Goal: Task Accomplishment & Management: Manage account settings

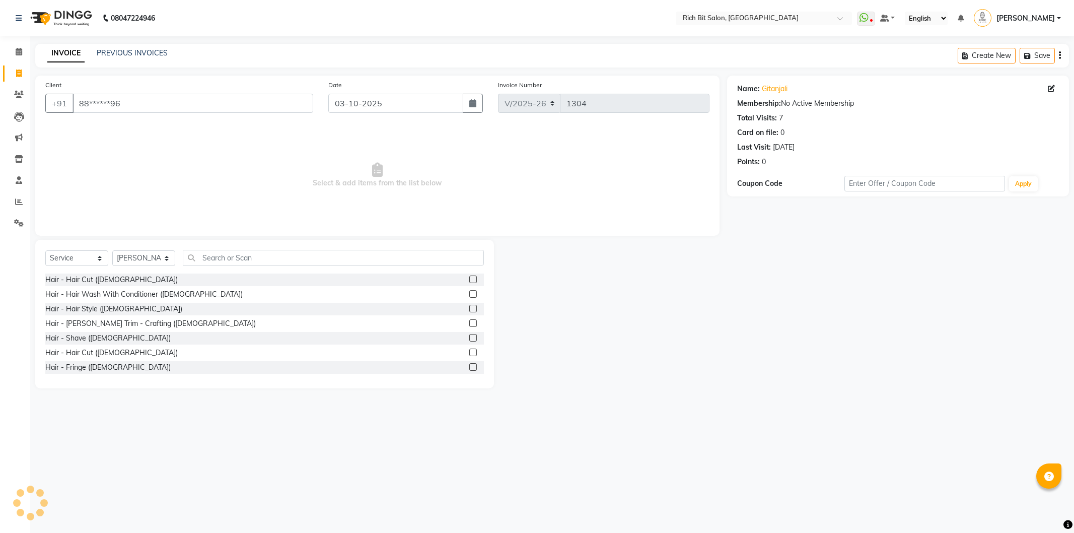
select select "609"
select select "service"
select select "8681"
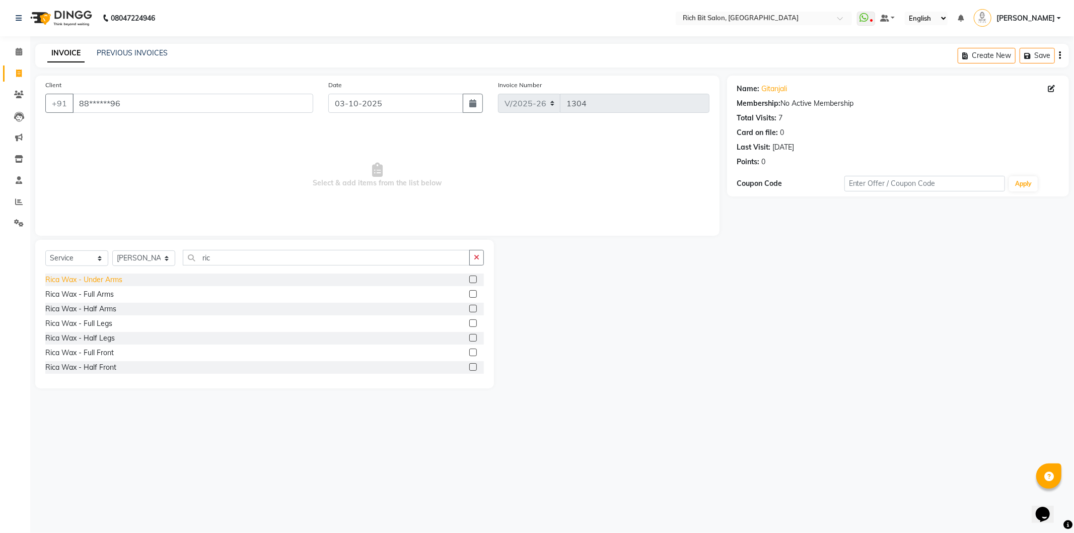
type input "ric"
click at [97, 281] on div "Rica Wax - Under Arms" at bounding box center [83, 279] width 77 height 11
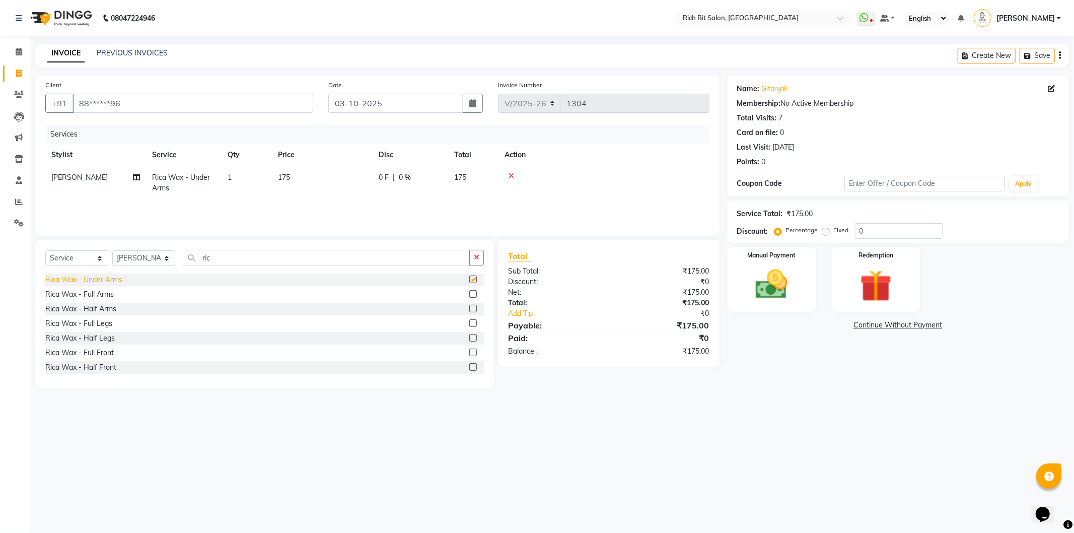
checkbox input "false"
click at [904, 235] on input "0" at bounding box center [899, 231] width 88 height 16
type input "020"
click at [768, 283] on img at bounding box center [771, 284] width 54 height 38
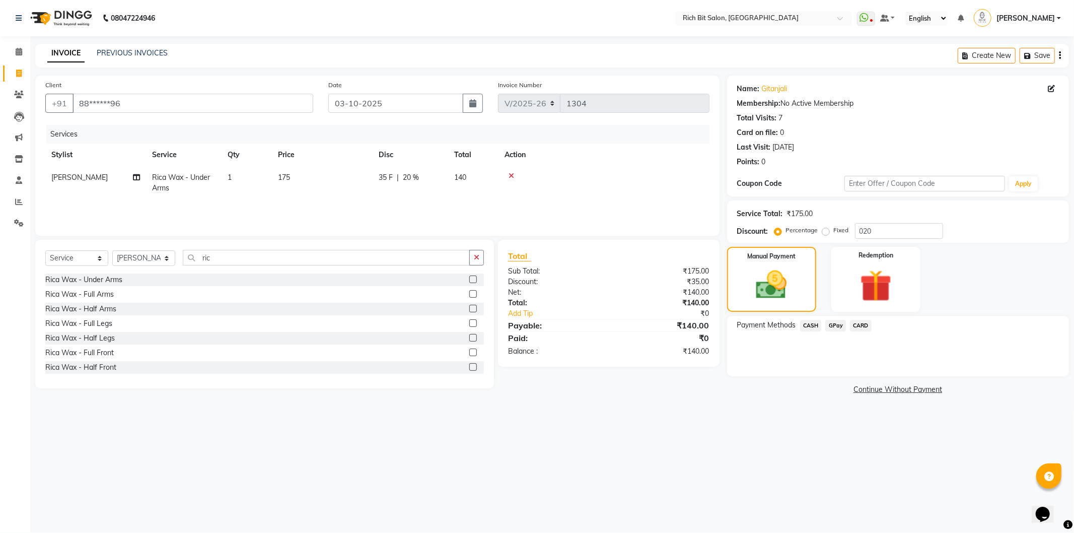
click at [834, 325] on span "GPay" at bounding box center [835, 326] width 21 height 12
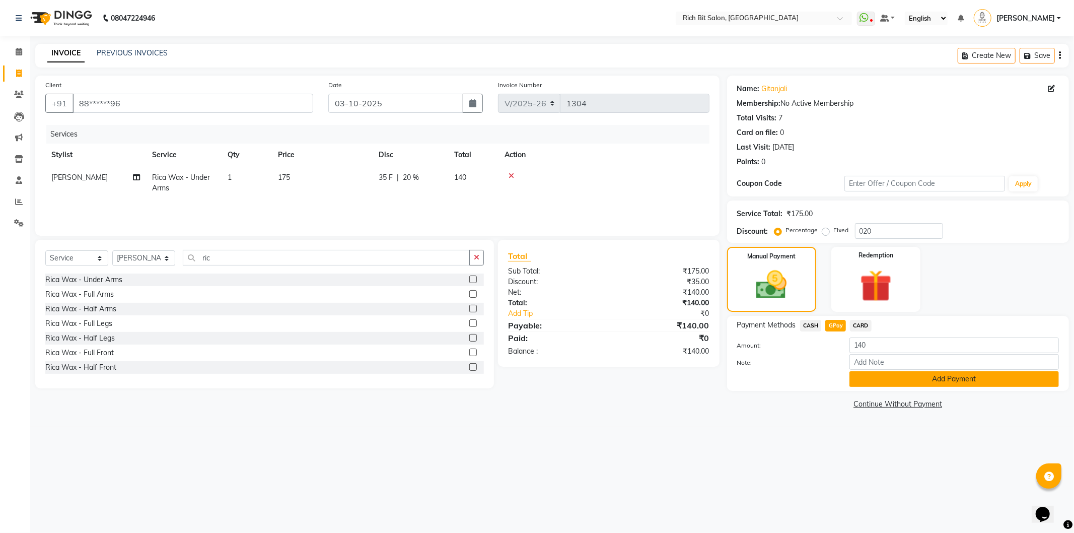
click at [854, 379] on button "Add Payment" at bounding box center [953, 379] width 209 height 16
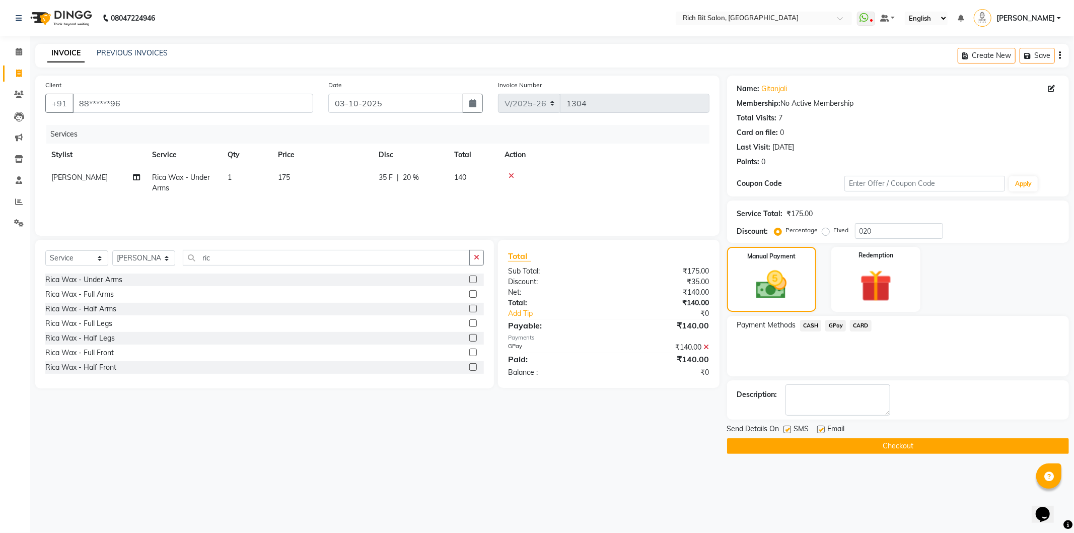
click at [833, 446] on button "Checkout" at bounding box center [898, 446] width 342 height 16
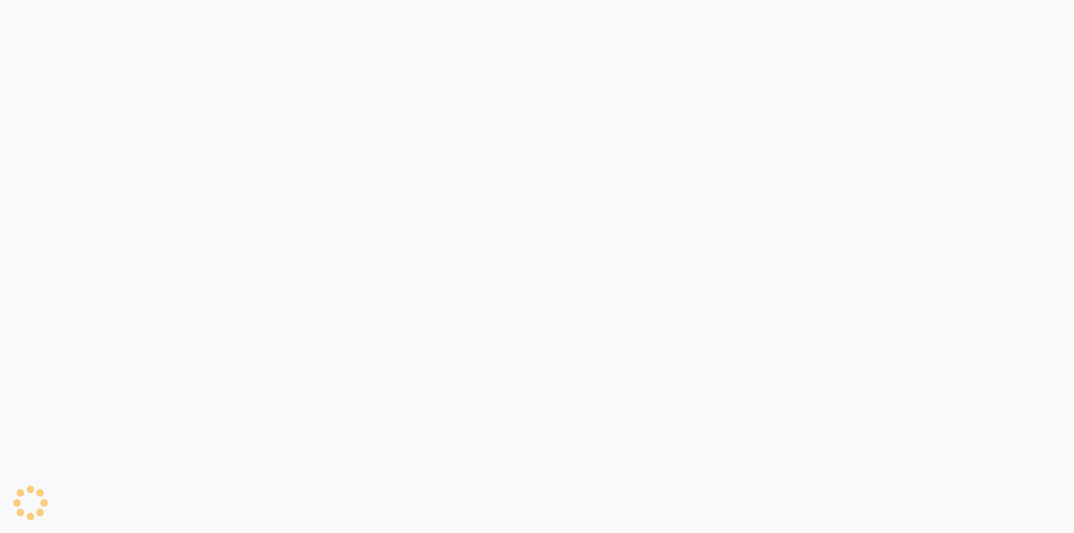
select select "609"
select select "service"
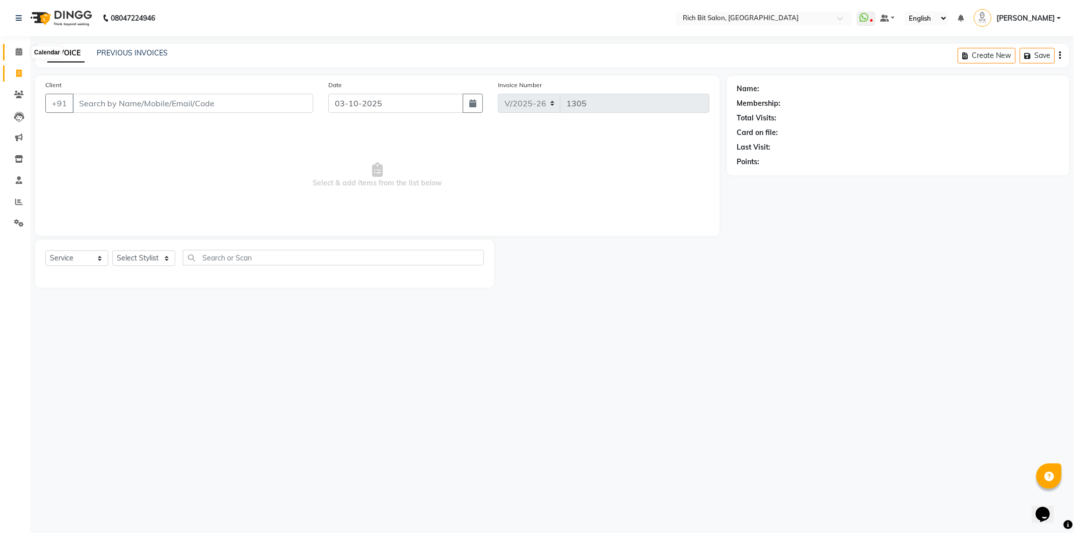
click at [13, 47] on span at bounding box center [19, 52] width 18 height 12
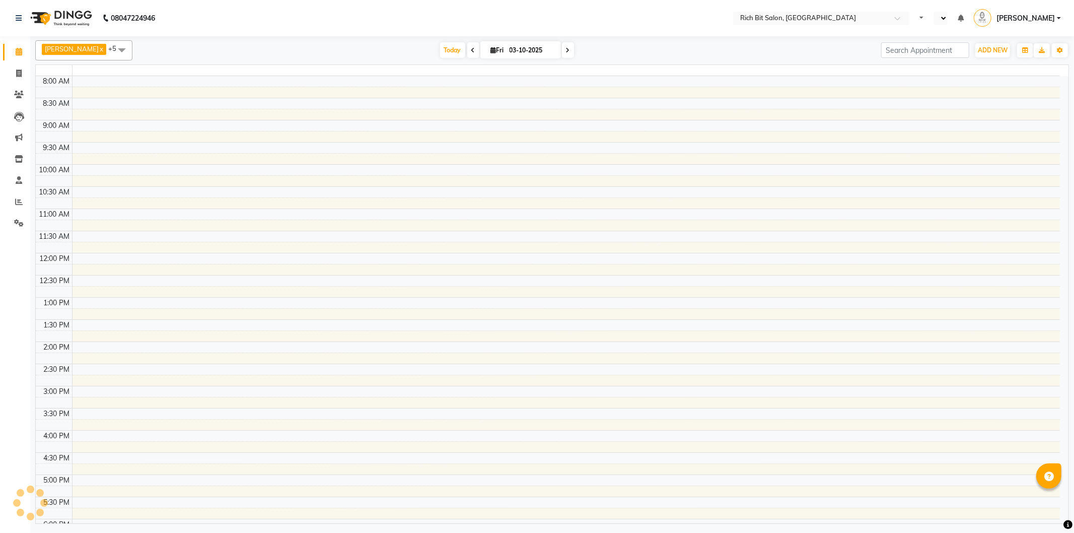
select select "en"
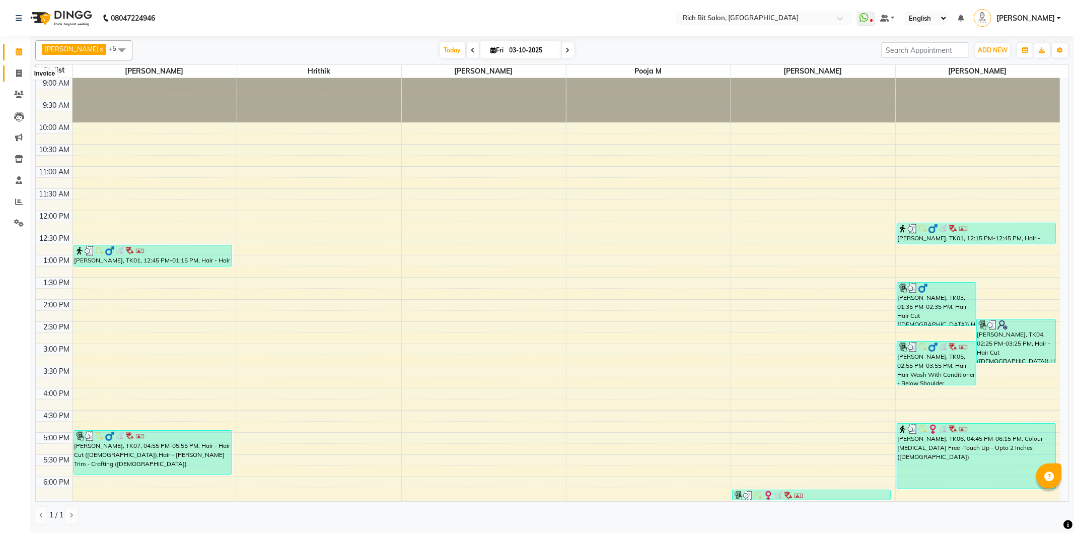
click at [14, 69] on span at bounding box center [19, 74] width 18 height 12
select select "service"
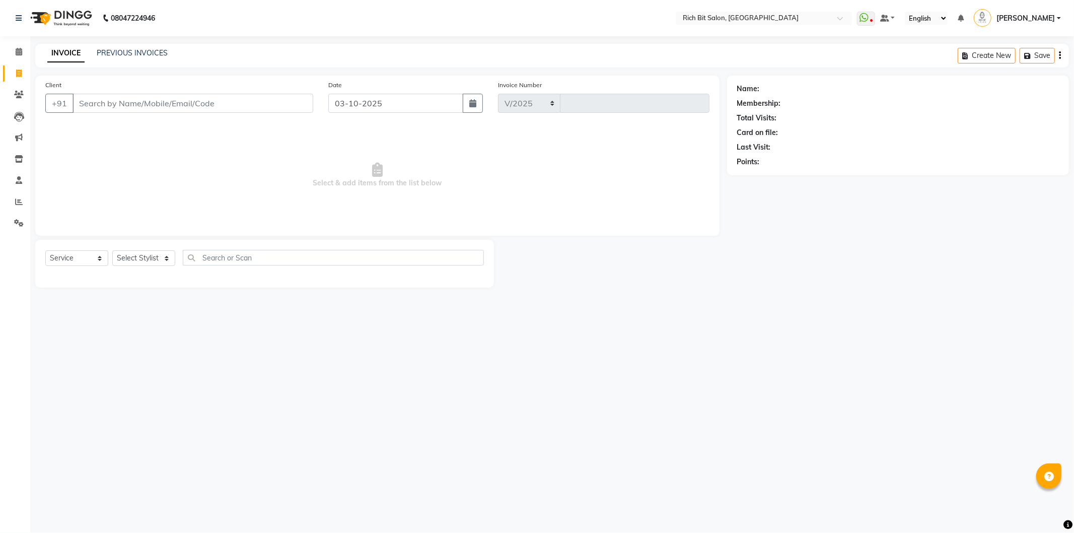
select select "609"
type input "1305"
click at [142, 257] on select "Select Stylist" at bounding box center [143, 258] width 63 height 16
select select "30544"
click at [112, 251] on select "Select Stylist Hrithik Mangesh NIKITA Parimal Kadam Pooja m Reception 1 Recepti…" at bounding box center [143, 258] width 63 height 16
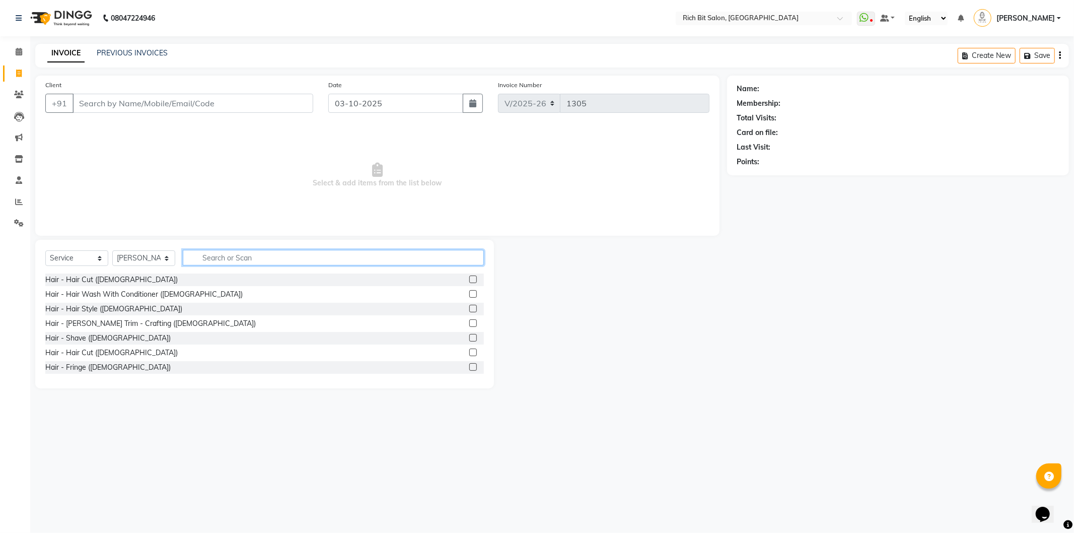
click at [278, 254] on input "text" at bounding box center [333, 258] width 301 height 16
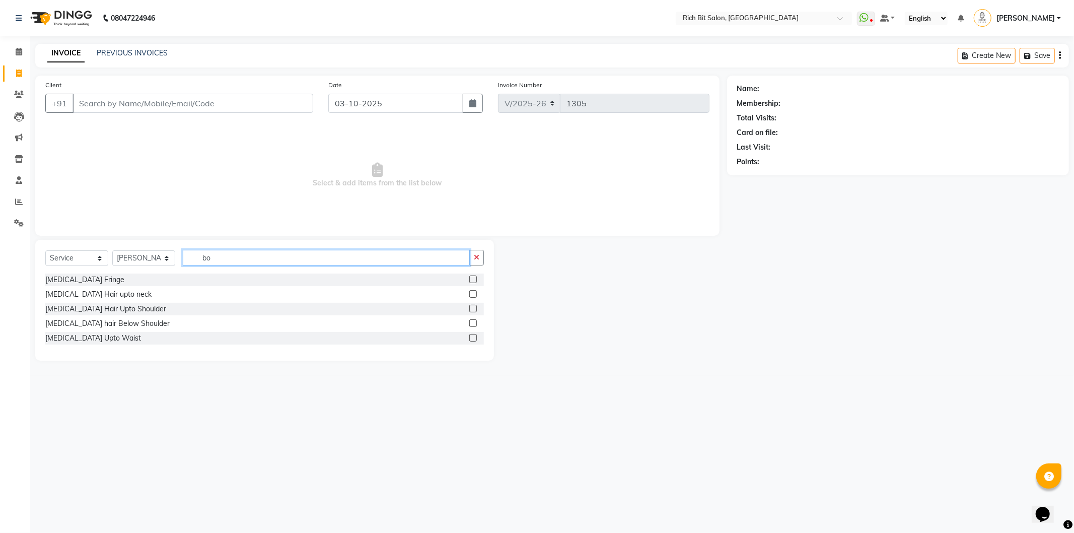
type input "b"
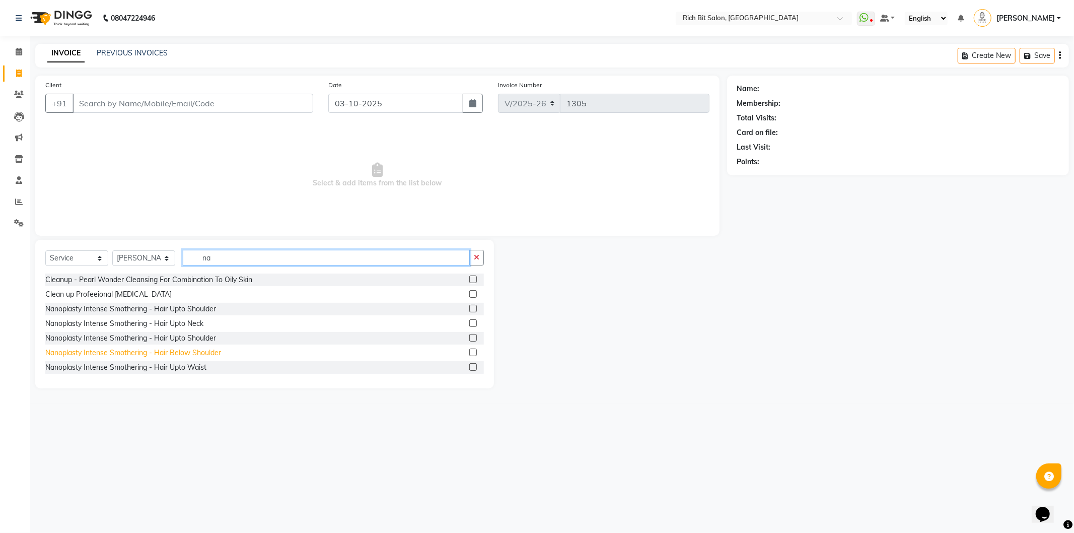
type input "na"
click at [206, 351] on div "Nanoplasty Intense Smothering - Hair Below Shoulder" at bounding box center [133, 352] width 176 height 11
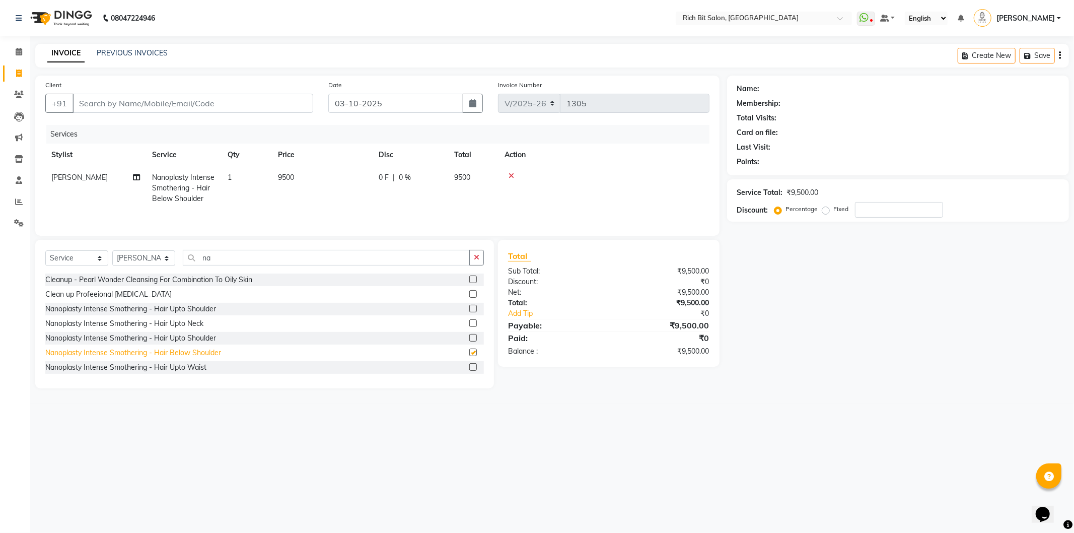
checkbox input "false"
click at [404, 179] on span "0 %" at bounding box center [405, 177] width 12 height 11
select select "30544"
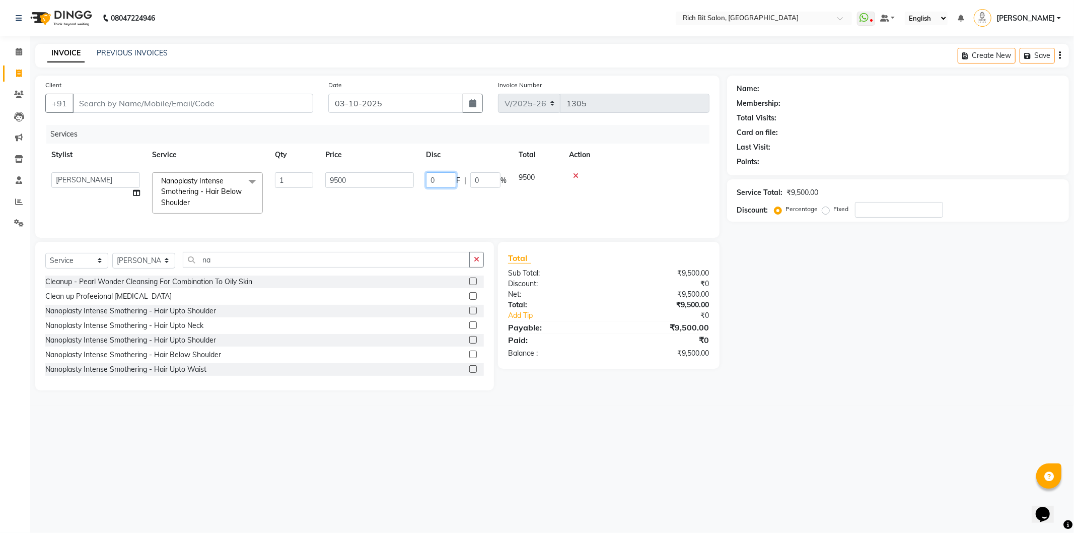
click at [436, 177] on input "0" at bounding box center [441, 180] width 30 height 16
type input "04500"
click at [449, 204] on tr "Sidhant Nanoplasty Intense Smothering - Hair Below Shoulder 1 9500 4500 F | 47.…" at bounding box center [377, 188] width 664 height 44
click at [399, 173] on span "4500 F" at bounding box center [389, 177] width 22 height 11
select select "30544"
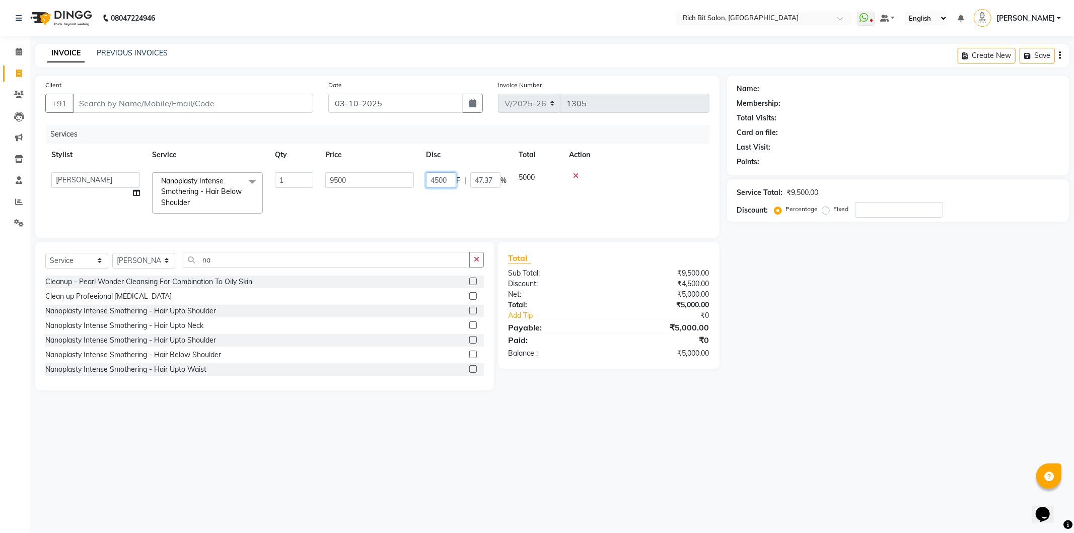
click at [447, 179] on input "4500" at bounding box center [441, 180] width 30 height 16
type input "4"
click at [467, 211] on div "Services Stylist Service Qty Price Disc Total Action Sidhant Nanoplasty Intense…" at bounding box center [377, 175] width 664 height 101
click at [390, 177] on div "0 F | 0 %" at bounding box center [409, 177] width 63 height 11
select select "30544"
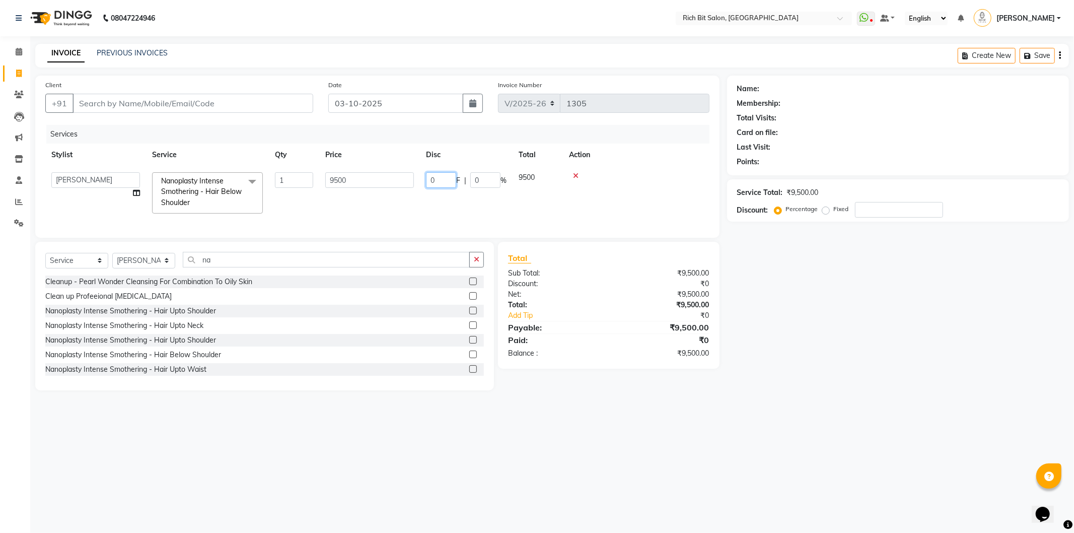
click at [445, 181] on input "0" at bounding box center [441, 180] width 30 height 16
type input "03500"
click at [442, 198] on td "3500 F | 36.84 %" at bounding box center [409, 188] width 75 height 44
select select "30544"
click at [235, 104] on input "Client" at bounding box center [192, 103] width 241 height 19
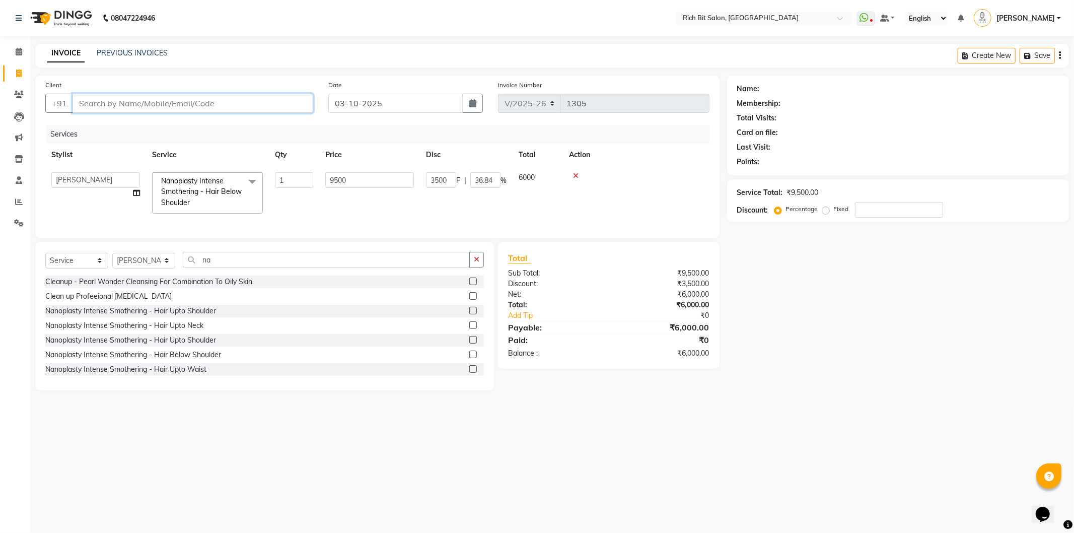
type input "8"
type input "0"
type input "8"
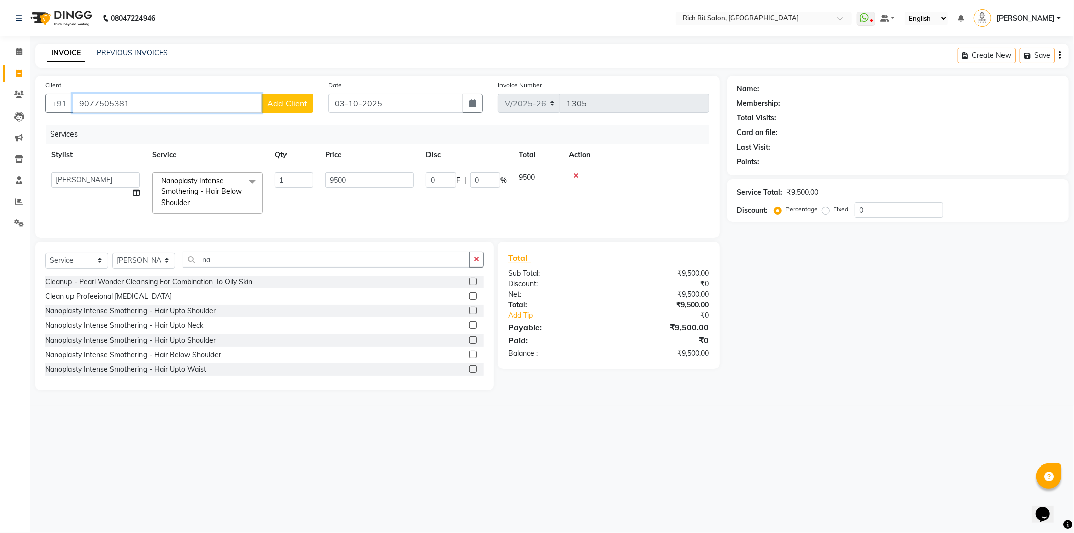
type input "9077505381"
click at [282, 109] on button "Add Client" at bounding box center [287, 103] width 52 height 19
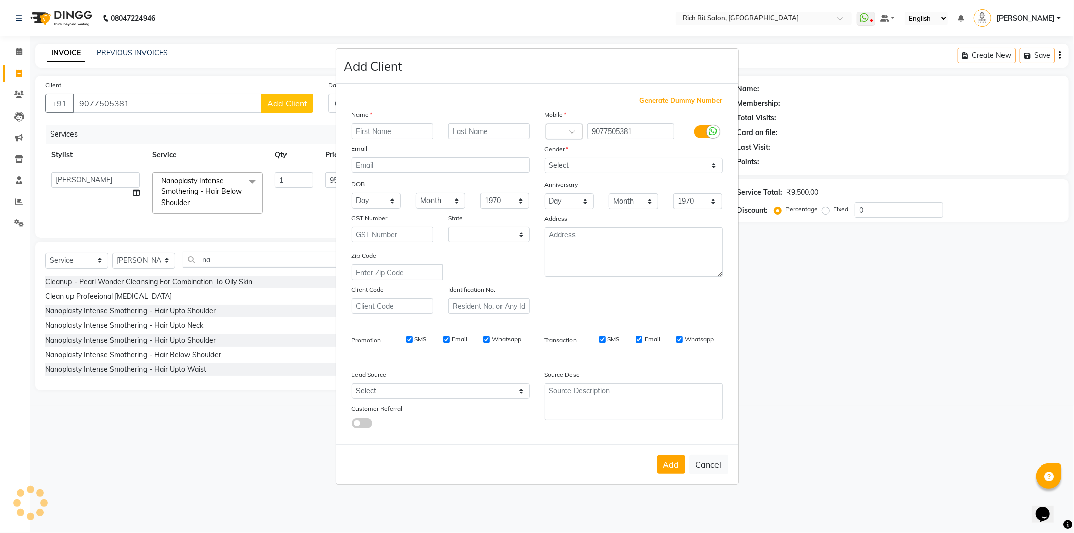
select select "22"
click at [368, 133] on input "text" at bounding box center [393, 131] width 82 height 16
type input "r"
type input "Rabina"
click at [556, 163] on select "Select Male Female Other Prefer Not To Say" at bounding box center [634, 166] width 178 height 16
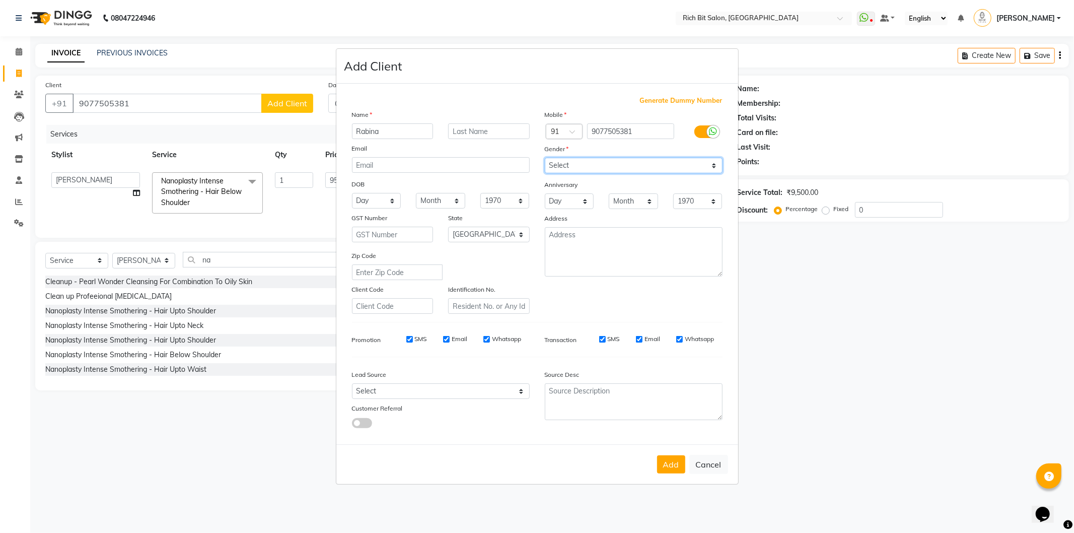
select select "female"
click at [545, 158] on select "Select Male Female Other Prefer Not To Say" at bounding box center [634, 166] width 178 height 16
click at [666, 464] on button "Add" at bounding box center [671, 464] width 28 height 18
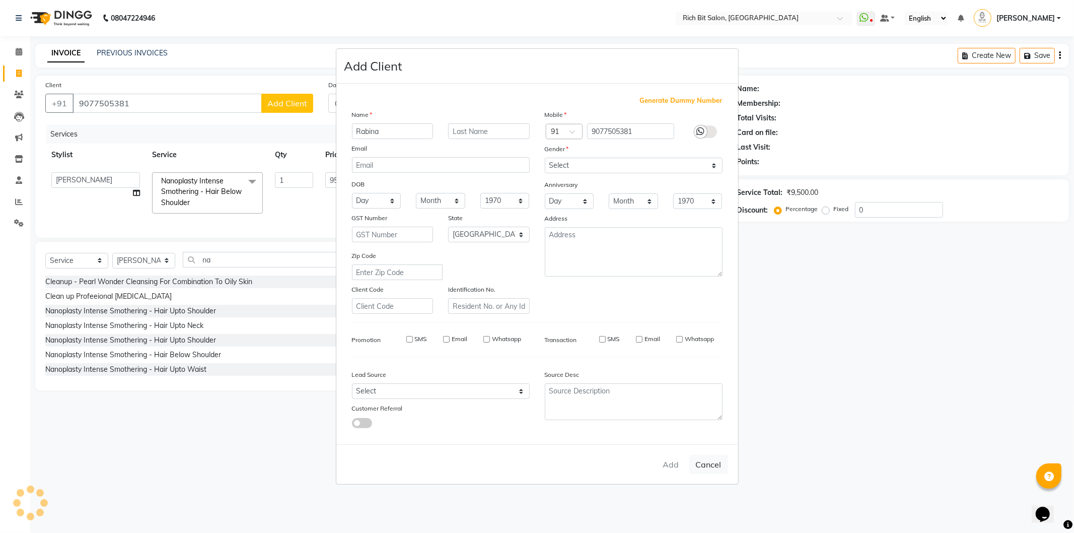
type input "90******81"
select select
select select "null"
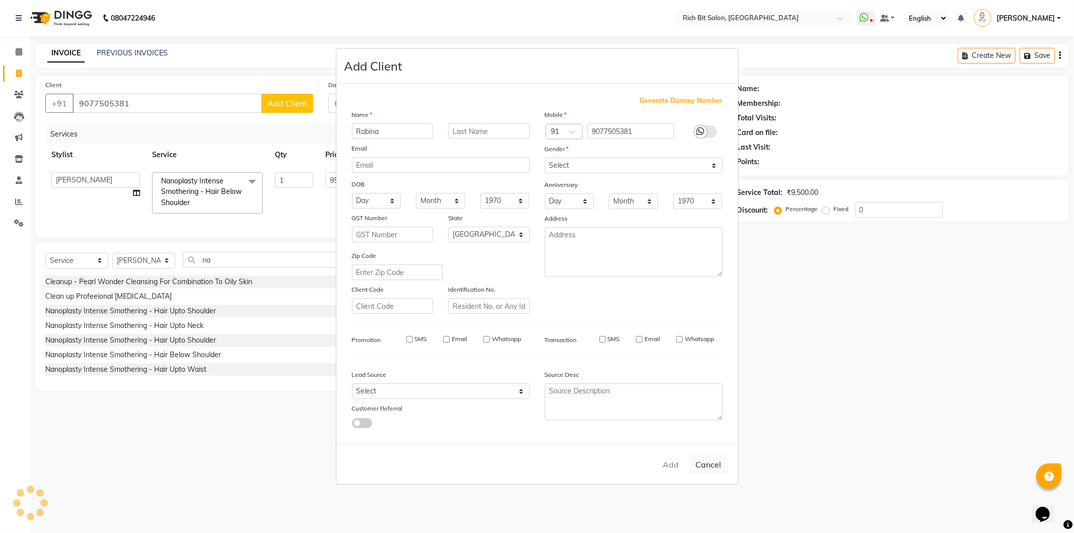
select select
checkbox input "false"
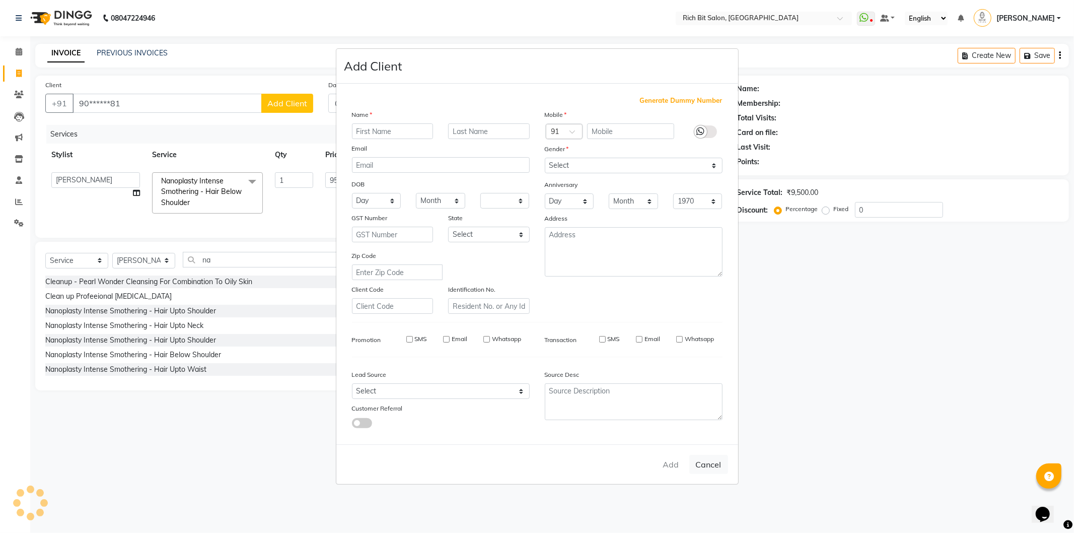
checkbox input "false"
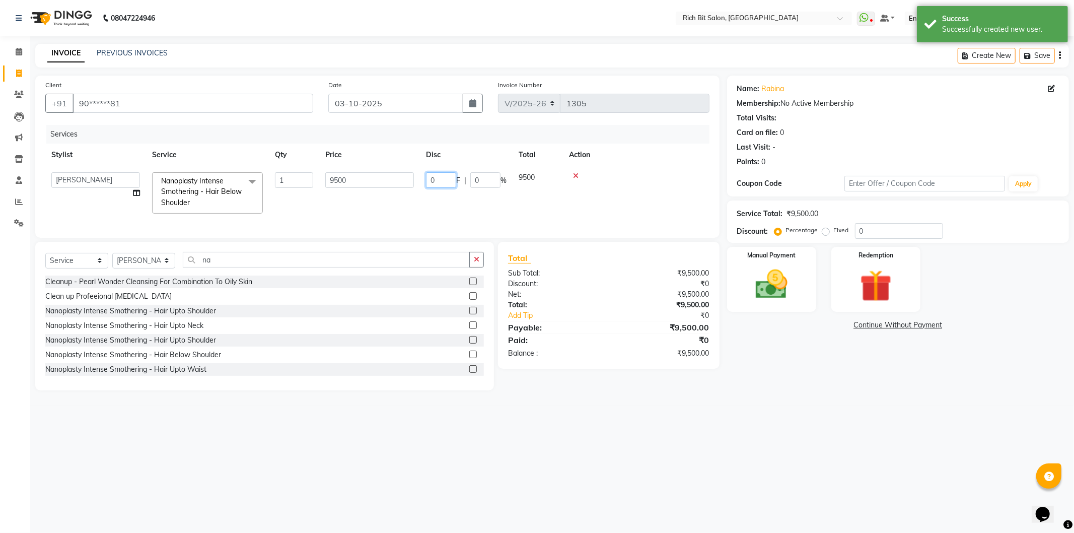
drag, startPoint x: 444, startPoint y: 176, endPoint x: 443, endPoint y: 182, distance: 6.2
click at [443, 181] on input "0" at bounding box center [441, 180] width 30 height 16
type input "03500"
click at [436, 209] on td "03500 F | 0 %" at bounding box center [466, 192] width 93 height 53
select select "30544"
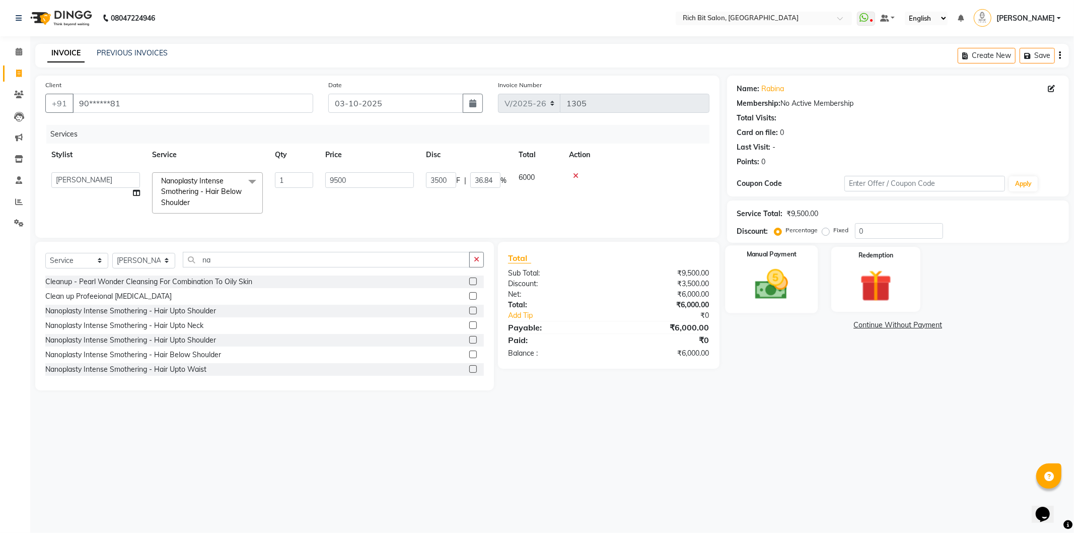
click at [768, 274] on img at bounding box center [771, 284] width 54 height 38
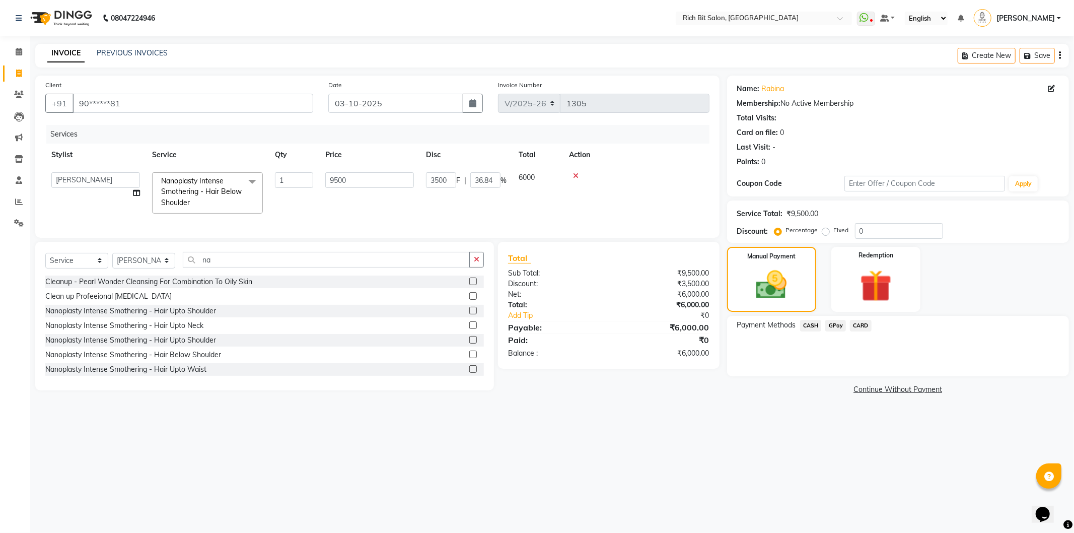
click at [829, 320] on span "GPay" at bounding box center [835, 326] width 21 height 12
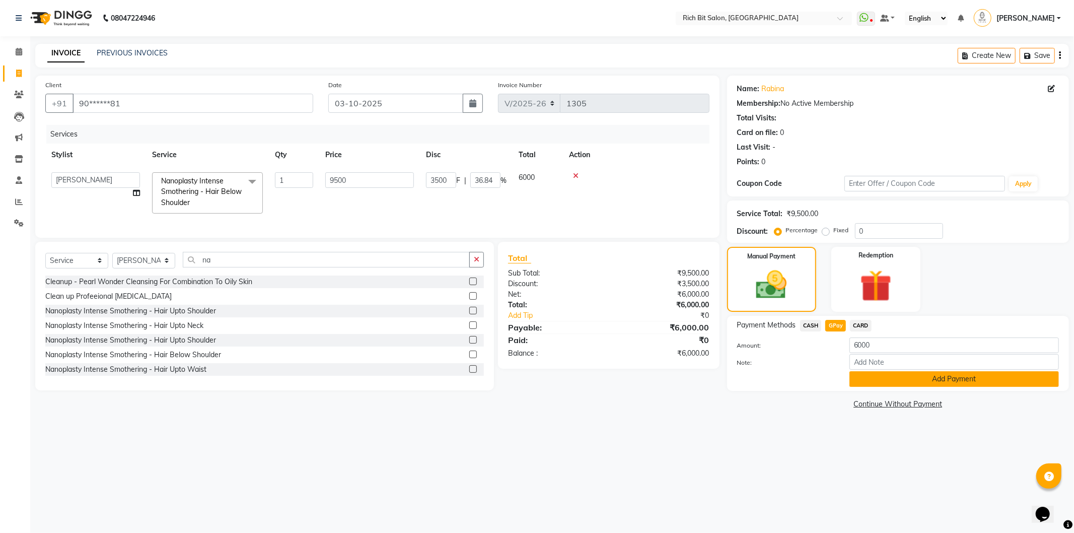
click at [863, 377] on button "Add Payment" at bounding box center [953, 379] width 209 height 16
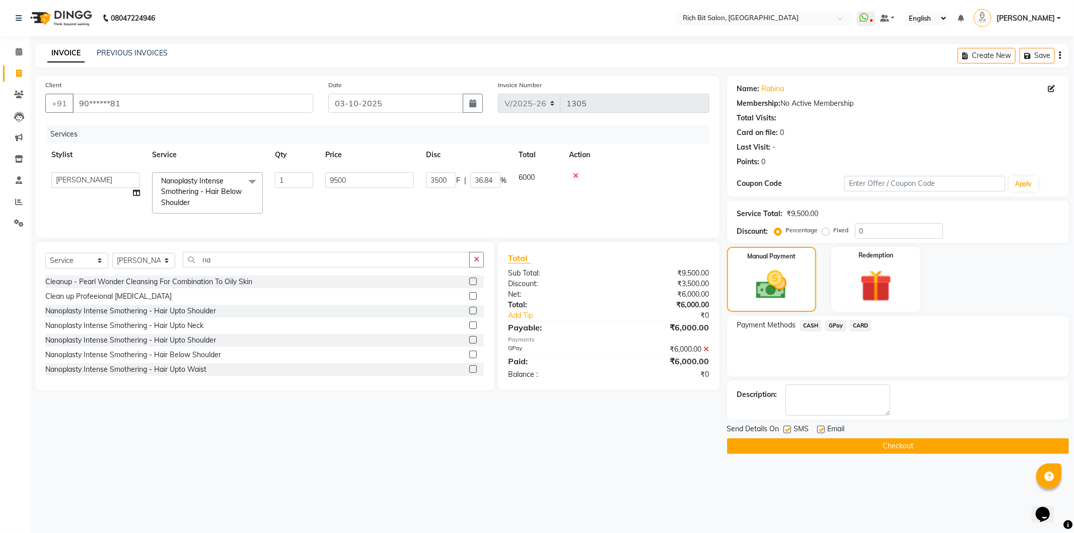
click at [843, 443] on button "Checkout" at bounding box center [898, 446] width 342 height 16
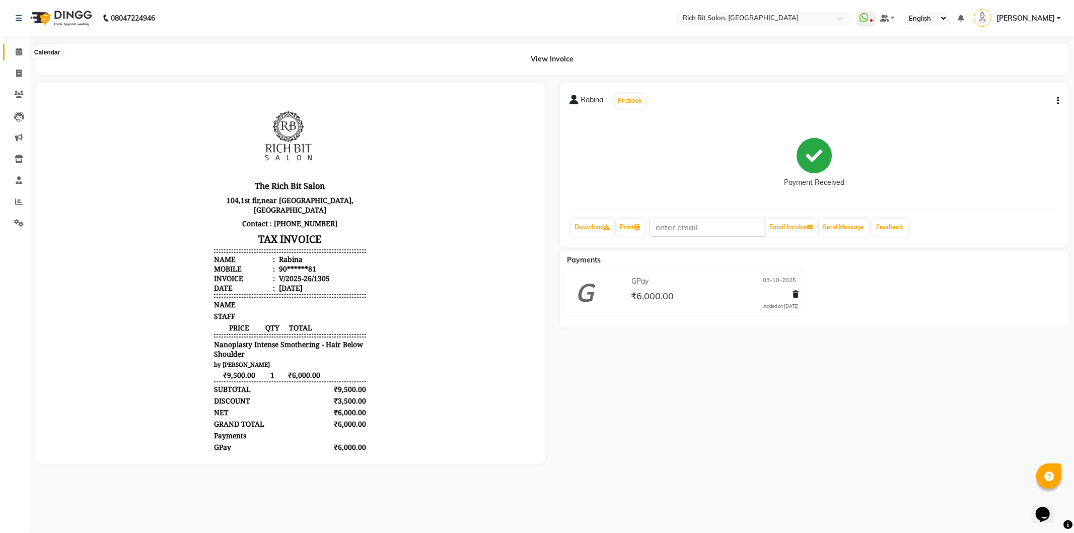
click at [13, 49] on span at bounding box center [19, 52] width 18 height 12
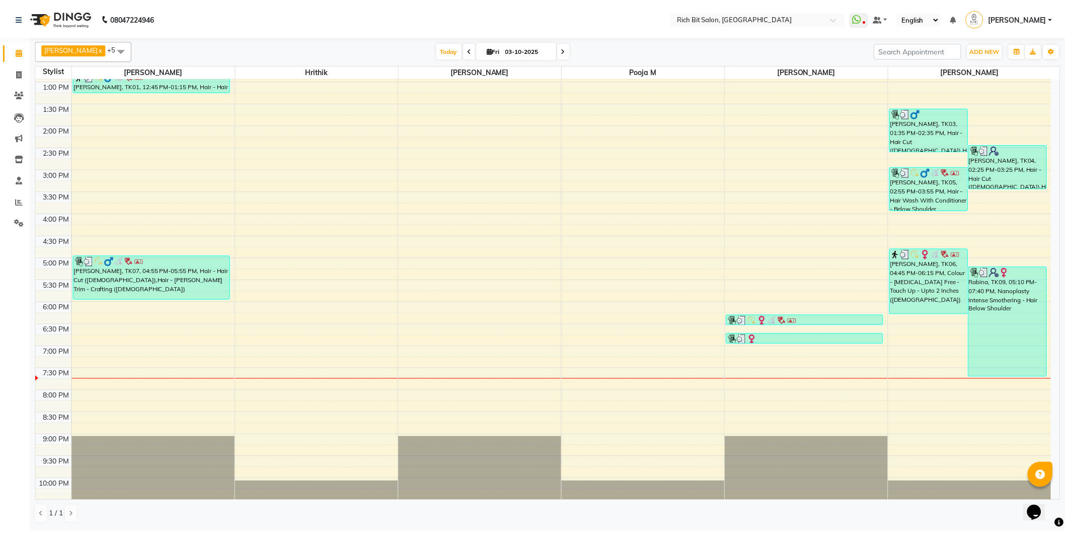
scroll to position [199, 0]
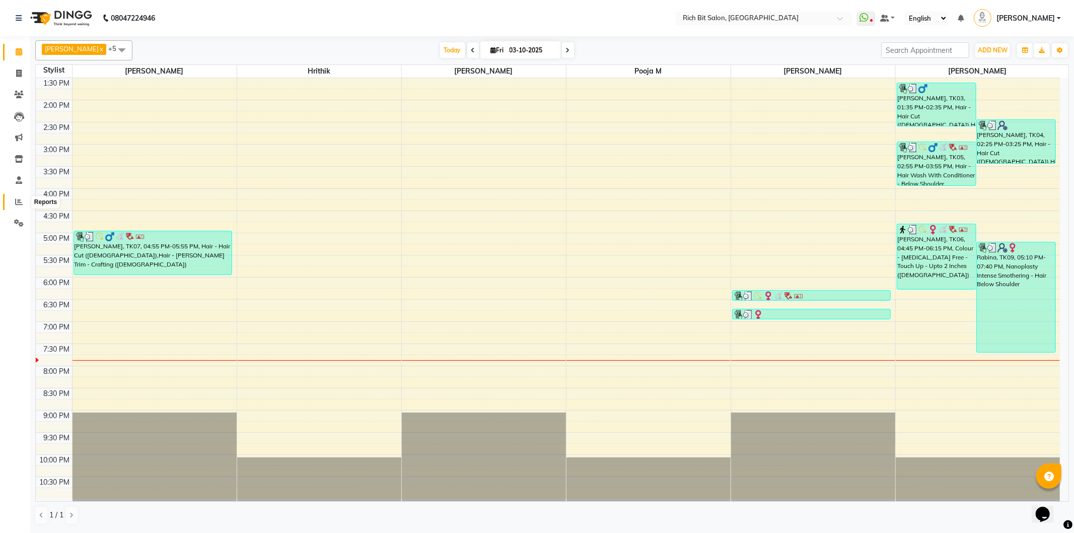
click at [18, 199] on icon at bounding box center [19, 202] width 8 height 8
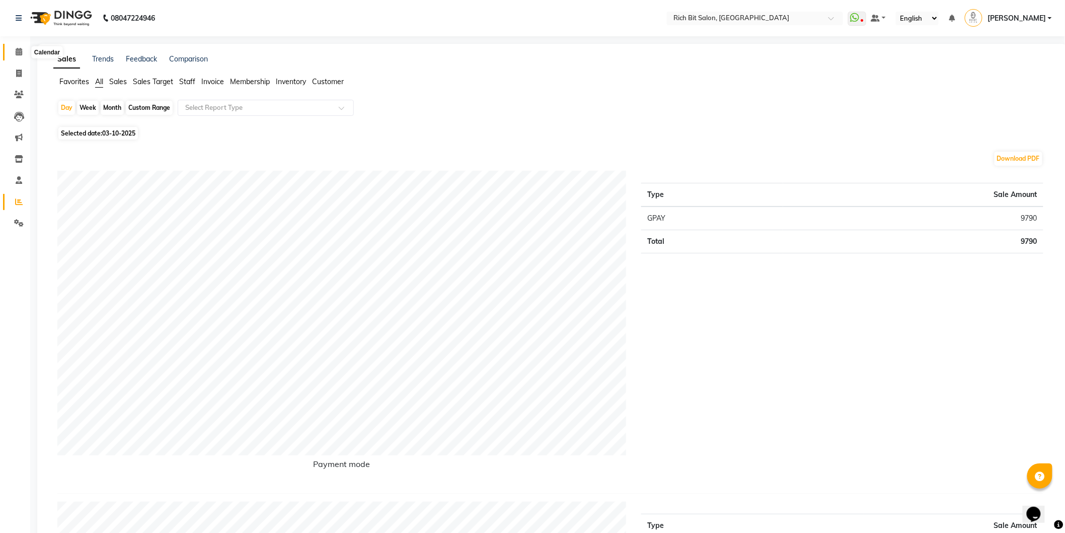
click at [16, 48] on icon at bounding box center [19, 52] width 7 height 8
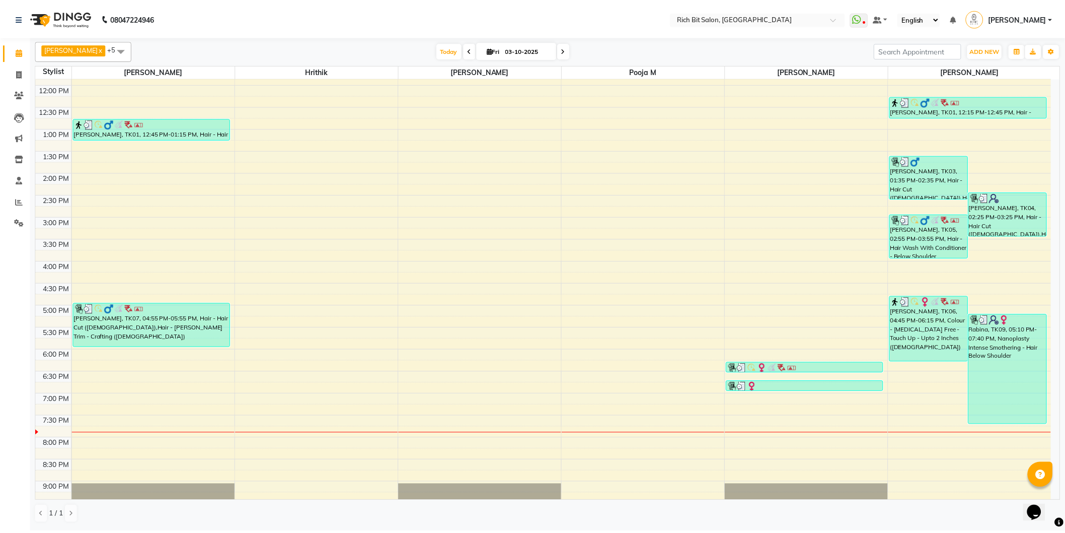
scroll to position [199, 0]
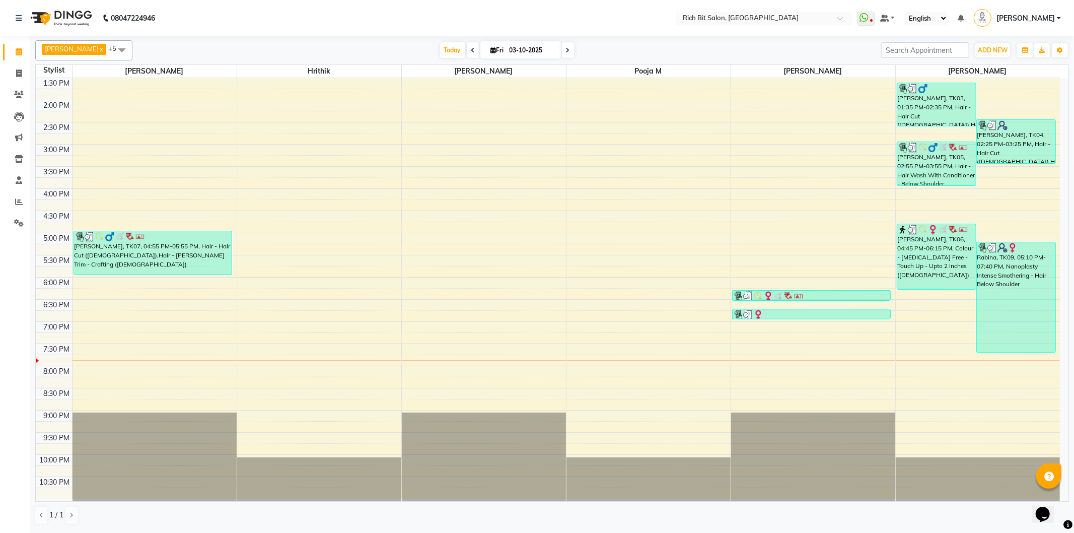
drag, startPoint x: 1064, startPoint y: 495, endPoint x: 31, endPoint y: 8, distance: 1142.2
click at [21, 157] on icon at bounding box center [19, 159] width 9 height 8
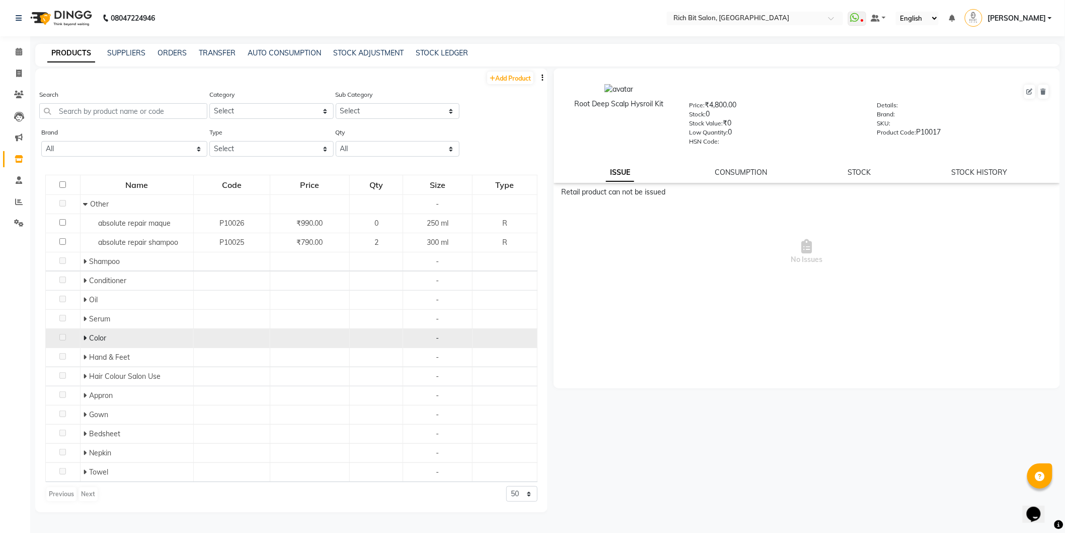
scroll to position [6, 0]
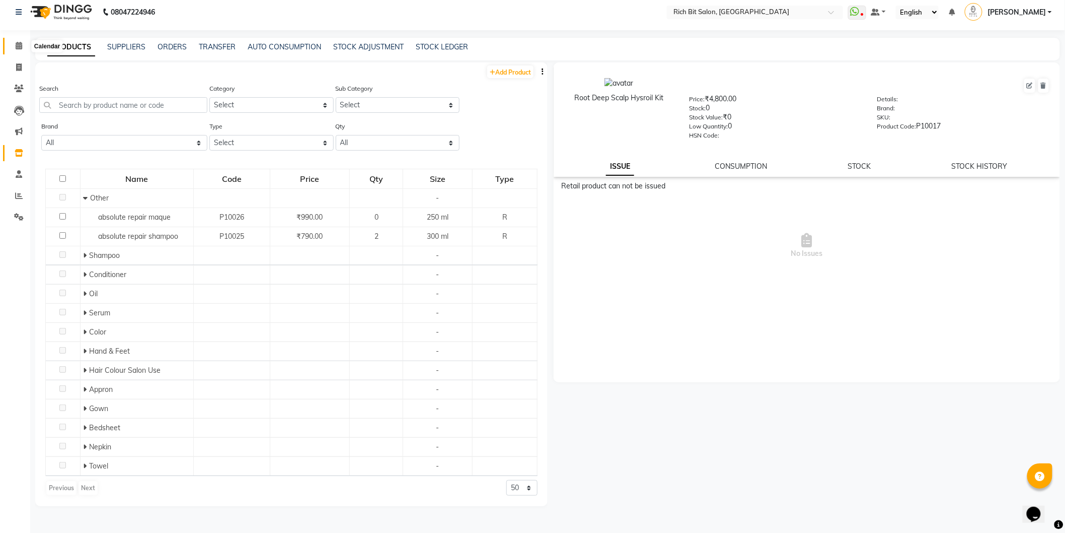
click at [22, 42] on span at bounding box center [19, 46] width 18 height 12
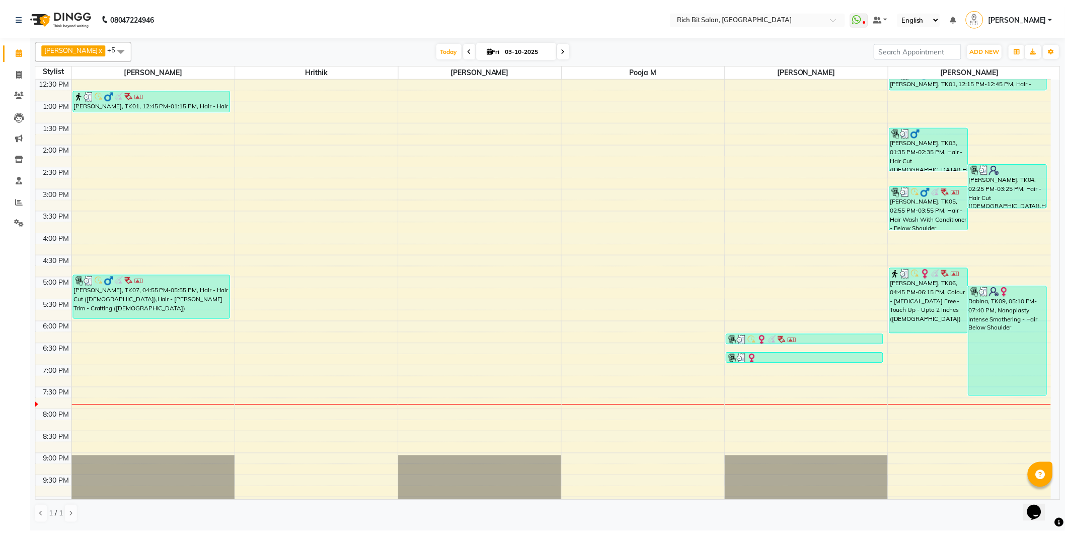
scroll to position [199, 0]
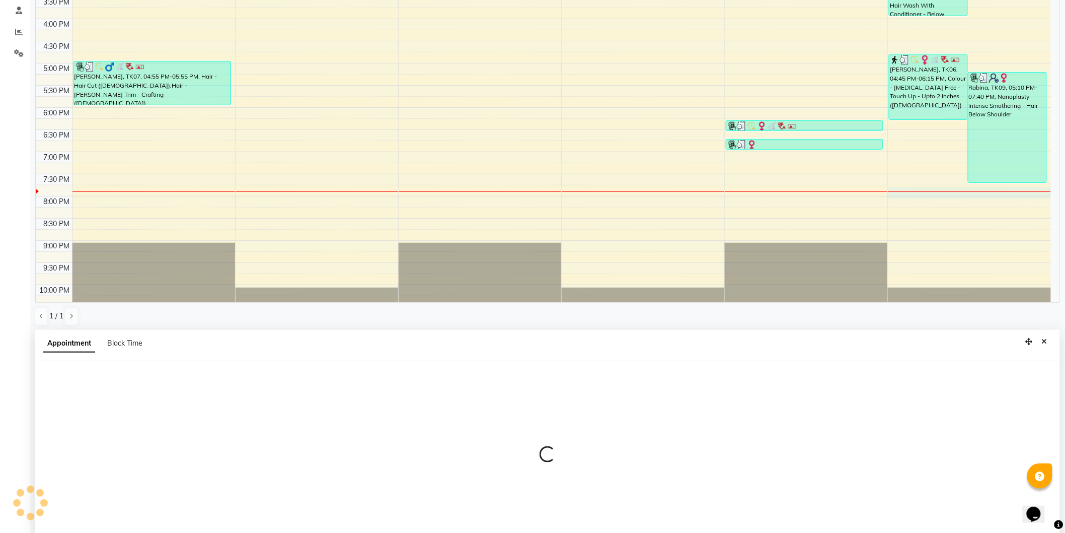
select select "30544"
select select "1185"
select select "tentative"
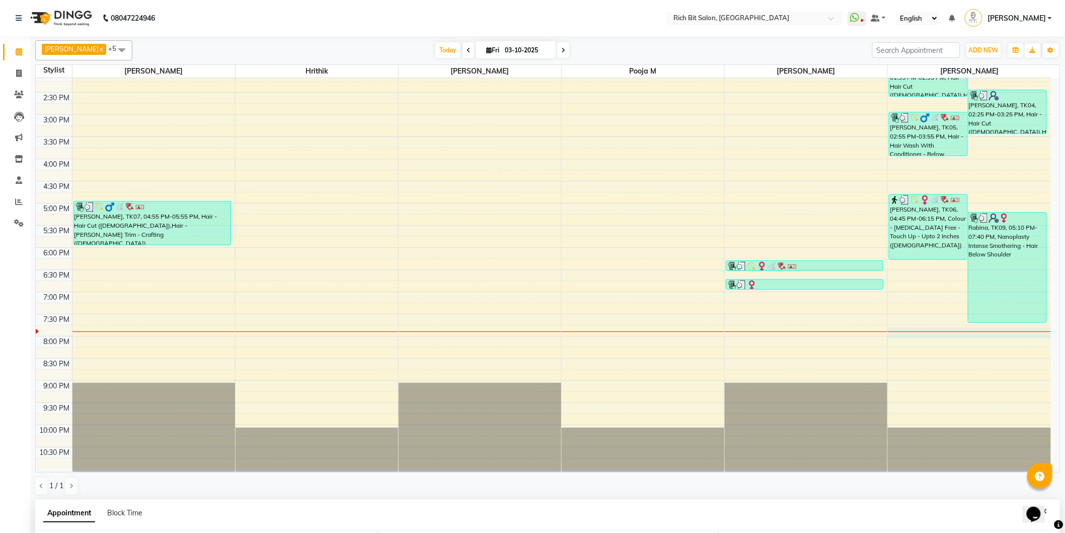
scroll to position [195, 0]
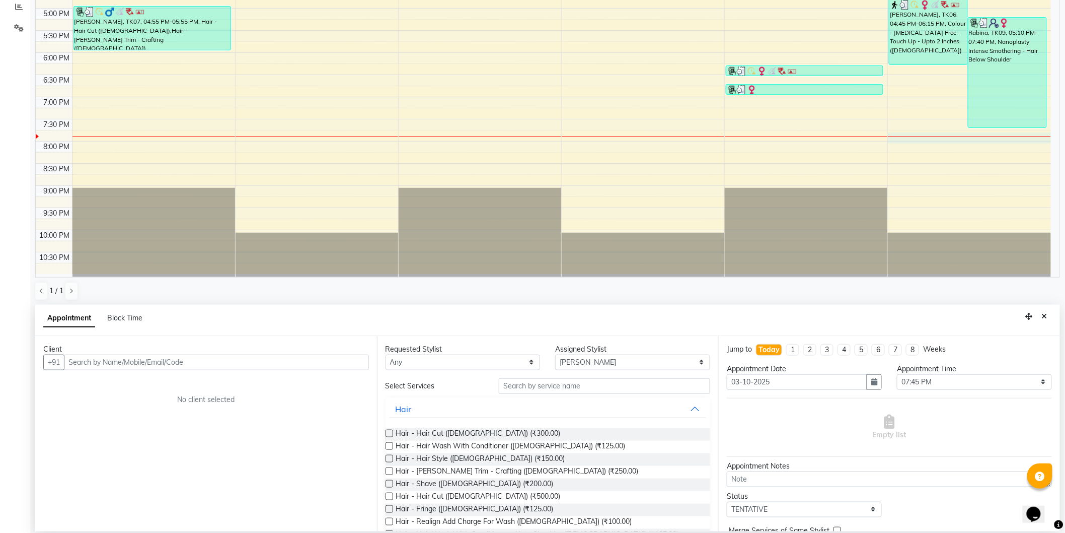
click at [170, 362] on input "text" at bounding box center [216, 362] width 305 height 16
type input "8856798159"
click at [341, 359] on span "Add Client" at bounding box center [348, 361] width 34 height 9
select select "22"
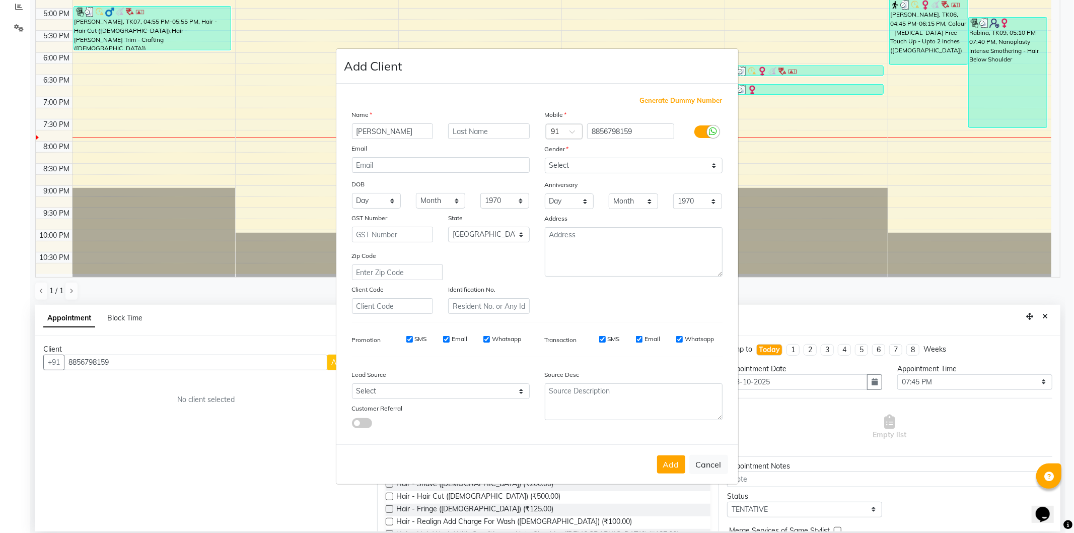
type input "d jadav"
click at [619, 163] on select "Select Male Female Other Prefer Not To Say" at bounding box center [634, 166] width 178 height 16
select select "male"
click at [545, 158] on select "Select Male Female Other Prefer Not To Say" at bounding box center [634, 166] width 178 height 16
click at [668, 464] on button "Add" at bounding box center [671, 464] width 28 height 18
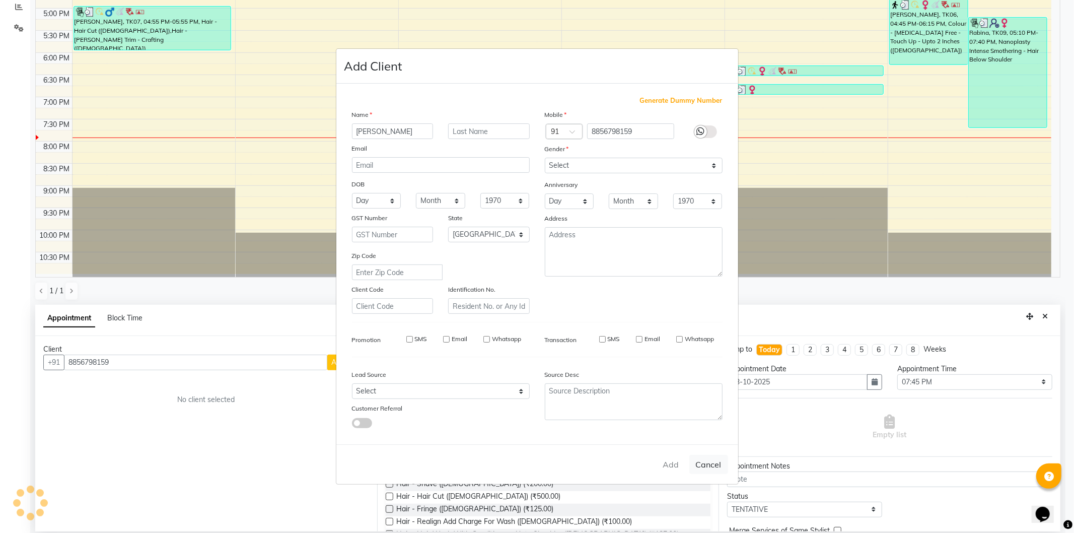
type input "88******59"
select select
select select "null"
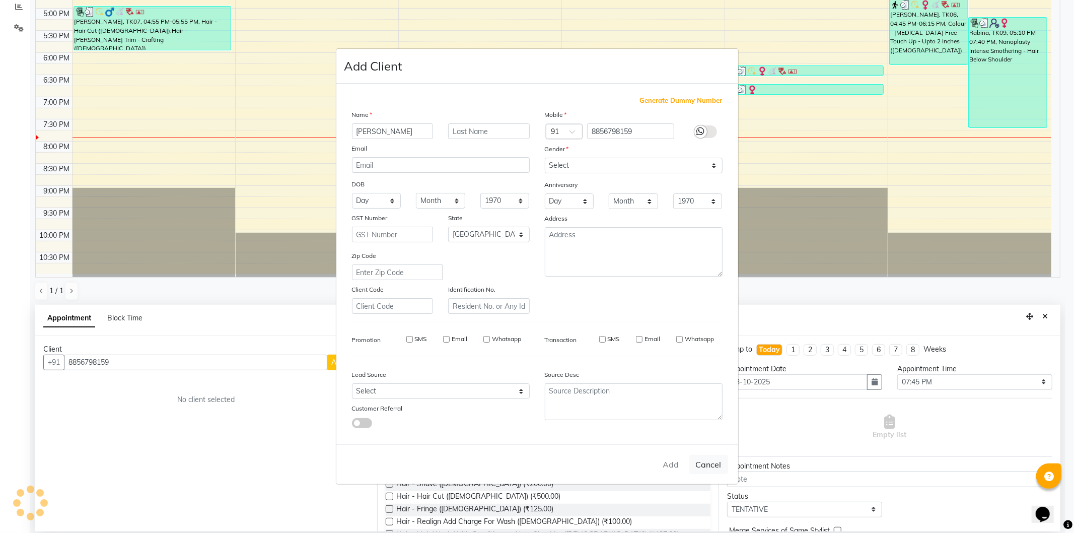
select select
checkbox input "false"
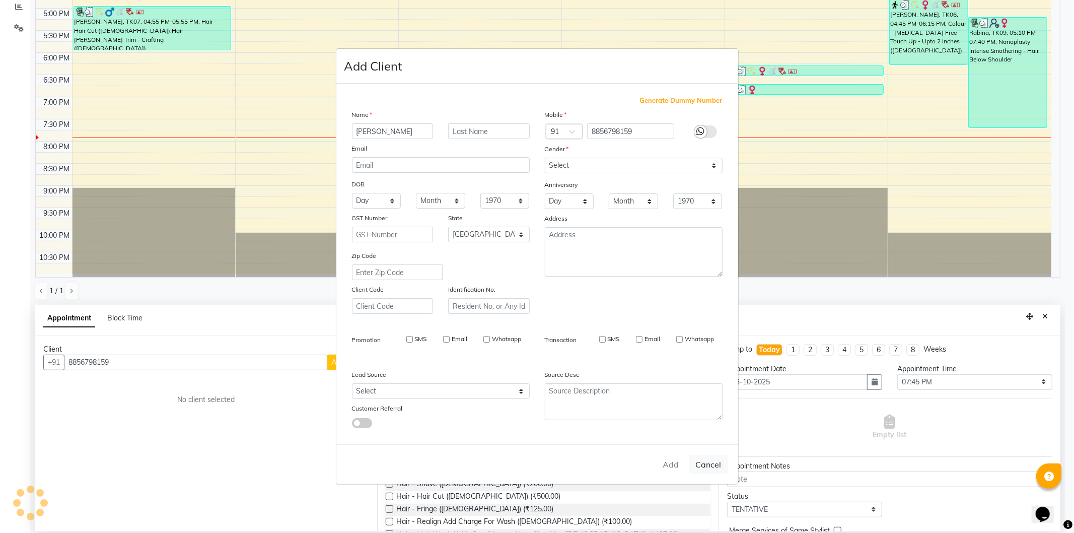
checkbox input "false"
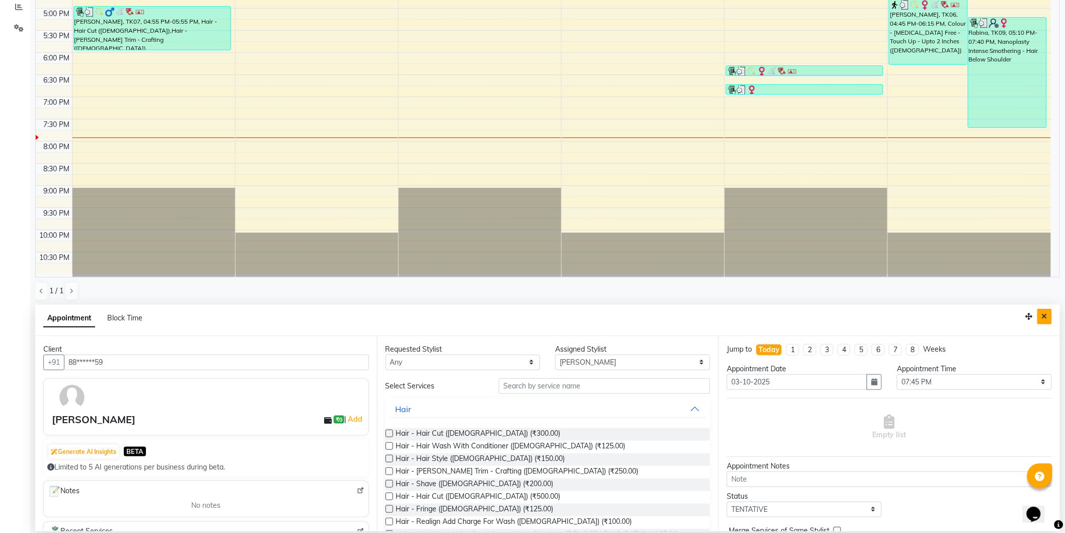
click at [1048, 317] on button "Close" at bounding box center [1044, 317] width 15 height 16
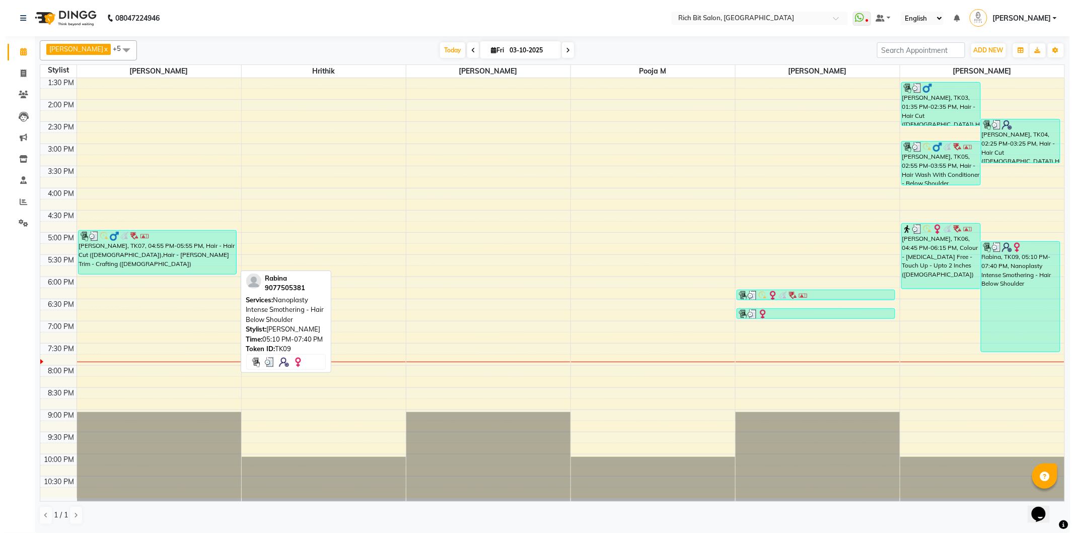
scroll to position [199, 0]
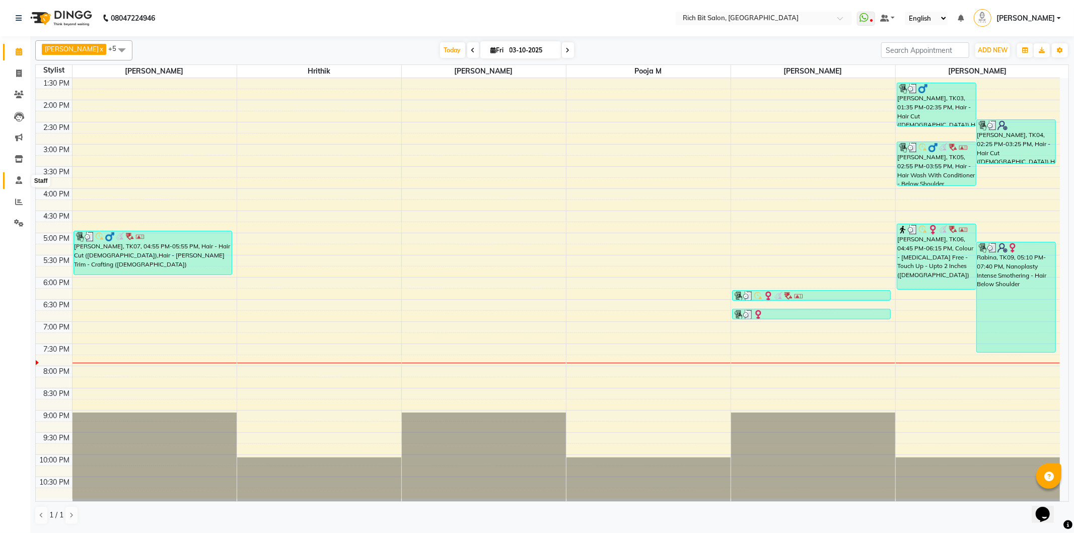
click at [18, 182] on icon at bounding box center [19, 180] width 7 height 8
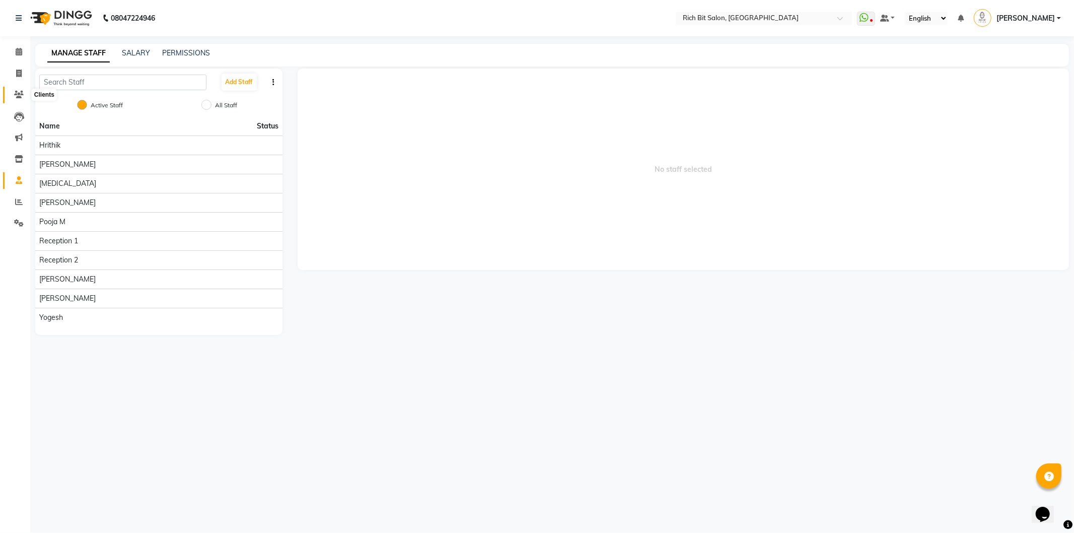
click at [19, 93] on icon at bounding box center [19, 95] width 10 height 8
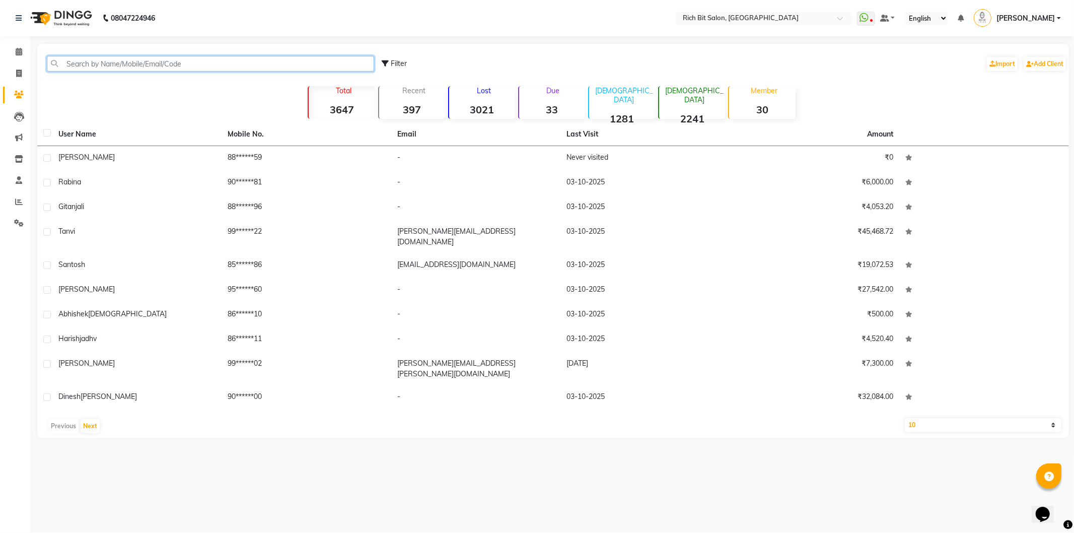
click at [96, 60] on input "text" at bounding box center [210, 64] width 327 height 16
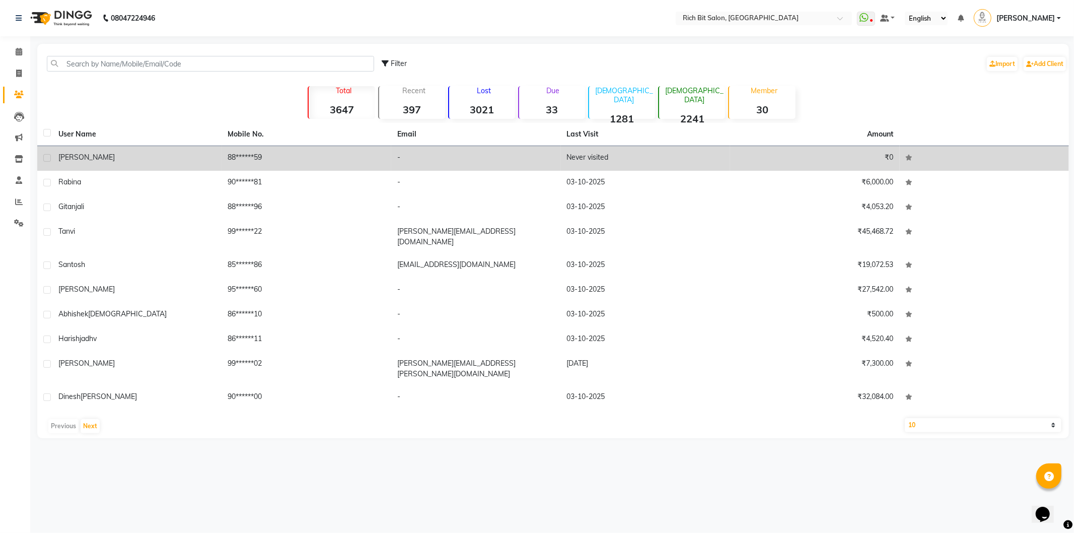
click at [59, 154] on span "d jadav" at bounding box center [86, 157] width 56 height 9
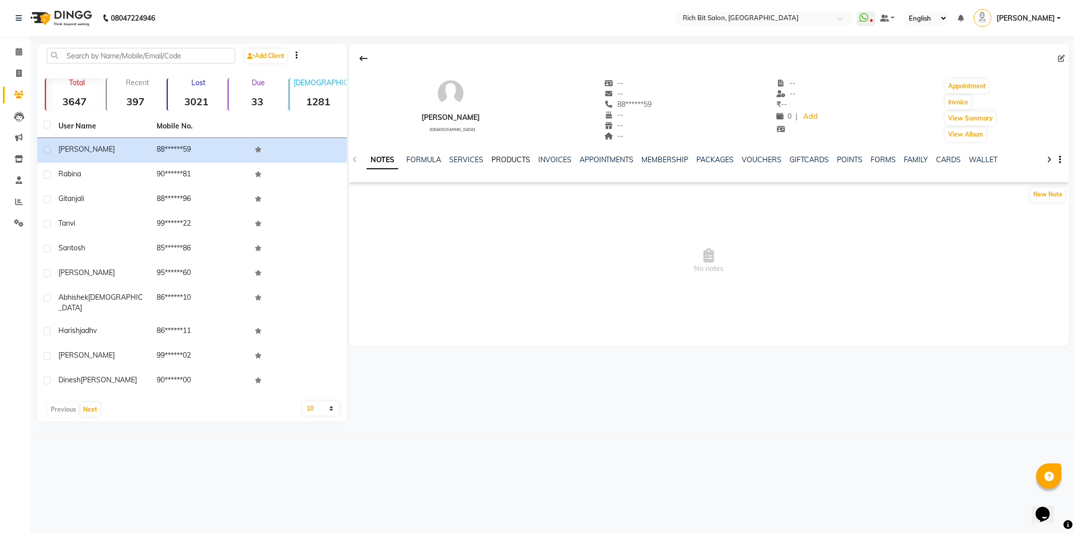
click at [497, 159] on link "PRODUCTS" at bounding box center [510, 159] width 39 height 9
click at [485, 158] on link "PRODUCTS" at bounding box center [490, 160] width 48 height 18
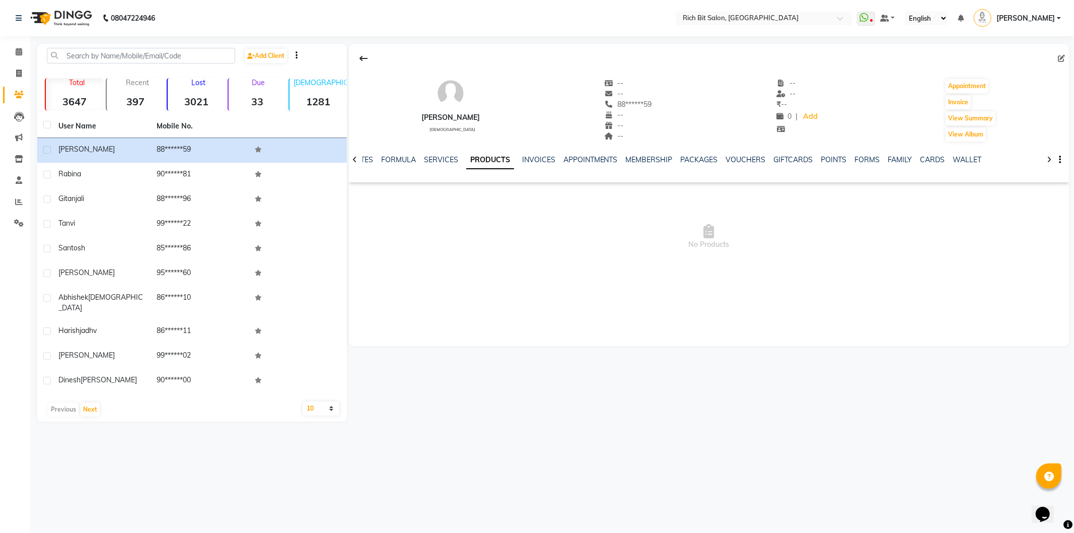
click at [485, 158] on link "PRODUCTS" at bounding box center [490, 160] width 48 height 18
click at [522, 158] on link "INVOICES" at bounding box center [538, 159] width 33 height 9
click at [574, 155] on link "APPOINTMENTS" at bounding box center [582, 159] width 54 height 9
click at [570, 161] on link "APPOINTMENTS" at bounding box center [570, 160] width 64 height 18
click at [14, 118] on icon at bounding box center [19, 117] width 10 height 10
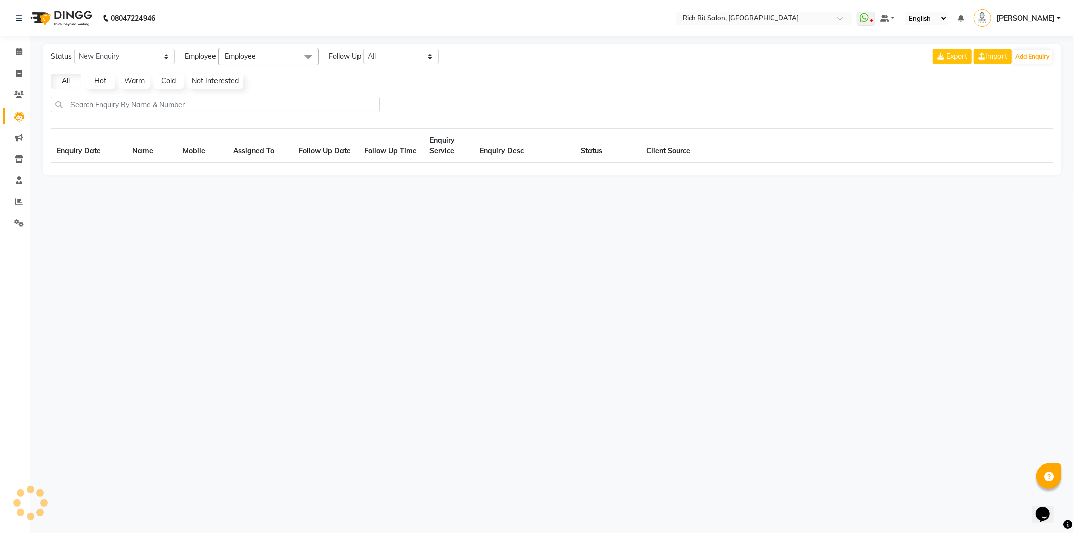
select select "10"
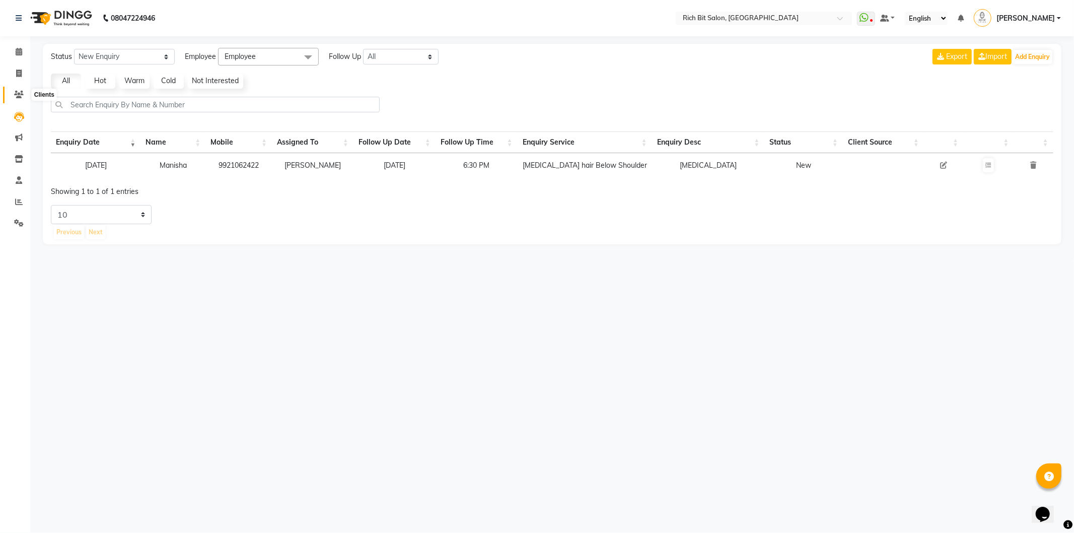
click at [16, 93] on icon at bounding box center [19, 95] width 10 height 8
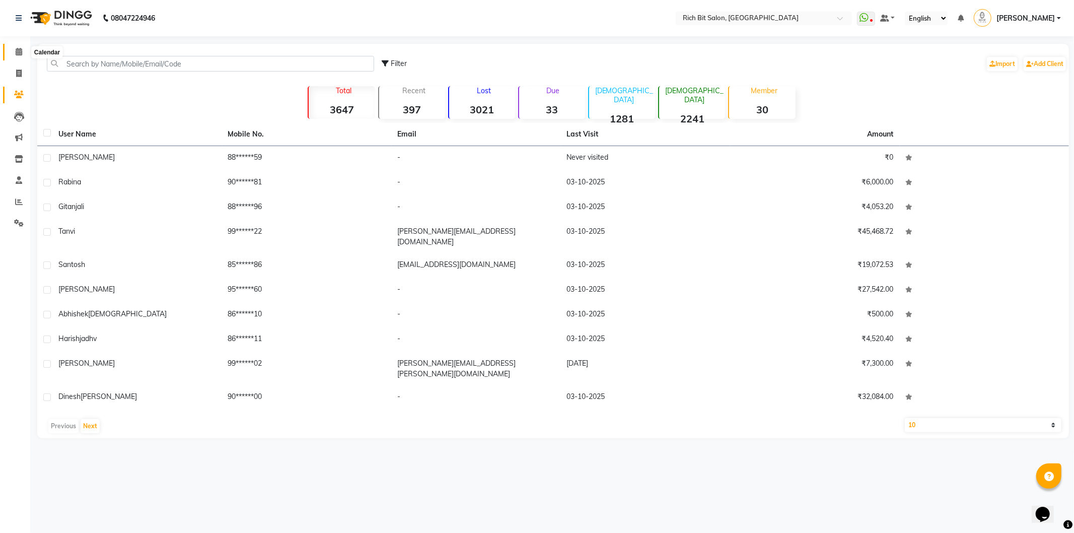
click at [13, 54] on span at bounding box center [19, 52] width 18 height 12
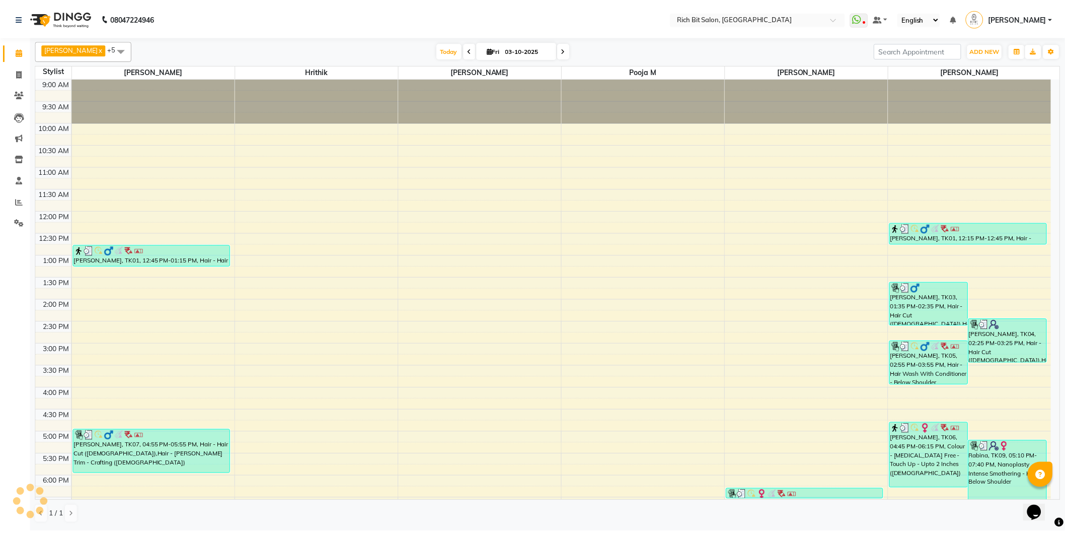
scroll to position [180, 0]
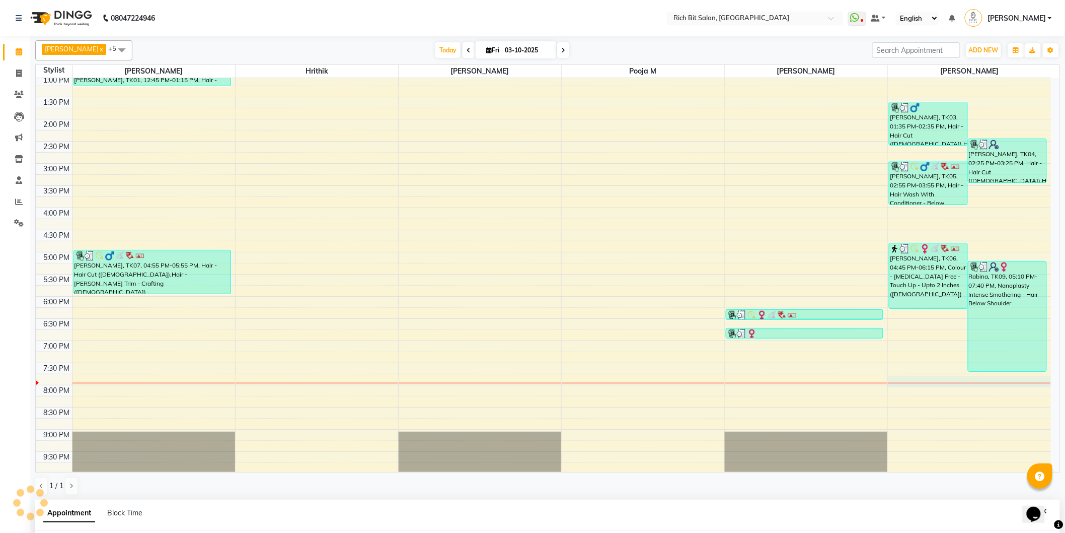
select select "30544"
select select "1185"
select select "tentative"
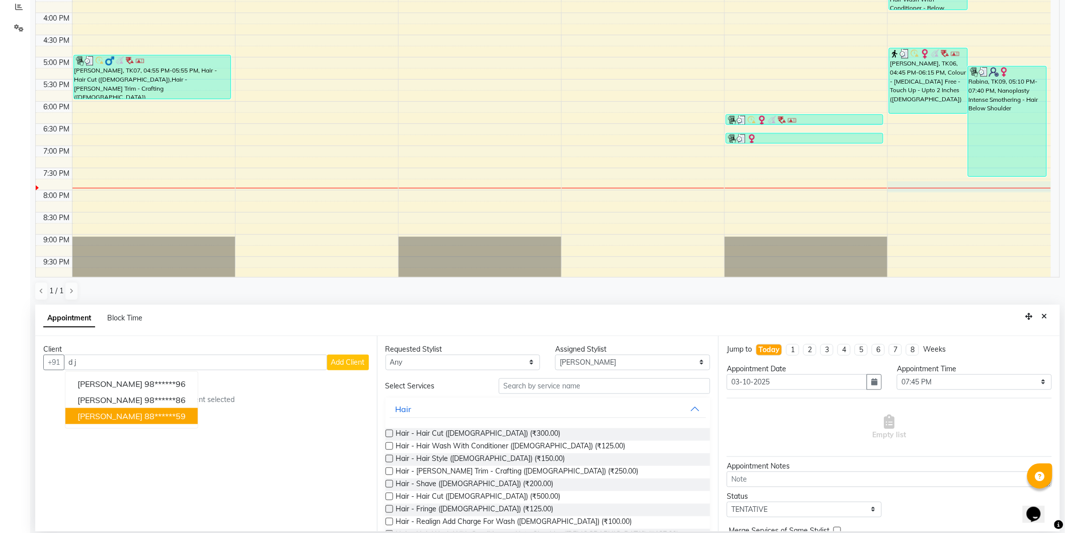
click at [83, 415] on span "d jadav" at bounding box center [110, 416] width 65 height 10
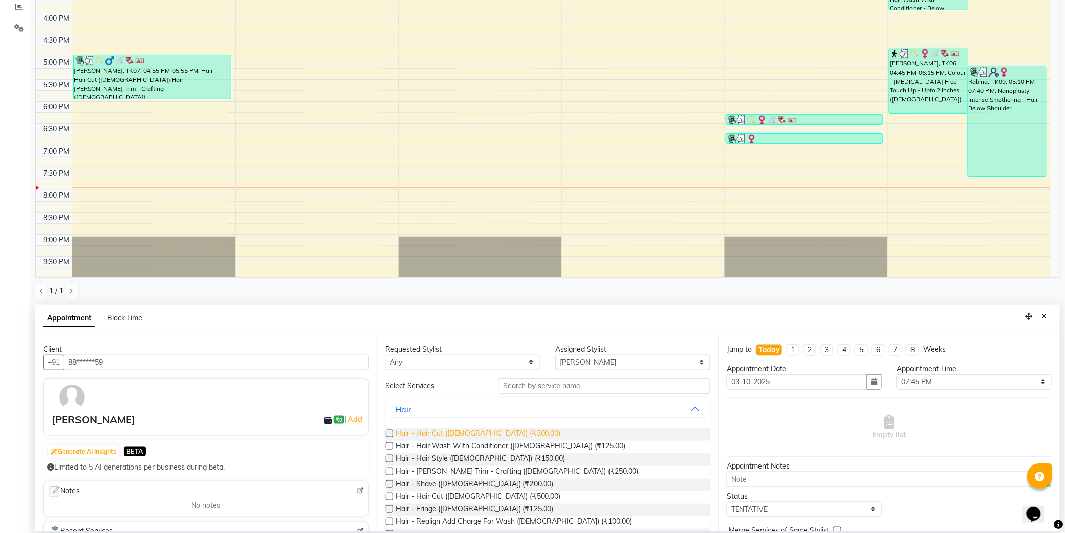
type input "88******59"
click at [427, 433] on span "Hair - Hair Cut (Male) (₹300.00)" at bounding box center [478, 434] width 165 height 13
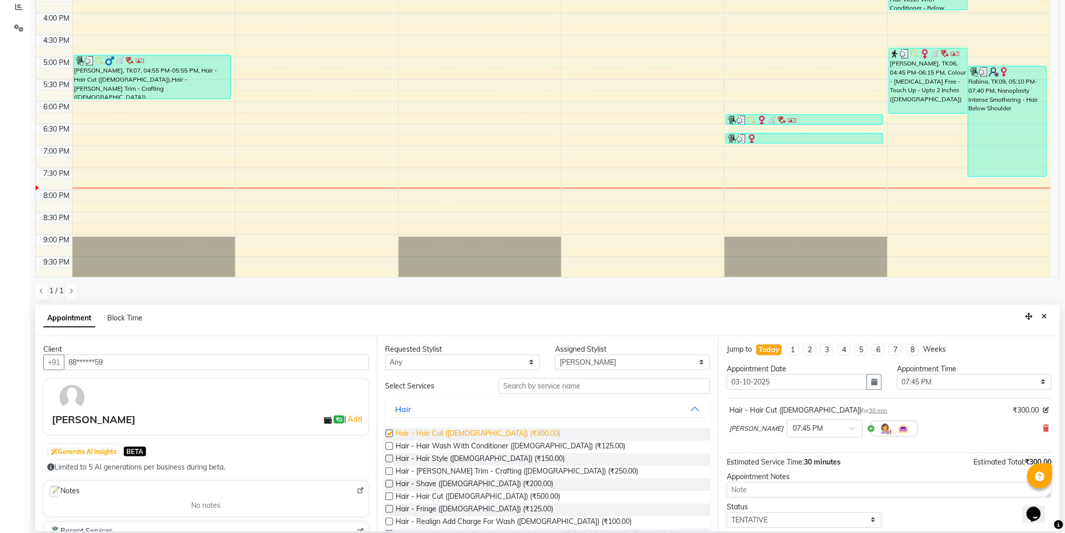
checkbox input "false"
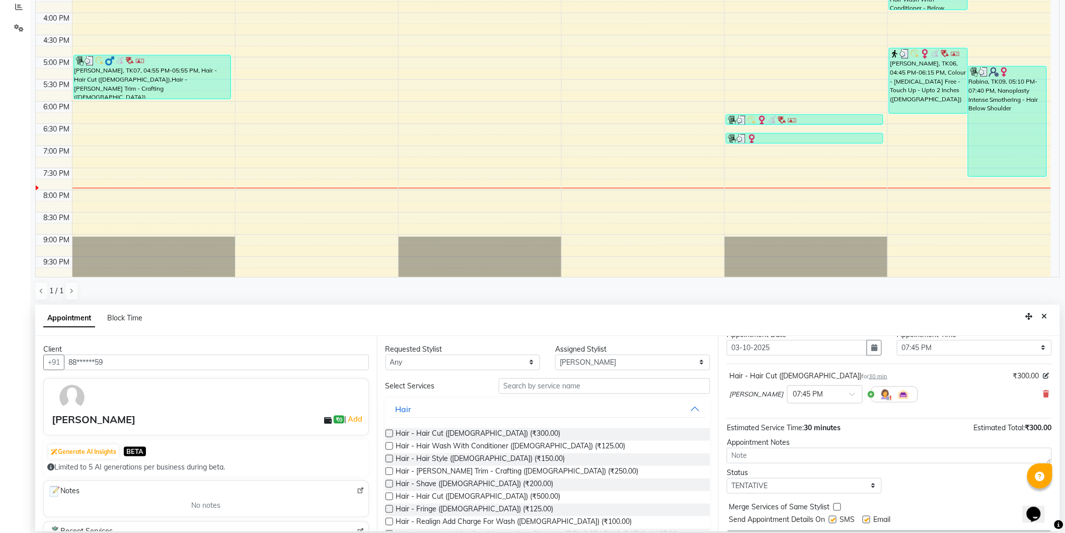
scroll to position [59, 0]
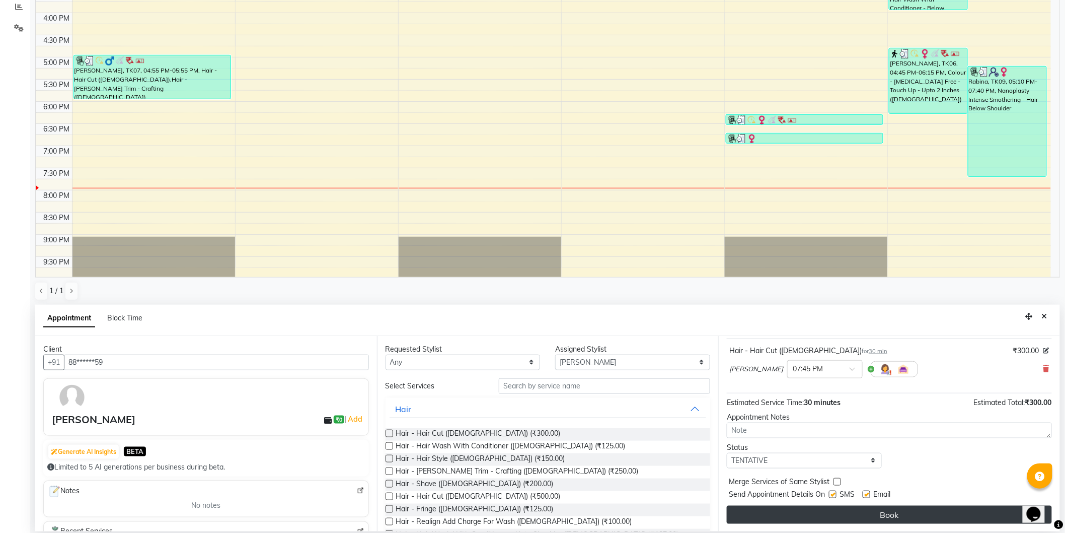
click at [908, 511] on button "Book" at bounding box center [889, 514] width 325 height 18
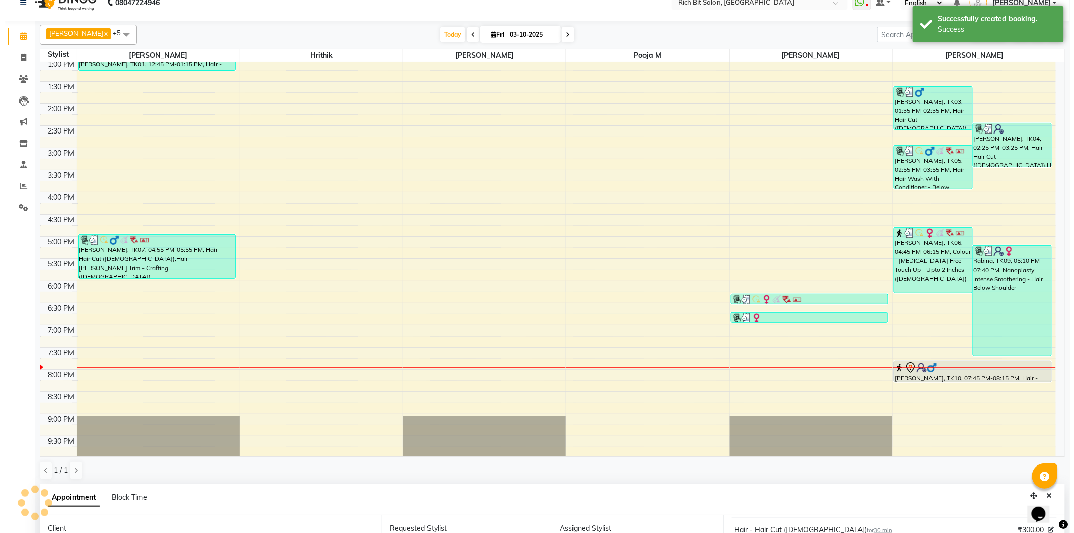
scroll to position [0, 0]
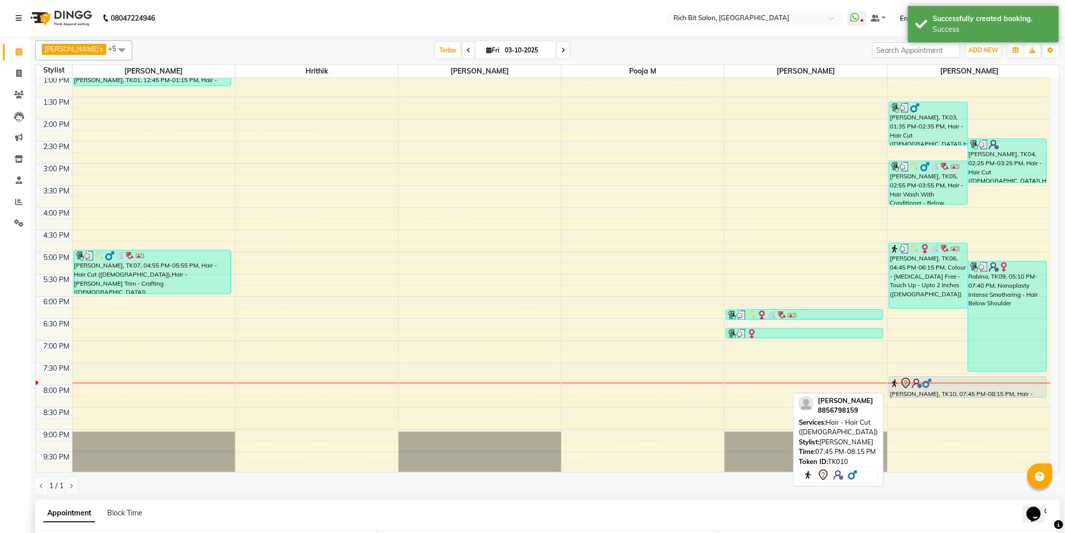
click at [940, 381] on div at bounding box center [968, 383] width 156 height 12
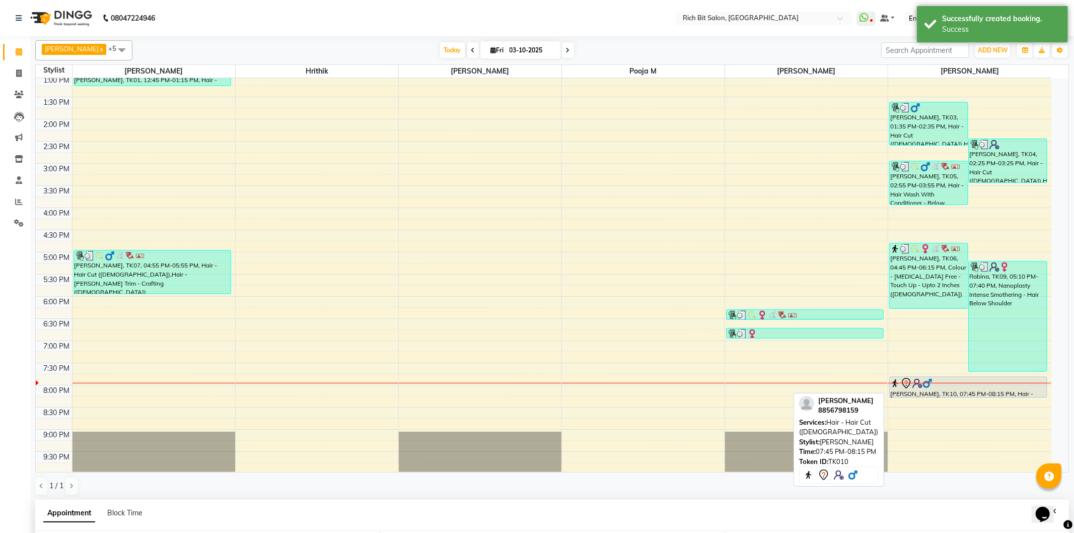
select select "7"
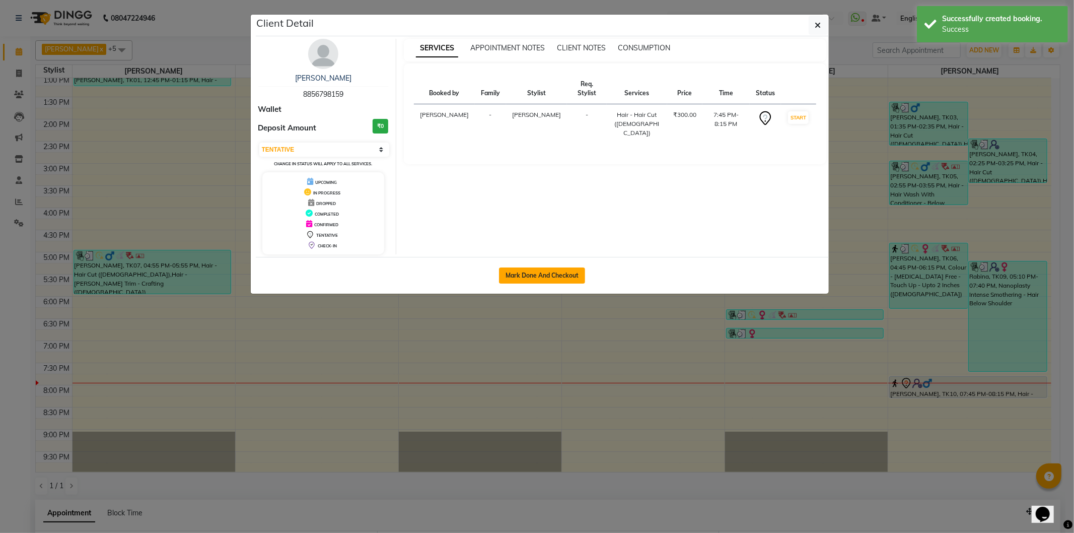
click at [521, 270] on button "Mark Done And Checkout" at bounding box center [542, 275] width 86 height 16
select select "service"
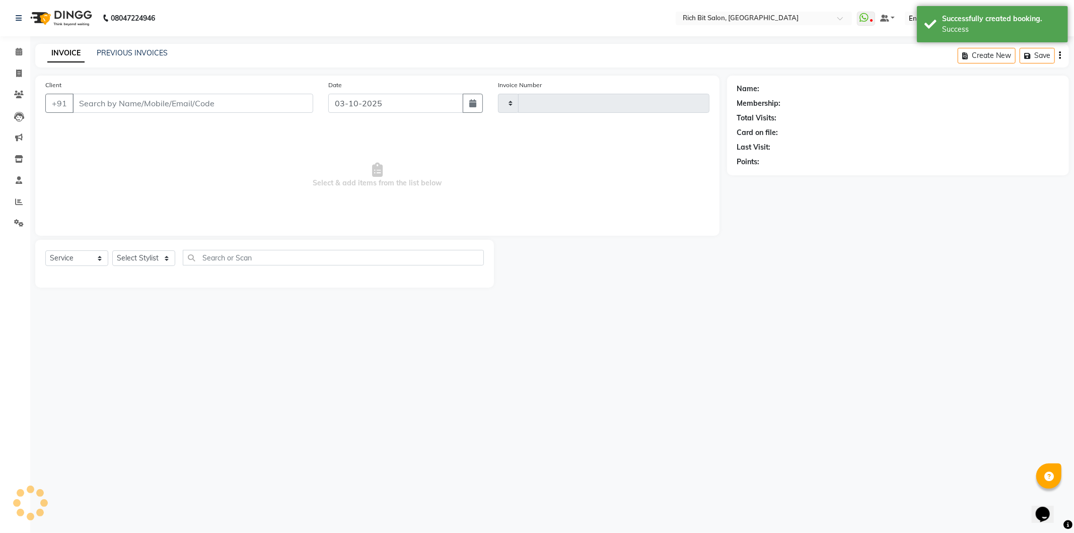
type input "1306"
select select "609"
type input "88******59"
select select "30544"
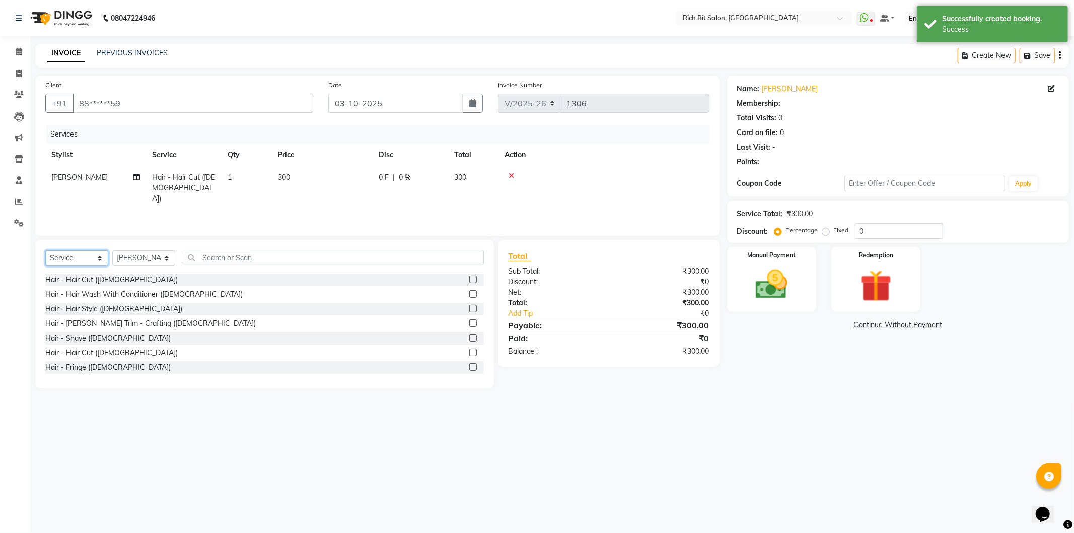
click at [91, 258] on select "Select Service Product Membership Package Voucher Prepaid Gift Card" at bounding box center [76, 258] width 63 height 16
select select "product"
click at [45, 251] on select "Select Service Product Membership Package Voucher Prepaid Gift Card" at bounding box center [76, 258] width 63 height 16
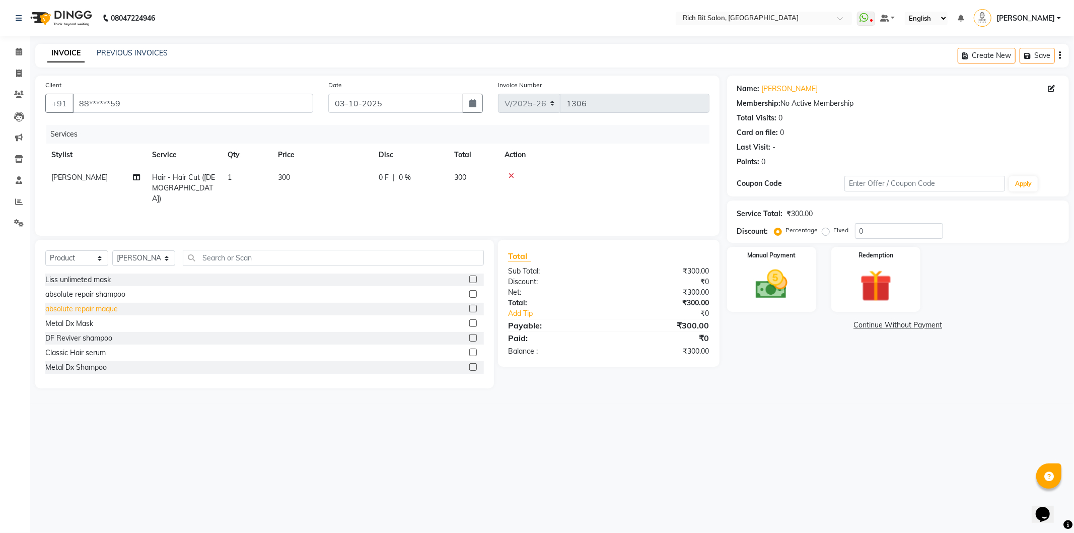
click at [84, 306] on div "absolute repair maque" at bounding box center [81, 308] width 72 height 11
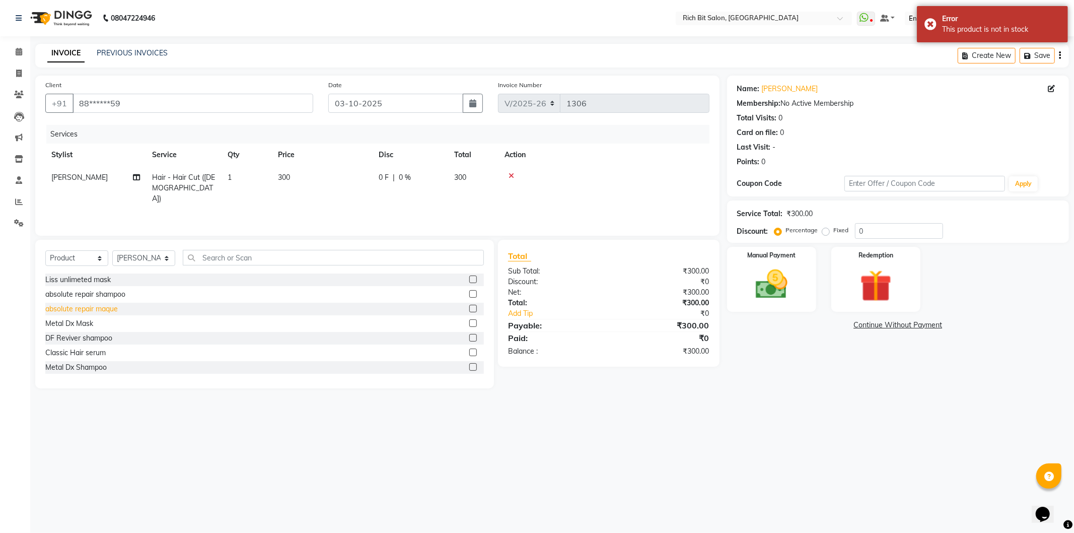
click at [64, 309] on div "absolute repair maque" at bounding box center [81, 308] width 72 height 11
click at [65, 309] on div "absolute repair maque" at bounding box center [81, 308] width 72 height 11
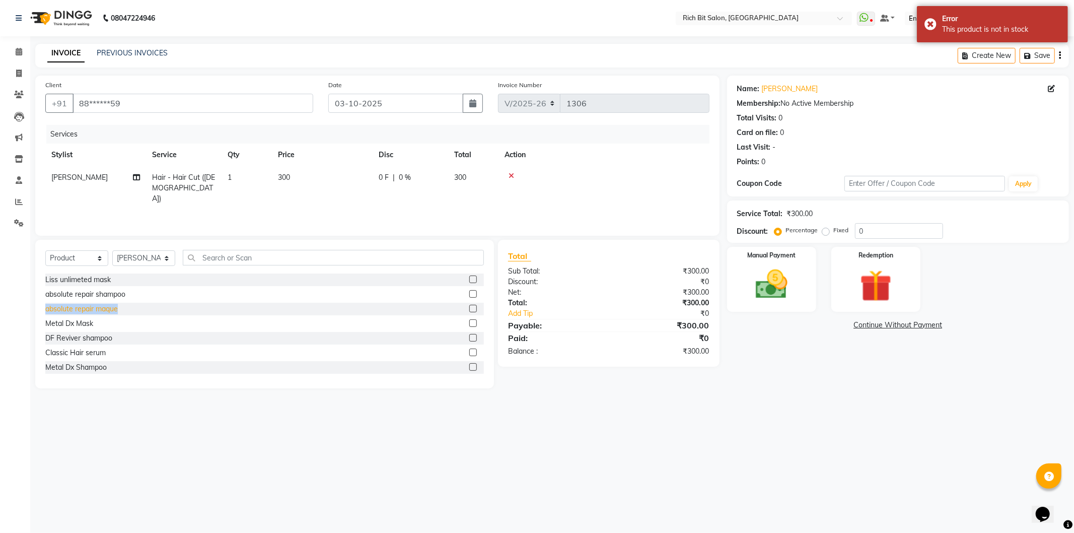
click at [65, 309] on div "absolute repair maque" at bounding box center [81, 308] width 72 height 11
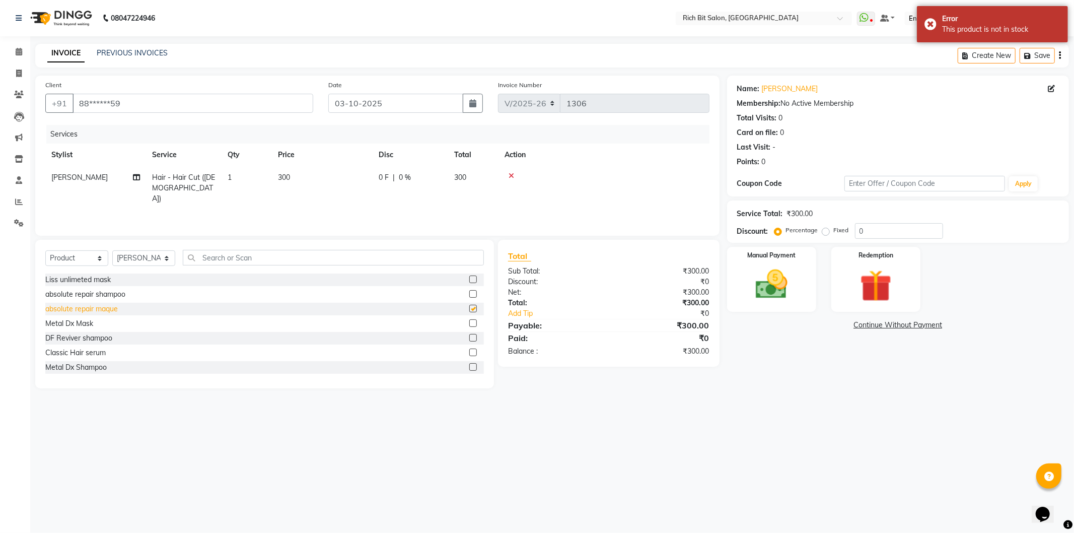
checkbox input "false"
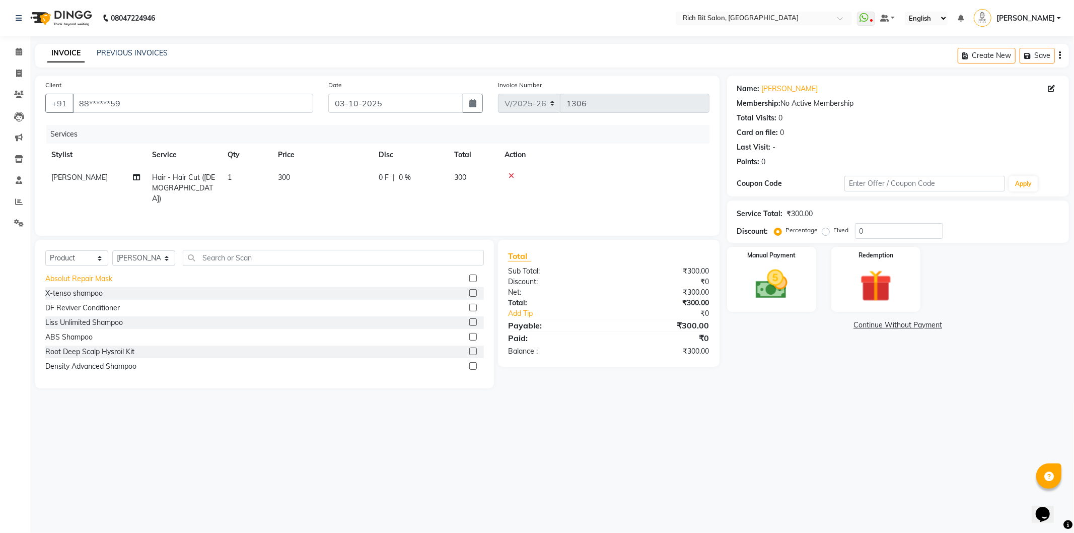
click at [78, 278] on div "Absolut Repair Mask" at bounding box center [78, 278] width 67 height 11
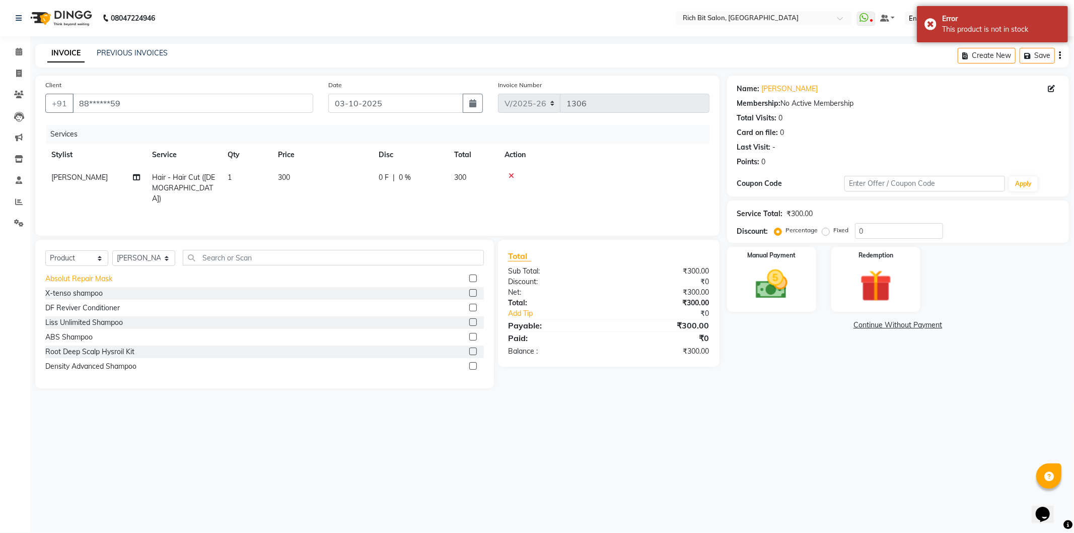
click at [78, 278] on div "Absolut Repair Mask" at bounding box center [78, 278] width 67 height 11
click at [80, 277] on div "Absolut Repair Mask" at bounding box center [78, 278] width 67 height 11
checkbox input "false"
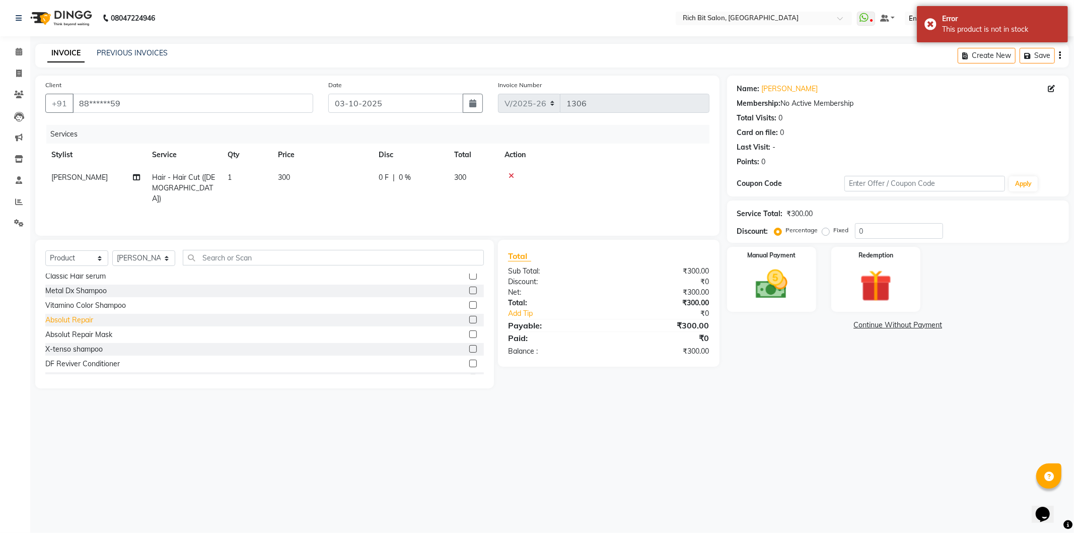
click at [71, 320] on div "Absolut Repair" at bounding box center [69, 320] width 48 height 11
click at [70, 320] on div "Absolut Repair" at bounding box center [69, 320] width 48 height 11
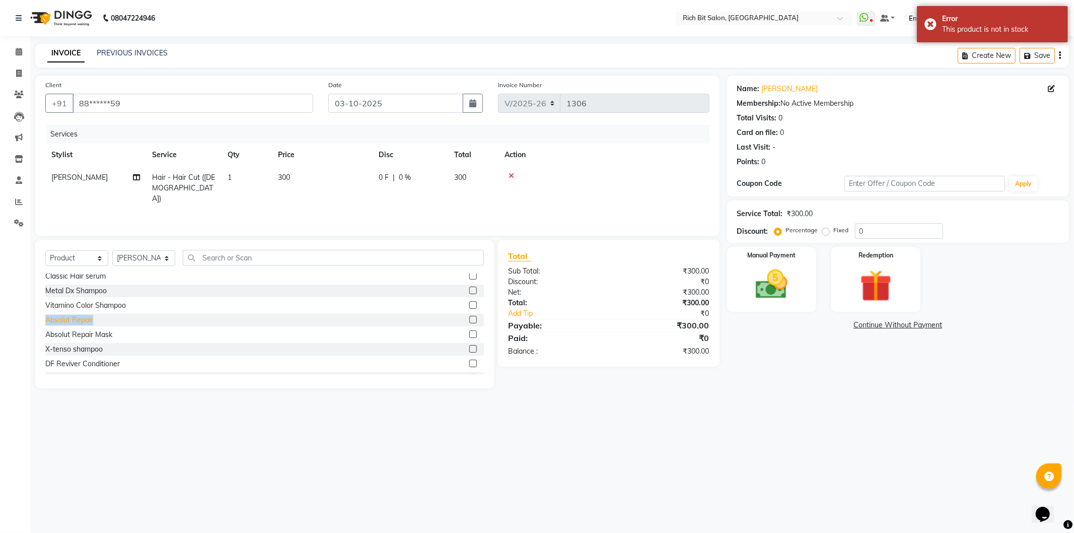
click at [70, 320] on div "Absolut Repair" at bounding box center [69, 320] width 48 height 11
checkbox input "false"
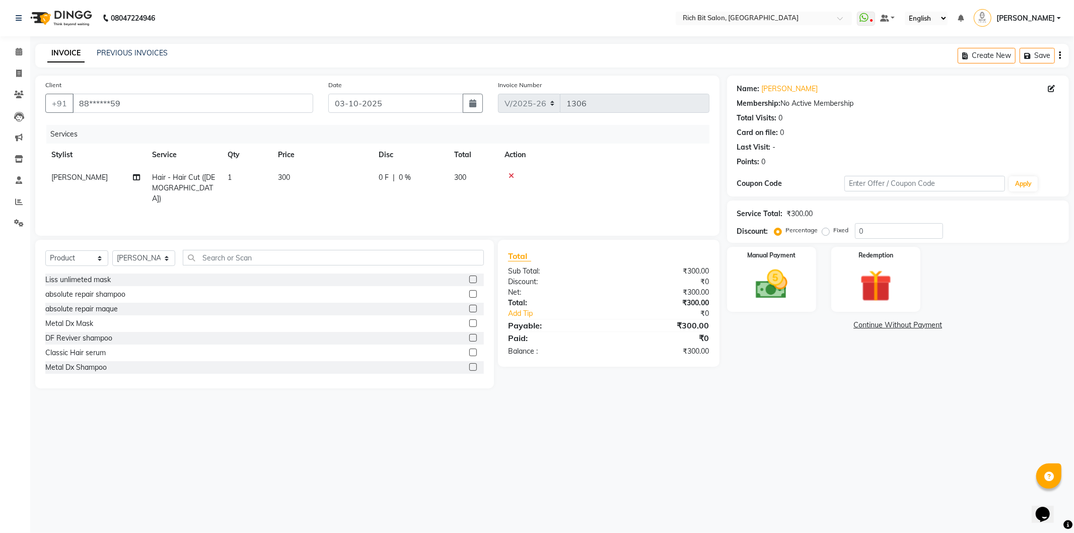
scroll to position [56, 0]
click at [77, 351] on div "Absolut Repair Mask" at bounding box center [78, 355] width 67 height 11
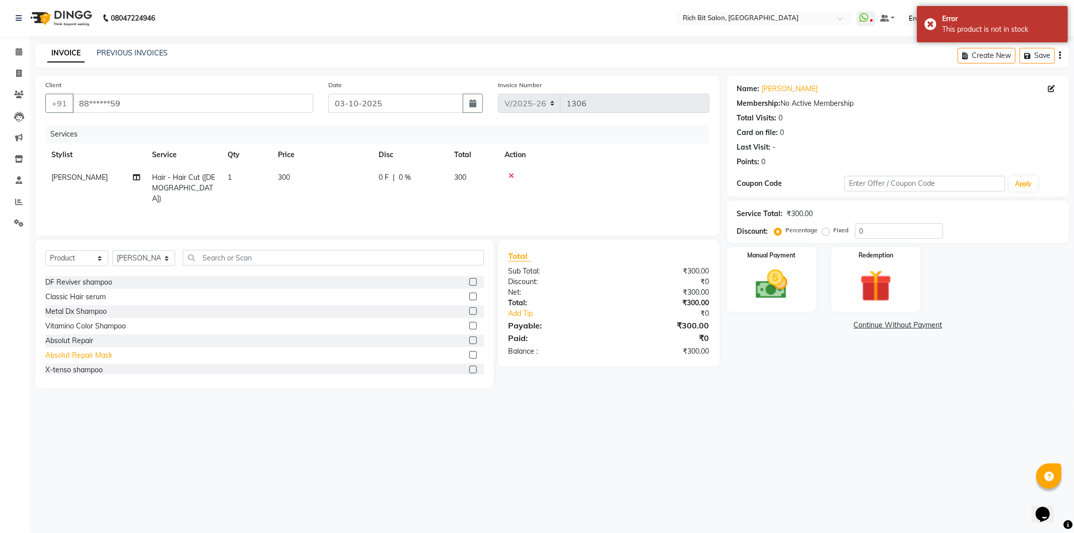
click at [77, 352] on div "Absolut Repair Mask" at bounding box center [78, 355] width 67 height 11
click at [76, 352] on div "Absolut Repair Mask" at bounding box center [78, 355] width 67 height 11
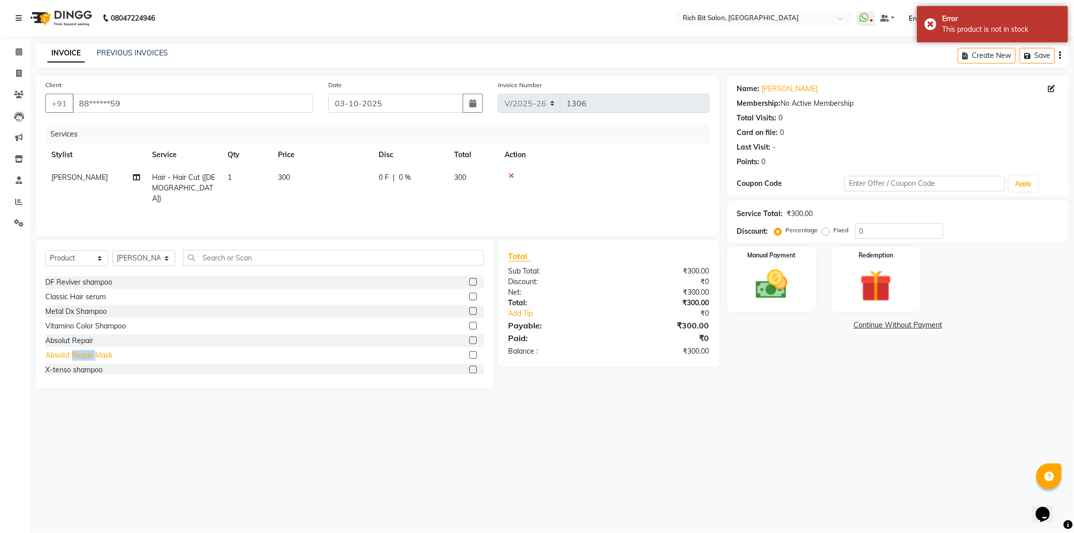
click at [76, 352] on div "Absolut Repair Mask" at bounding box center [78, 355] width 67 height 11
click at [74, 354] on div "Absolut Repair Mask" at bounding box center [78, 355] width 67 height 11
click at [77, 354] on div "Absolut Repair Mask" at bounding box center [78, 355] width 67 height 11
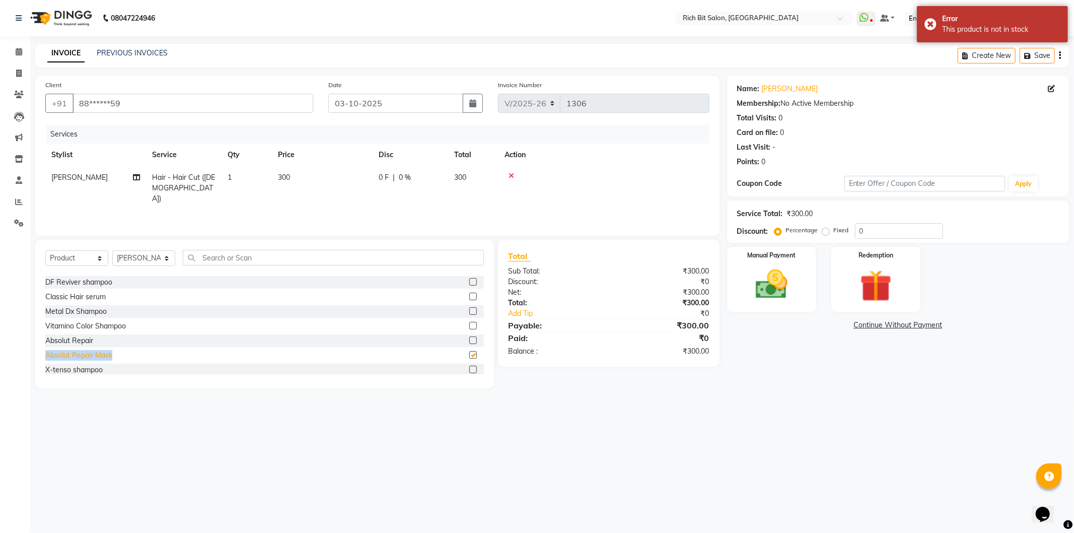
checkbox input "false"
click at [512, 176] on icon at bounding box center [511, 175] width 6 height 7
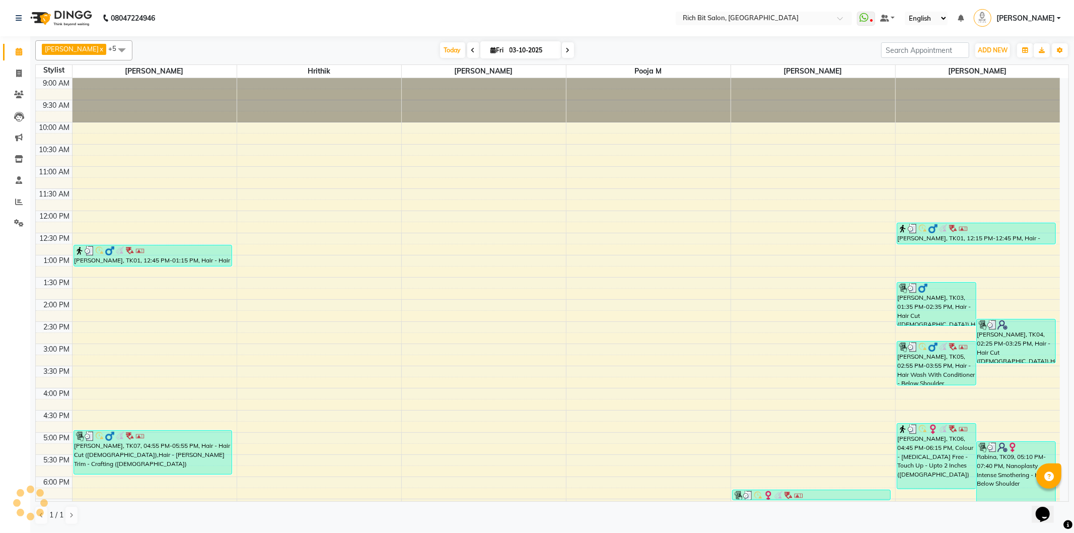
scroll to position [199, 0]
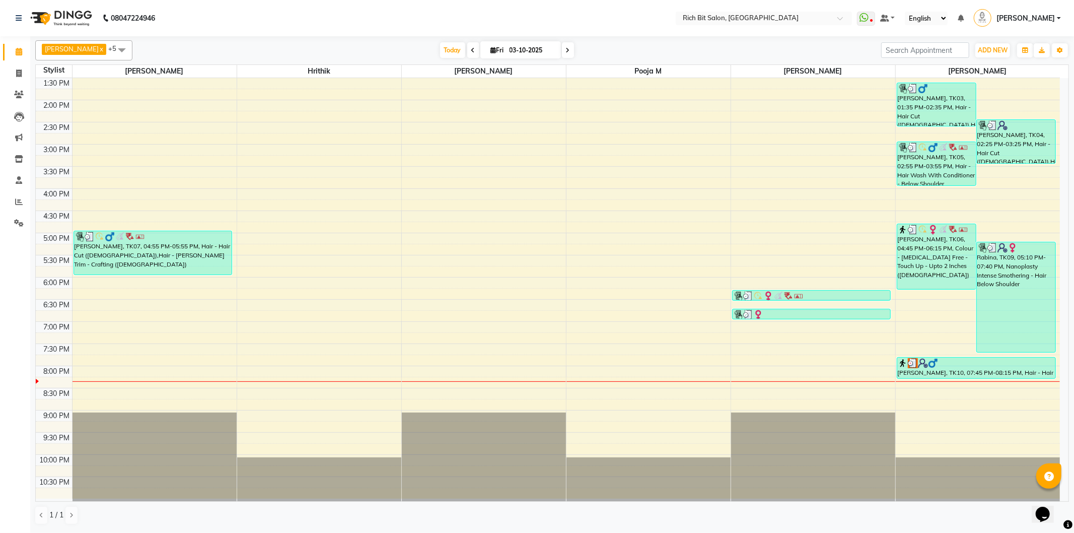
click at [566, 51] on icon at bounding box center [568, 50] width 4 height 6
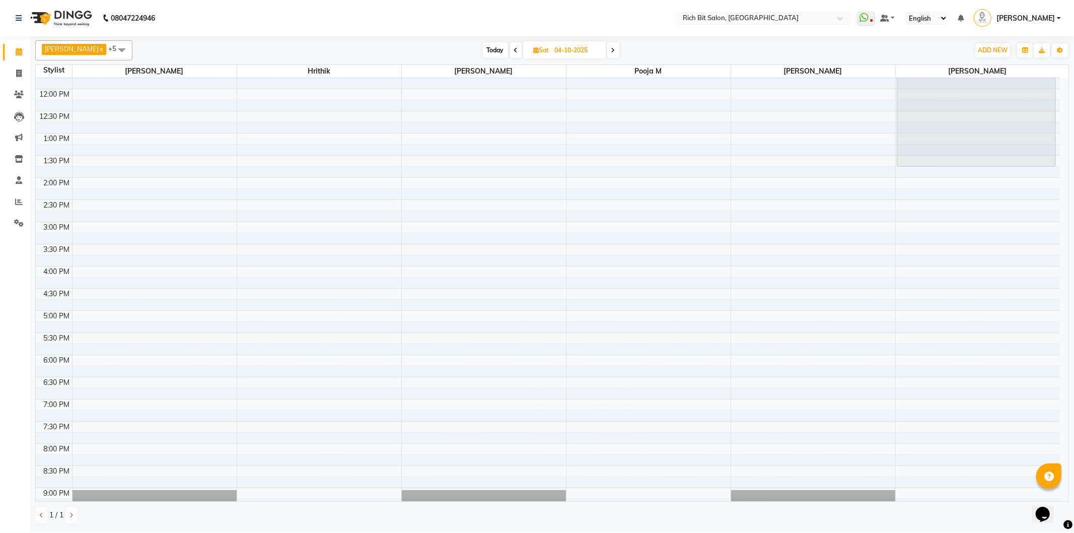
scroll to position [0, 0]
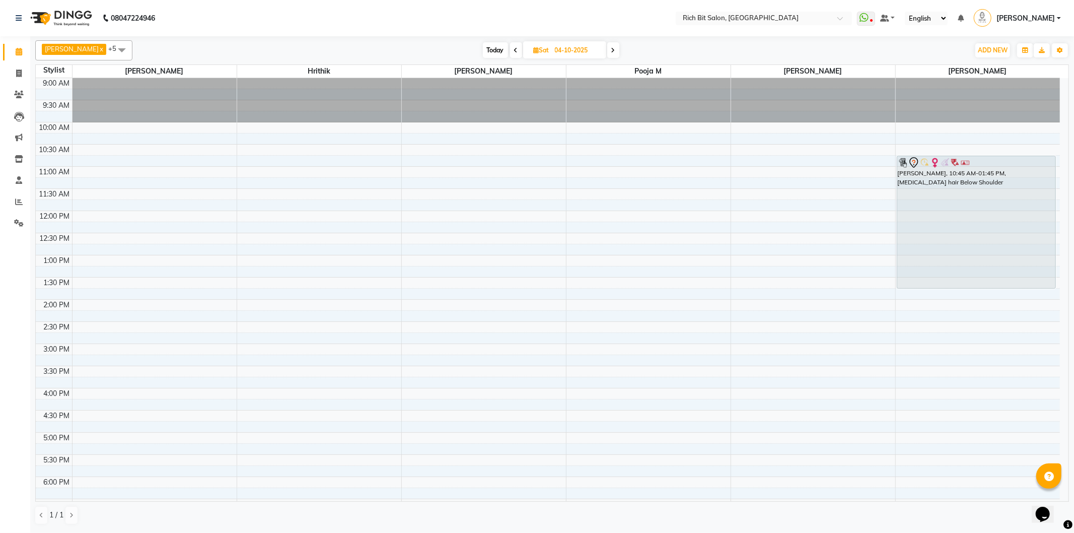
click at [514, 53] on icon at bounding box center [516, 50] width 4 height 6
type input "03-10-2025"
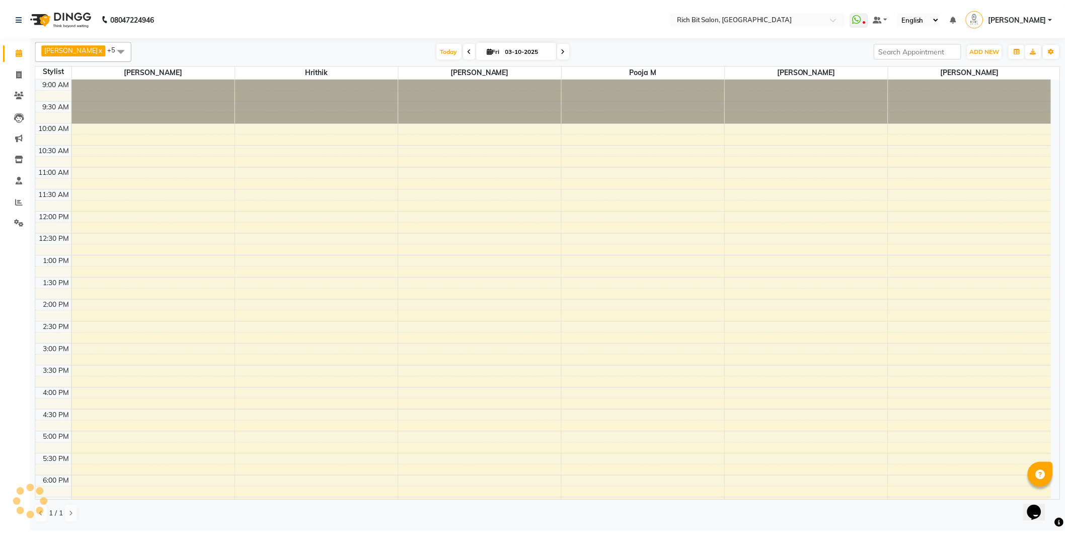
scroll to position [199, 0]
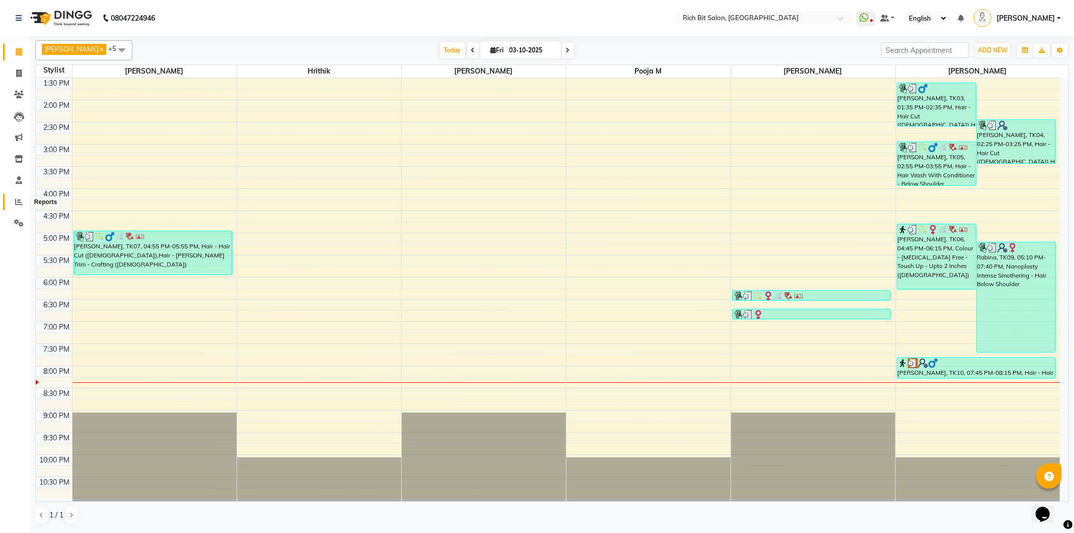
click at [18, 203] on icon at bounding box center [19, 202] width 8 height 8
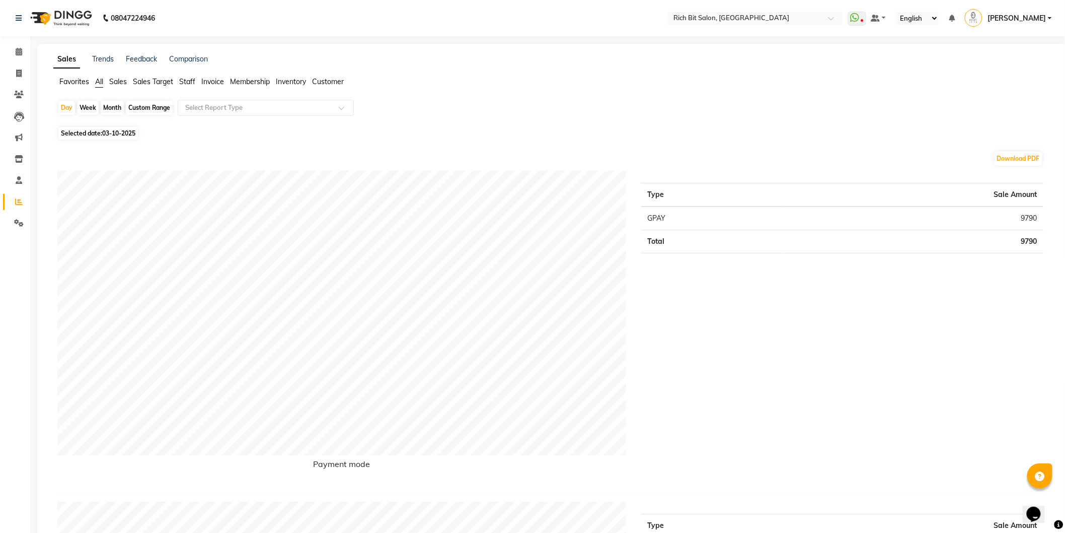
click at [112, 105] on div "Month" at bounding box center [112, 108] width 23 height 14
select select "10"
select select "2025"
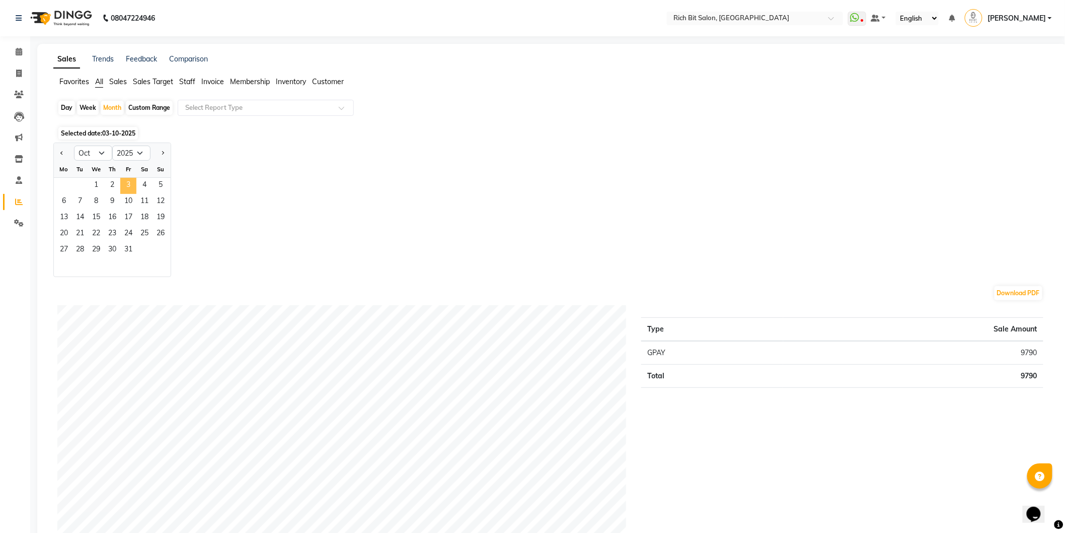
click at [127, 186] on span "3" at bounding box center [128, 186] width 16 height 16
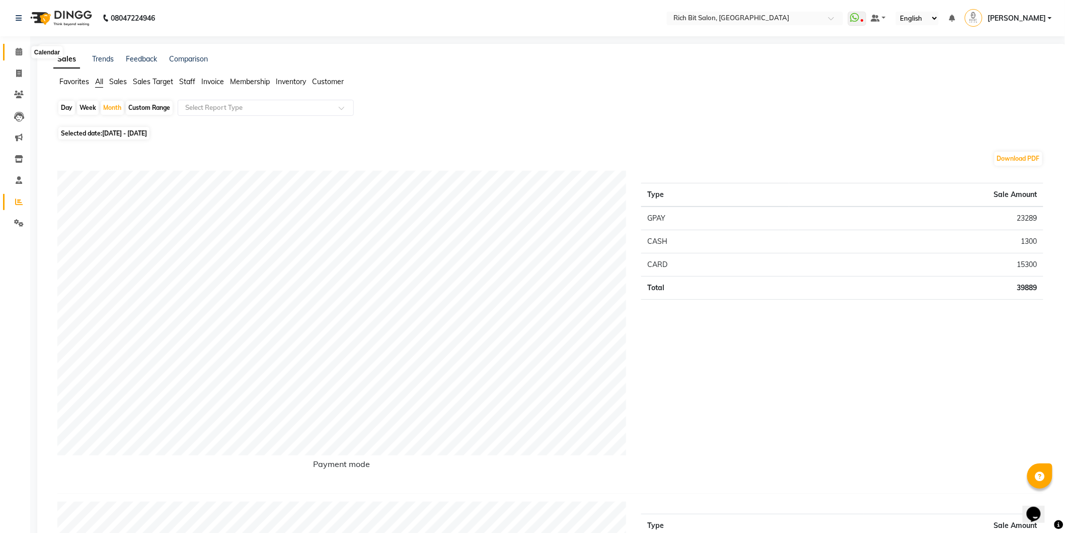
click at [16, 51] on icon at bounding box center [19, 52] width 7 height 8
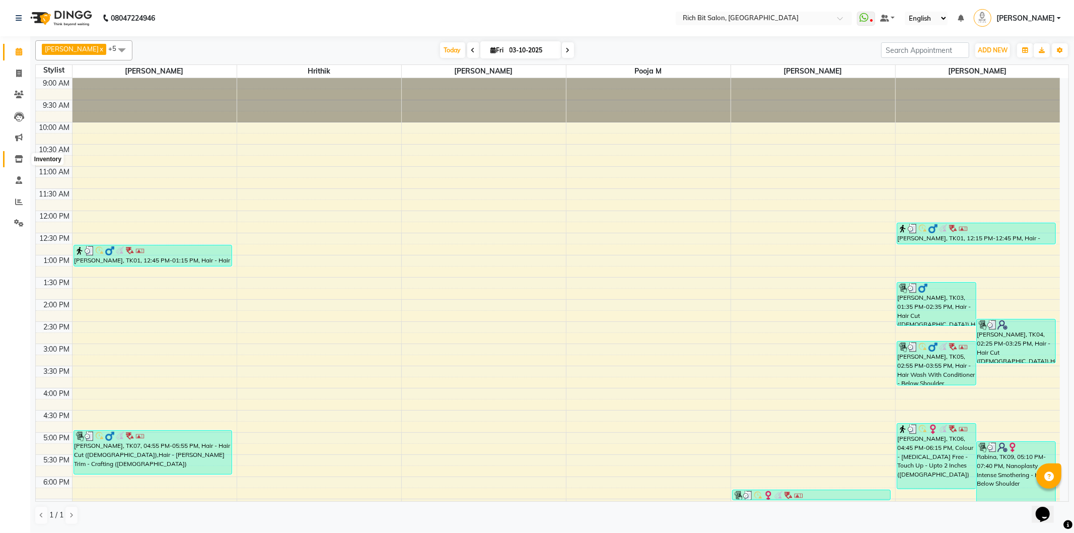
click at [21, 154] on span at bounding box center [19, 160] width 18 height 12
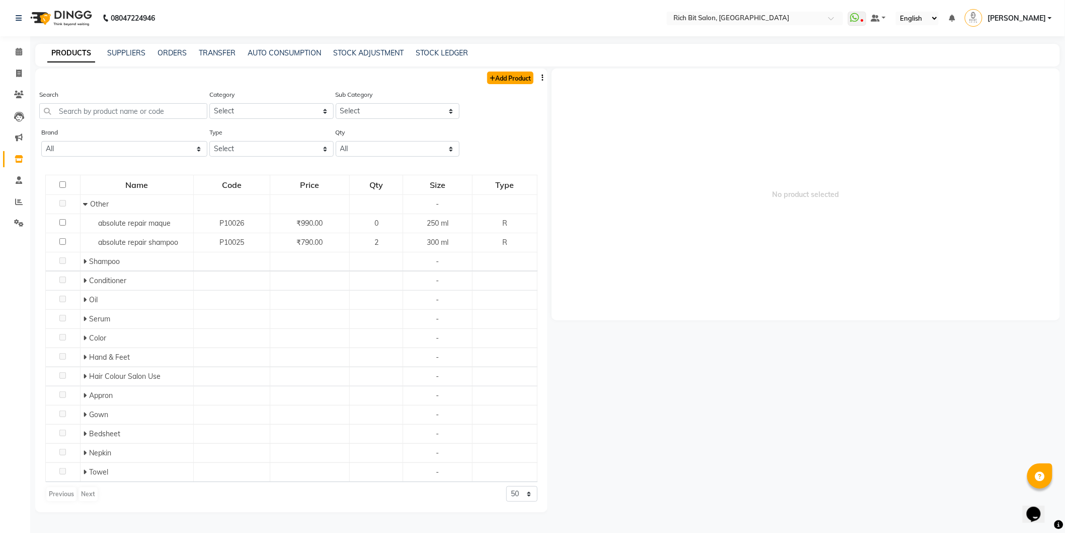
click at [499, 77] on link "Add Product" at bounding box center [510, 77] width 46 height 13
select select "true"
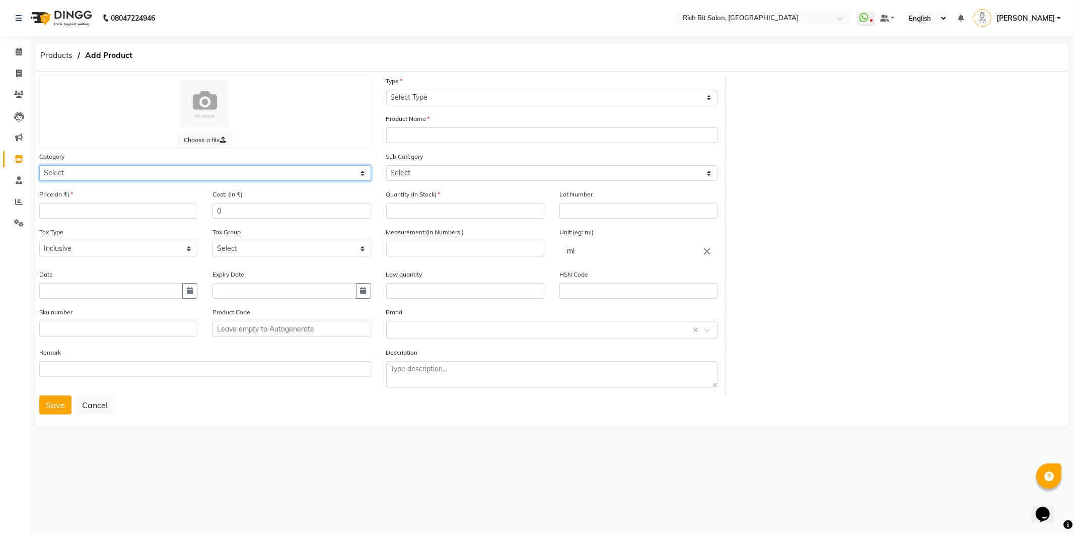
click at [200, 174] on select "Select Hair Skin Makeup Personal Care Appliances Beard Waxing Disposable Thread…" at bounding box center [205, 173] width 332 height 16
select select "243501100"
click at [39, 165] on select "Select Hair Skin Makeup Personal Care Appliances Beard Waxing Disposable Thread…" at bounding box center [205, 173] width 332 height 16
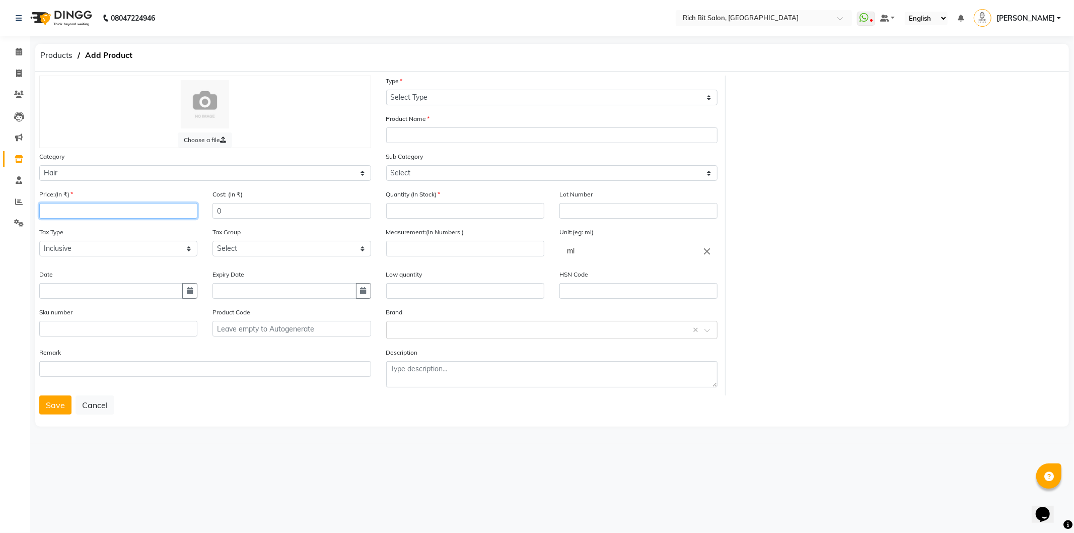
click at [169, 215] on input "number" at bounding box center [118, 211] width 158 height 16
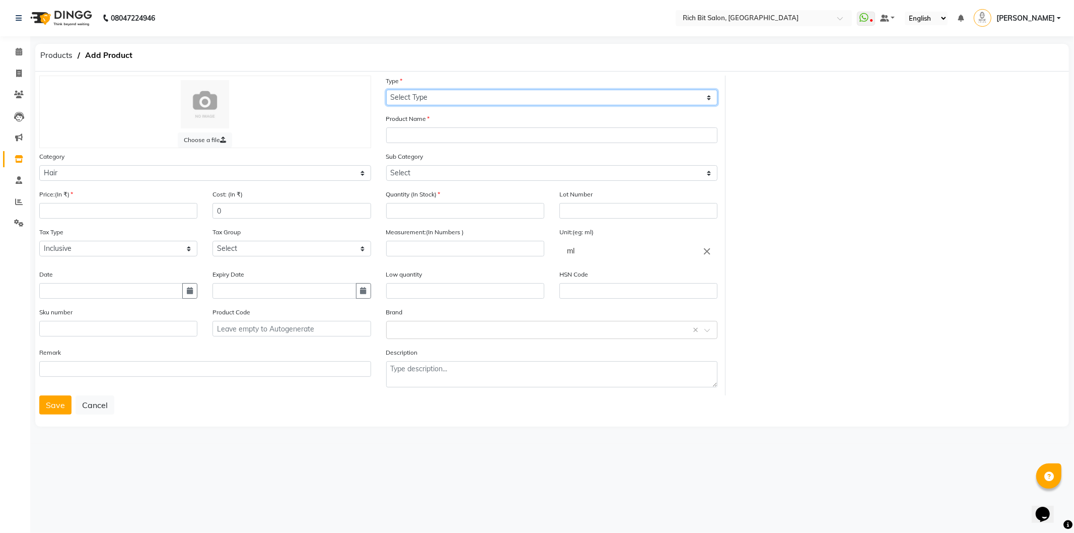
click at [519, 98] on select "Select Type Both Retail Consumable" at bounding box center [552, 98] width 332 height 16
click at [386, 90] on select "Select Type Both Retail Consumable" at bounding box center [552, 98] width 332 height 16
click at [487, 99] on select "Select Type Both Retail Consumable" at bounding box center [552, 98] width 332 height 16
select select "R"
click at [386, 90] on select "Select Type Both Retail Consumable" at bounding box center [552, 98] width 332 height 16
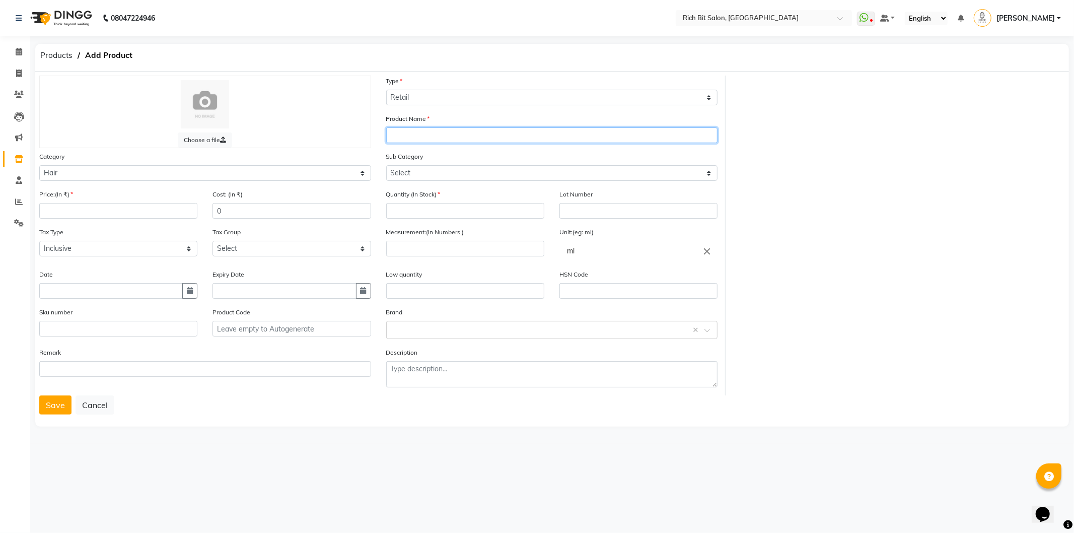
click at [472, 139] on input "text" at bounding box center [552, 135] width 332 height 16
type input "k9 shampoo"
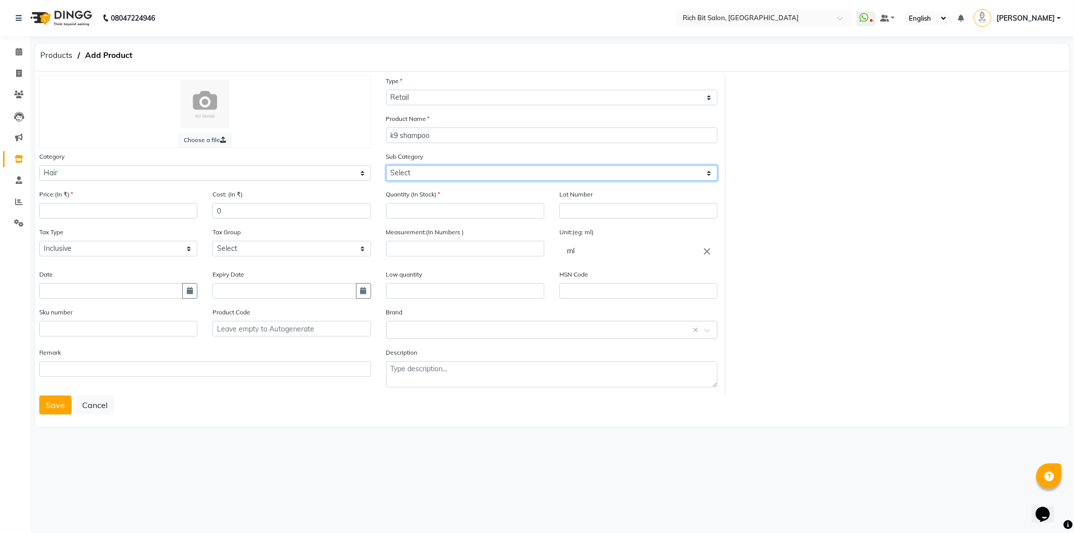
click at [408, 170] on select "Select Shampoo Conditioner Cream Mask Oil Serum Color Appliances Treatment Styl…" at bounding box center [552, 173] width 332 height 16
select select "243501101"
click at [386, 165] on select "Select Shampoo Conditioner Cream Mask Oil Serum Color Appliances Treatment Styl…" at bounding box center [552, 173] width 332 height 16
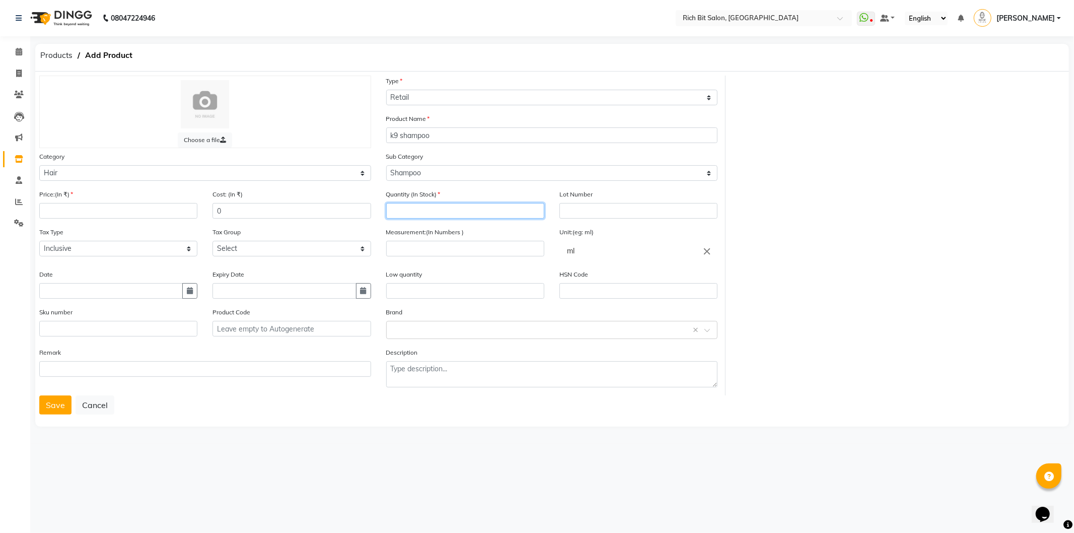
click at [391, 211] on input "number" at bounding box center [465, 211] width 158 height 16
type input "1"
click at [62, 209] on input "number" at bounding box center [118, 211] width 158 height 16
type input "1500"
click at [222, 210] on input "0" at bounding box center [291, 211] width 158 height 16
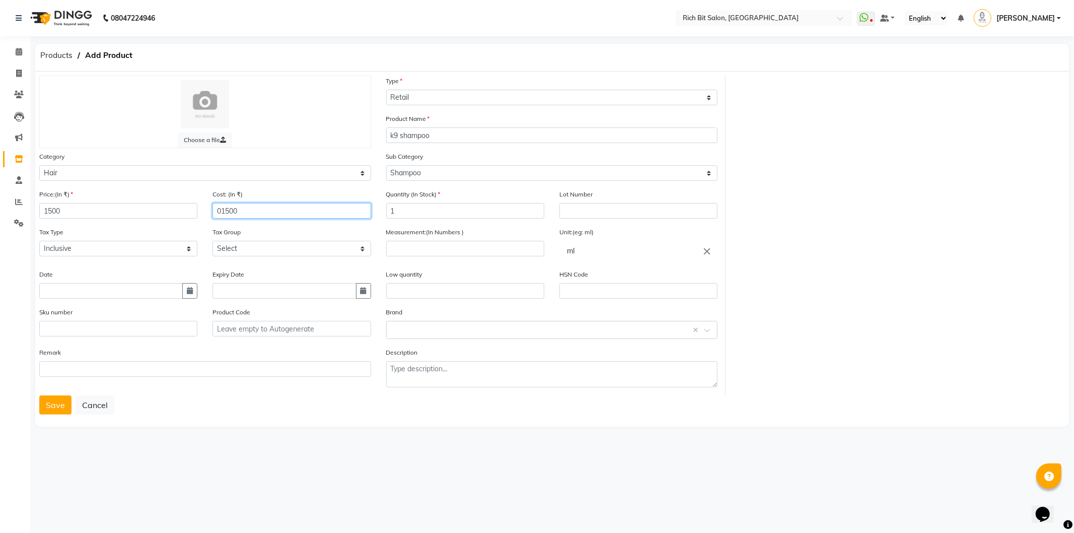
type input "01500"
click at [247, 248] on select "Select GST 5% GST" at bounding box center [291, 249] width 158 height 16
click at [311, 247] on select "Select GST 5% GST" at bounding box center [291, 249] width 158 height 16
click at [80, 248] on select "Select Inclusive Exclusive" at bounding box center [118, 249] width 158 height 16
click at [79, 476] on div "08047224946 Select Location × Rich Bit Salon, Hinjewadi WhatsApp Status ✕ Statu…" at bounding box center [537, 266] width 1074 height 533
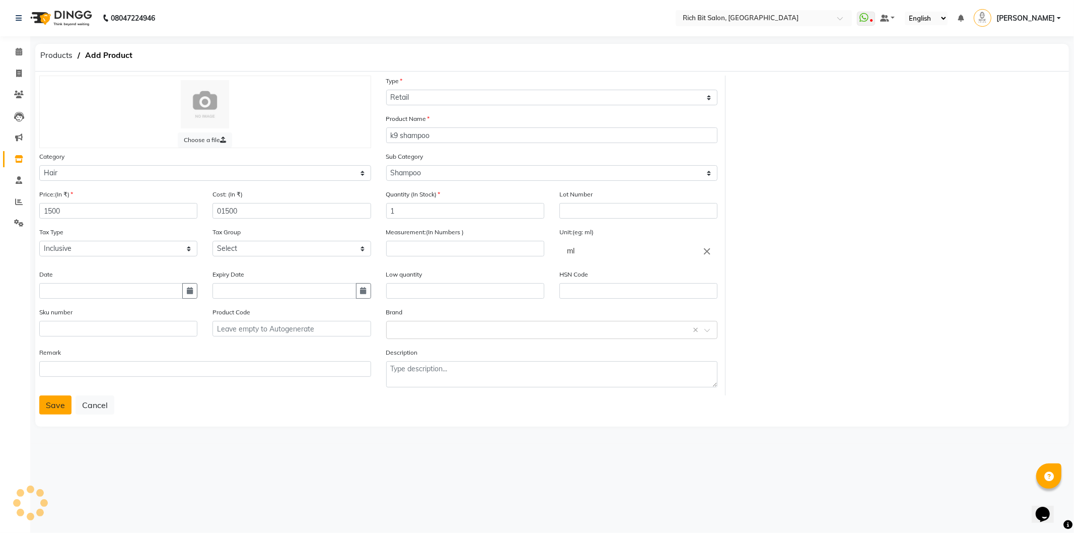
click at [51, 402] on button "Save" at bounding box center [55, 404] width 32 height 19
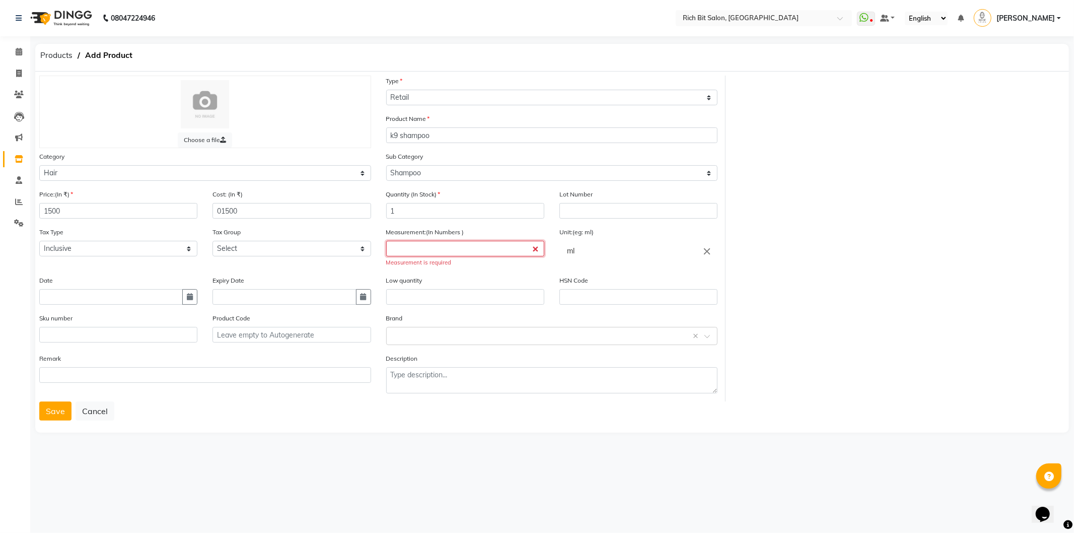
click at [410, 250] on input "number" at bounding box center [465, 249] width 158 height 16
click at [413, 245] on input "number" at bounding box center [465, 249] width 158 height 16
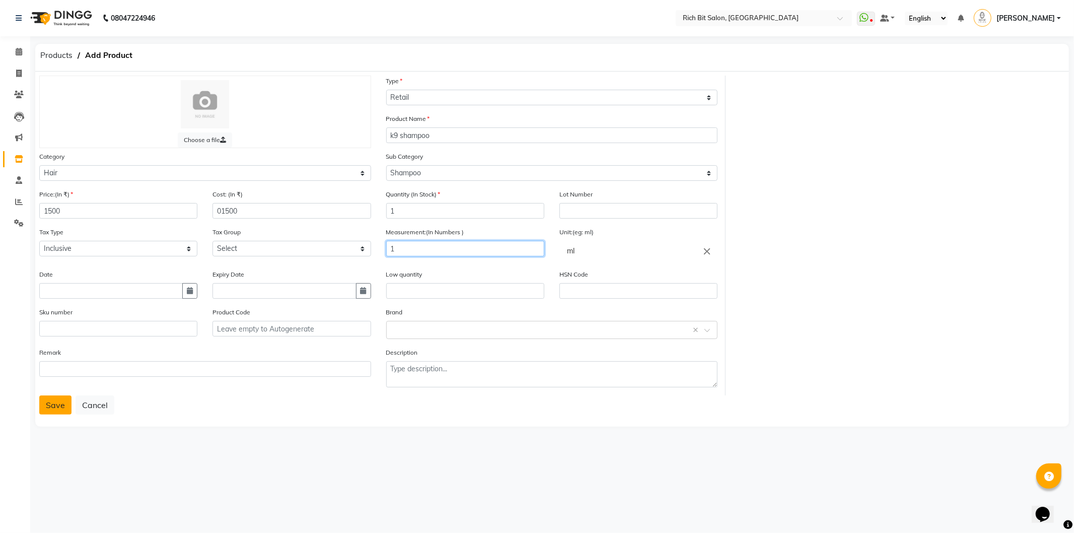
type input "1"
click at [50, 406] on button "Save" at bounding box center [55, 404] width 32 height 19
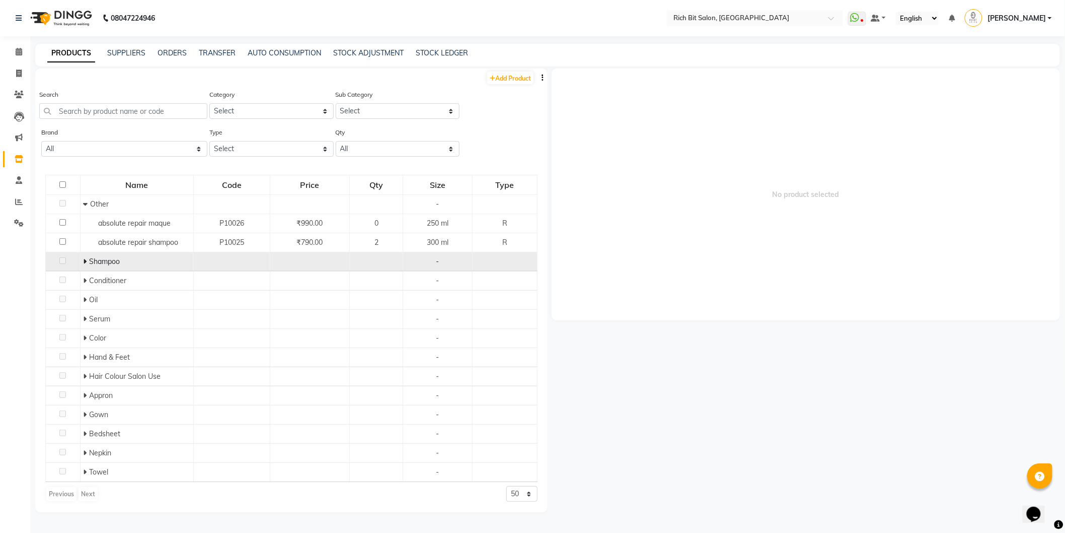
scroll to position [6, 0]
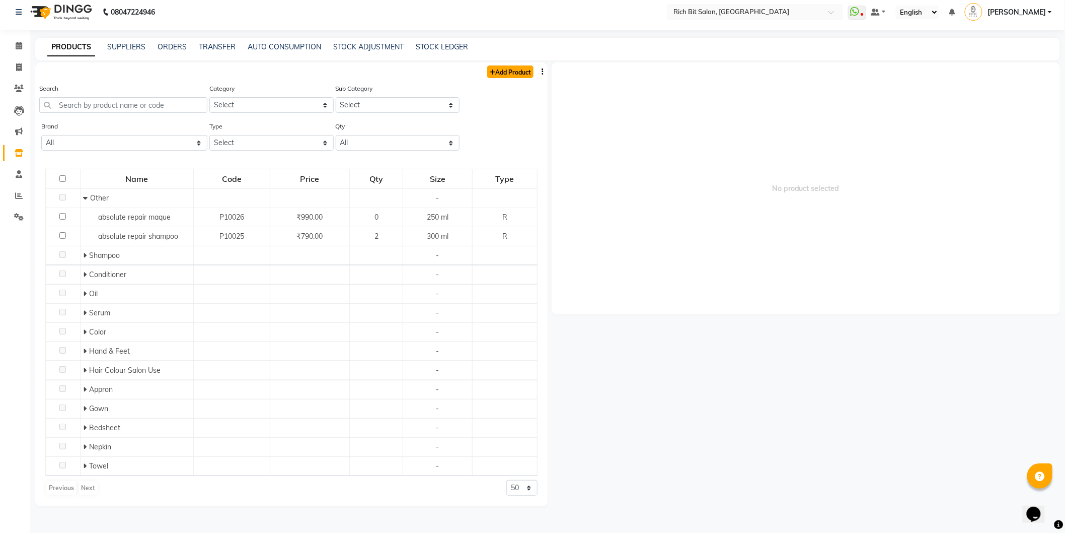
click at [526, 74] on link "Add Product" at bounding box center [510, 71] width 46 height 13
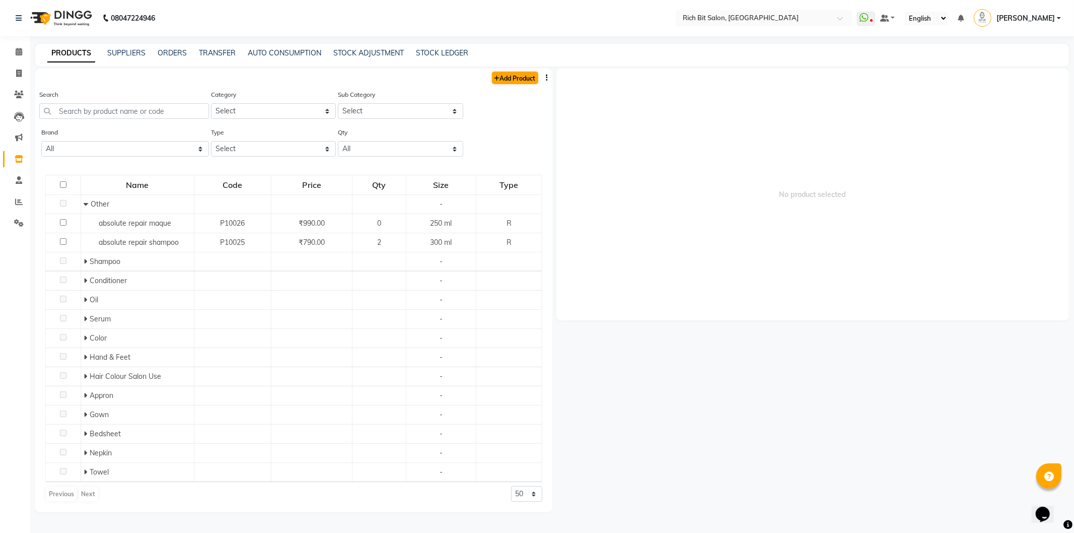
select select "true"
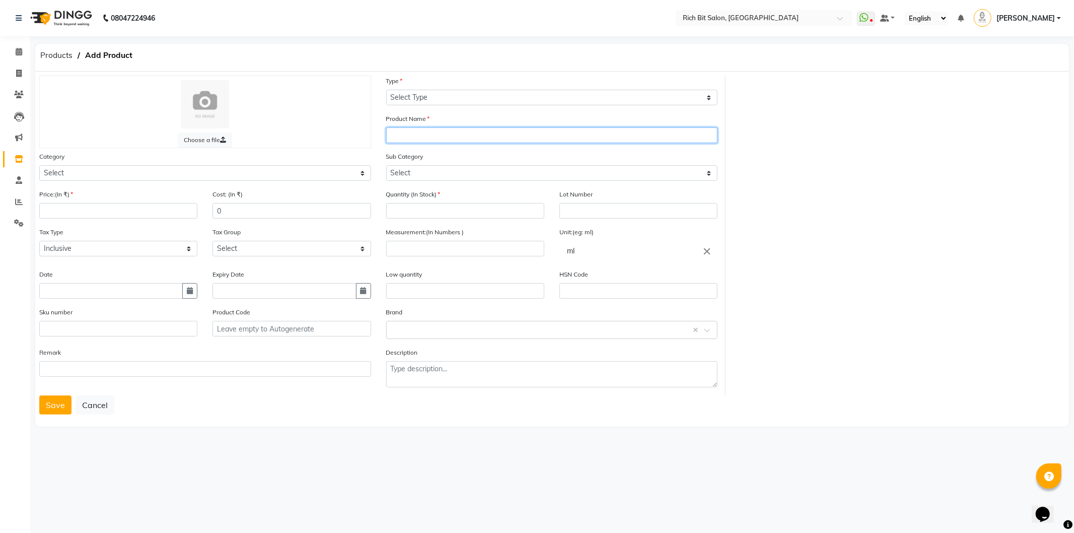
click at [397, 133] on input "text" at bounding box center [552, 135] width 332 height 16
type input "k9 mask"
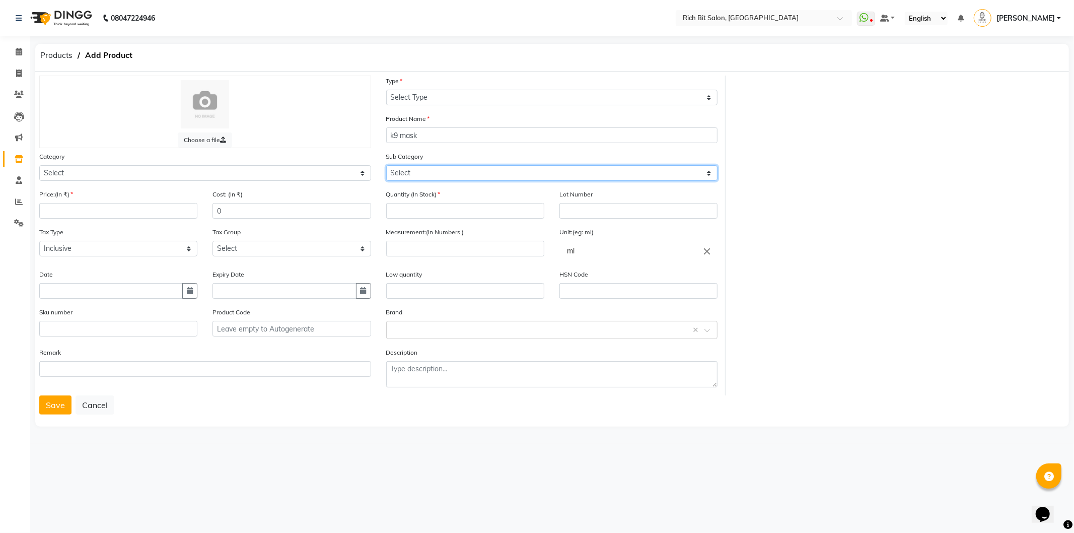
click at [403, 169] on select "Select" at bounding box center [552, 173] width 332 height 16
click at [373, 152] on div "Category Select Hair Skin Makeup Personal Care Appliances Beard Waxing Disposab…" at bounding box center [205, 170] width 347 height 38
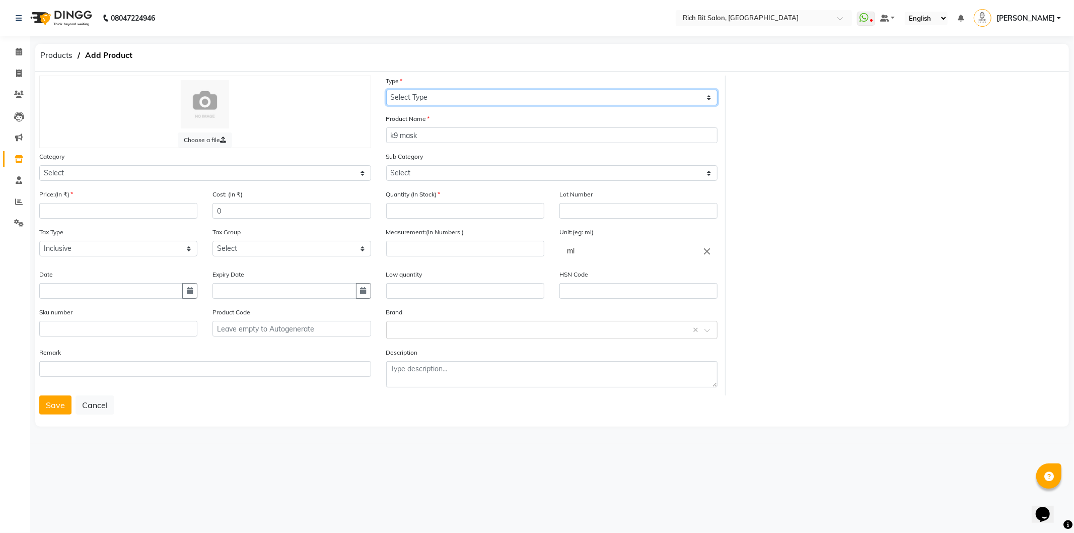
click at [440, 93] on select "Select Type Both Retail Consumable" at bounding box center [552, 98] width 332 height 16
select select "R"
click at [386, 90] on select "Select Type Both Retail Consumable" at bounding box center [552, 98] width 332 height 16
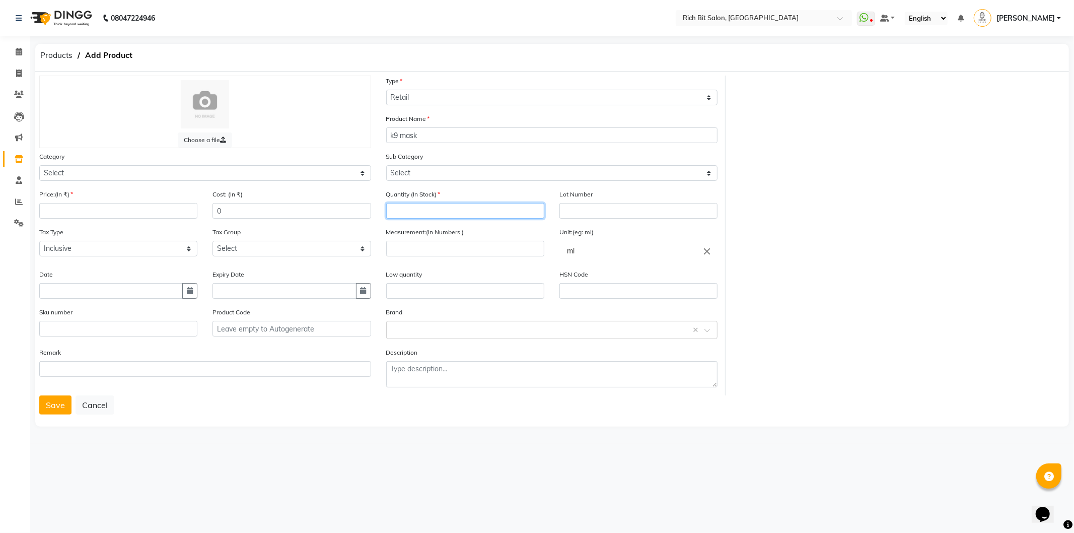
click at [411, 208] on input "number" at bounding box center [465, 211] width 158 height 16
type input "1"
click at [426, 246] on input "number" at bounding box center [465, 249] width 158 height 16
type input "1"
click at [49, 208] on input "number" at bounding box center [118, 211] width 158 height 16
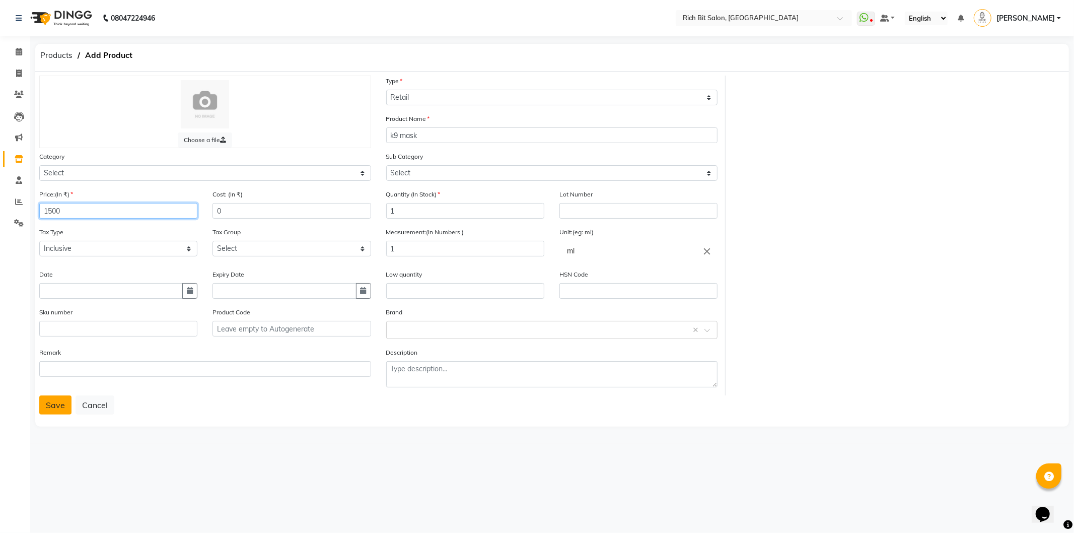
type input "1500"
click at [56, 407] on button "Save" at bounding box center [55, 404] width 32 height 19
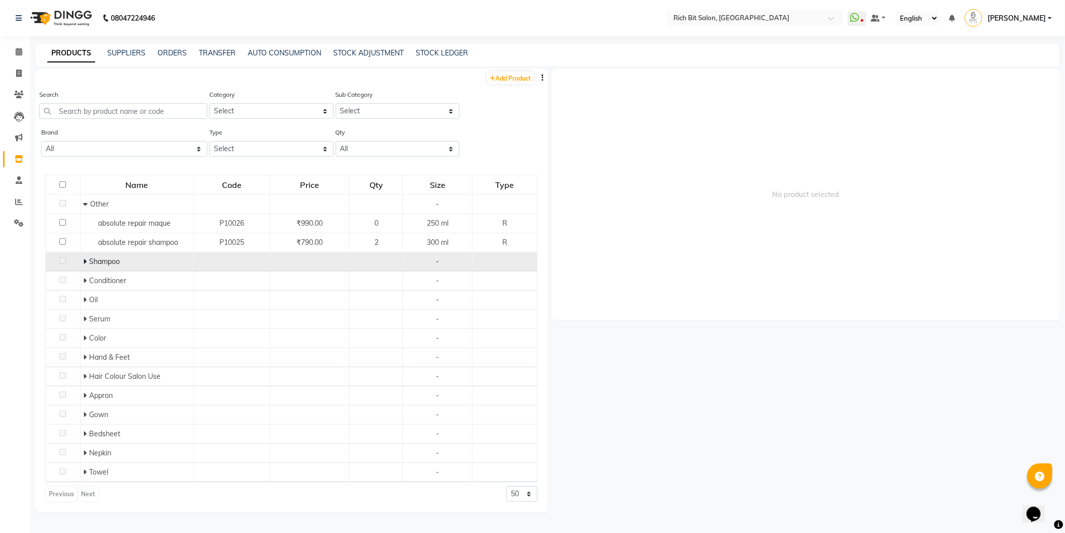
click at [90, 259] on span "Shampoo" at bounding box center [104, 261] width 31 height 9
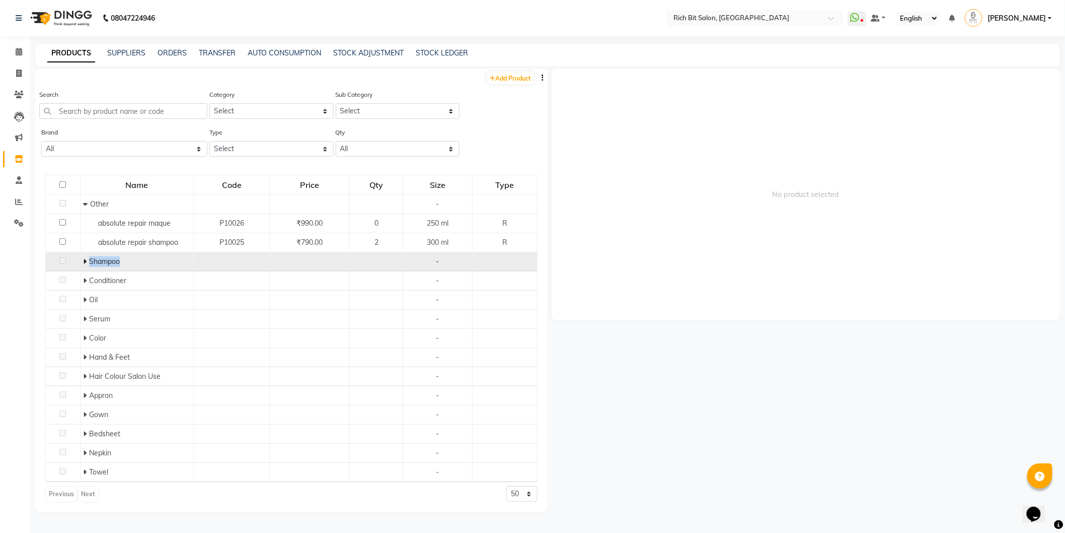
click at [90, 259] on span "Shampoo" at bounding box center [104, 261] width 31 height 9
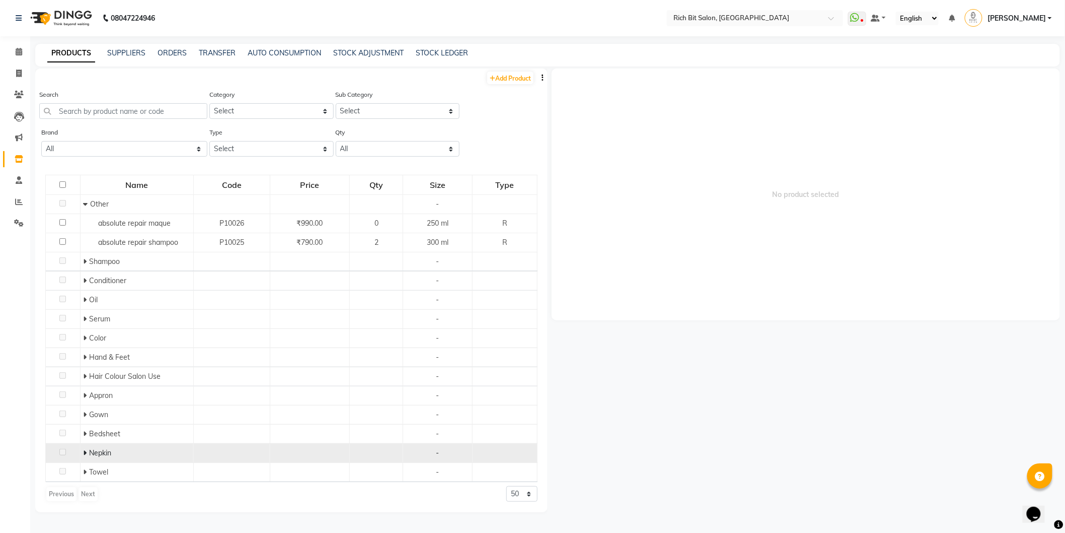
drag, startPoint x: 107, startPoint y: 488, endPoint x: 101, endPoint y: 450, distance: 38.7
click at [104, 473] on div "Name Code Price Qty Size Type Other - absolute repair maque P10026 ₹990.00 0 25…" at bounding box center [291, 338] width 512 height 347
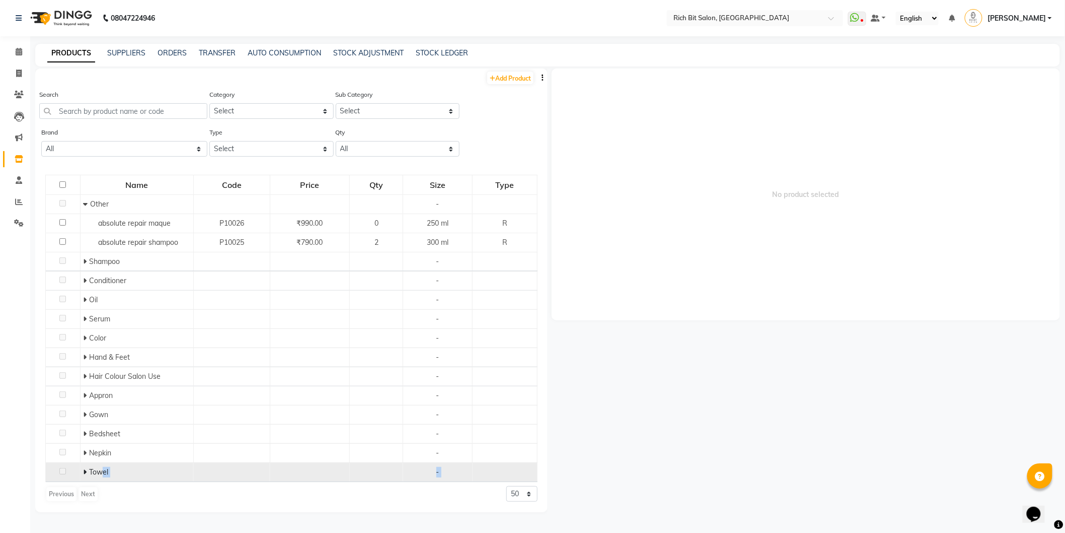
click at [101, 472] on span "Towel" at bounding box center [98, 471] width 19 height 9
click at [509, 78] on link "Add Product" at bounding box center [510, 77] width 46 height 13
select select "true"
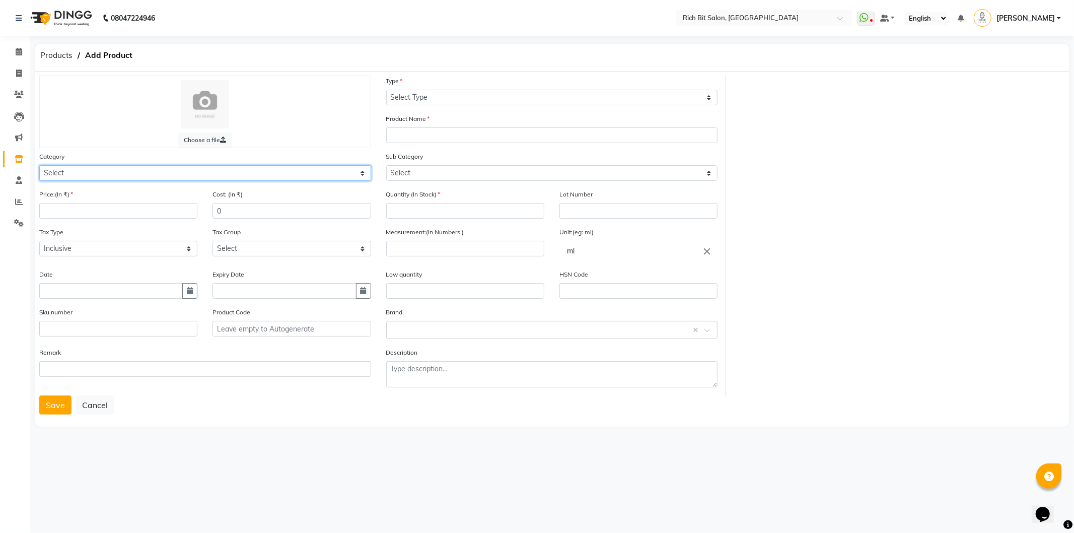
click at [356, 172] on select "Select Hair Skin Makeup Personal Care Appliances Beard Waxing Disposable Thread…" at bounding box center [205, 173] width 332 height 16
select select "243501100"
click at [39, 165] on select "Select Hair Skin Makeup Personal Care Appliances Beard Waxing Disposable Thread…" at bounding box center [205, 173] width 332 height 16
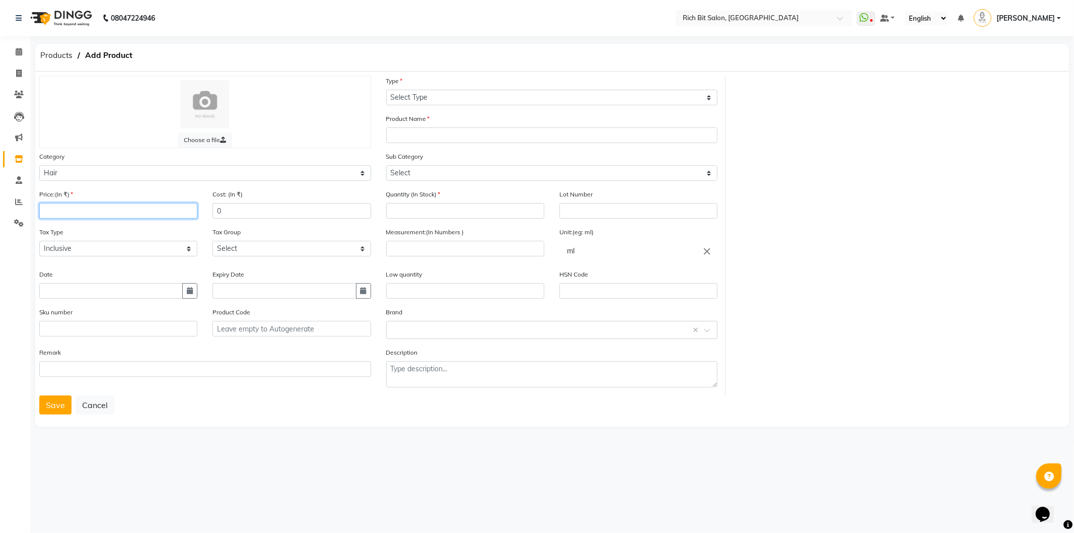
click at [71, 213] on input "number" at bounding box center [118, 211] width 158 height 16
type input "1500"
click at [57, 250] on select "Select Inclusive Exclusive" at bounding box center [118, 249] width 158 height 16
click at [7, 254] on div "Calendar Invoice Clients Leads Marketing Inventory Staff Reports Settings Compl…" at bounding box center [68, 273] width 136 height 489
click at [51, 293] on input "text" at bounding box center [110, 291] width 143 height 16
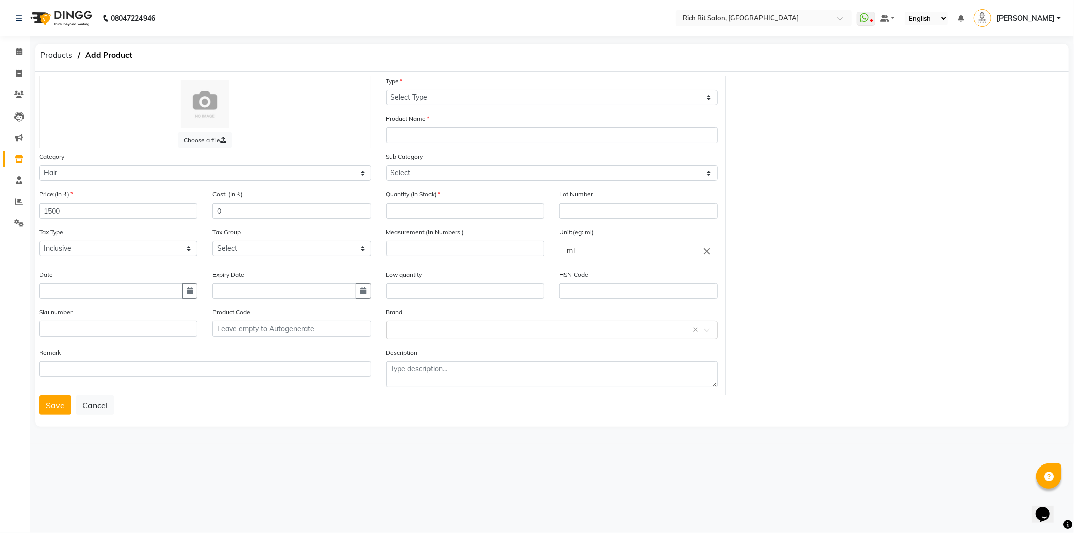
select select "10"
select select "2025"
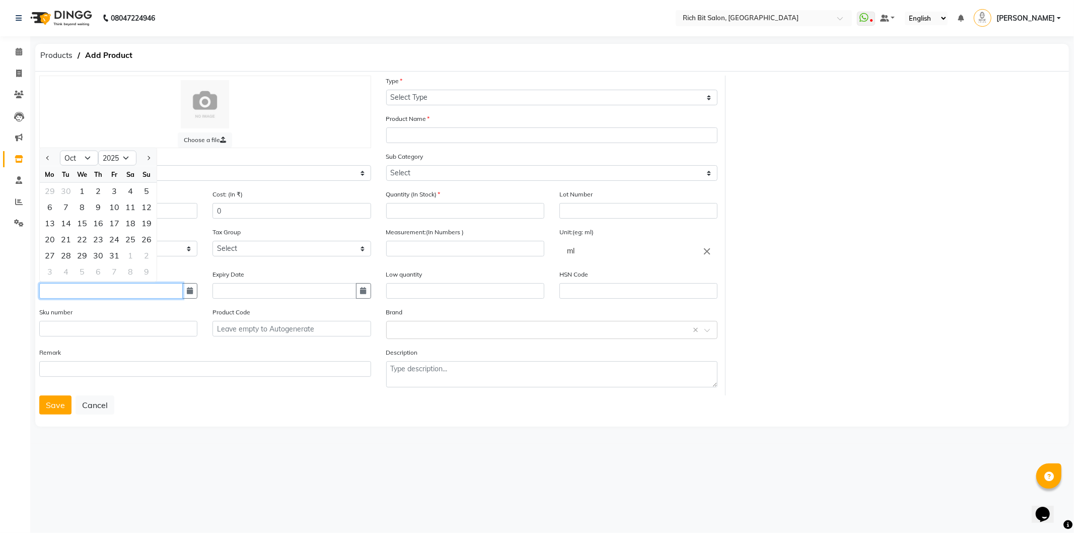
click at [59, 288] on input "text" at bounding box center [110, 291] width 143 height 16
click at [190, 294] on icon "button" at bounding box center [190, 290] width 6 height 7
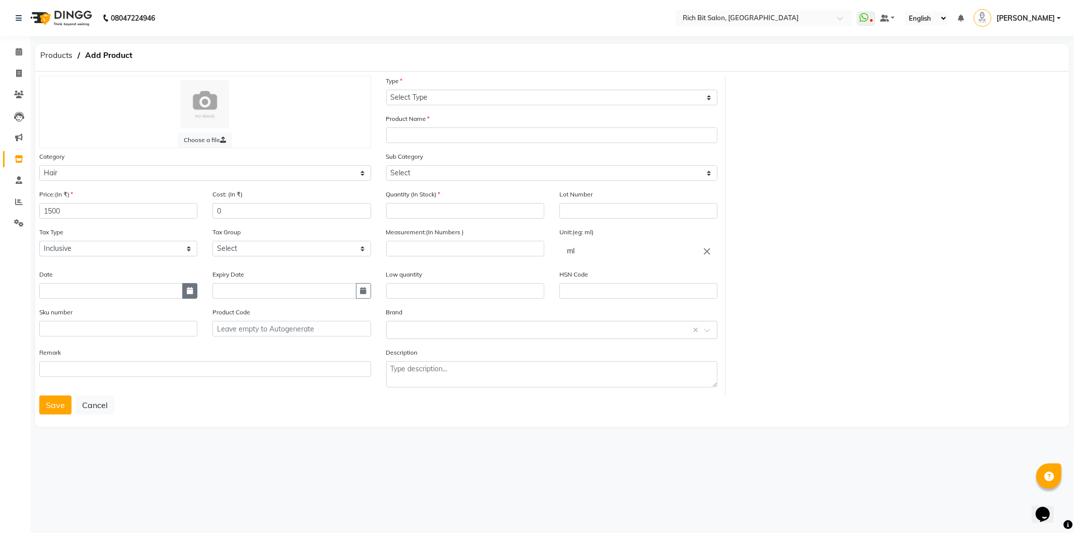
click at [190, 294] on icon "button" at bounding box center [190, 290] width 6 height 7
select select "10"
select select "2025"
click at [63, 409] on button "Save" at bounding box center [55, 404] width 32 height 19
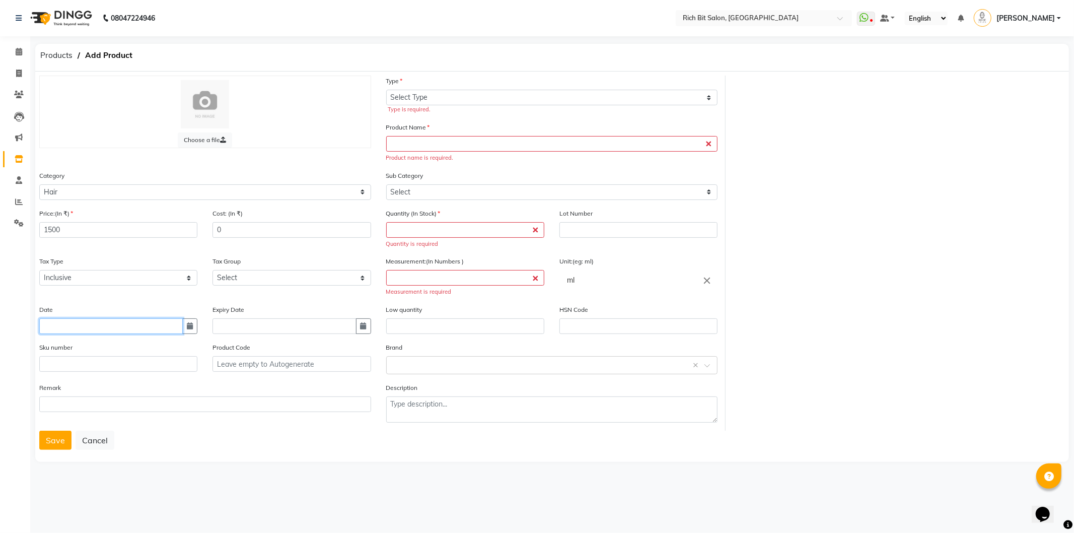
click at [58, 326] on input "text" at bounding box center [110, 326] width 143 height 16
select select "10"
select select "2025"
click at [53, 331] on input "text" at bounding box center [110, 326] width 143 height 16
type input "3 2025"
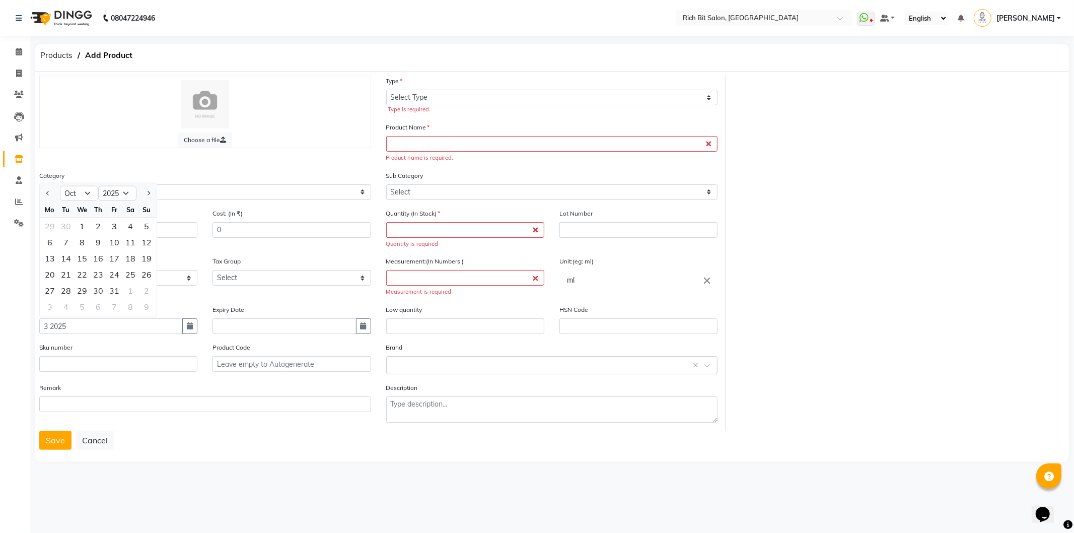
click at [198, 342] on div "Sku number" at bounding box center [118, 361] width 173 height 38
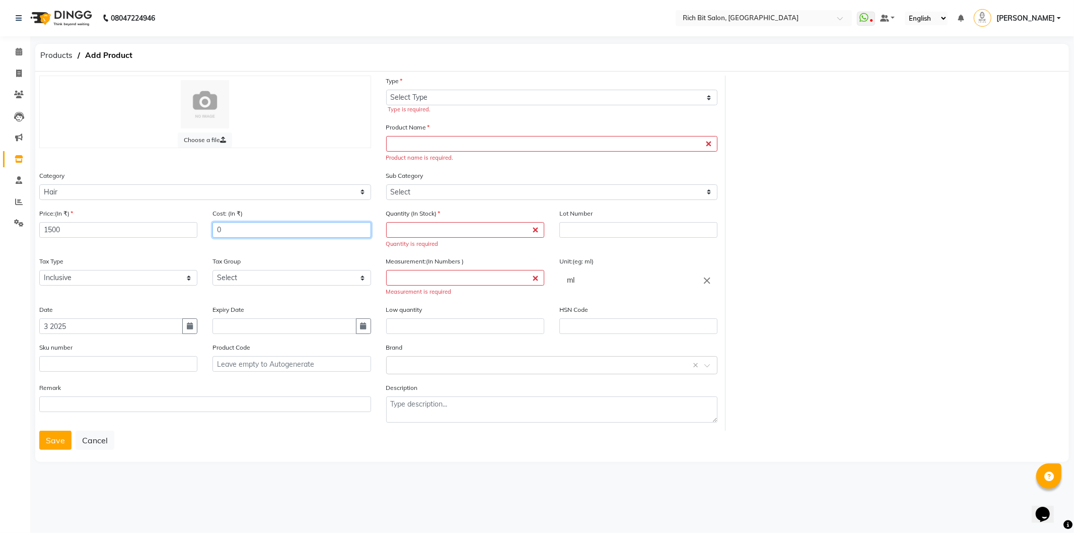
click at [237, 230] on input "0" at bounding box center [291, 230] width 158 height 16
type input "0"
type input "1500"
click at [440, 229] on input "number" at bounding box center [465, 230] width 158 height 16
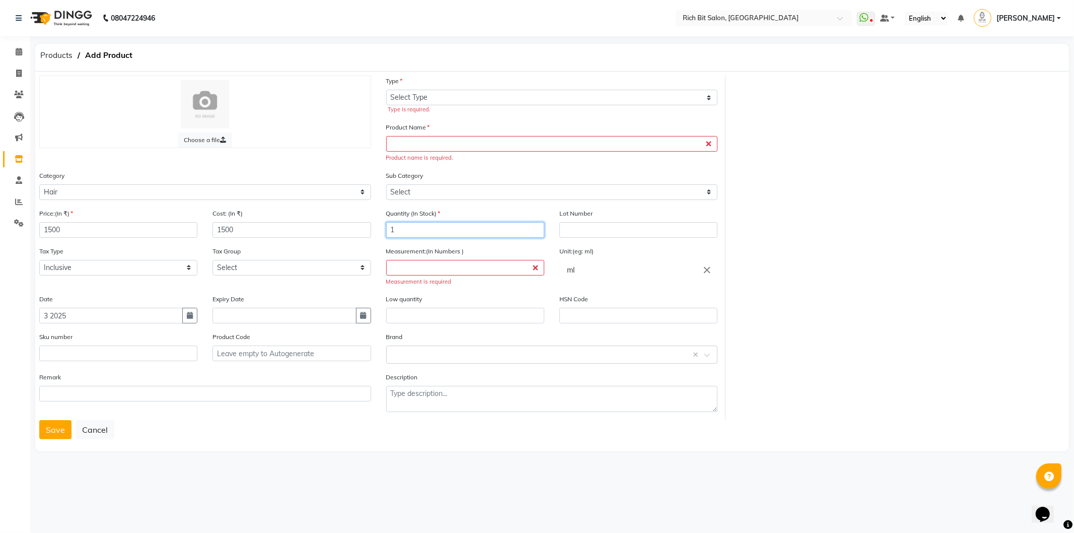
type input "1"
click at [391, 146] on input "text" at bounding box center [552, 144] width 332 height 16
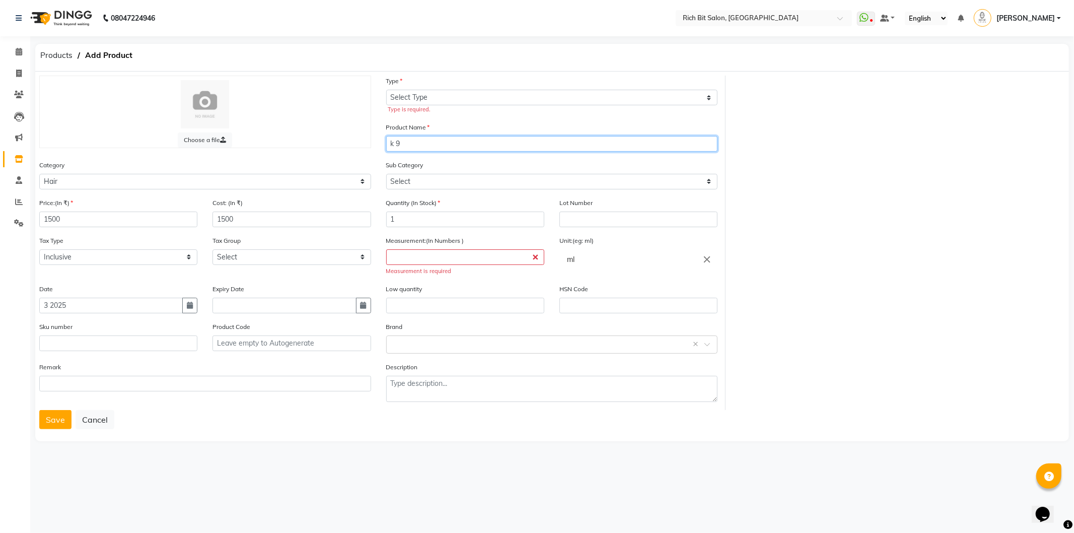
type input "k 9"
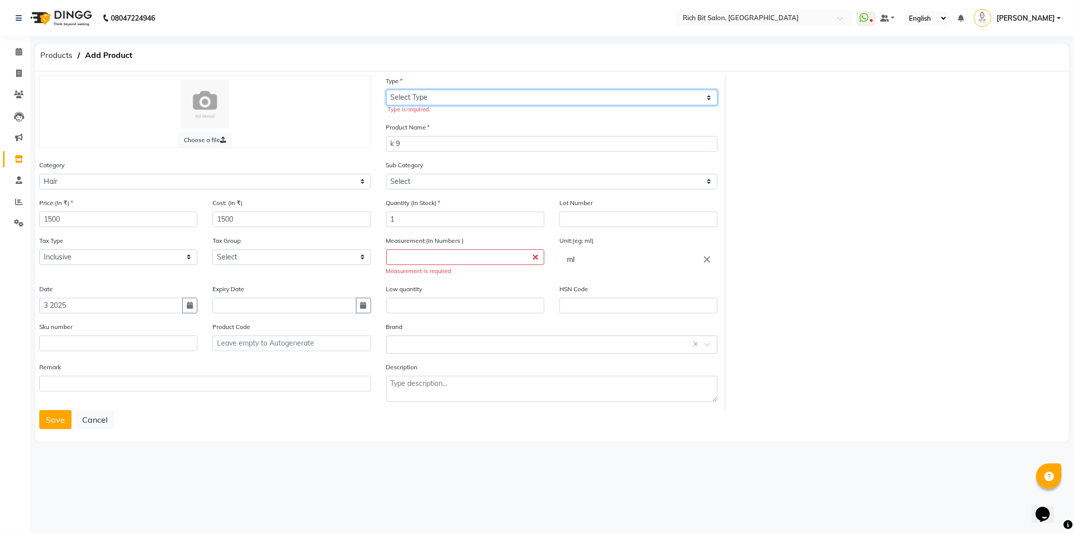
click at [408, 94] on select "Select Type Both Retail Consumable" at bounding box center [552, 98] width 332 height 16
select select "R"
click at [386, 90] on select "Select Type Both Retail Consumable" at bounding box center [552, 98] width 332 height 16
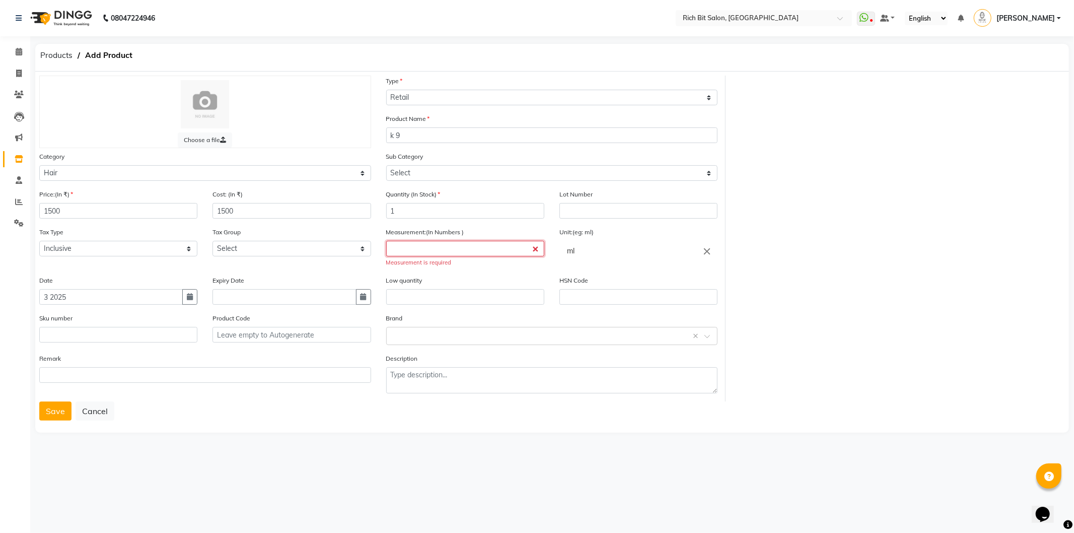
click at [415, 245] on input "number" at bounding box center [465, 249] width 158 height 16
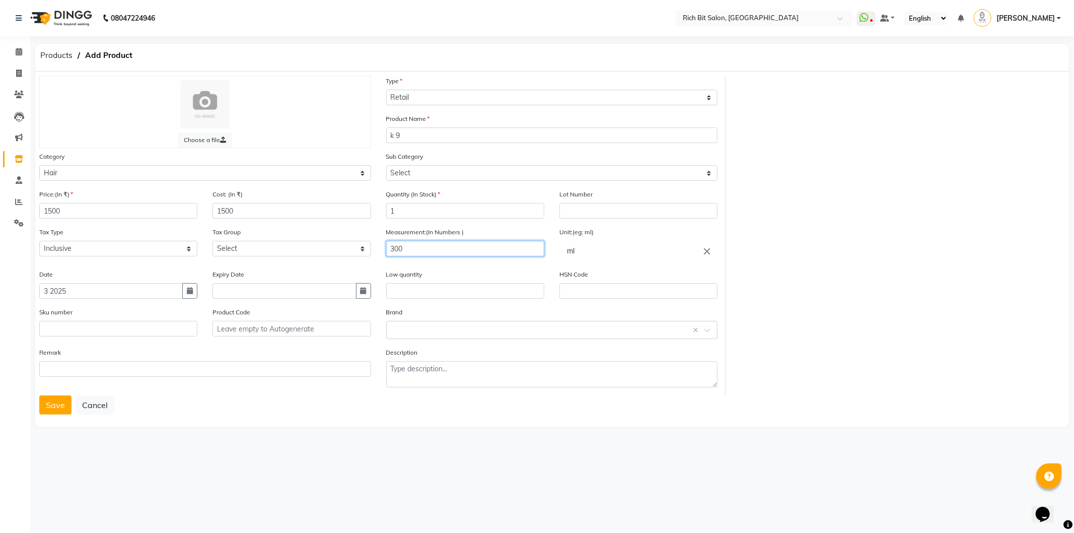
type input "300"
click at [572, 253] on input "ml" at bounding box center [638, 251] width 158 height 20
click at [575, 270] on link "ml" at bounding box center [638, 274] width 158 height 26
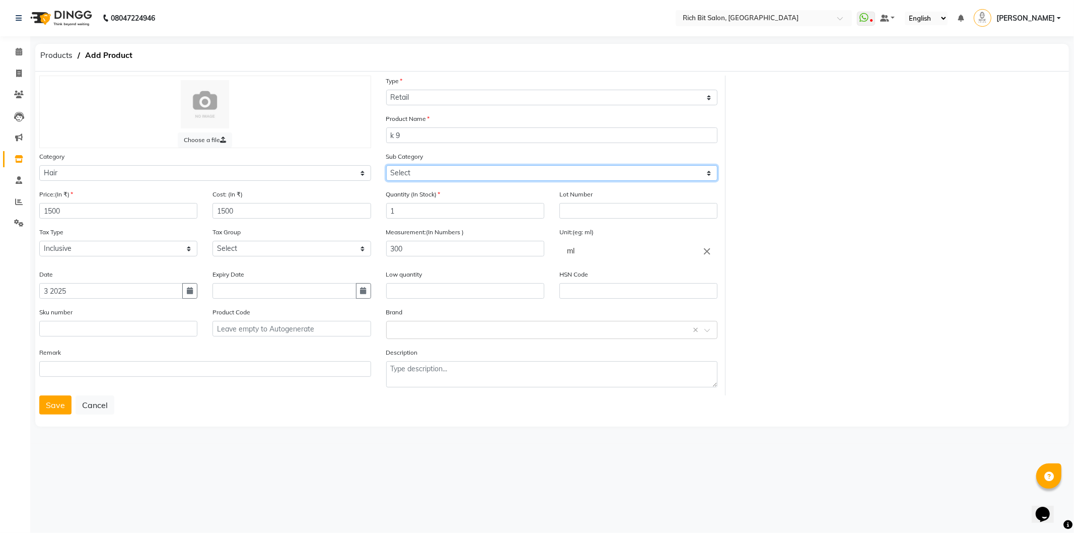
click at [426, 169] on select "Select Shampoo Conditioner Cream Mask Oil Serum Color Appliances Treatment Styl…" at bounding box center [552, 173] width 332 height 16
select select "243501101"
click at [386, 165] on select "Select Shampoo Conditioner Cream Mask Oil Serum Color Appliances Treatment Styl…" at bounding box center [552, 173] width 332 height 16
click at [54, 408] on button "Save" at bounding box center [55, 404] width 32 height 19
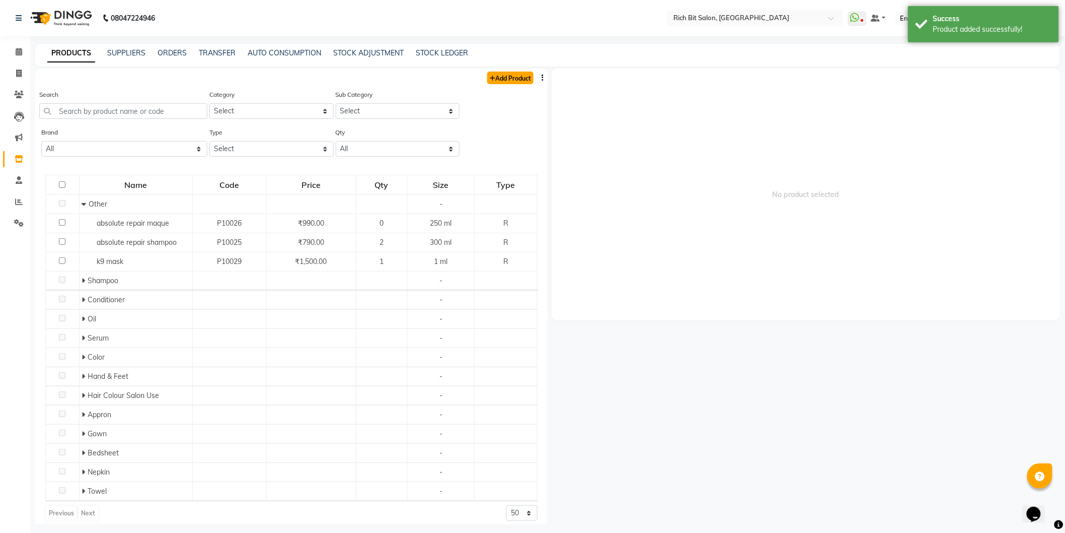
click at [497, 77] on link "Add Product" at bounding box center [510, 77] width 46 height 13
select select "true"
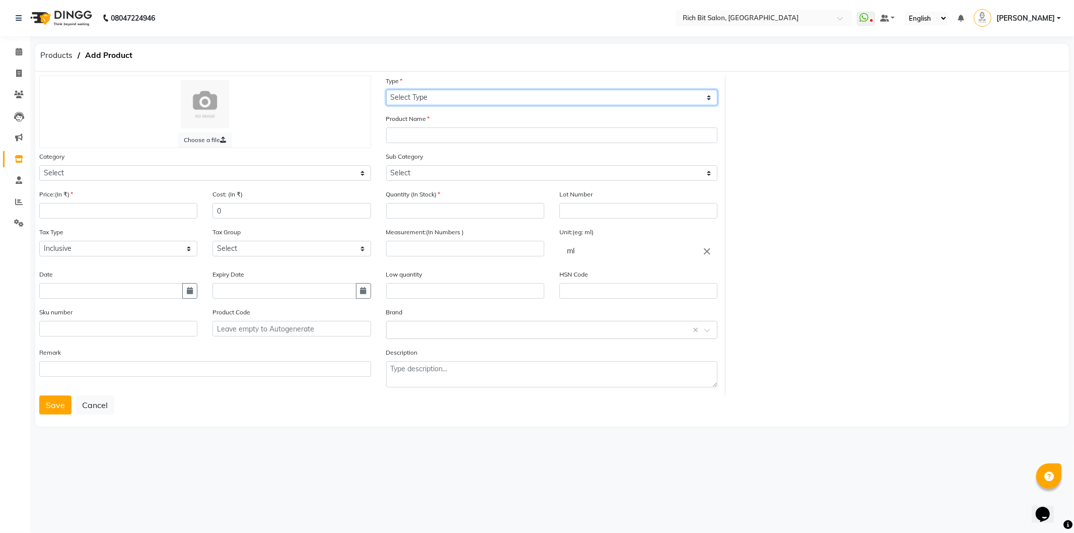
click at [465, 96] on select "Select Type Both Retail Consumable" at bounding box center [552, 98] width 332 height 16
select select "R"
click at [386, 90] on select "Select Type Both Retail Consumable" at bounding box center [552, 98] width 332 height 16
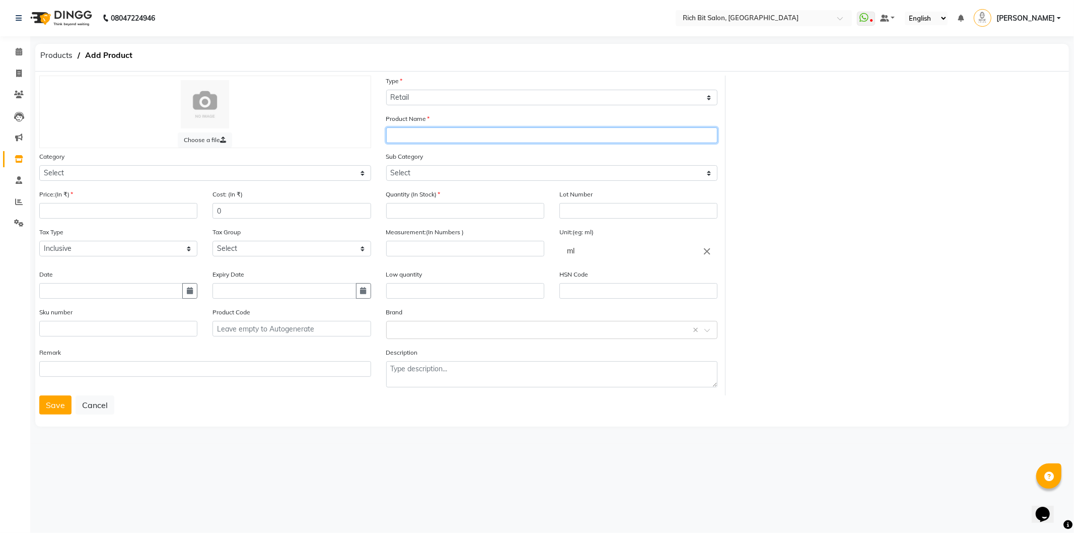
click at [430, 134] on input "text" at bounding box center [552, 135] width 332 height 16
type input "k 9"
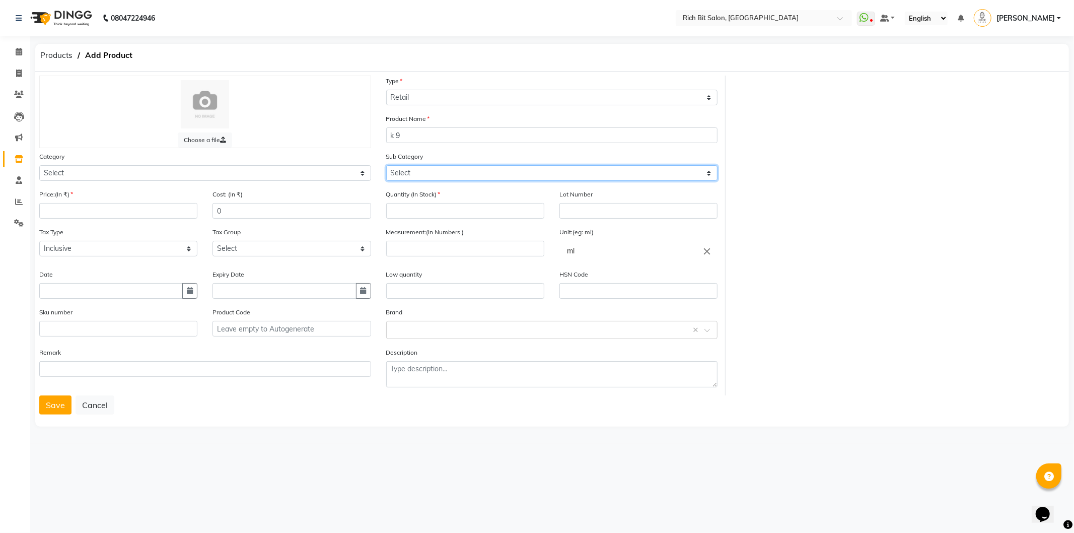
click at [403, 174] on select "Select" at bounding box center [552, 173] width 332 height 16
click at [362, 157] on div "Category Select Hair Skin Makeup Personal Care Appliances Beard Waxing Disposab…" at bounding box center [205, 166] width 332 height 30
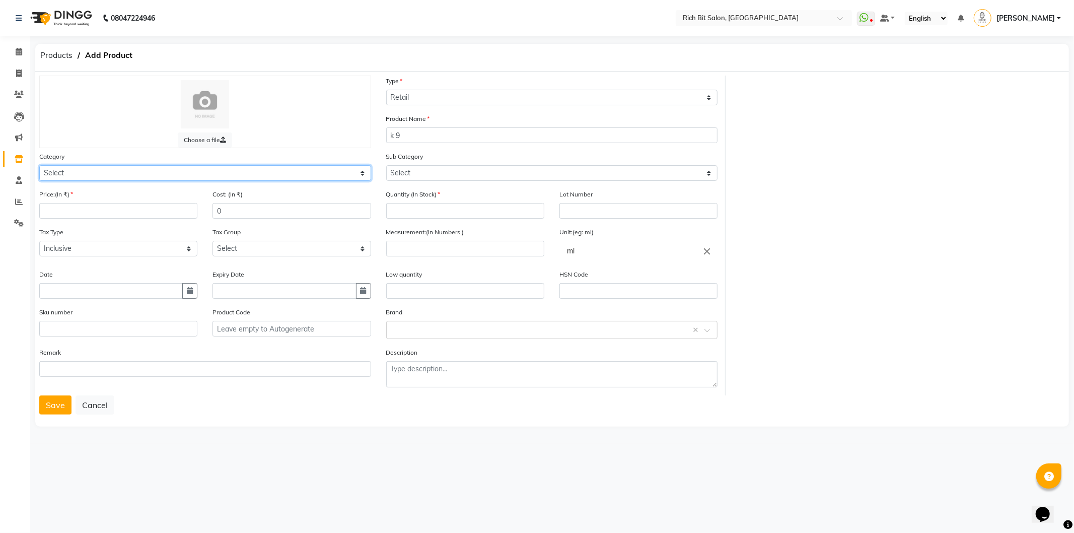
click at [243, 172] on select "Select Hair Skin Makeup Personal Care Appliances Beard Waxing Disposable Thread…" at bounding box center [205, 173] width 332 height 16
select select "243501100"
click at [39, 165] on select "Select Hair Skin Makeup Personal Care Appliances Beard Waxing Disposable Thread…" at bounding box center [205, 173] width 332 height 16
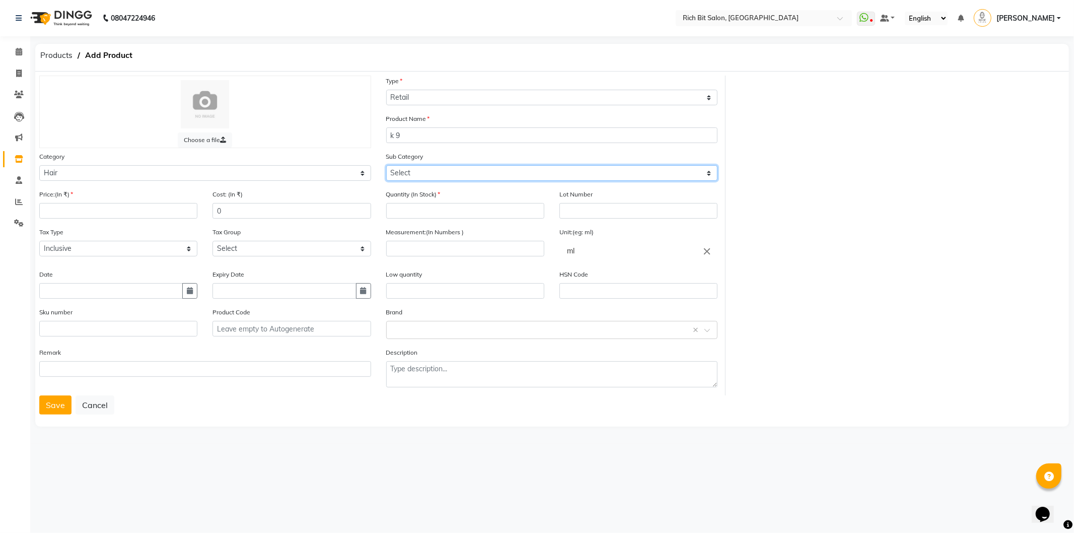
click at [591, 175] on select "Select Shampoo Conditioner Cream Mask Oil Serum Color Appliances Treatment Styl…" at bounding box center [552, 173] width 332 height 16
select select "243501101"
click at [386, 165] on select "Select Shampoo Conditioner Cream Mask Oil Serum Color Appliances Treatment Styl…" at bounding box center [552, 173] width 332 height 16
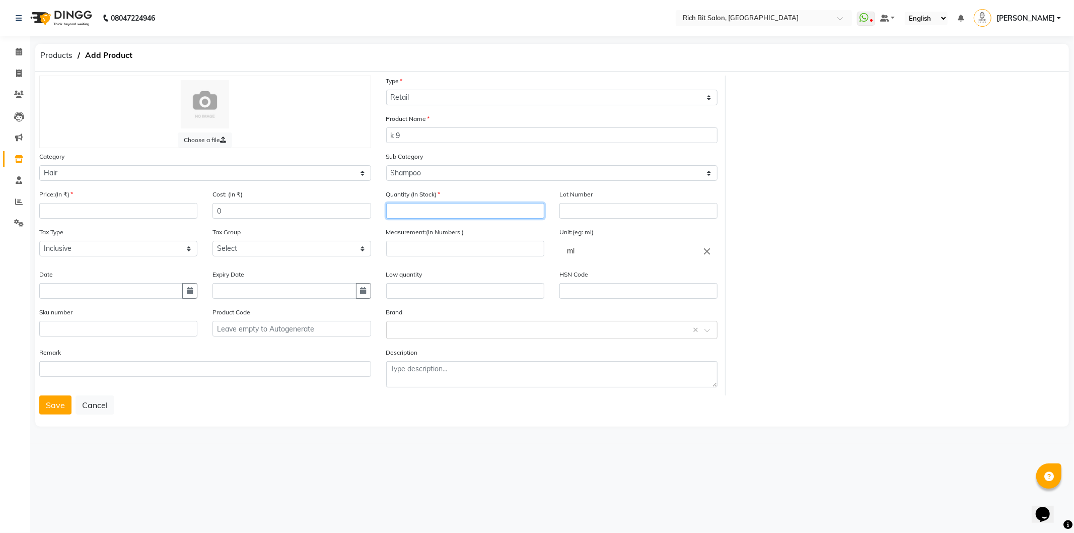
click at [413, 211] on input "number" at bounding box center [465, 211] width 158 height 16
type input "1"
click at [399, 255] on input "number" at bounding box center [465, 249] width 158 height 16
type input "300"
click at [59, 206] on input "number" at bounding box center [118, 211] width 158 height 16
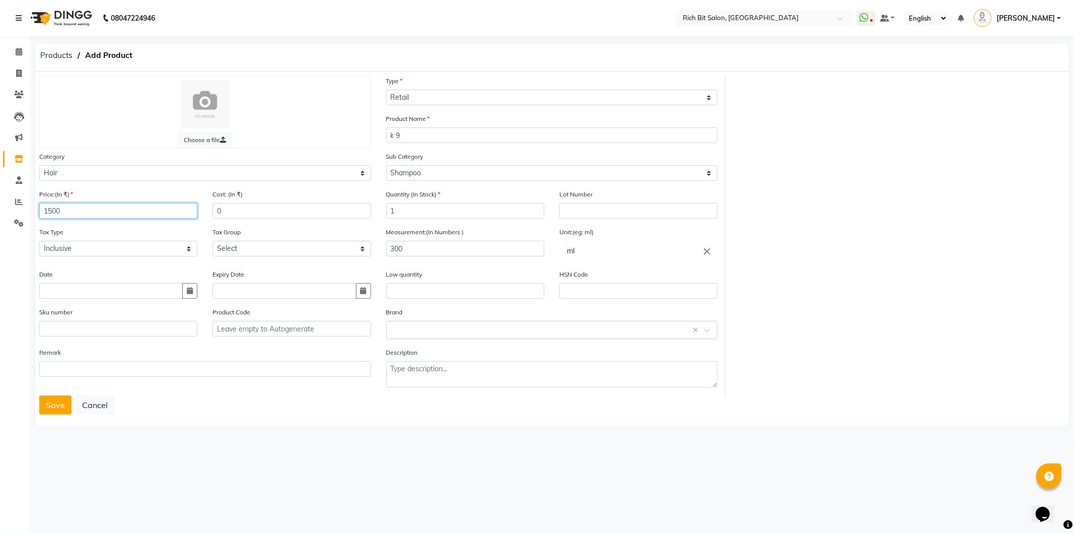
type input "1500"
click at [245, 203] on input "0" at bounding box center [291, 211] width 158 height 16
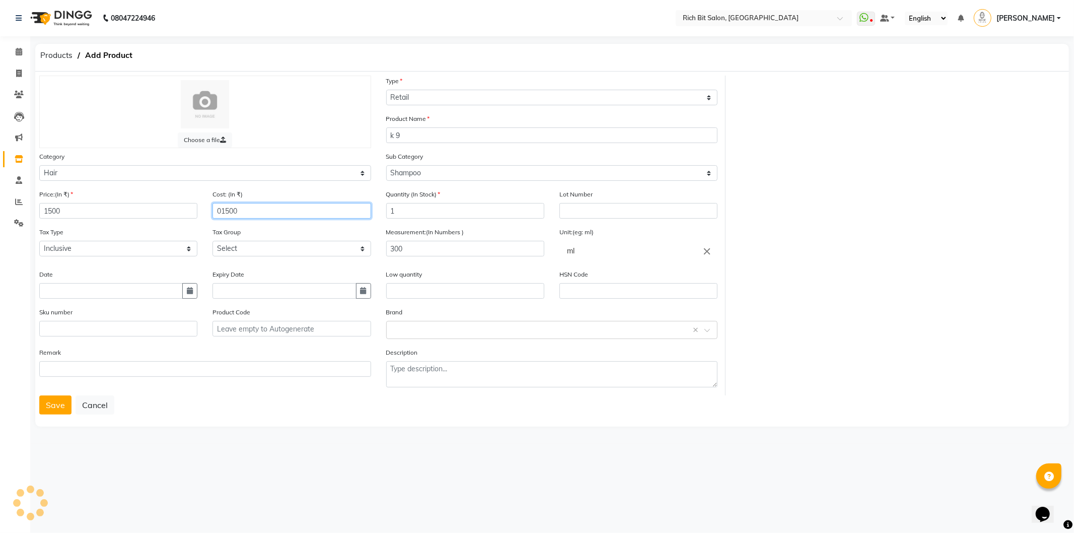
type input "01500"
click at [247, 227] on div "Tax Group Select GST 5% GST" at bounding box center [291, 241] width 158 height 30
click at [44, 404] on button "Save" at bounding box center [55, 404] width 32 height 19
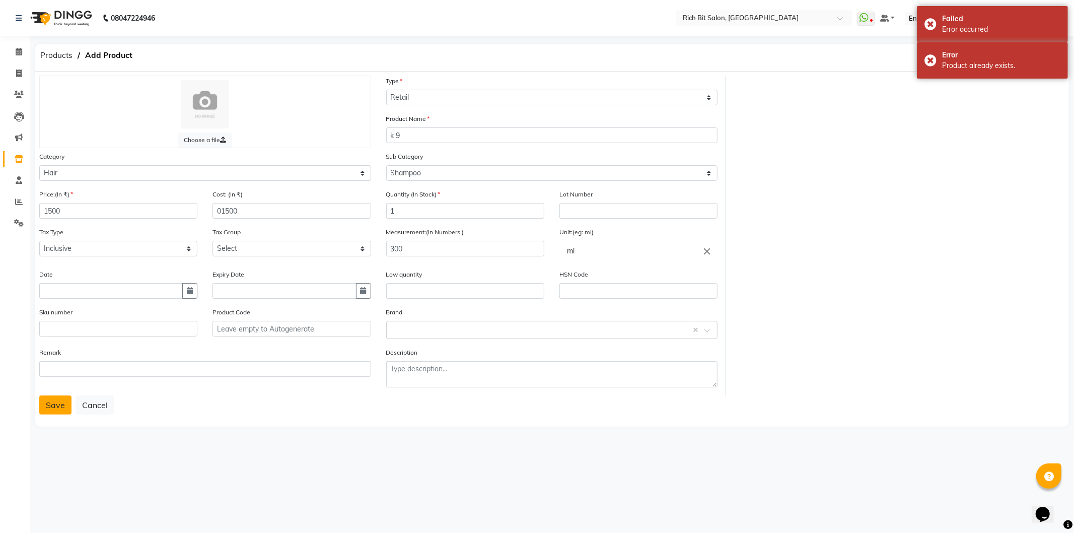
click at [53, 403] on button "Save" at bounding box center [55, 404] width 32 height 19
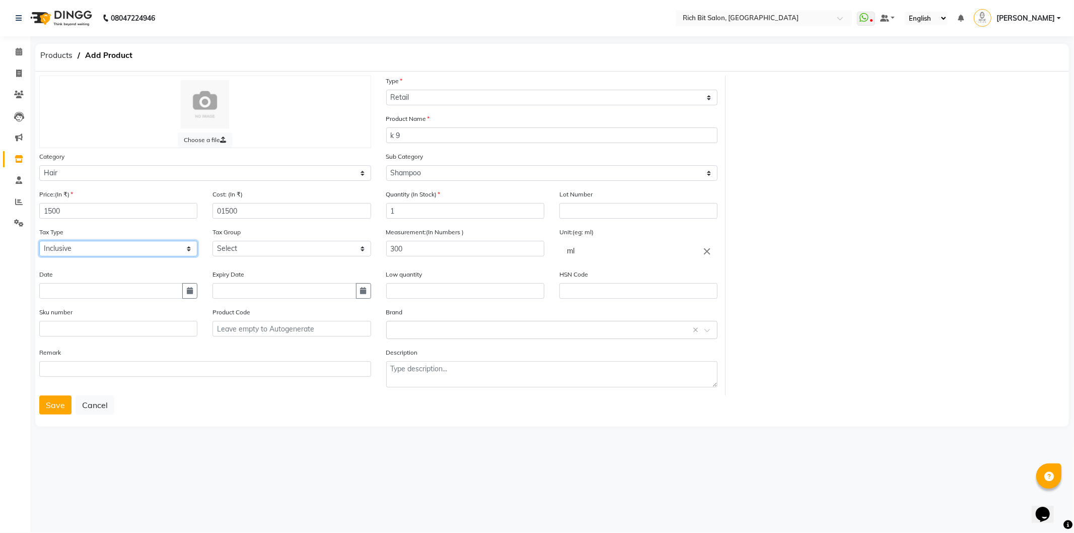
click at [75, 244] on select "Select Inclusive Exclusive" at bounding box center [118, 249] width 158 height 16
click at [9, 253] on div "Calendar Invoice Clients Leads Marketing Inventory Staff Reports Settings Compl…" at bounding box center [68, 273] width 136 height 489
click at [598, 205] on input "text" at bounding box center [638, 211] width 158 height 16
type input "1"
click at [46, 406] on button "Save" at bounding box center [55, 404] width 32 height 19
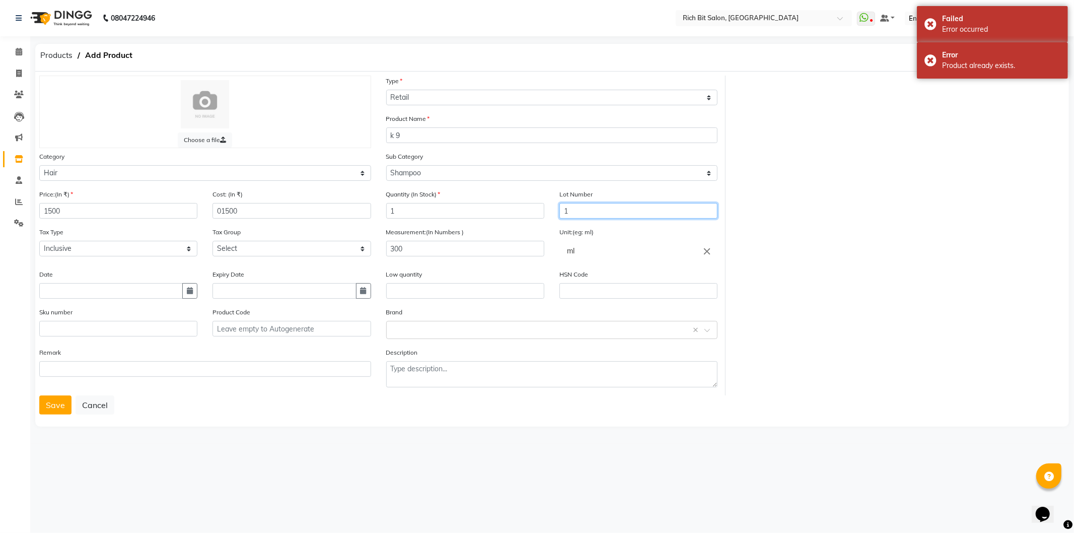
click at [585, 212] on input "1" at bounding box center [638, 211] width 158 height 16
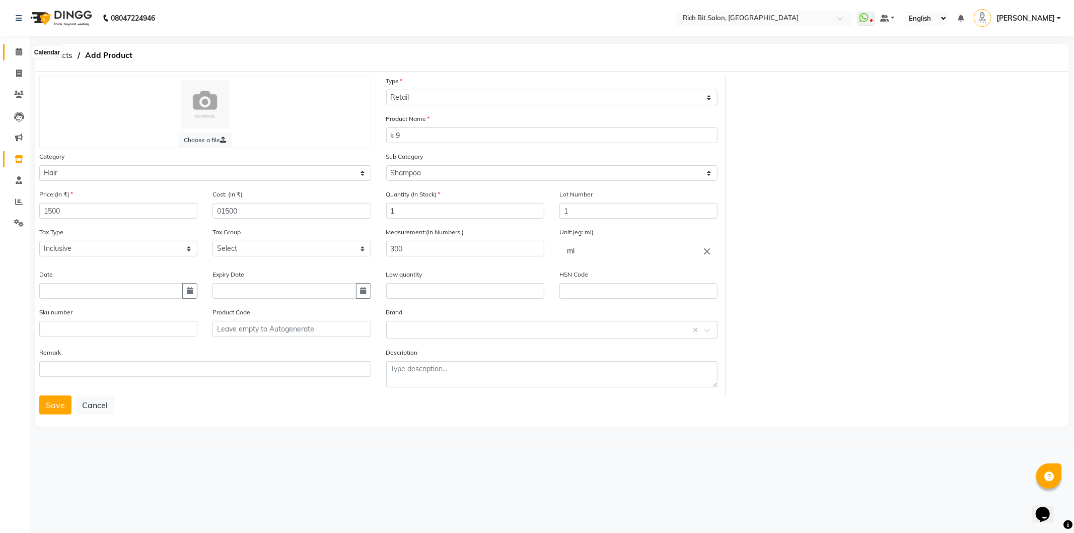
click at [13, 52] on span at bounding box center [19, 52] width 18 height 12
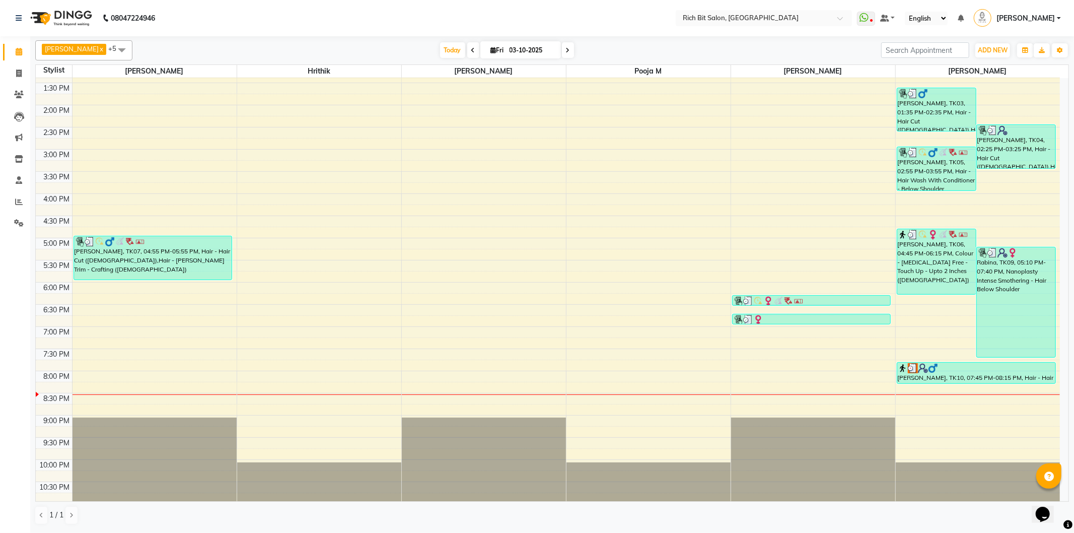
scroll to position [199, 0]
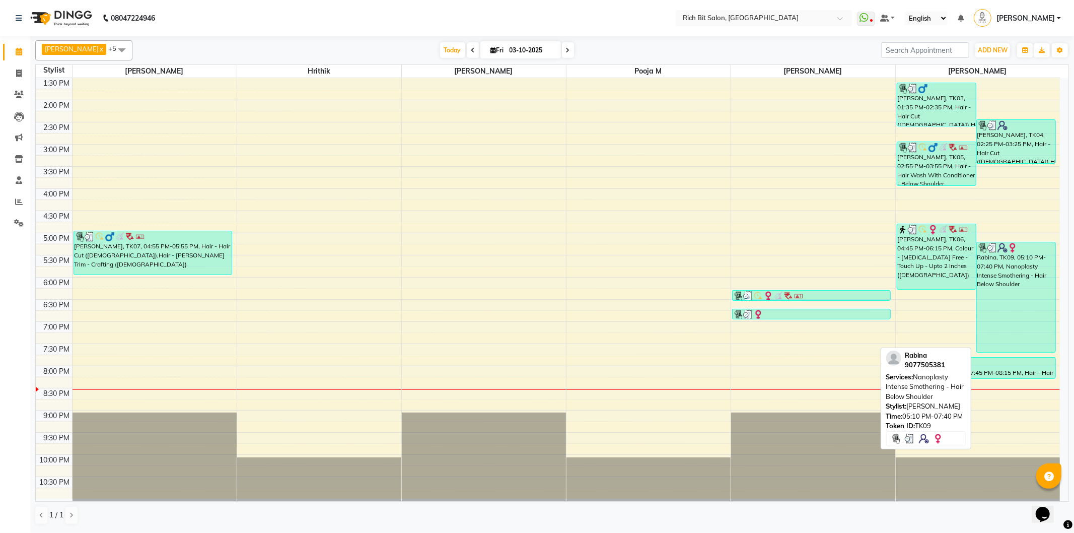
click at [995, 300] on div "Rabina, TK09, 05:10 PM-07:40 PM, Nanoplasty Intense Smothering - Hair Below Sho…" at bounding box center [1015, 297] width 79 height 110
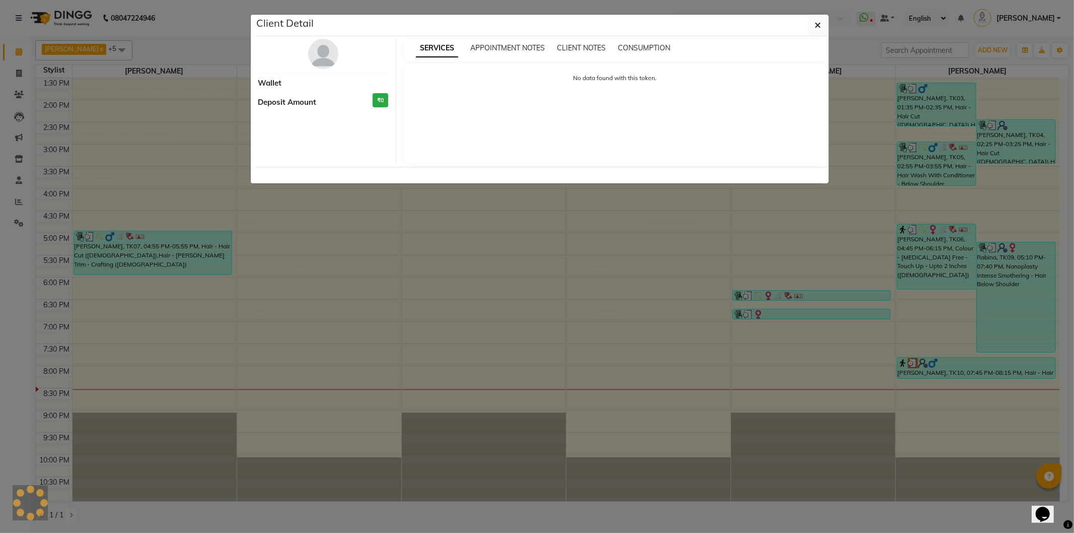
select select "3"
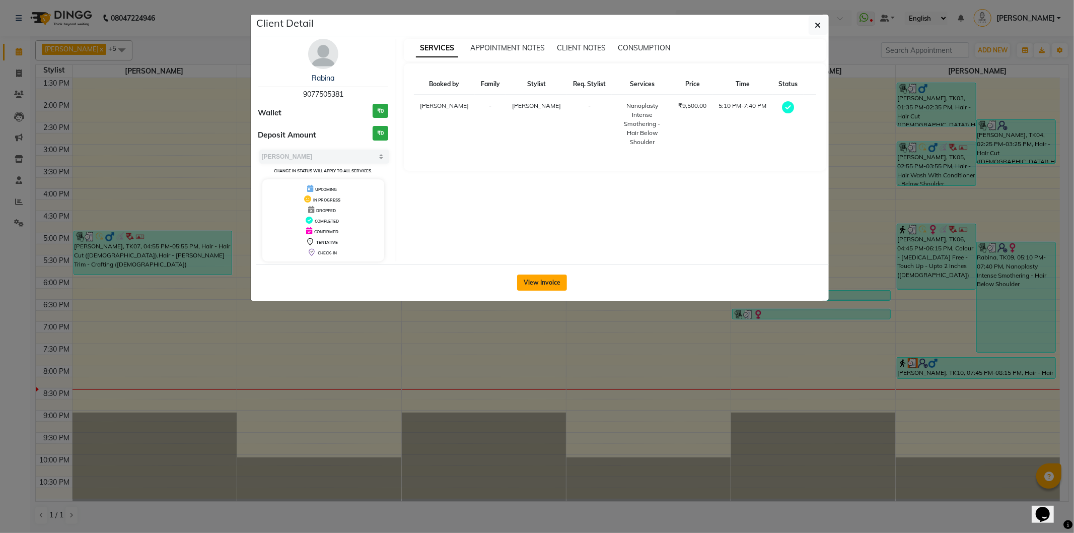
click at [529, 277] on button "View Invoice" at bounding box center [542, 282] width 50 height 16
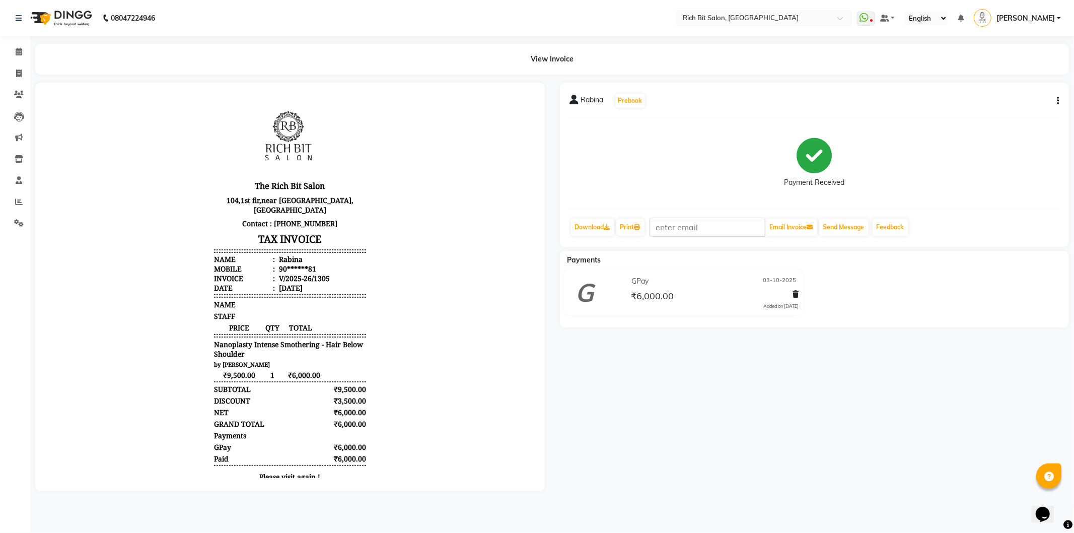
click at [1056, 101] on icon "button" at bounding box center [1057, 101] width 2 height 1
click at [1018, 103] on div "Edit Invoice" at bounding box center [1017, 100] width 50 height 13
select select "service"
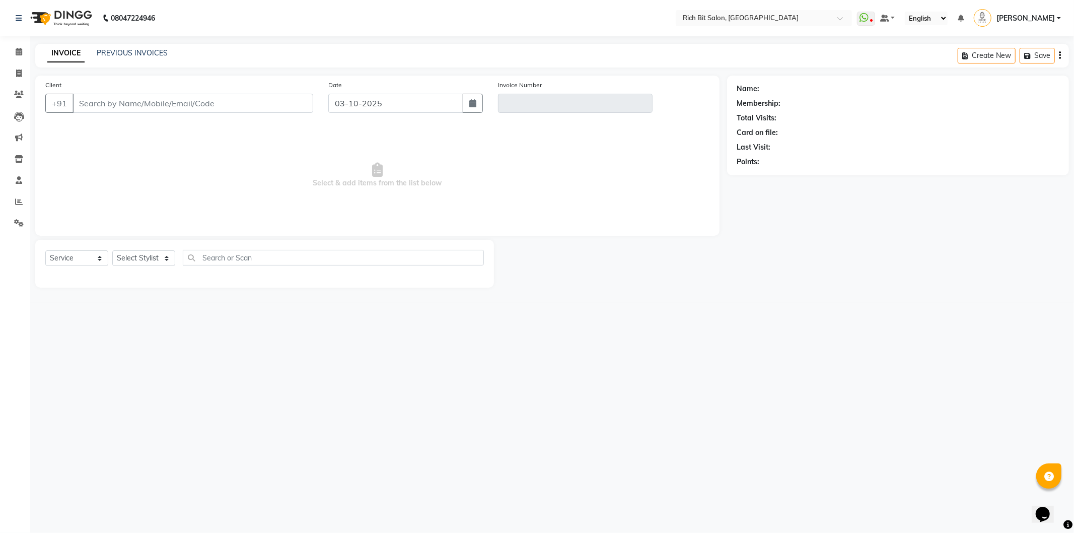
type input "90******81"
type input "V/2025-26/1305"
select select "select"
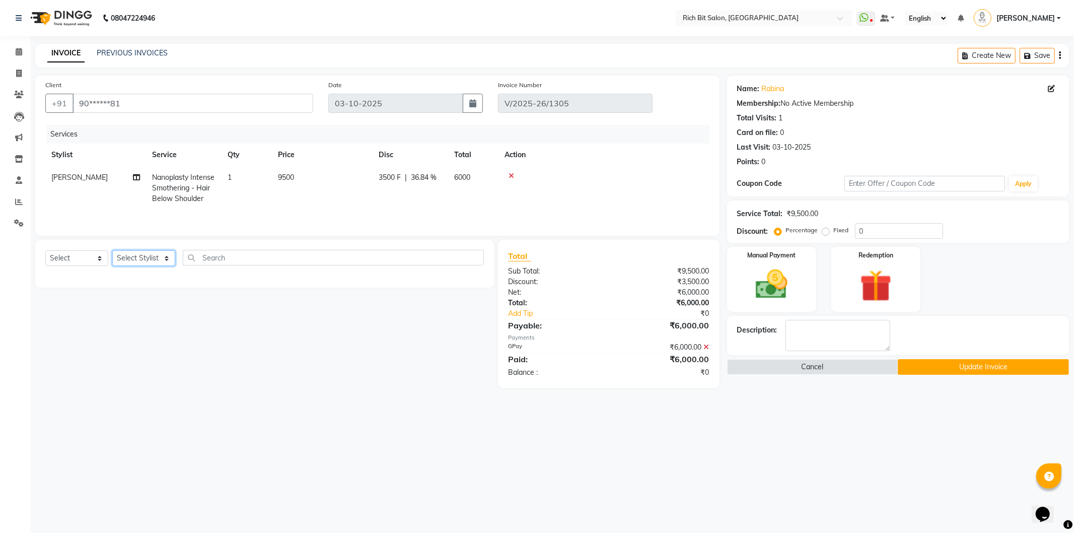
click at [132, 258] on select "Select Stylist Hrithik Mangesh NIKITA Parimal Kadam Pooja m Reception 1 Recepti…" at bounding box center [143, 258] width 63 height 16
select select "30544"
click at [112, 251] on select "Select Stylist Hrithik Mangesh NIKITA Parimal Kadam Pooja m Reception 1 Recepti…" at bounding box center [143, 258] width 63 height 16
click at [82, 257] on select "Select Service Product Membership Package Voucher Prepaid Gift Card" at bounding box center [76, 258] width 63 height 16
select select "product"
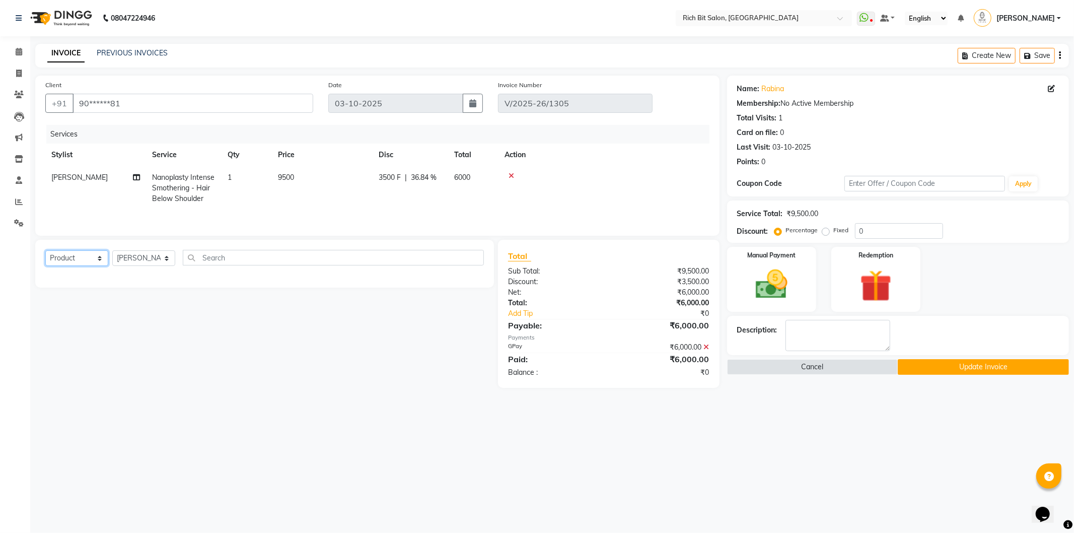
click at [45, 251] on select "Select Service Product Membership Package Voucher Prepaid Gift Card" at bounding box center [76, 258] width 63 height 16
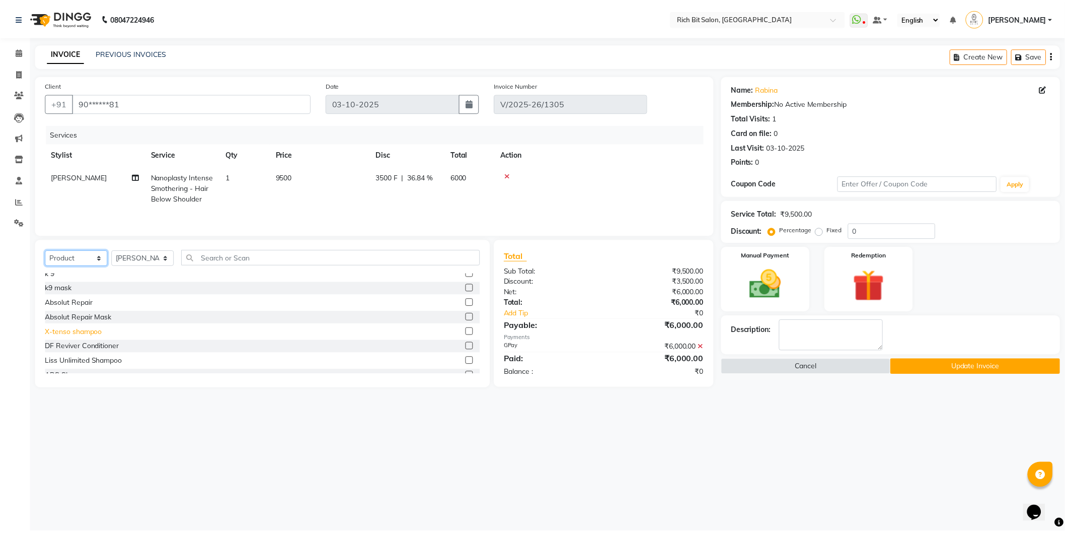
scroll to position [112, 0]
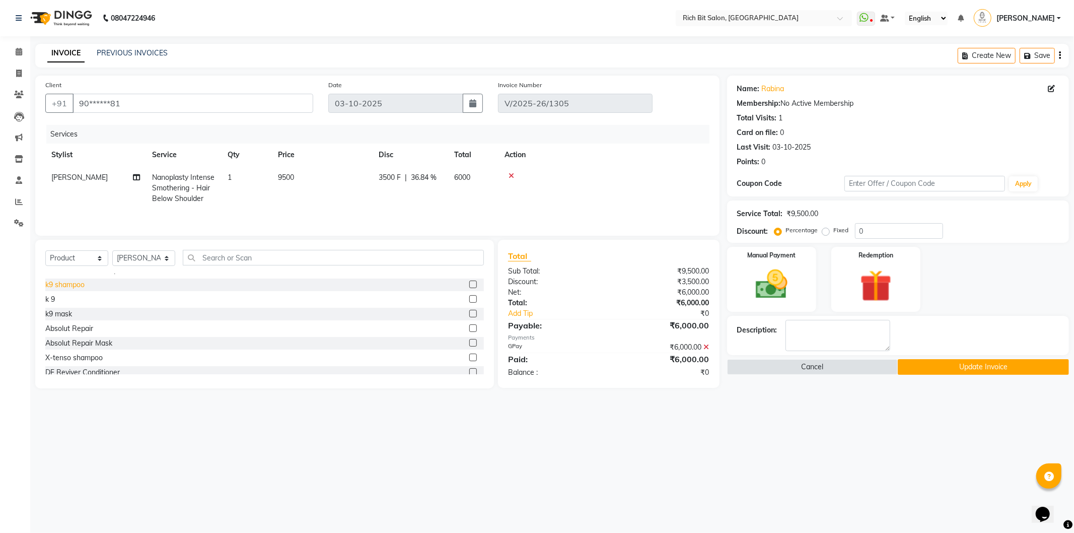
click at [66, 285] on div "k9 shampoo" at bounding box center [64, 284] width 39 height 11
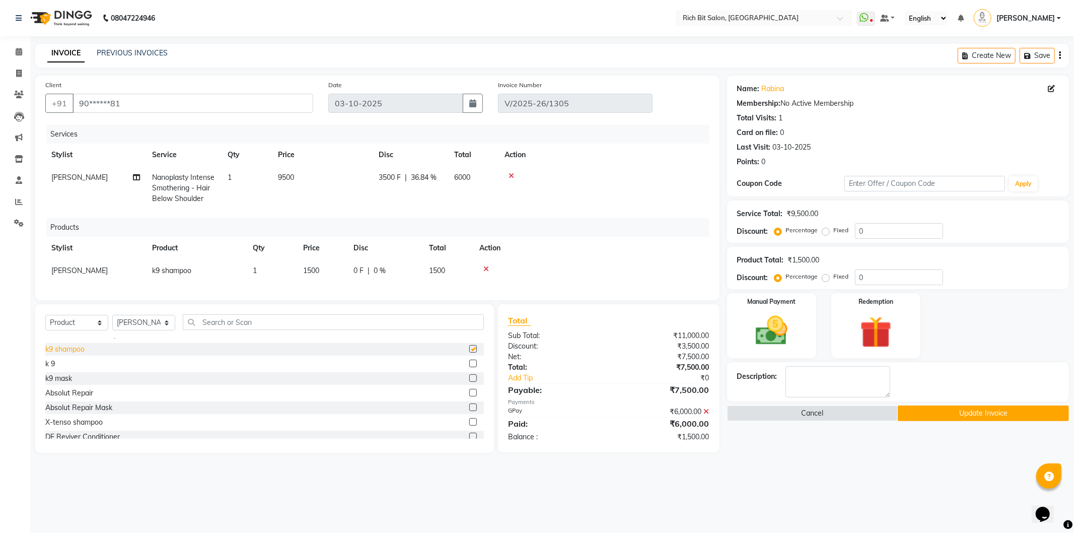
checkbox input "false"
click at [60, 367] on div "k 9" at bounding box center [264, 363] width 438 height 13
click at [53, 384] on div "k9 mask" at bounding box center [58, 378] width 27 height 11
checkbox input "false"
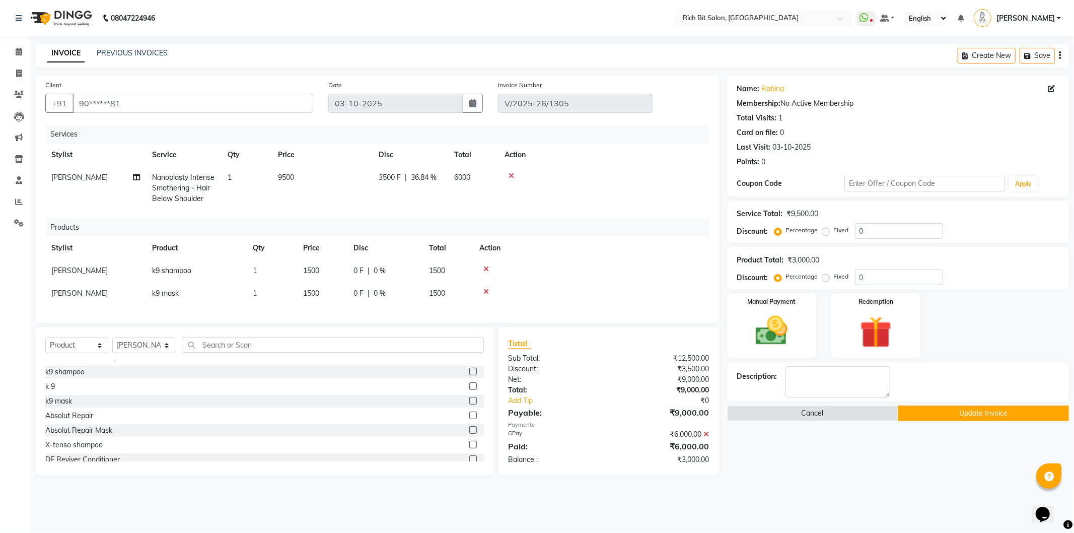
click at [386, 273] on div "0 F | 0 %" at bounding box center [384, 270] width 63 height 11
select select "30544"
click at [411, 270] on input "0" at bounding box center [413, 273] width 30 height 16
type input "010"
click at [388, 293] on div "0 F | 0 %" at bounding box center [393, 298] width 81 height 11
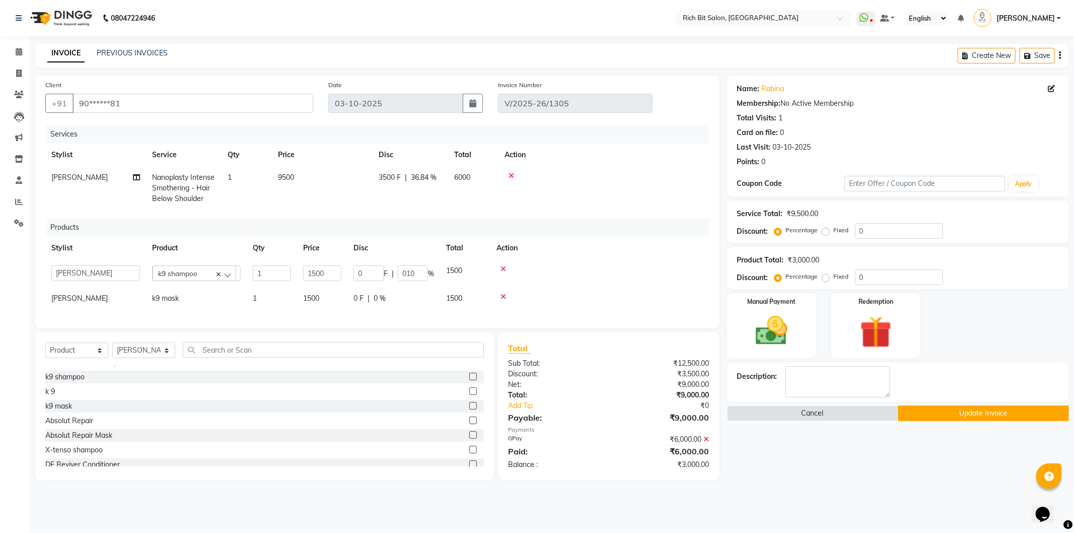
select select "30544"
click at [407, 294] on input "0" at bounding box center [413, 296] width 30 height 16
type input "010"
click at [417, 268] on td "150 F | 10 %" at bounding box center [393, 270] width 93 height 23
select select "30544"
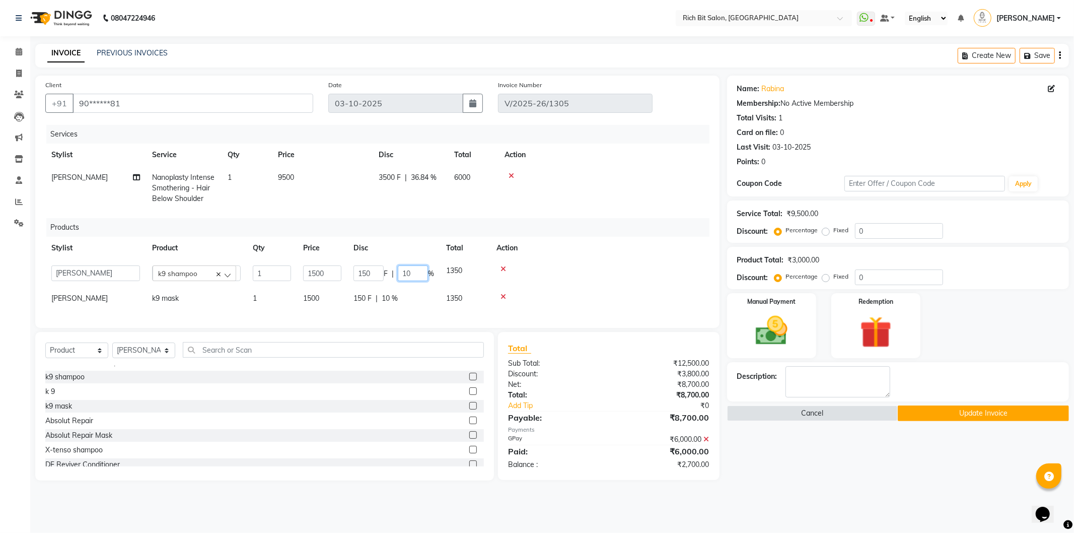
click at [417, 275] on input "10" at bounding box center [413, 273] width 30 height 16
type input "1"
click at [413, 299] on td "150 F | 10 %" at bounding box center [393, 298] width 93 height 23
select select "30544"
click at [414, 299] on input "10" at bounding box center [413, 296] width 30 height 16
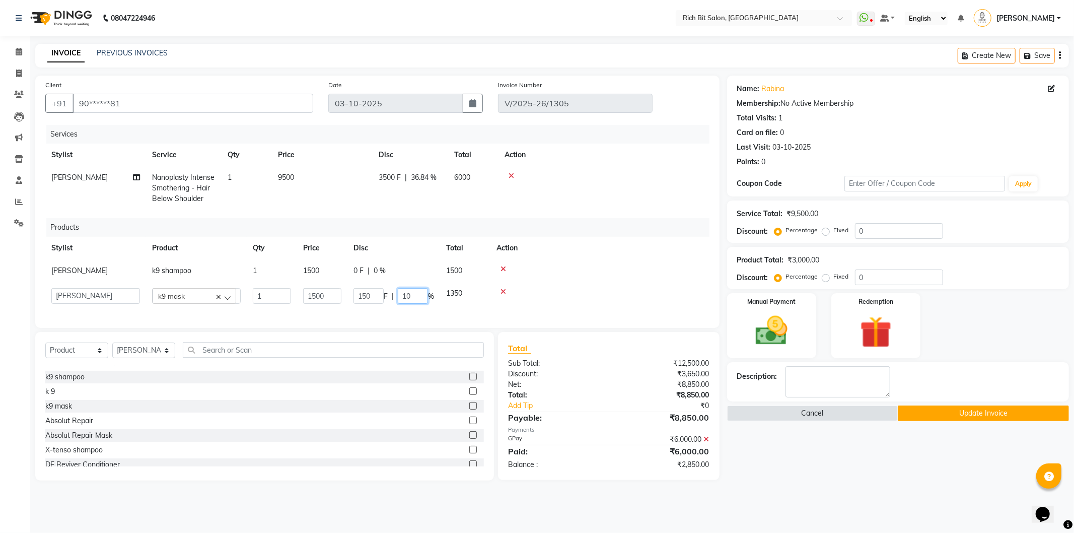
type input "1"
click at [440, 276] on td "1500" at bounding box center [465, 270] width 50 height 23
select select "30544"
click at [870, 274] on input "0" at bounding box center [899, 277] width 88 height 16
type input "02"
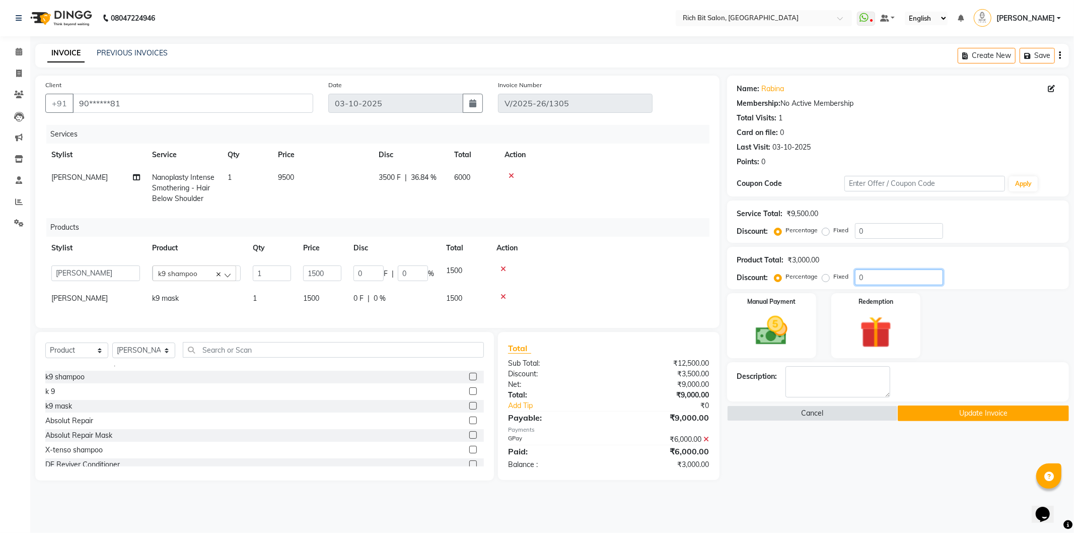
type input "30"
type input "2"
type input "020"
type input "300"
type input "20"
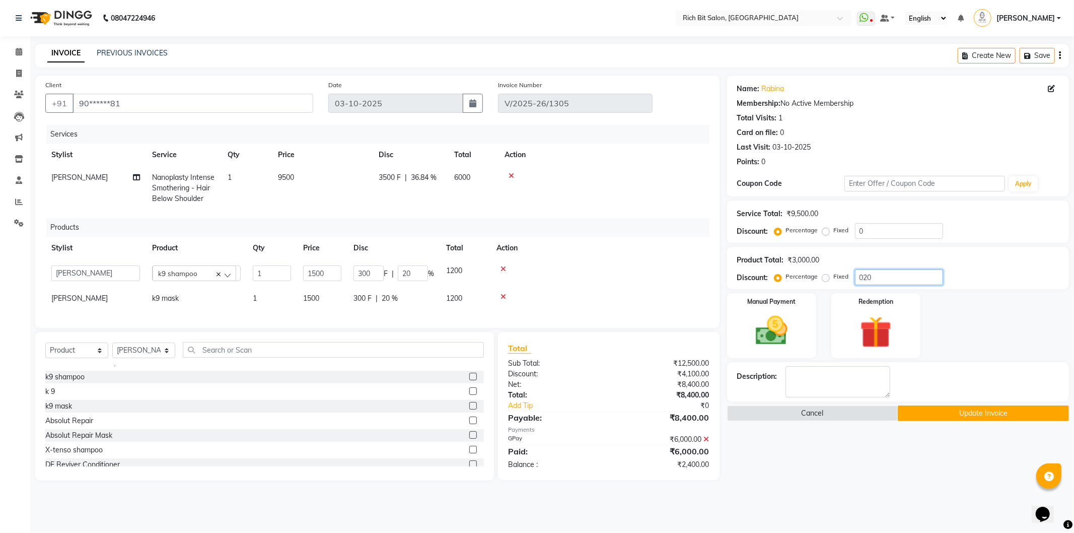
type input "020"
click at [947, 318] on div "Manual Payment Redemption" at bounding box center [897, 325] width 357 height 65
click at [917, 410] on button "Update Invoice" at bounding box center [982, 413] width 171 height 16
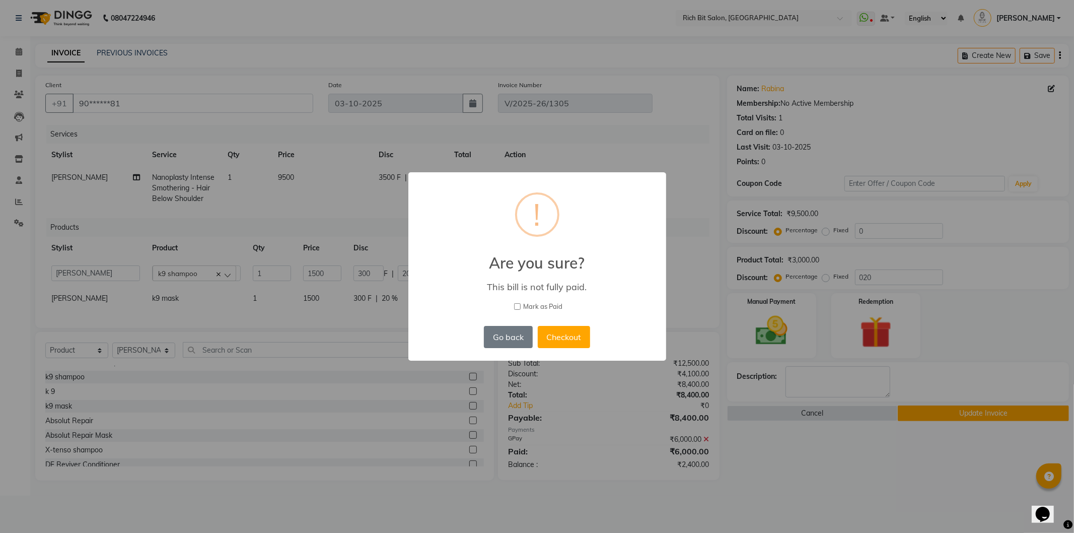
click at [516, 304] on input "Mark as Paid" at bounding box center [517, 306] width 7 height 7
checkbox input "true"
click at [561, 334] on button "Checkout" at bounding box center [564, 337] width 52 height 22
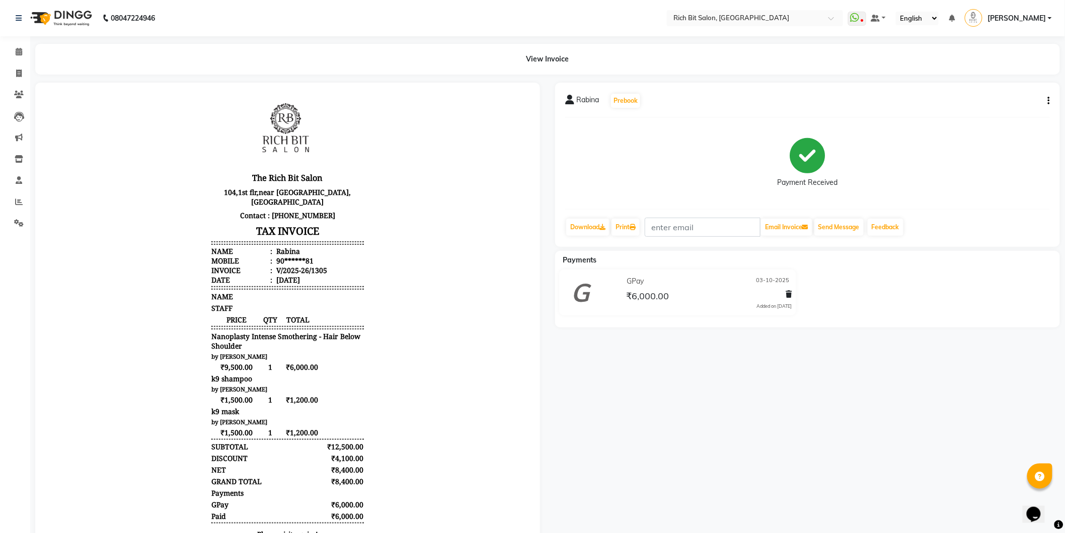
scroll to position [47, 0]
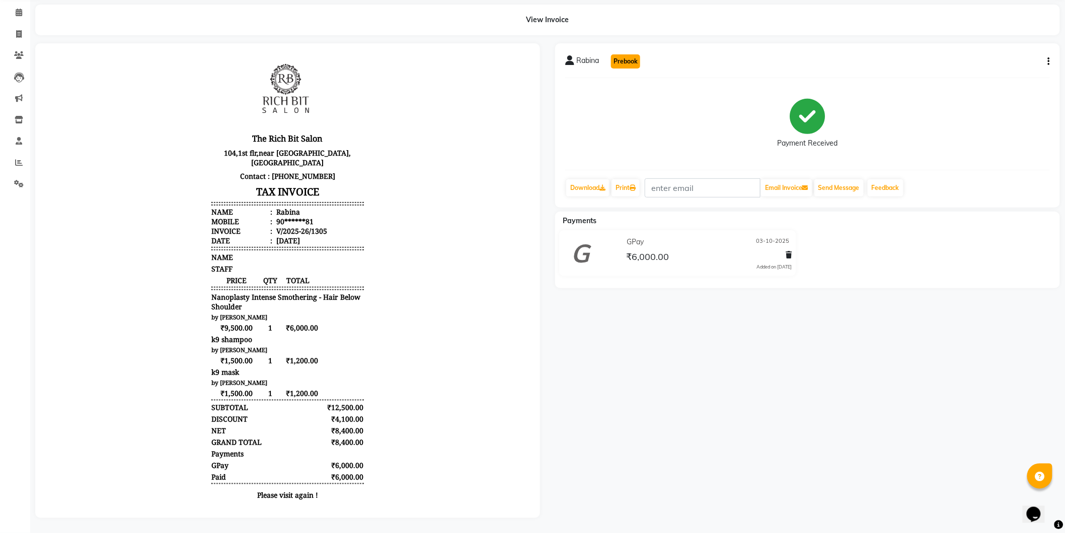
click at [625, 54] on button "Prebook" at bounding box center [625, 61] width 29 height 14
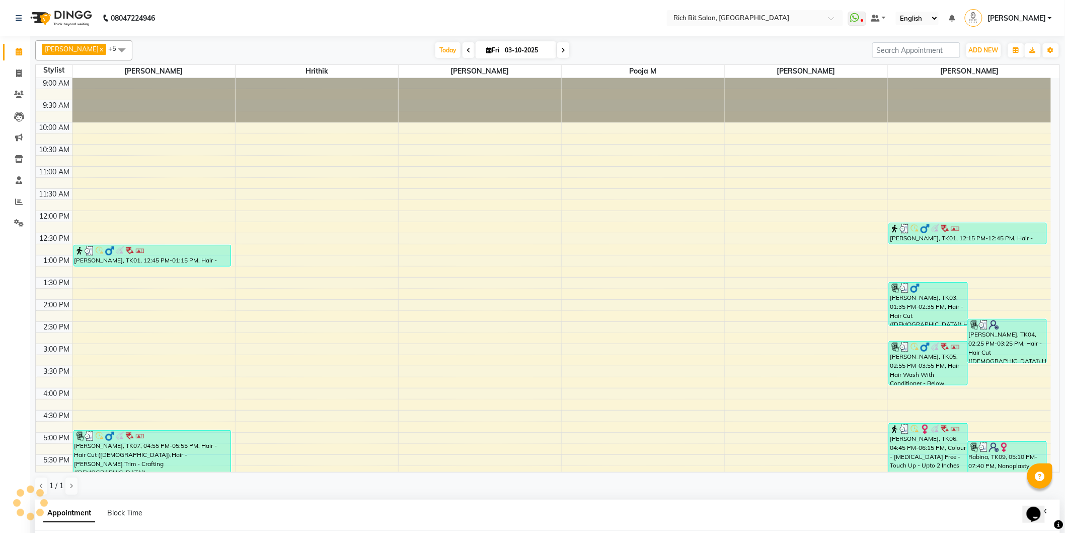
select select "30544"
select select "600"
select select "tentative"
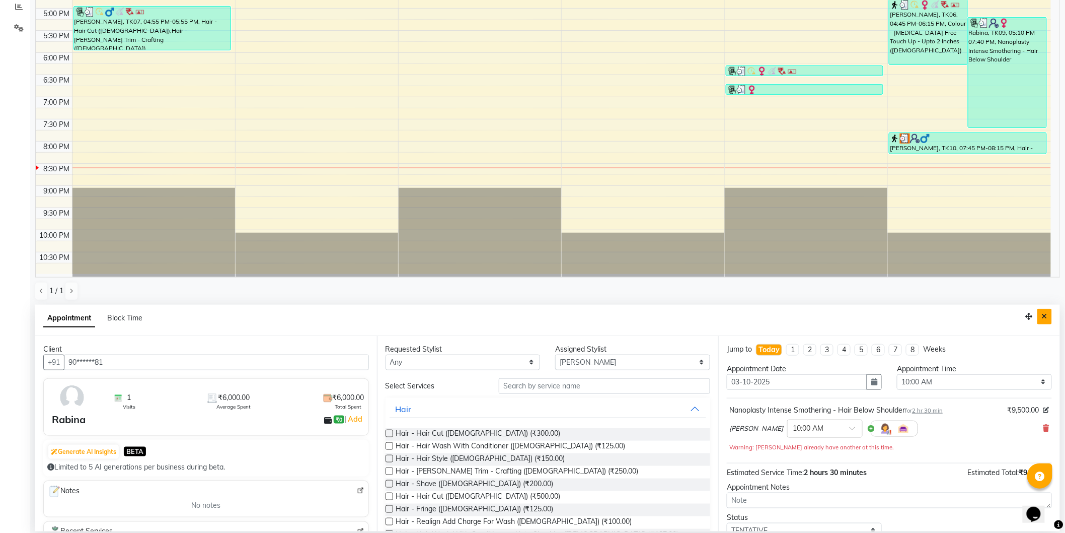
click at [1041, 313] on button "Close" at bounding box center [1044, 317] width 15 height 16
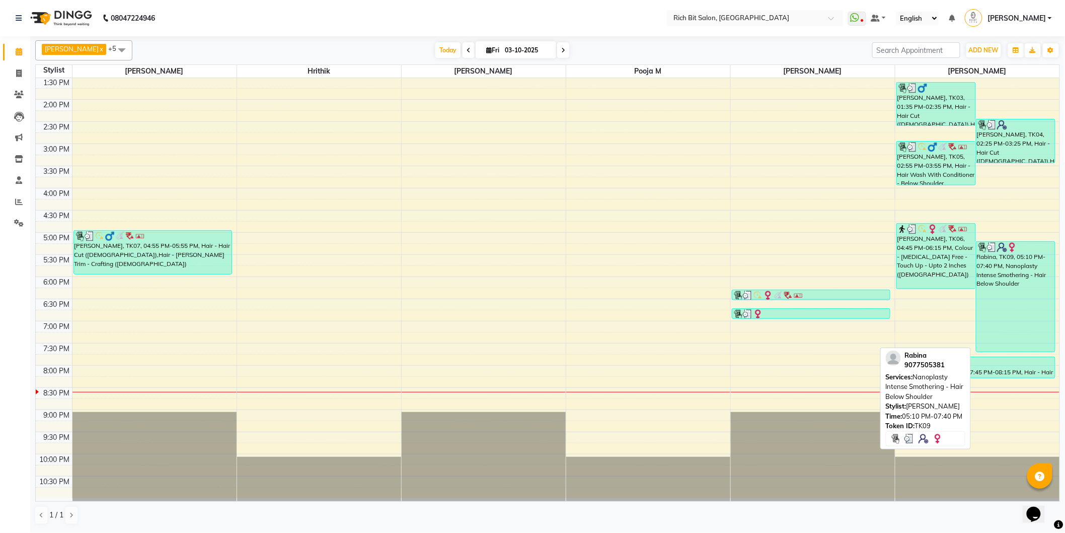
scroll to position [199, 0]
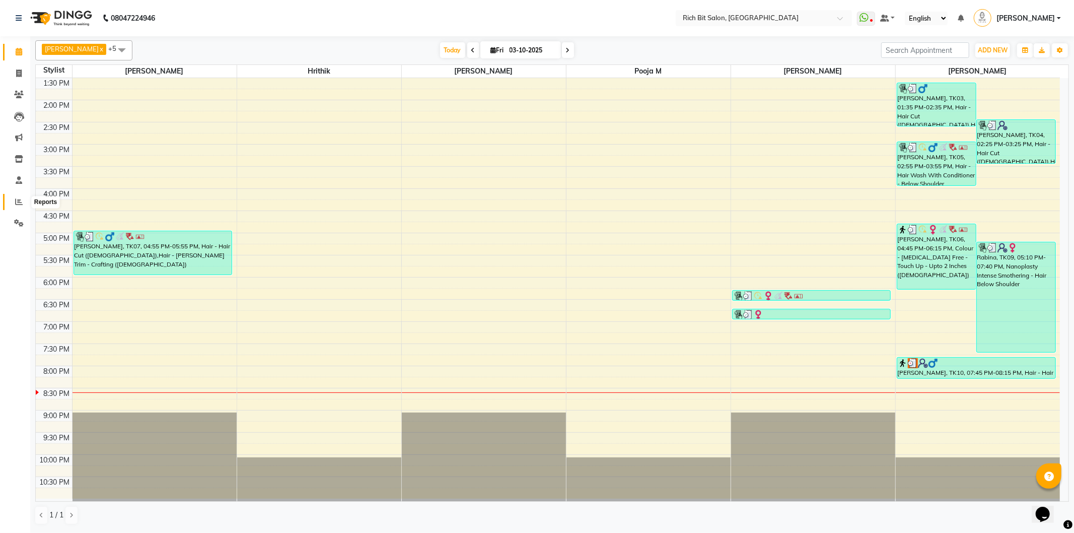
click at [22, 203] on span at bounding box center [19, 202] width 18 height 12
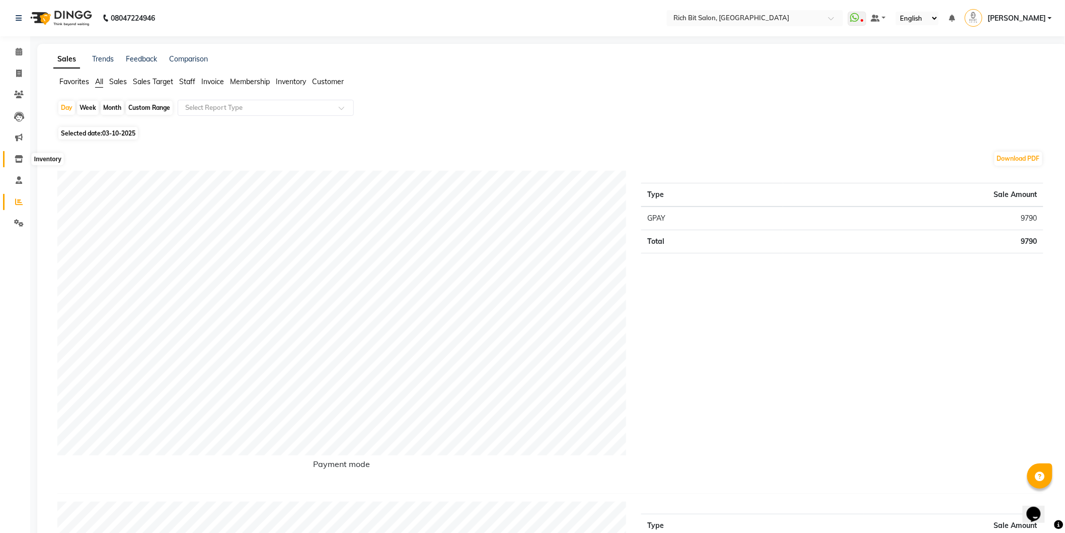
click at [18, 154] on span at bounding box center [19, 160] width 18 height 12
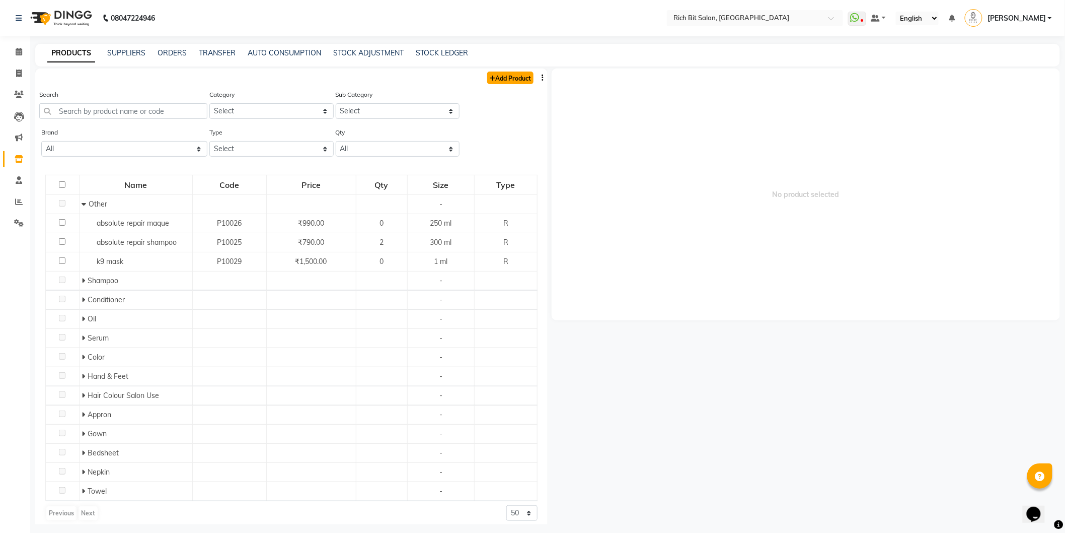
click at [496, 77] on link "Add Product" at bounding box center [510, 77] width 46 height 13
select select "true"
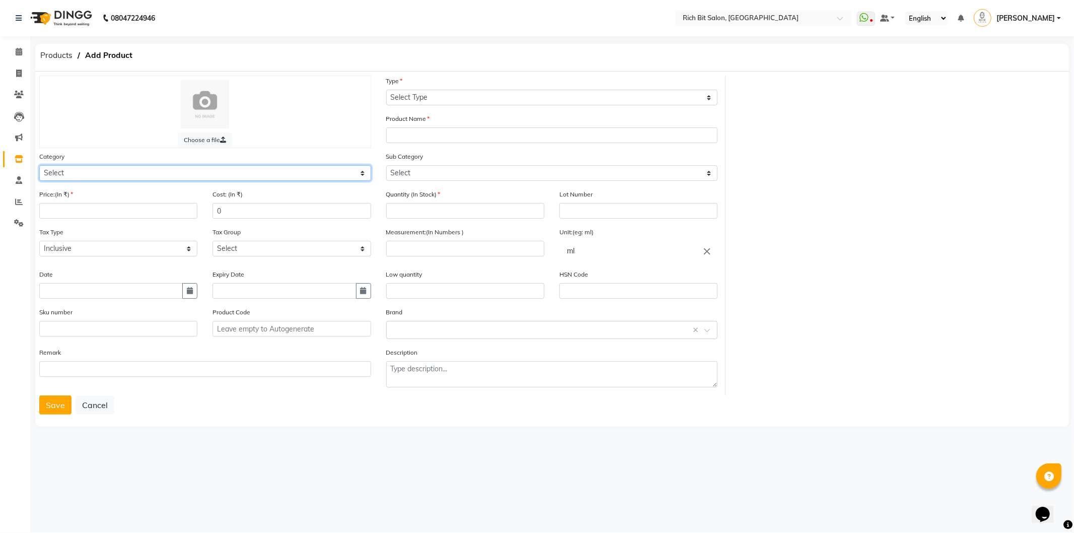
click at [58, 169] on select "Select Hair Skin Makeup Personal Care Appliances Beard Waxing Disposable Thread…" at bounding box center [205, 173] width 332 height 16
select select "243501100"
click at [39, 165] on select "Select Hair Skin Makeup Personal Care Appliances Beard Waxing Disposable Thread…" at bounding box center [205, 173] width 332 height 16
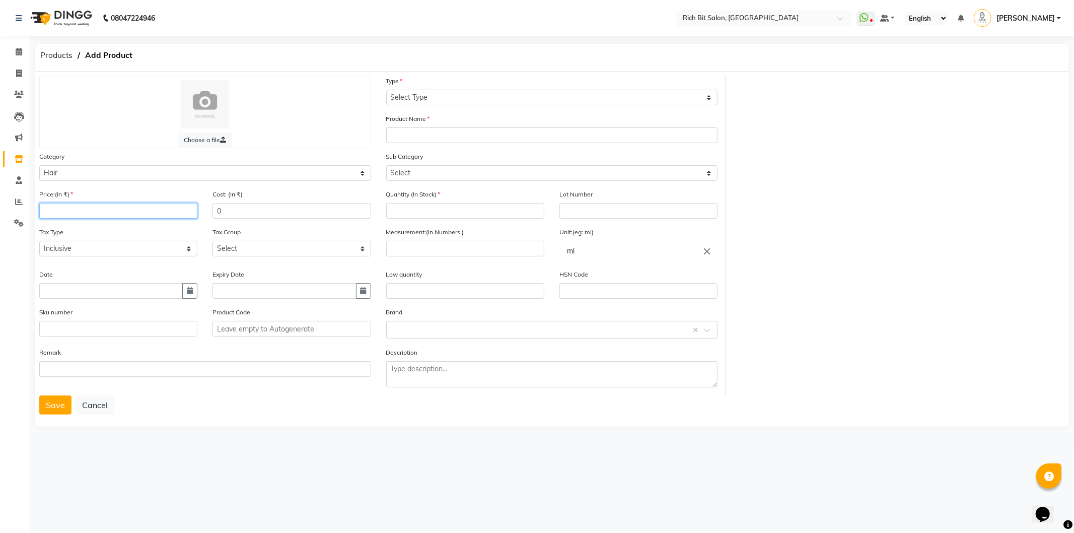
click at [59, 210] on input "number" at bounding box center [118, 211] width 158 height 16
type input "990"
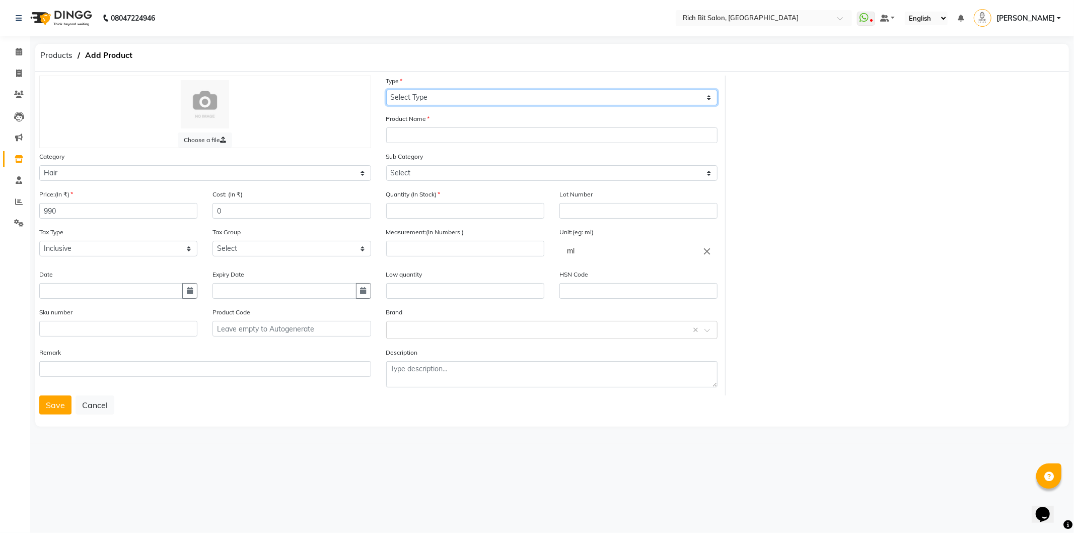
click at [425, 101] on select "Select Type Both Retail Consumable" at bounding box center [552, 98] width 332 height 16
select select "R"
click at [386, 90] on select "Select Type Both Retail Consumable" at bounding box center [552, 98] width 332 height 16
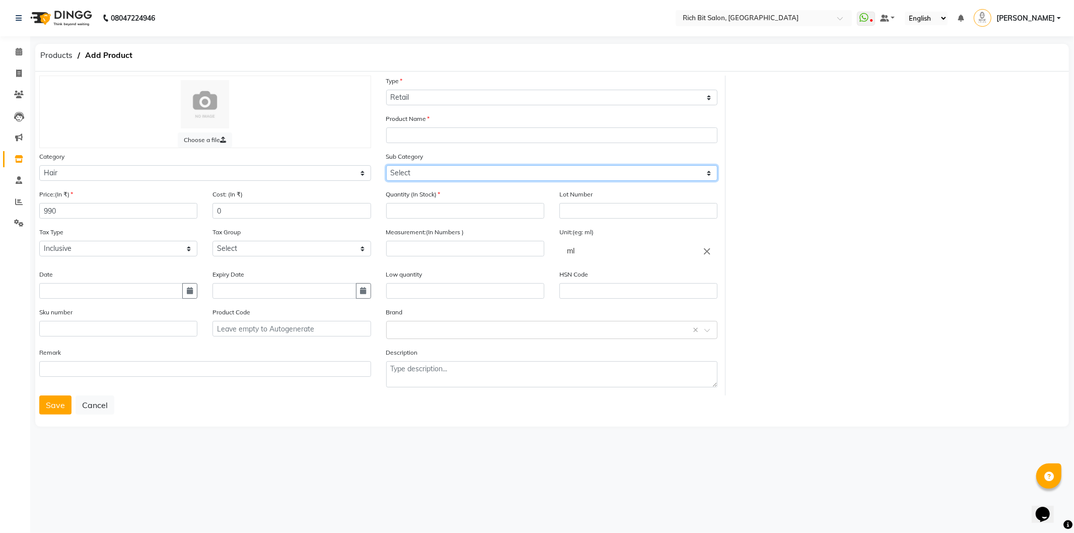
click at [399, 171] on select "Select Shampoo Conditioner Cream Mask Oil Serum Color Appliances Treatment Styl…" at bounding box center [552, 173] width 332 height 16
select select "243501104"
click at [386, 165] on select "Select Shampoo Conditioner Cream Mask Oil Serum Color Appliances Treatment Styl…" at bounding box center [552, 173] width 332 height 16
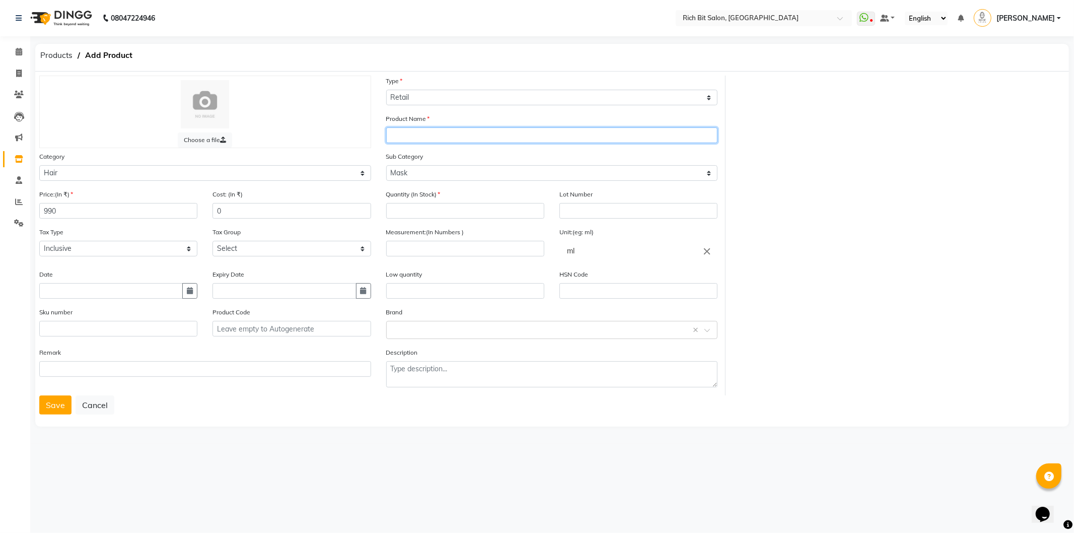
click at [392, 137] on input "text" at bounding box center [552, 135] width 332 height 16
type input "abslut riper"
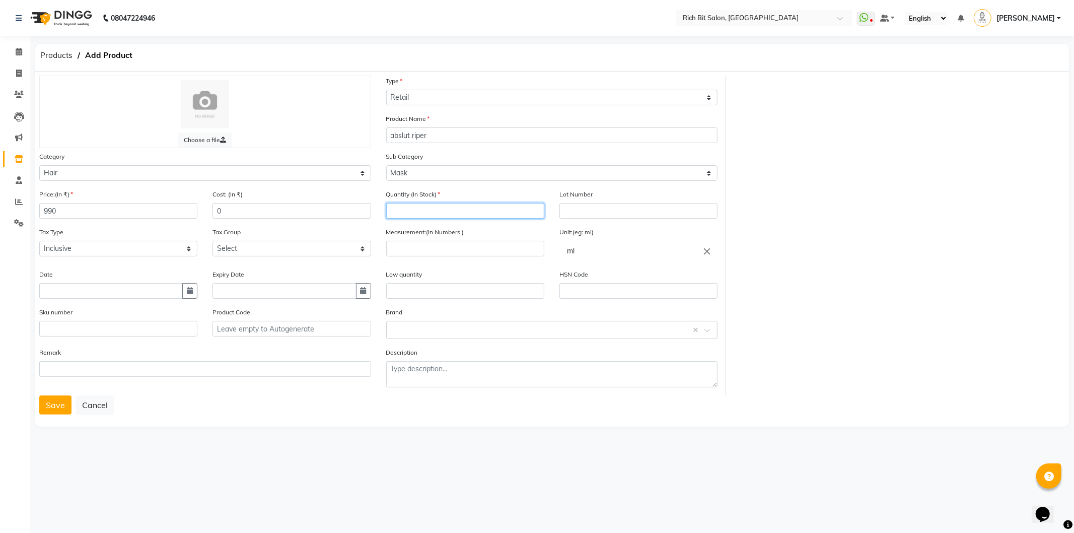
click at [403, 209] on input "number" at bounding box center [465, 211] width 158 height 16
type input "1"
click at [265, 211] on input "0" at bounding box center [291, 211] width 158 height 16
type input "0990"
click at [403, 250] on input "number" at bounding box center [465, 249] width 158 height 16
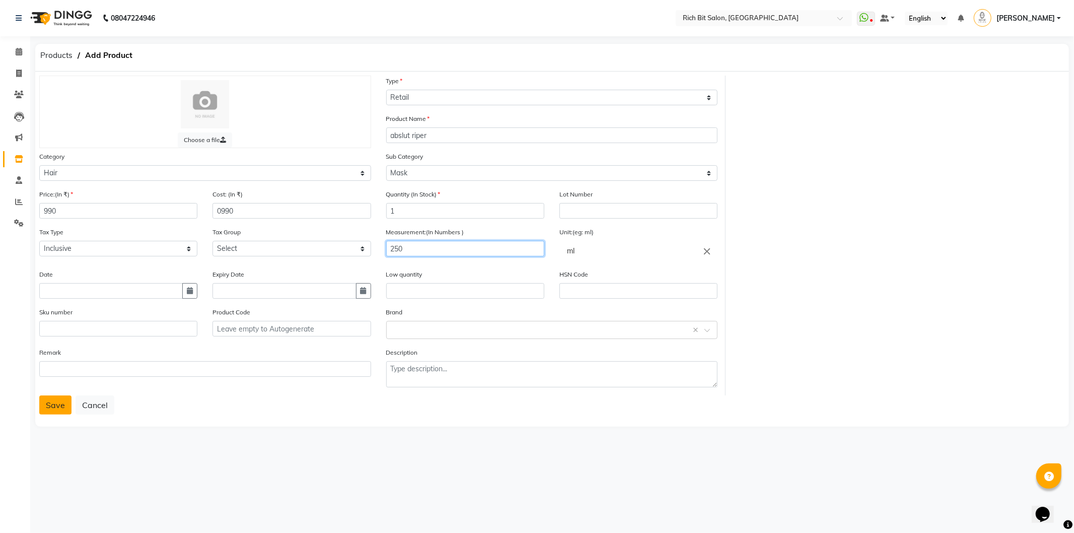
type input "250"
click at [52, 408] on button "Save" at bounding box center [55, 404] width 32 height 19
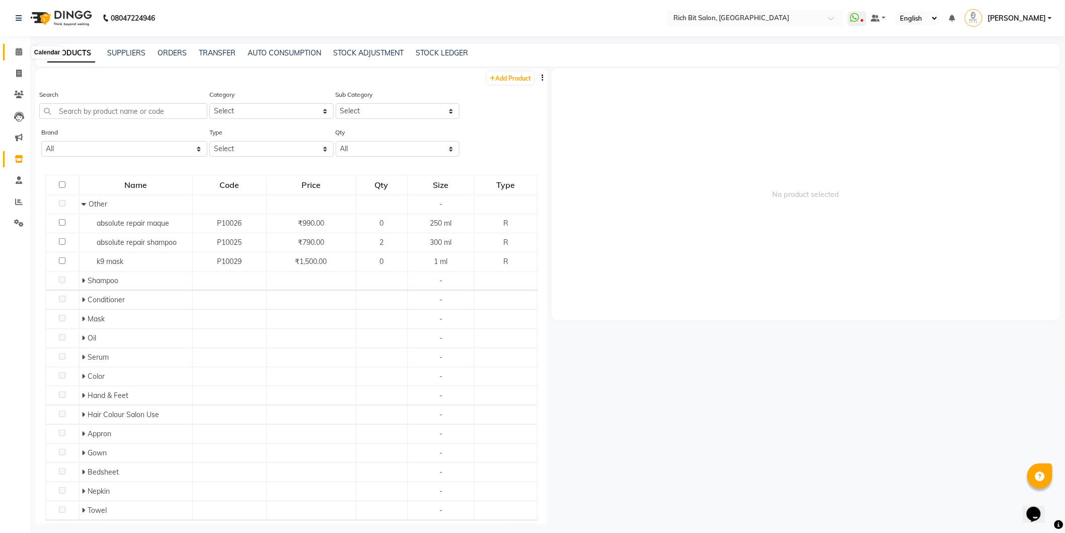
click at [18, 47] on span at bounding box center [19, 52] width 18 height 12
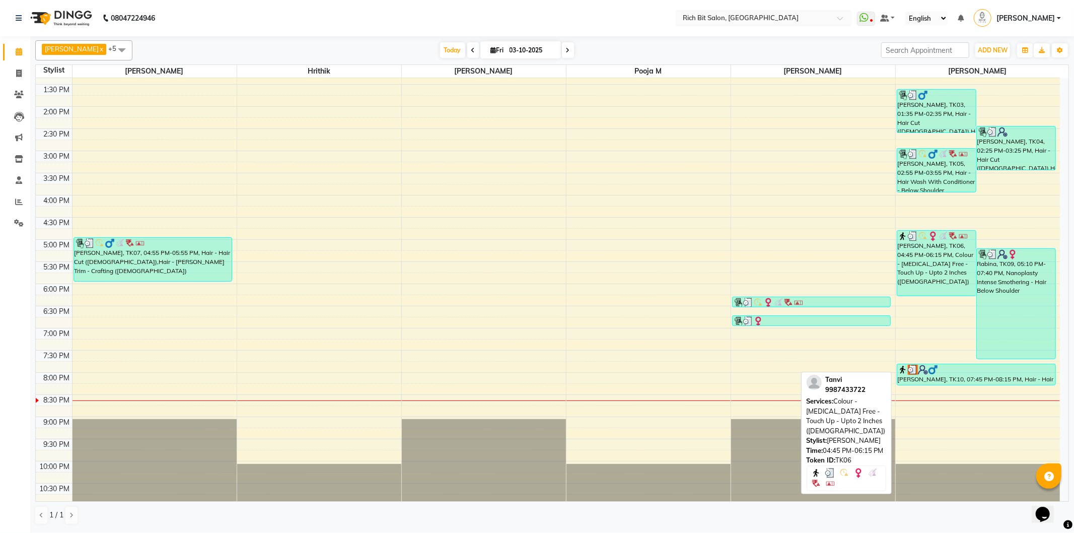
scroll to position [199, 0]
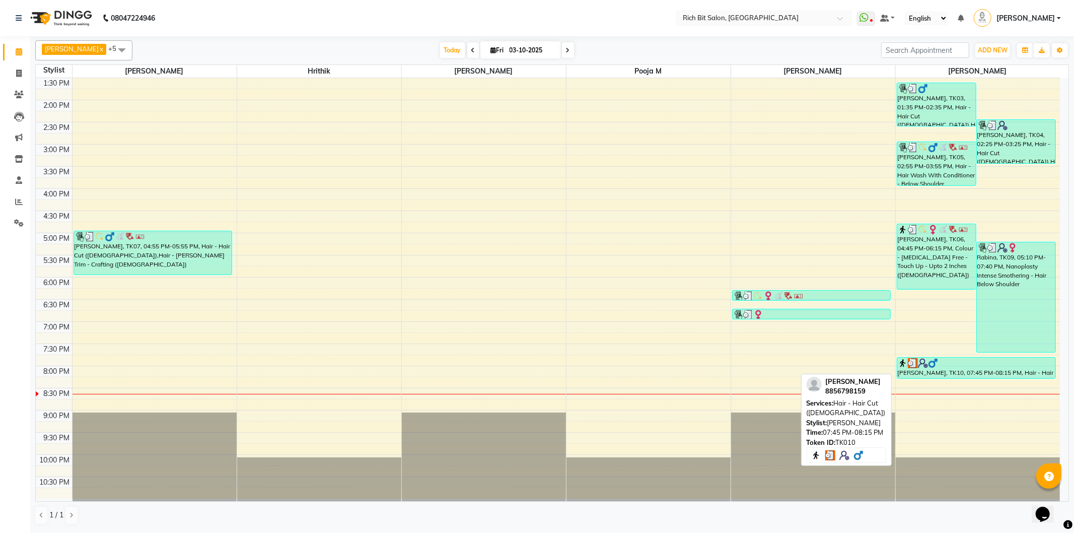
click at [923, 371] on div "d jadav, TK10, 07:45 PM-08:15 PM, Hair - Hair Cut (Male)" at bounding box center [976, 367] width 158 height 21
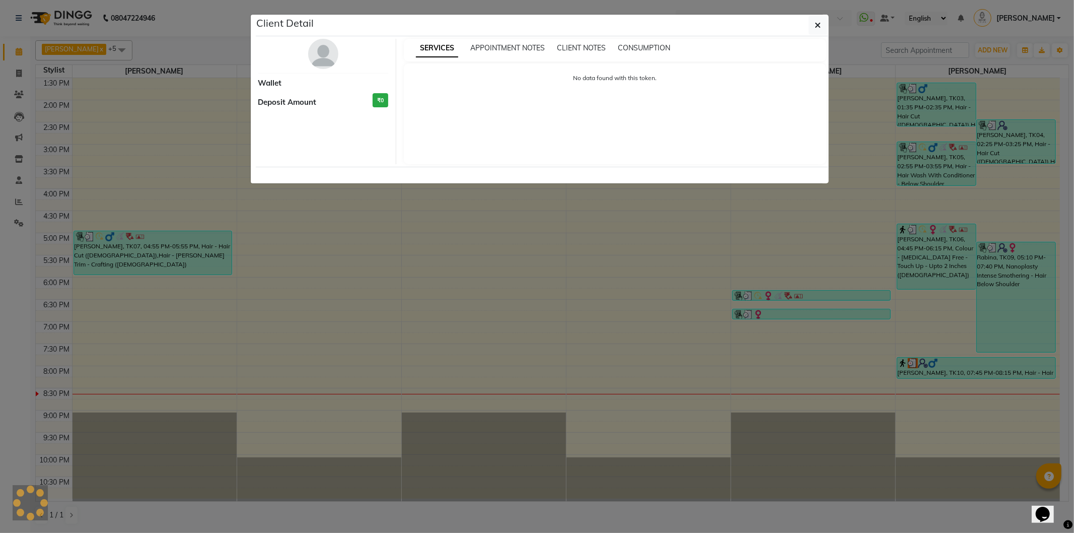
select select "3"
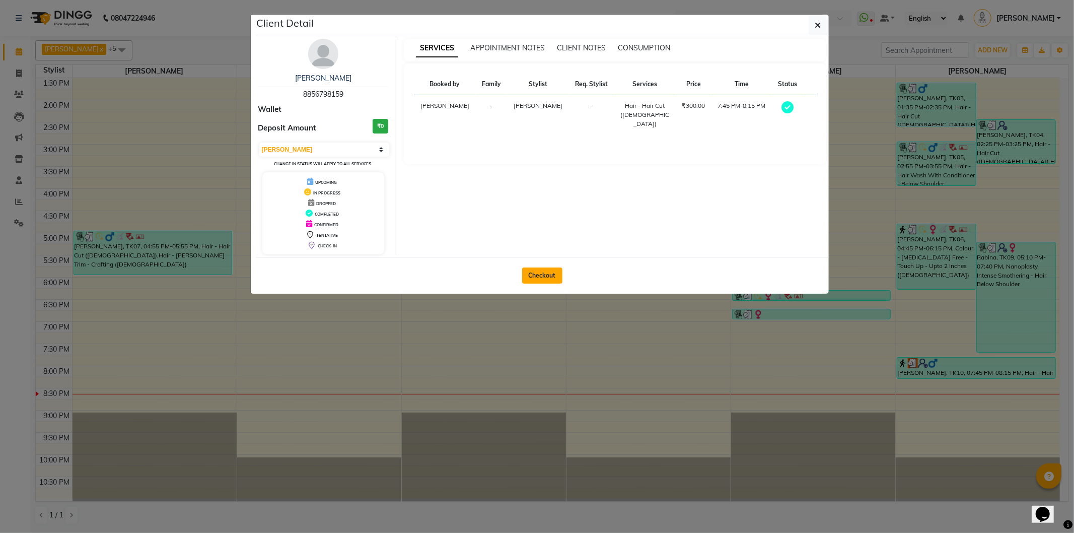
click at [545, 278] on button "Checkout" at bounding box center [542, 275] width 40 height 16
select select "609"
select select "service"
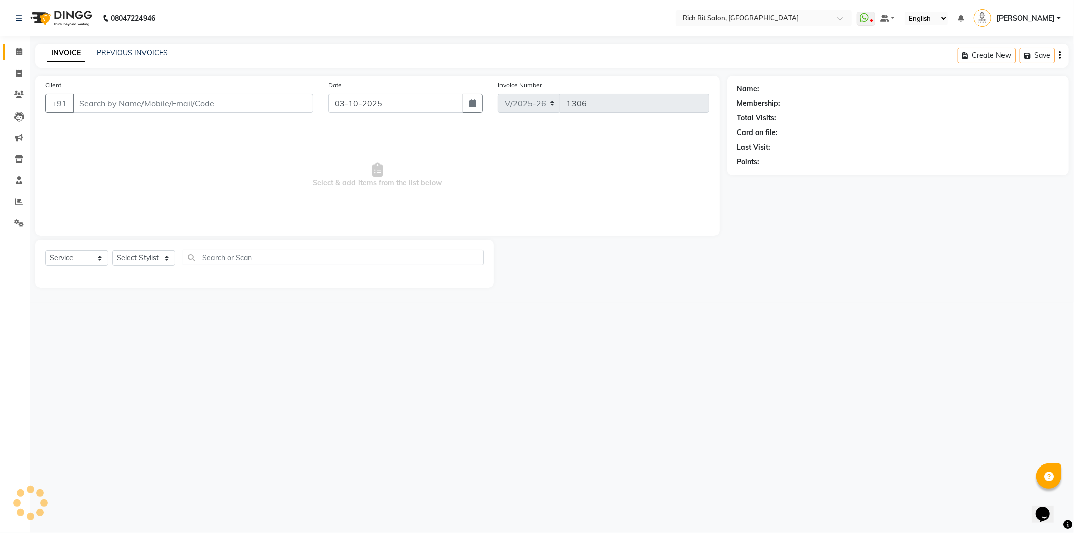
type input "88******59"
select select "30544"
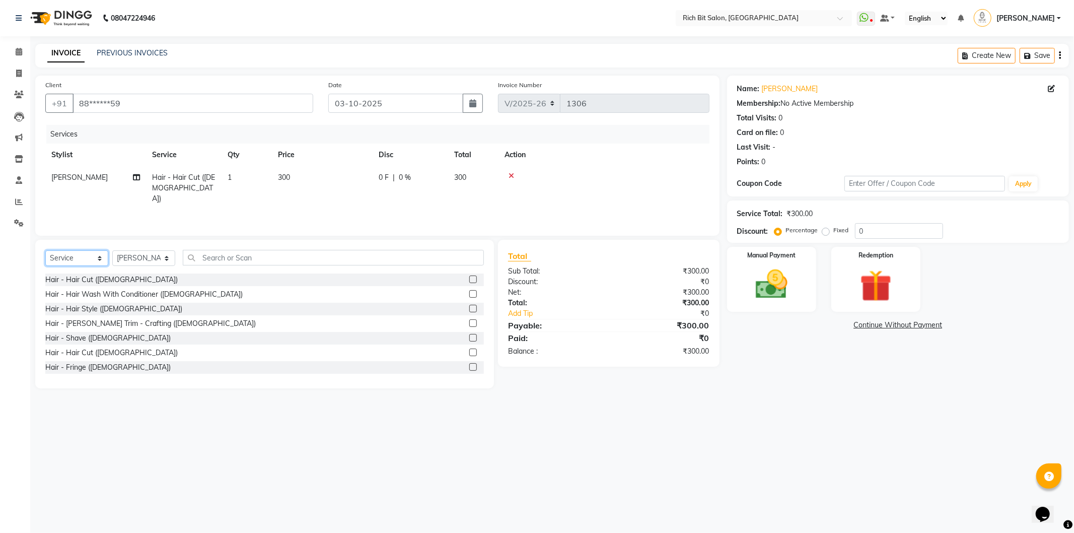
click at [86, 256] on select "Select Service Product Membership Package Voucher Prepaid Gift Card" at bounding box center [76, 258] width 63 height 16
select select "product"
click at [45, 251] on select "Select Service Product Membership Package Voucher Prepaid Gift Card" at bounding box center [76, 258] width 63 height 16
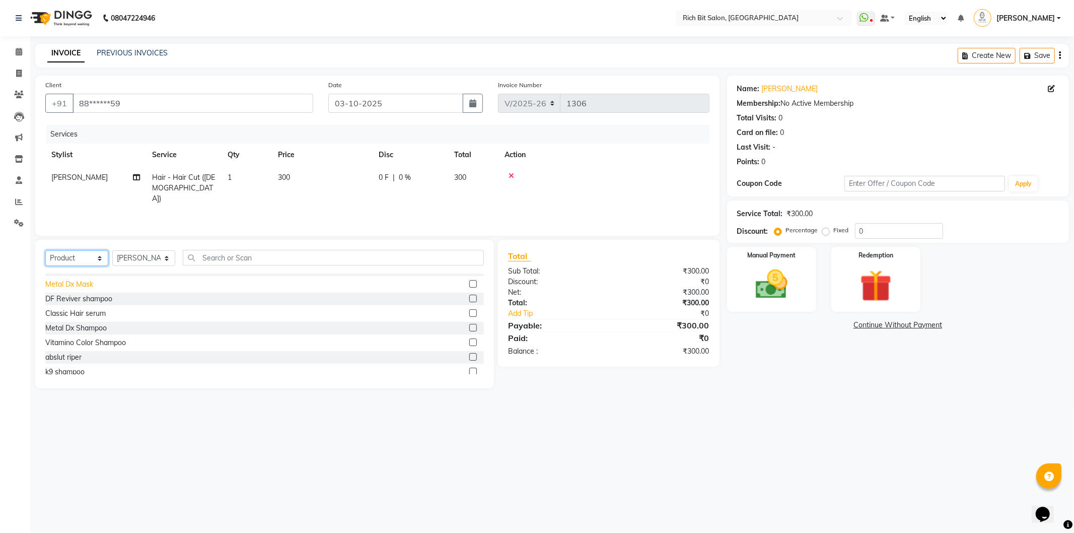
scroll to position [112, 0]
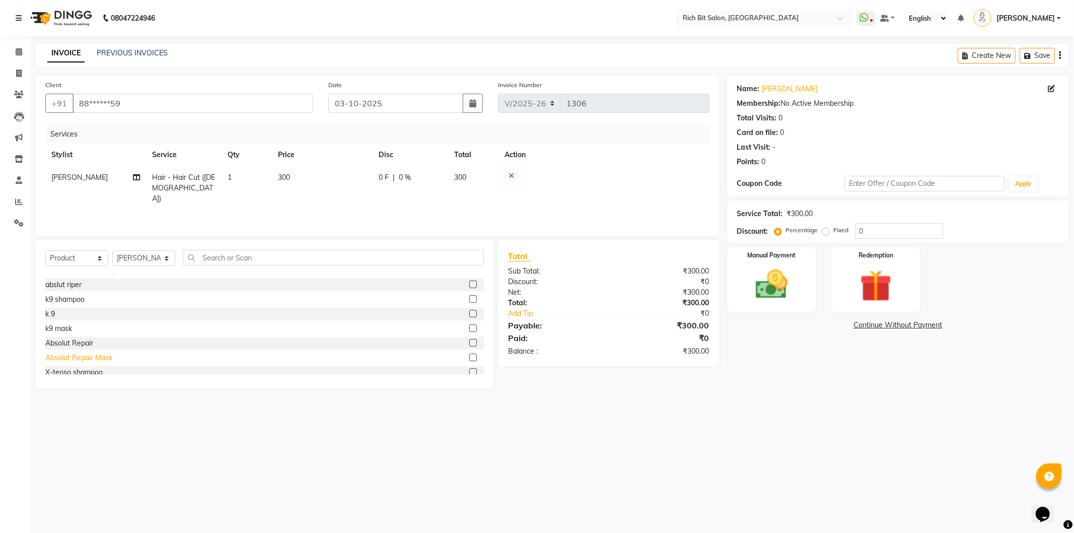
click at [77, 358] on div "Absolut Repair Mask" at bounding box center [78, 357] width 67 height 11
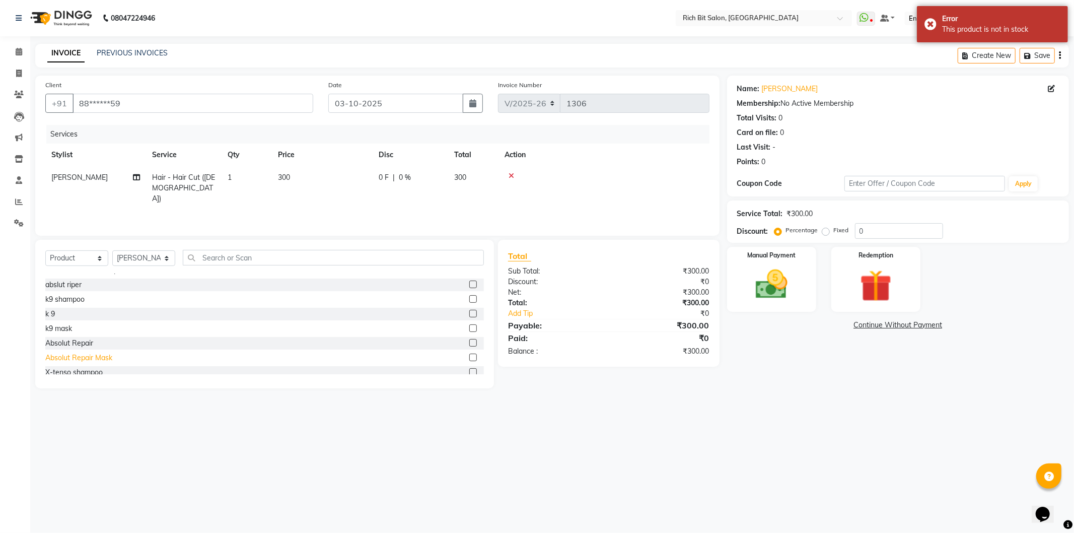
click at [77, 358] on div "Absolut Repair Mask" at bounding box center [78, 357] width 67 height 11
checkbox input "false"
click at [72, 345] on div "Absolut Repair" at bounding box center [69, 343] width 48 height 11
checkbox input "false"
click at [50, 284] on div "abslut riper" at bounding box center [63, 284] width 36 height 11
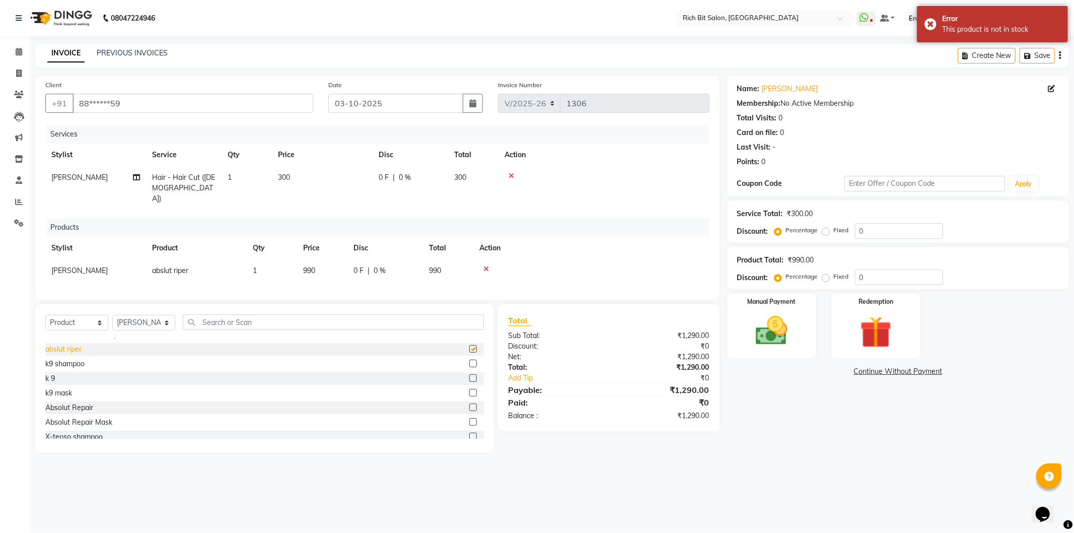
checkbox input "false"
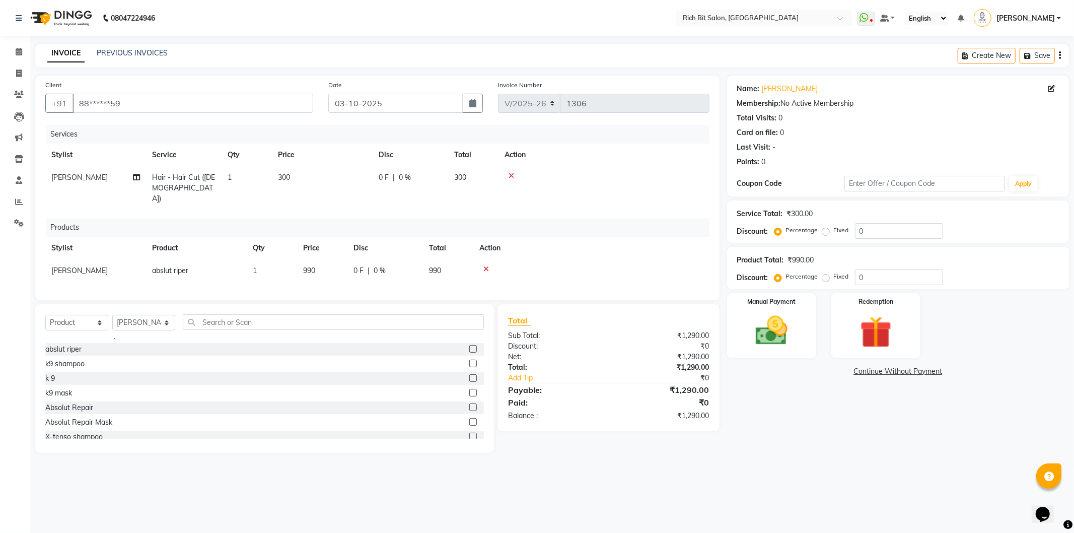
click at [375, 265] on span "0 %" at bounding box center [379, 270] width 12 height 11
select select "30544"
click at [418, 265] on input "0" at bounding box center [413, 273] width 30 height 16
type input "010"
click at [555, 265] on td at bounding box center [599, 273] width 219 height 28
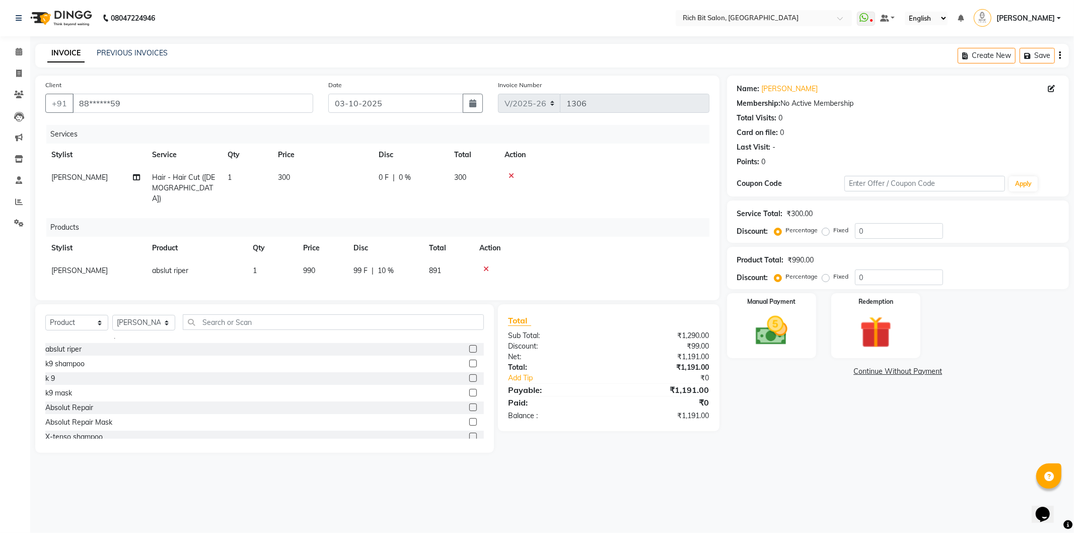
click at [510, 174] on icon at bounding box center [511, 175] width 6 height 7
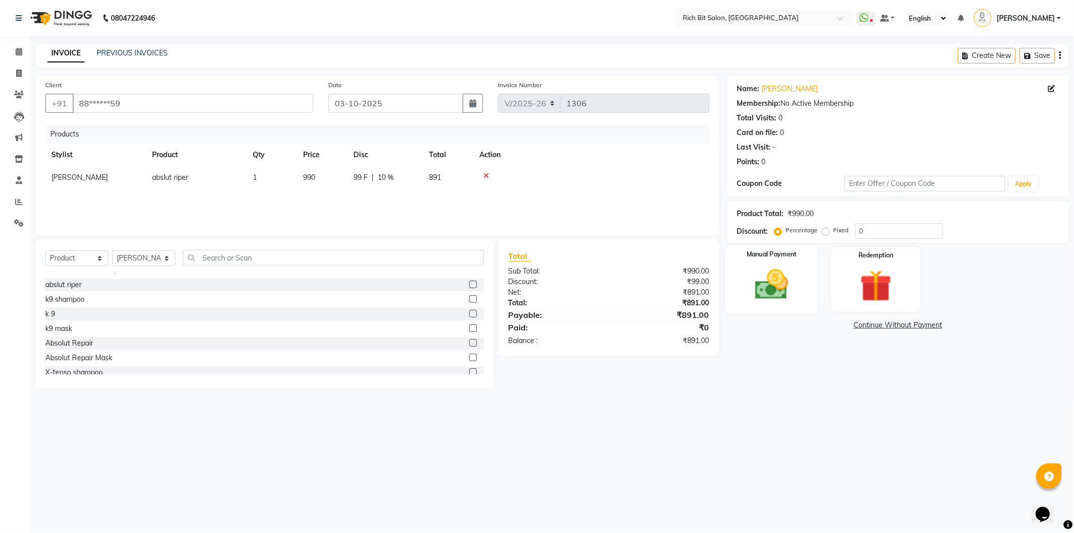
click at [771, 284] on img at bounding box center [771, 284] width 54 height 38
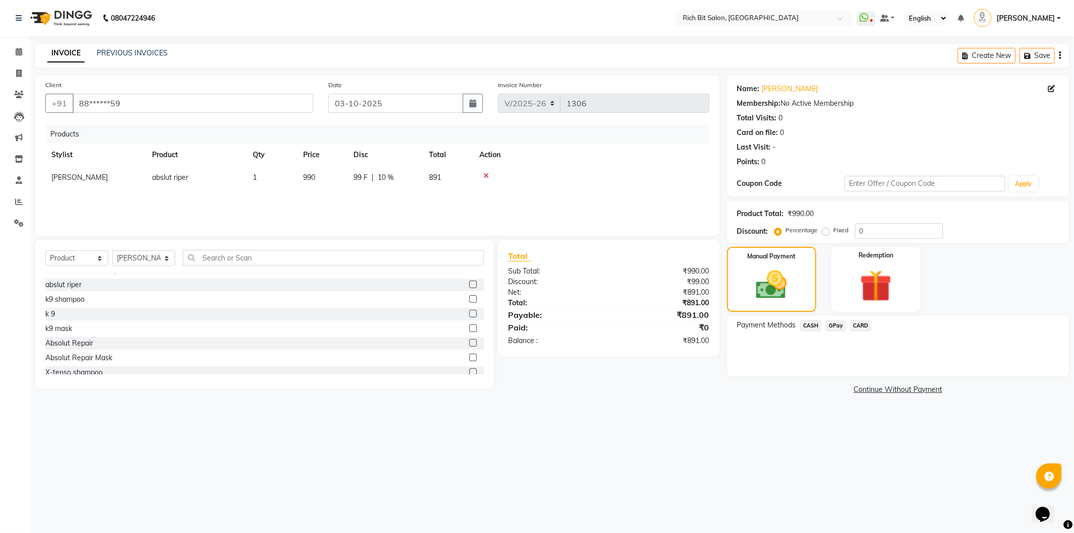
click at [832, 323] on span "GPay" at bounding box center [835, 326] width 21 height 12
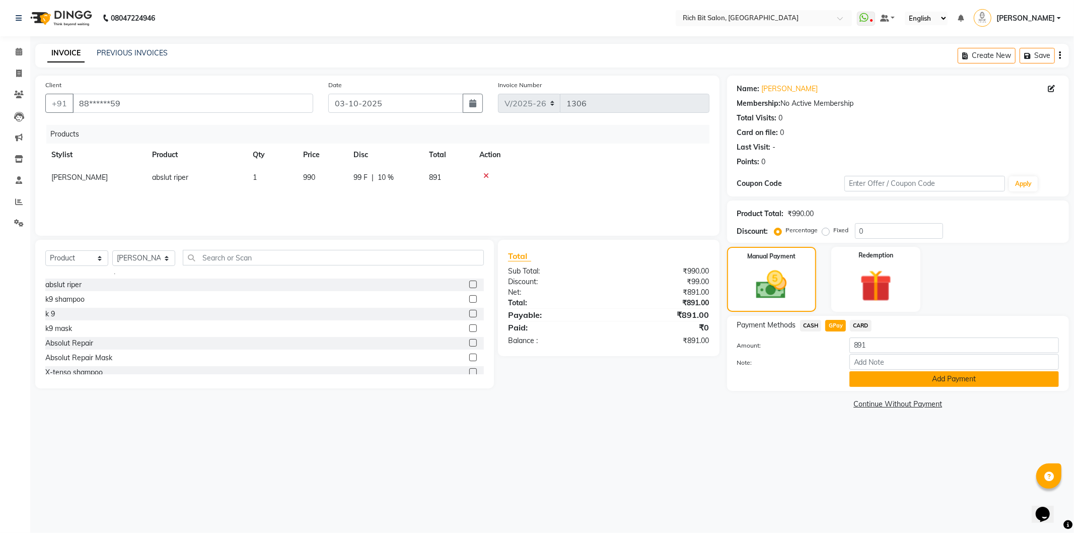
click at [872, 373] on button "Add Payment" at bounding box center [953, 379] width 209 height 16
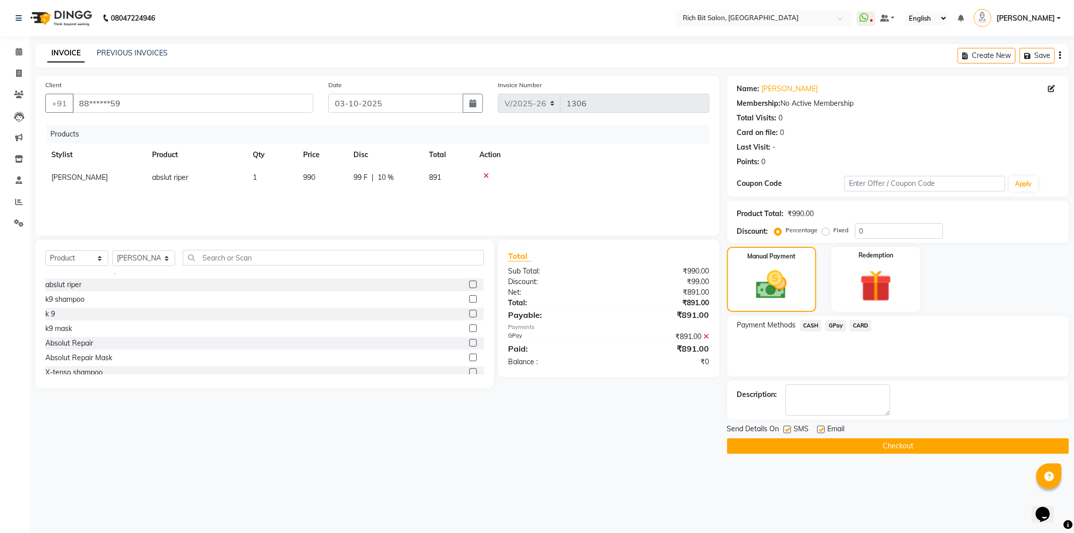
click at [856, 447] on button "Checkout" at bounding box center [898, 446] width 342 height 16
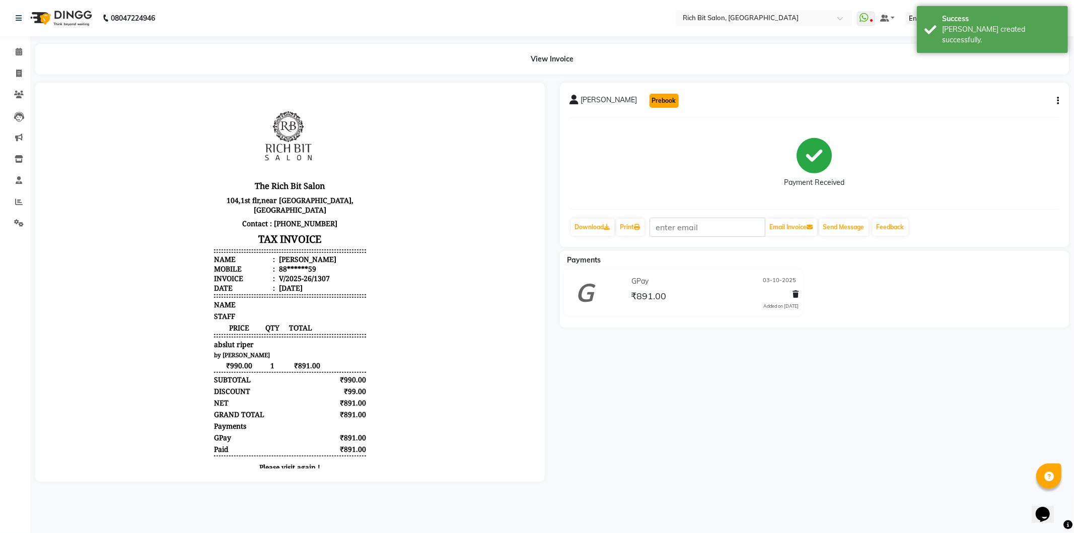
click at [649, 94] on button "Prebook" at bounding box center [663, 101] width 29 height 14
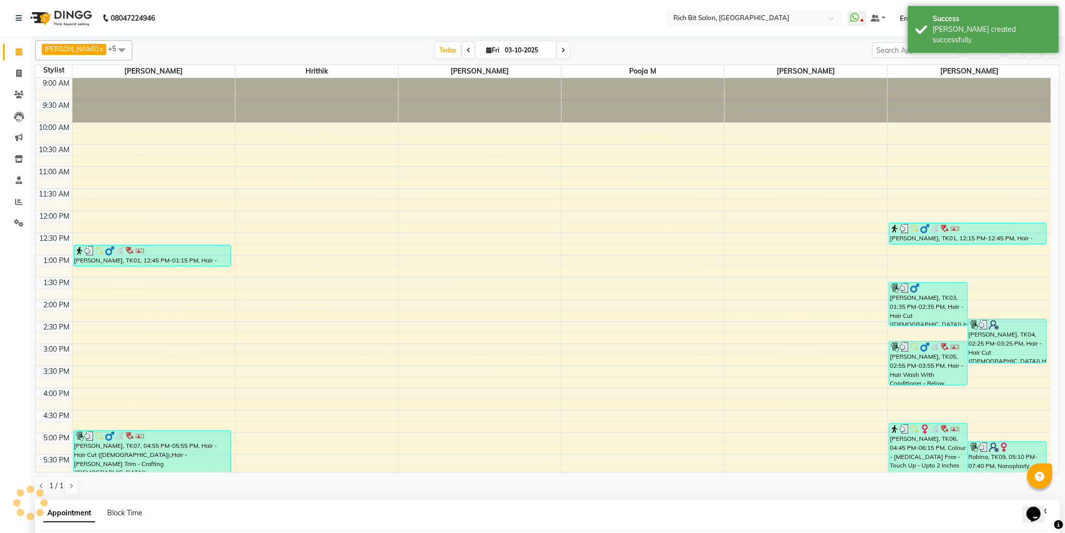
select select "600"
select select "tentative"
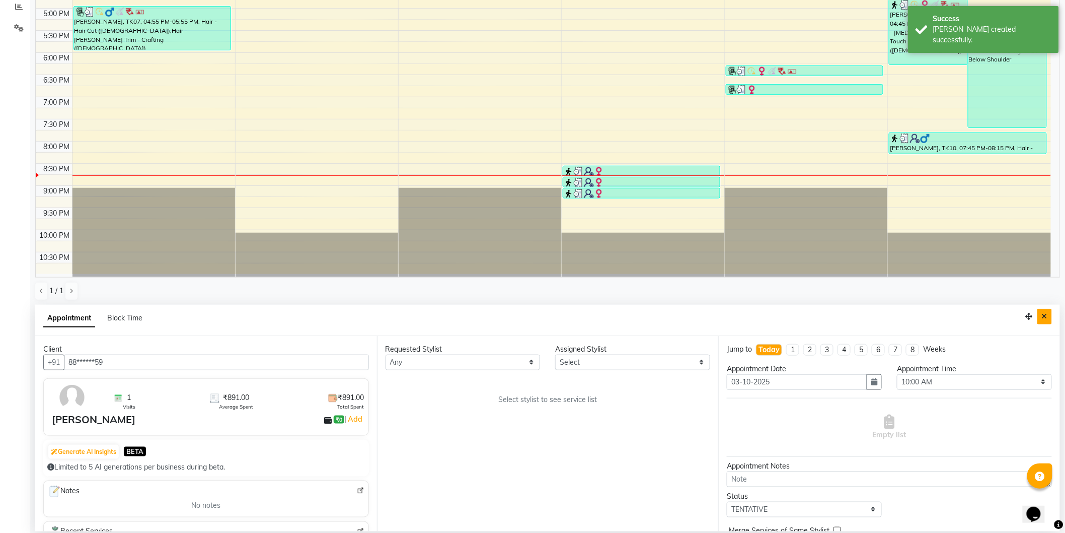
click at [1049, 311] on button "Close" at bounding box center [1044, 317] width 15 height 16
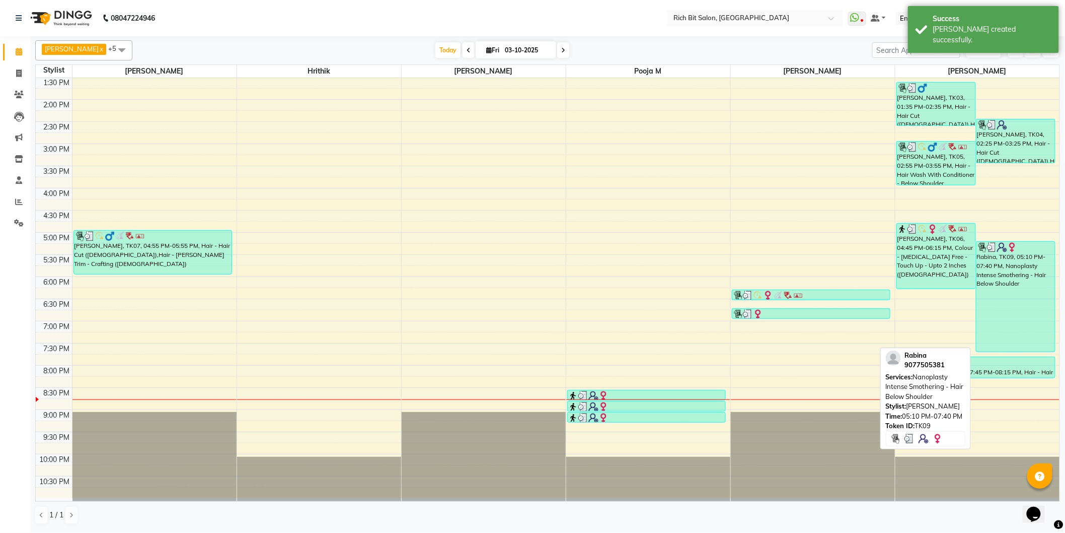
scroll to position [199, 0]
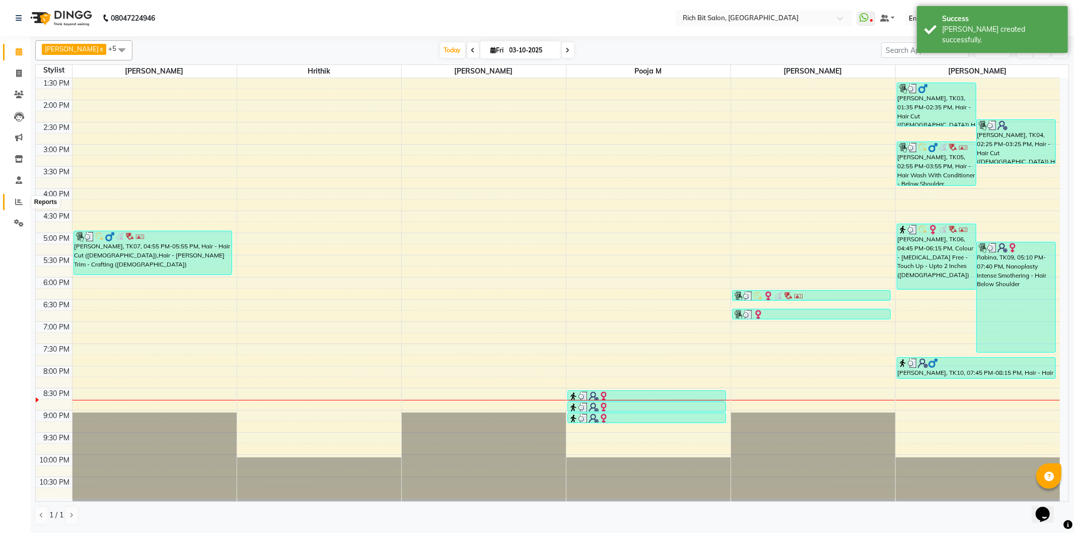
click at [16, 198] on icon at bounding box center [19, 202] width 8 height 8
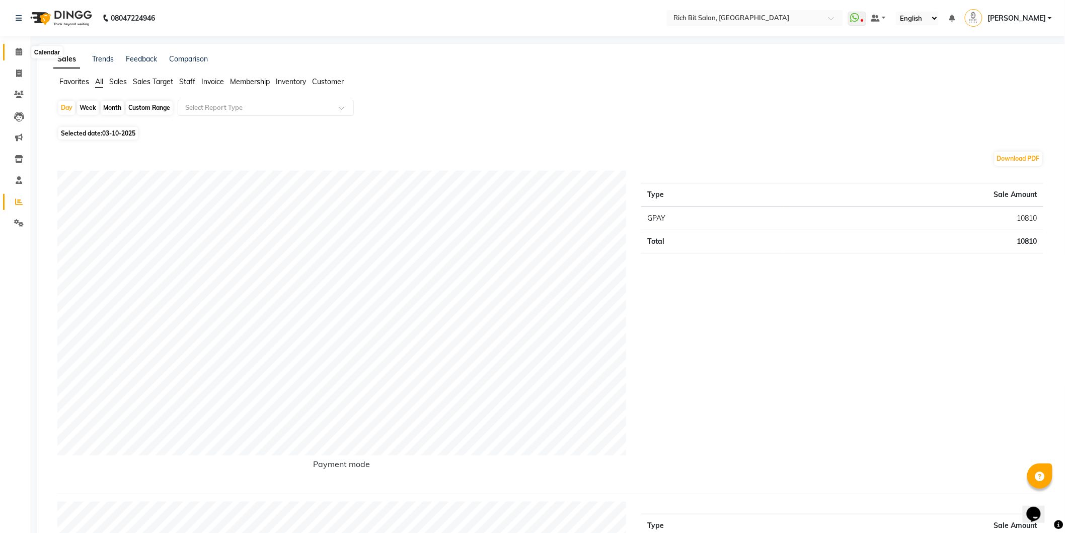
click at [23, 50] on span at bounding box center [19, 52] width 18 height 12
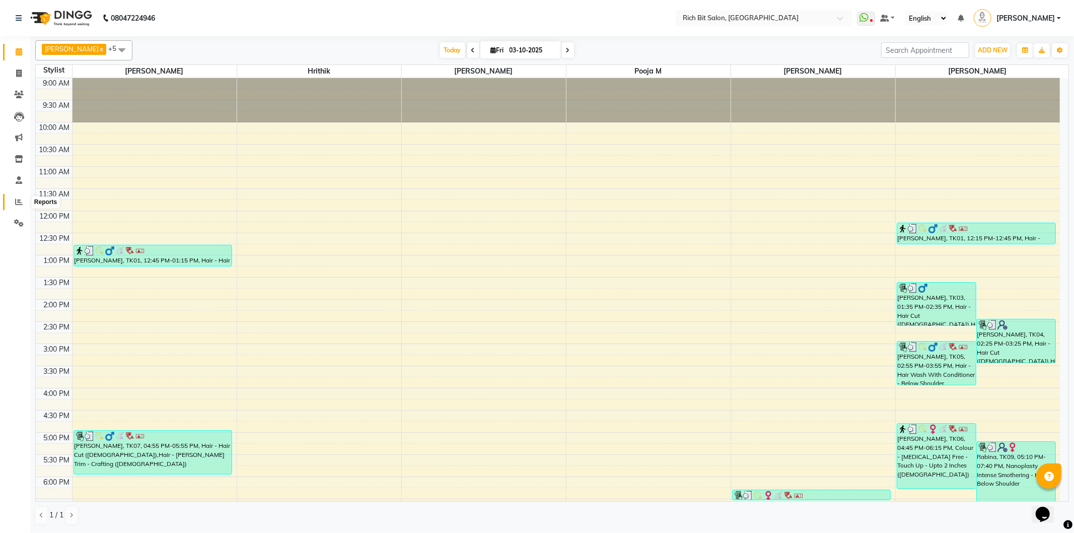
click at [15, 199] on icon at bounding box center [19, 202] width 8 height 8
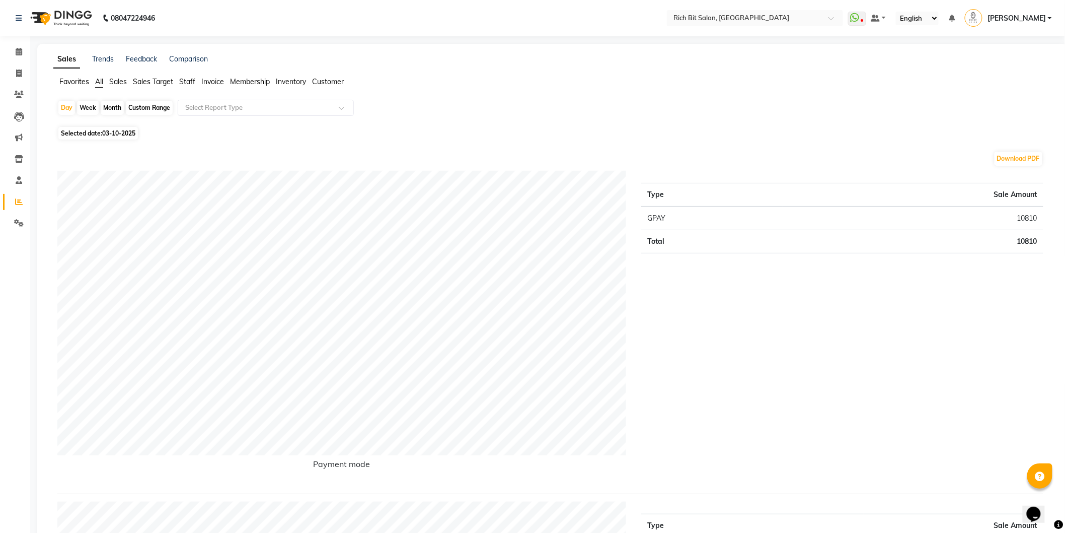
click at [112, 106] on div "Month" at bounding box center [112, 108] width 23 height 14
select select "10"
select select "2025"
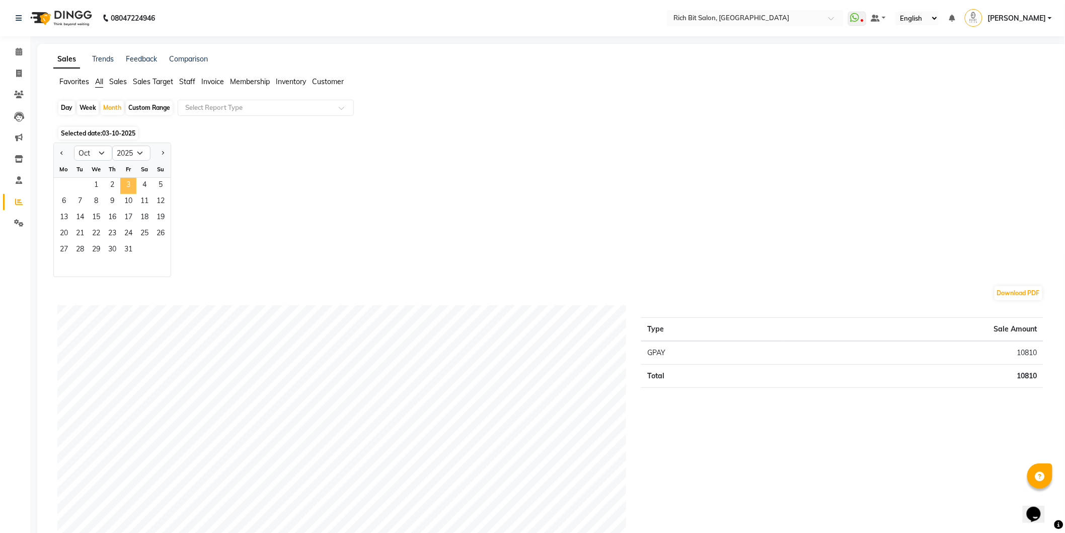
click at [124, 187] on span "3" at bounding box center [128, 186] width 16 height 16
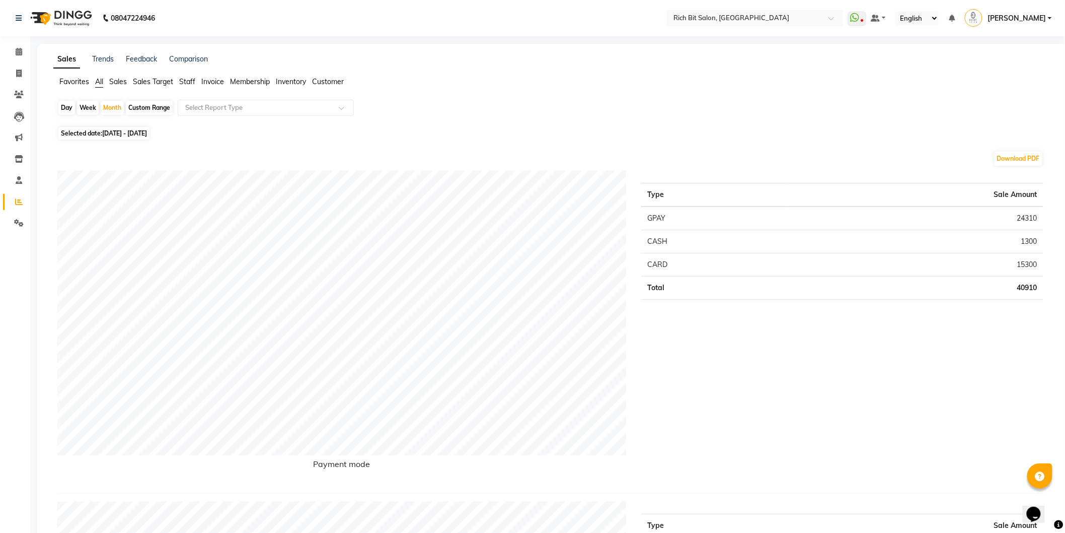
scroll to position [391, 0]
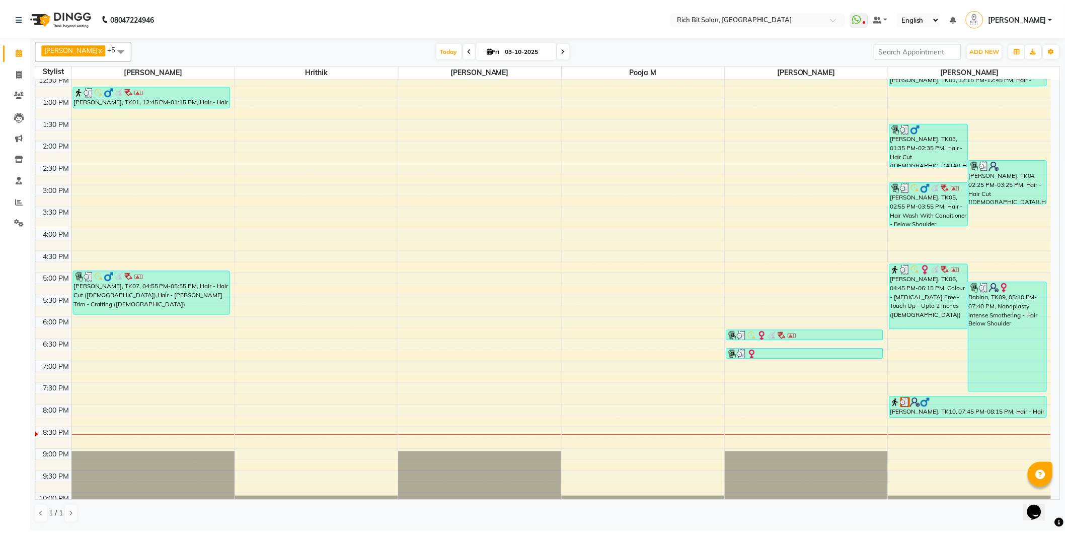
scroll to position [199, 0]
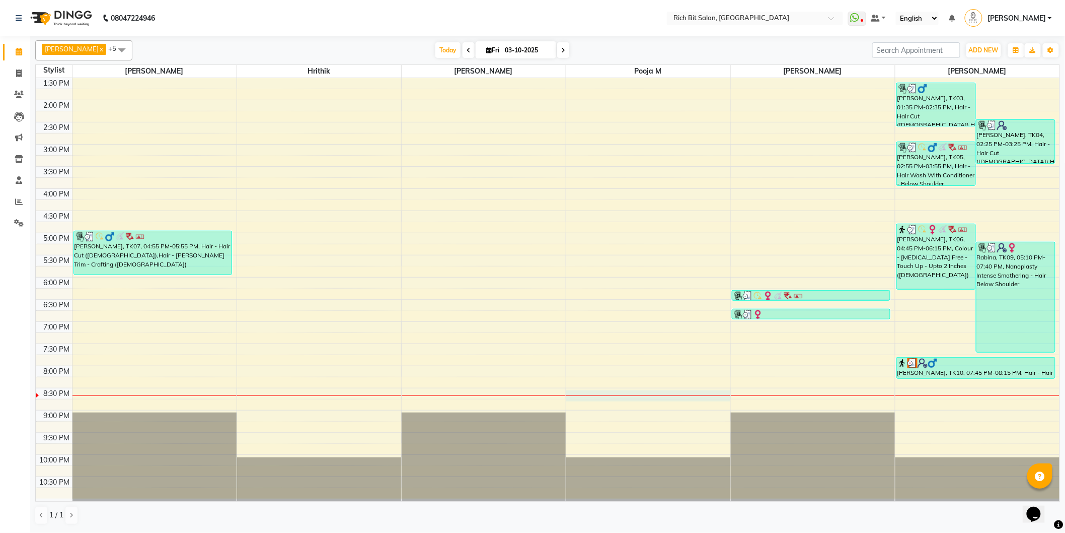
select select "12878"
select select "tentative"
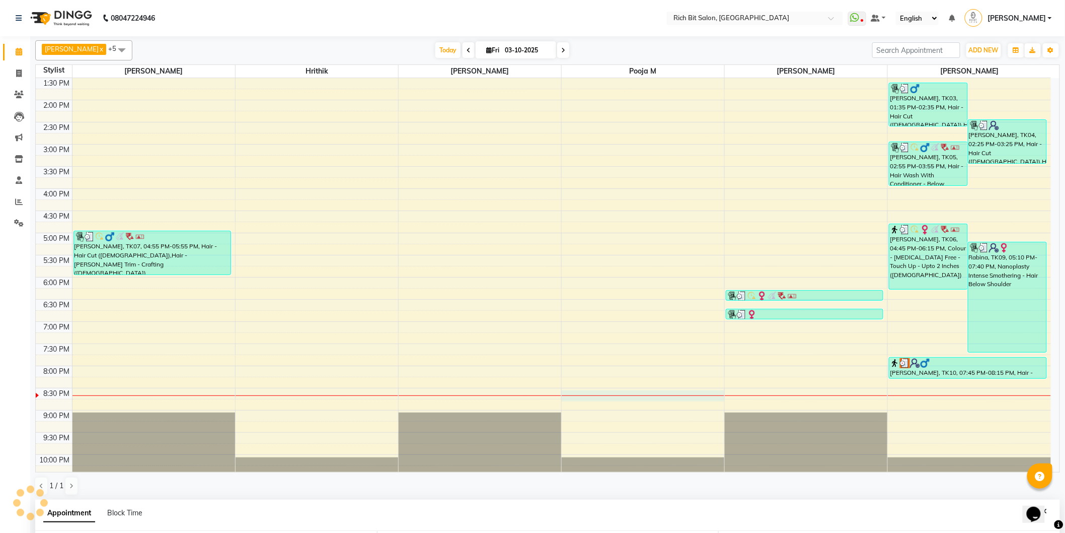
select select "1230"
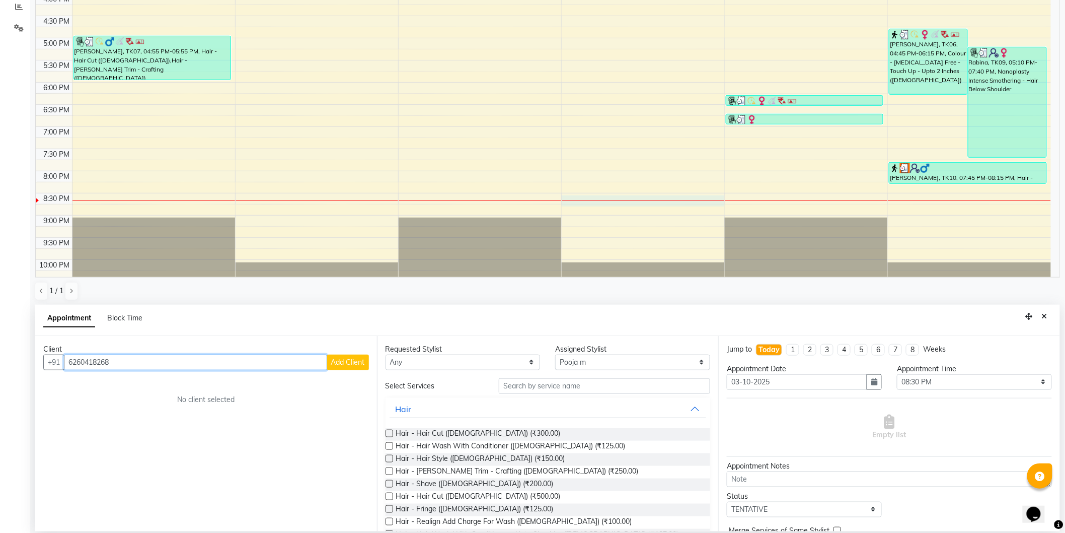
type input "6260418268"
click at [337, 359] on span "Add Client" at bounding box center [348, 361] width 34 height 9
select select "22"
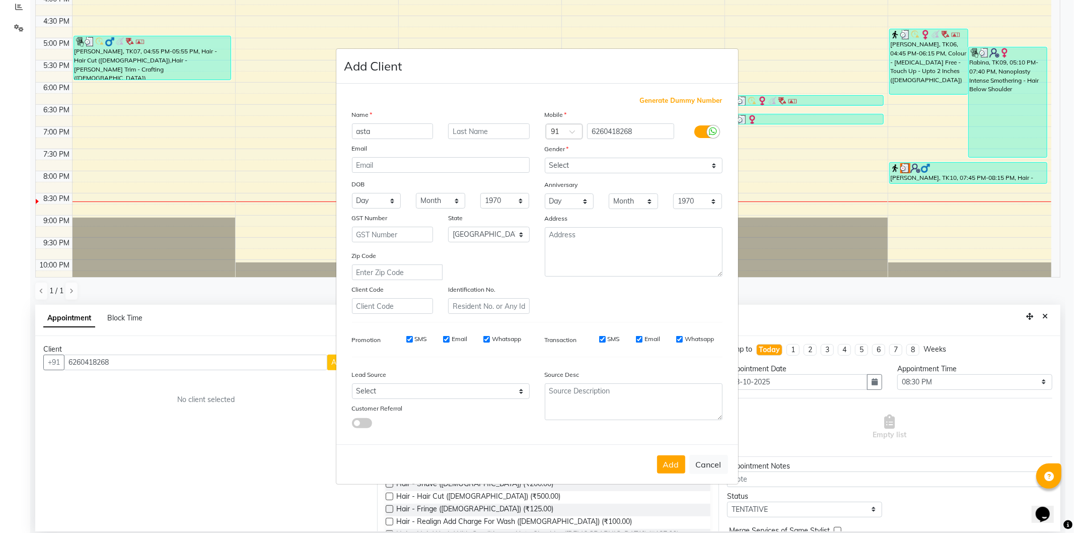
type input "asta"
click at [590, 167] on select "Select Male Female Other Prefer Not To Say" at bounding box center [634, 166] width 178 height 16
select select "female"
click at [545, 158] on select "Select Male Female Other Prefer Not To Say" at bounding box center [634, 166] width 178 height 16
click at [665, 467] on button "Add" at bounding box center [671, 464] width 28 height 18
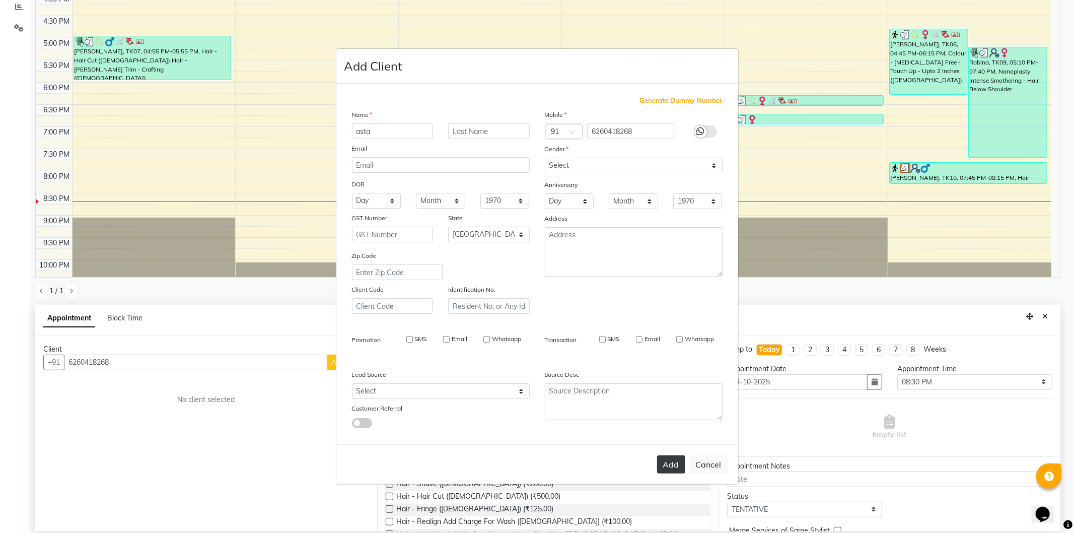
type input "62******68"
select select
select select "null"
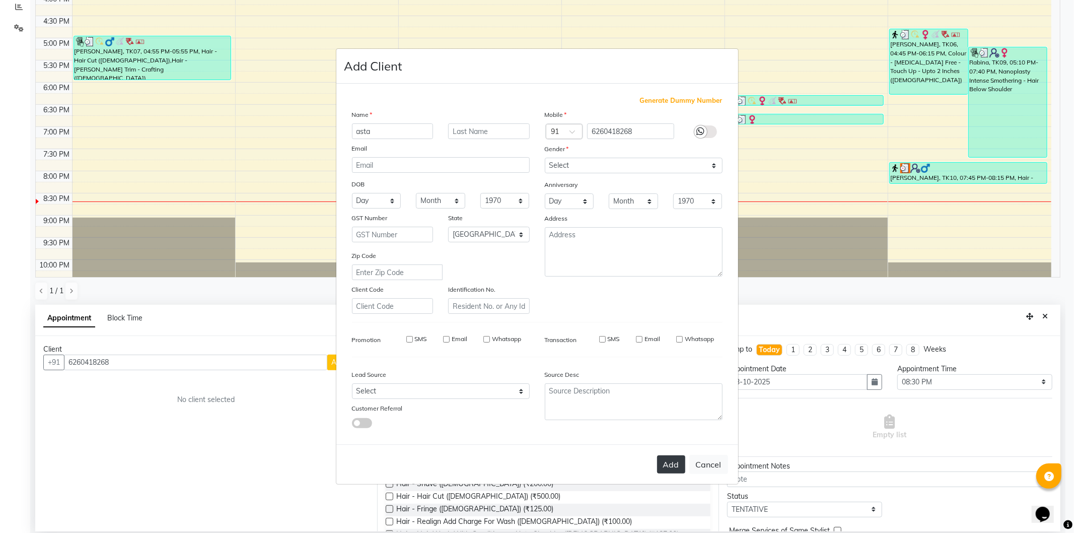
select select
checkbox input "false"
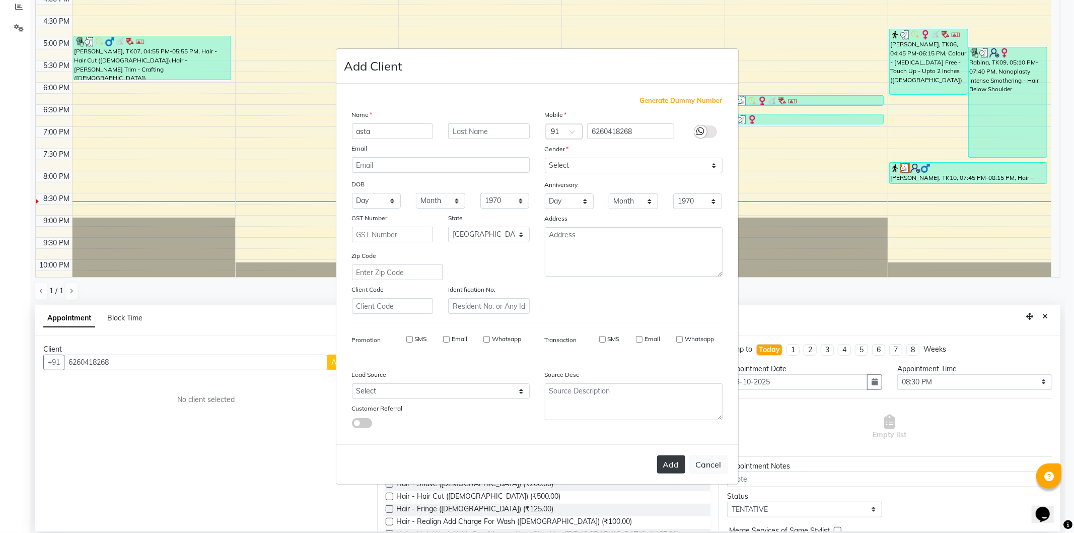
checkbox input "false"
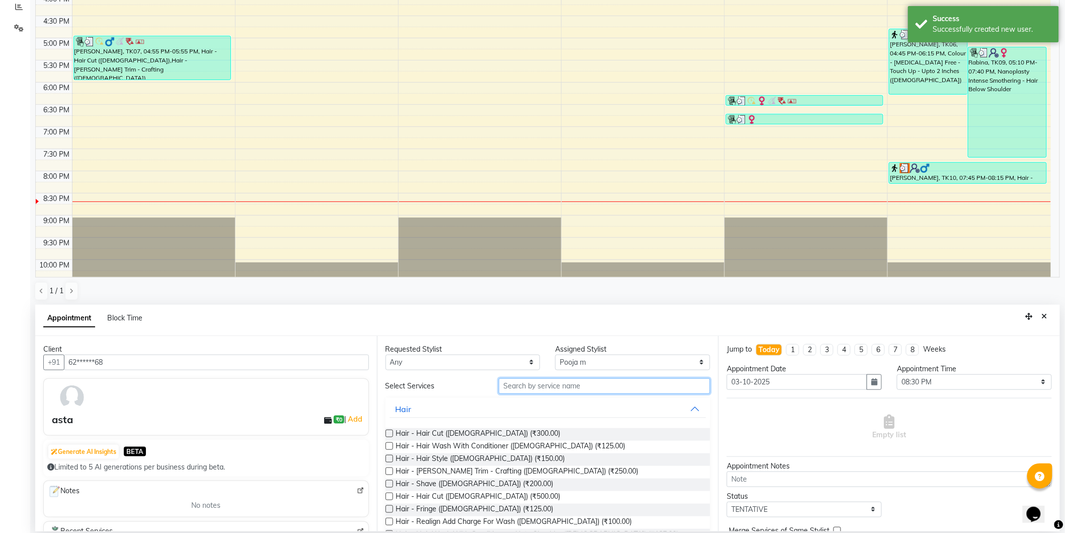
click at [516, 387] on input "text" at bounding box center [604, 386] width 211 height 16
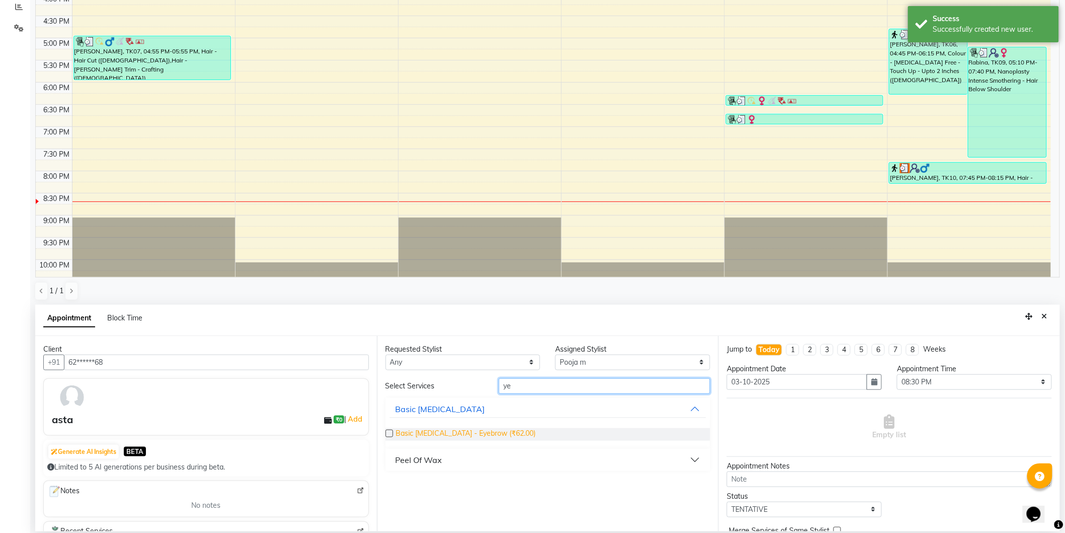
type input "ye"
click at [503, 429] on span "Basic Skin Care - Eyebrow (₹62.00)" at bounding box center [466, 434] width 140 height 13
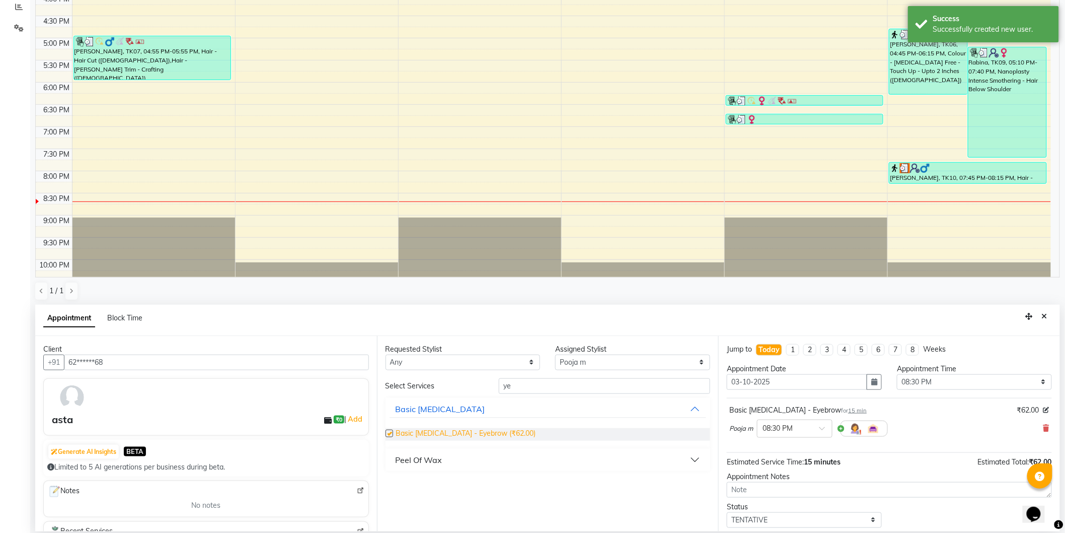
checkbox input "false"
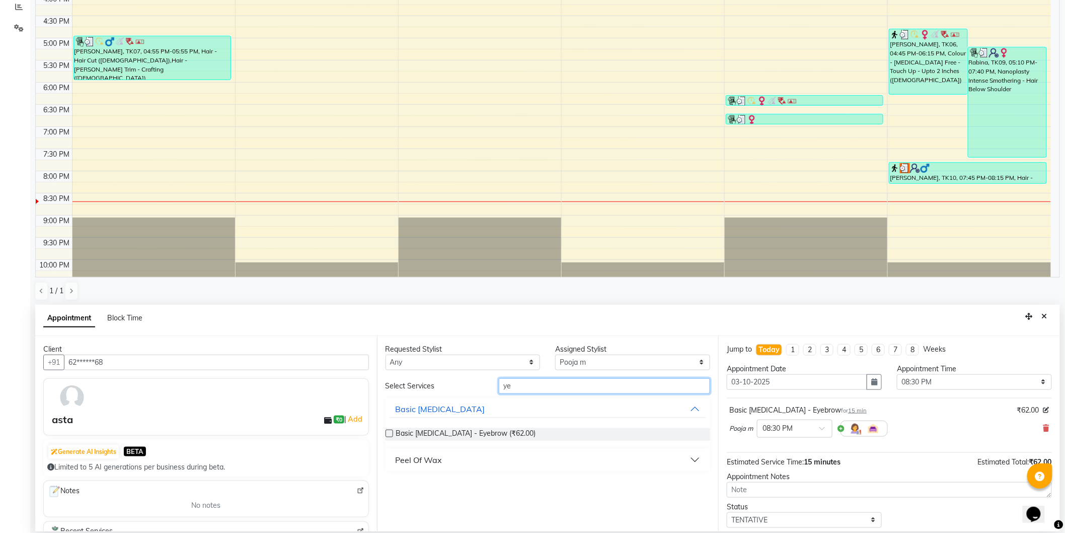
click at [525, 385] on input "ye" at bounding box center [604, 386] width 211 height 16
type input "y"
type input "upp"
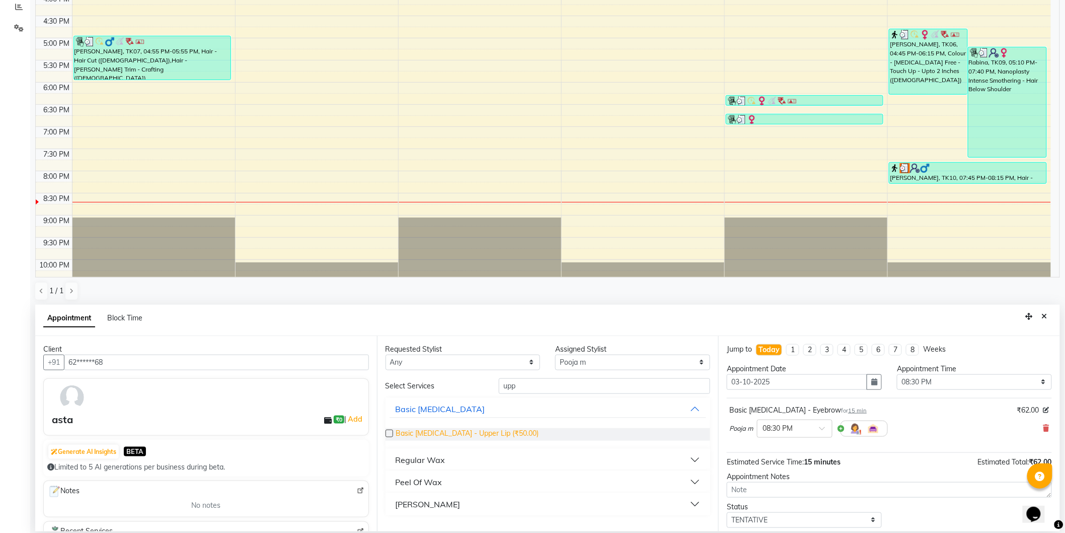
click at [435, 431] on span "Basic Skin Care - Upper Lip (₹50.00)" at bounding box center [467, 434] width 143 height 13
checkbox input "false"
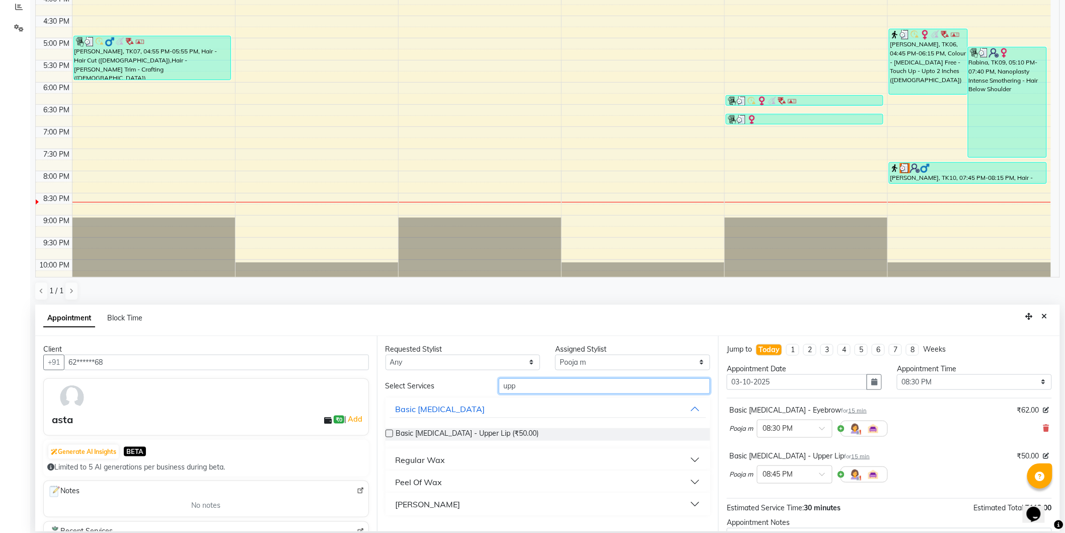
click at [540, 385] on input "upp" at bounding box center [604, 386] width 211 height 16
type input "u"
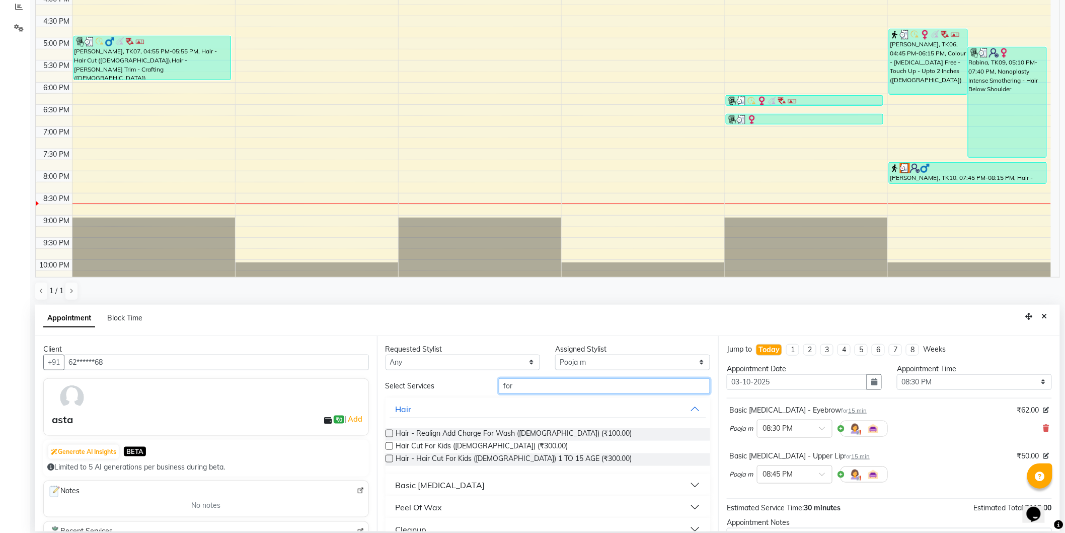
type input "for"
click at [438, 481] on div "Basic Skin Care" at bounding box center [441, 485] width 90 height 12
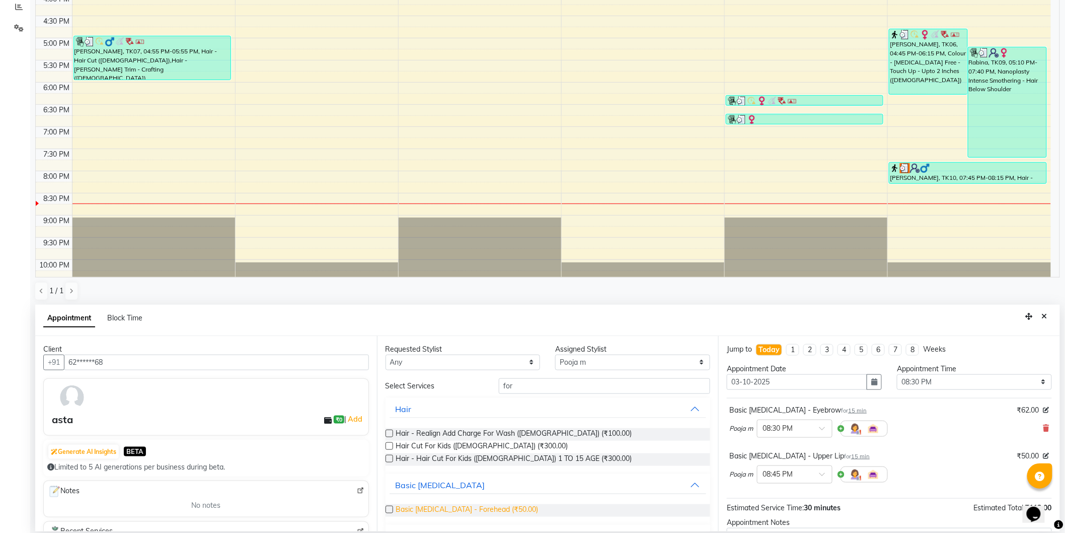
click at [459, 510] on span "Basic Skin Care - Forehead (₹50.00)" at bounding box center [467, 510] width 142 height 13
checkbox input "false"
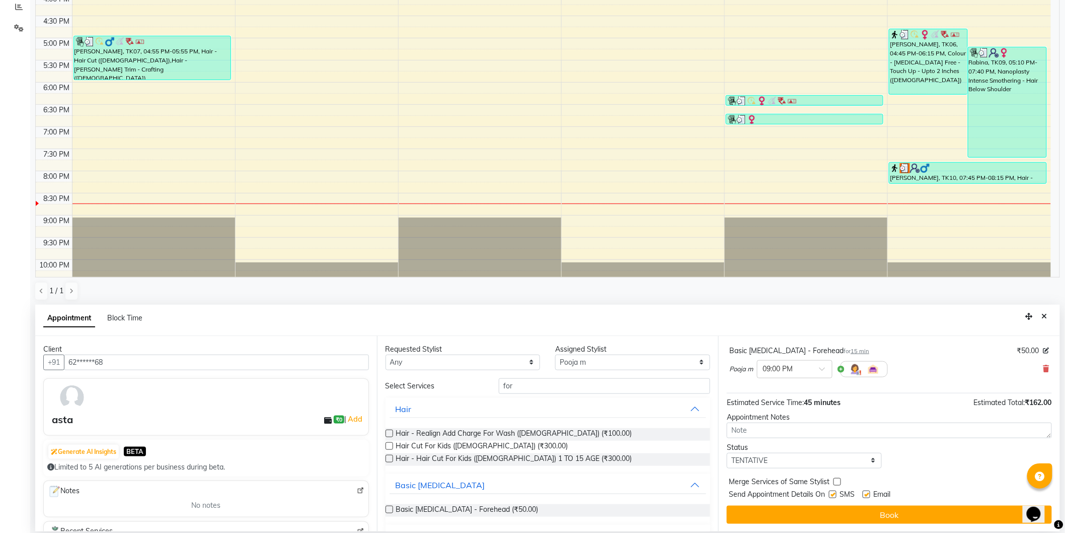
scroll to position [151, 0]
click at [857, 517] on button "Book" at bounding box center [889, 514] width 325 height 18
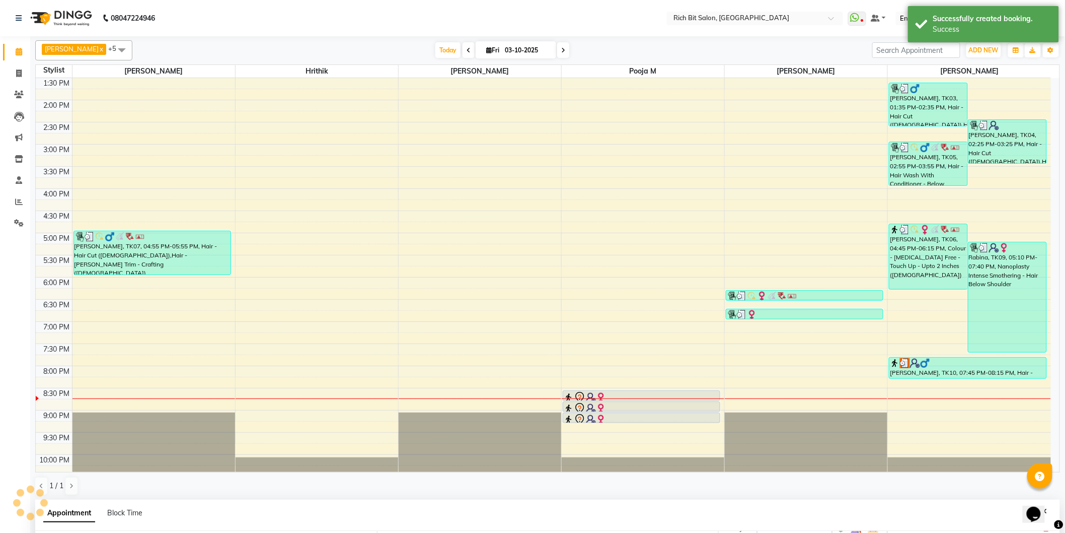
scroll to position [162, 0]
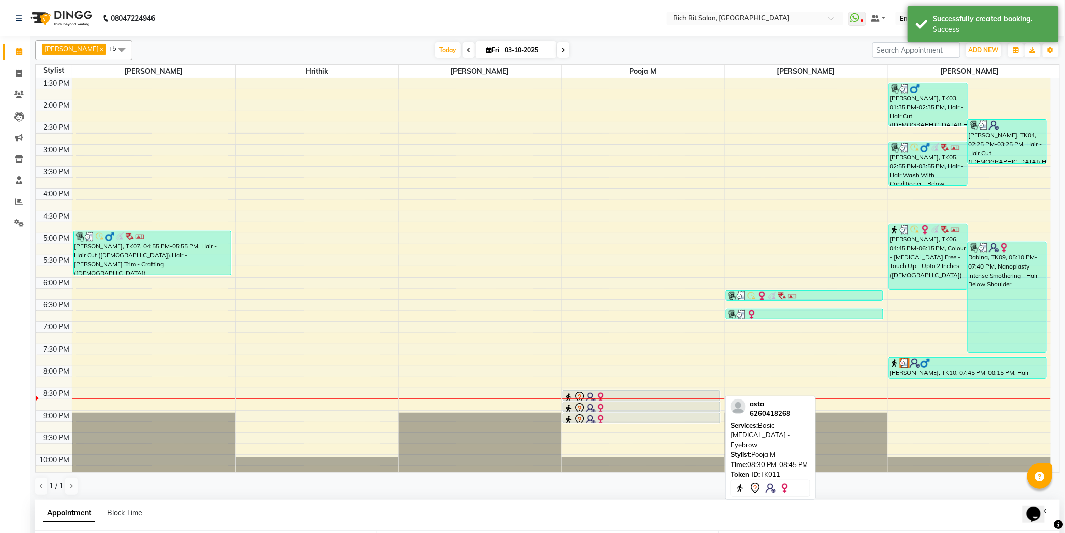
click at [636, 394] on div at bounding box center [642, 397] width 156 height 12
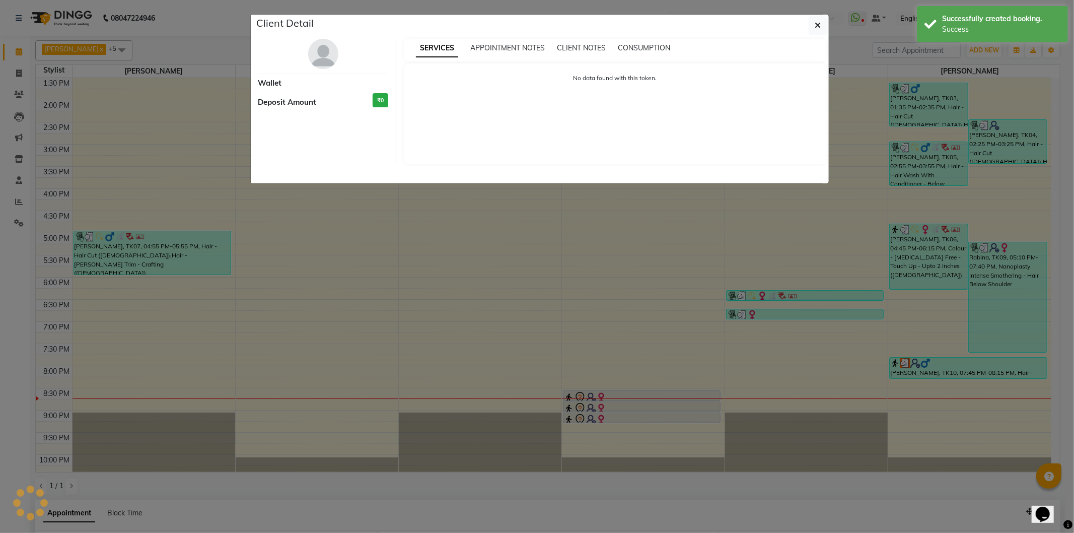
select select "7"
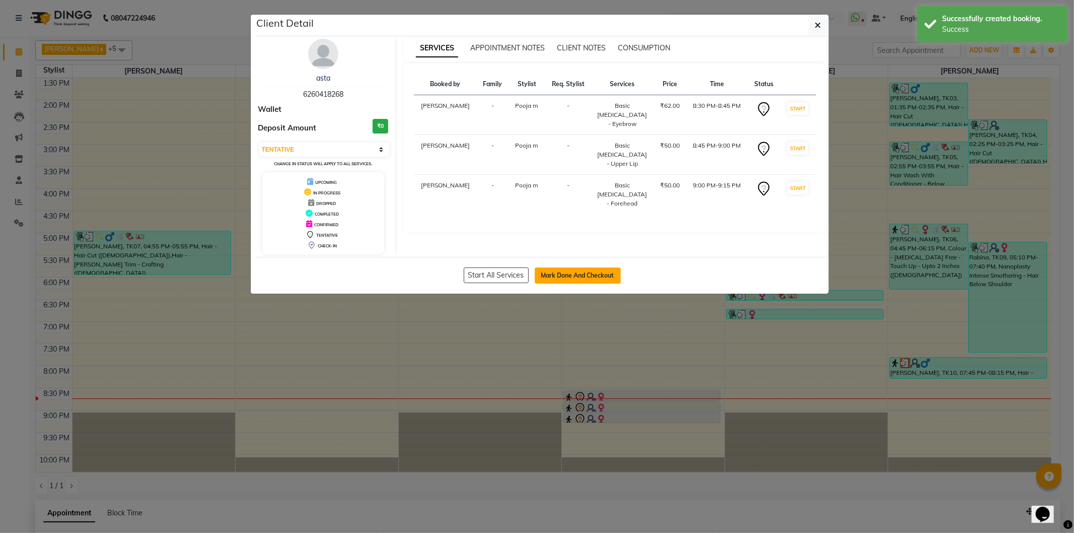
click at [574, 268] on button "Mark Done And Checkout" at bounding box center [578, 275] width 86 height 16
select select "service"
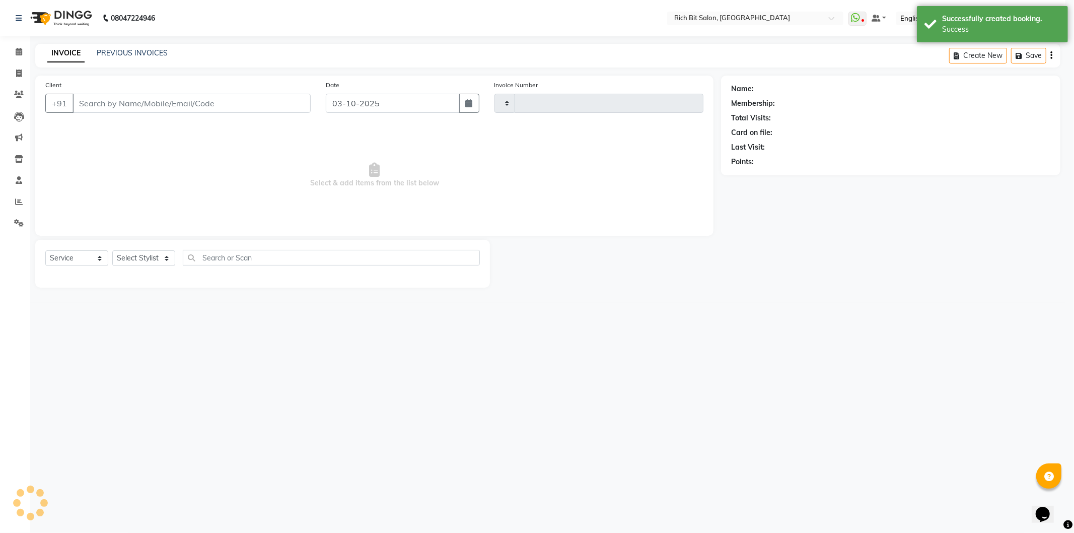
type input "1306"
select select "609"
type input "62******68"
select select "12878"
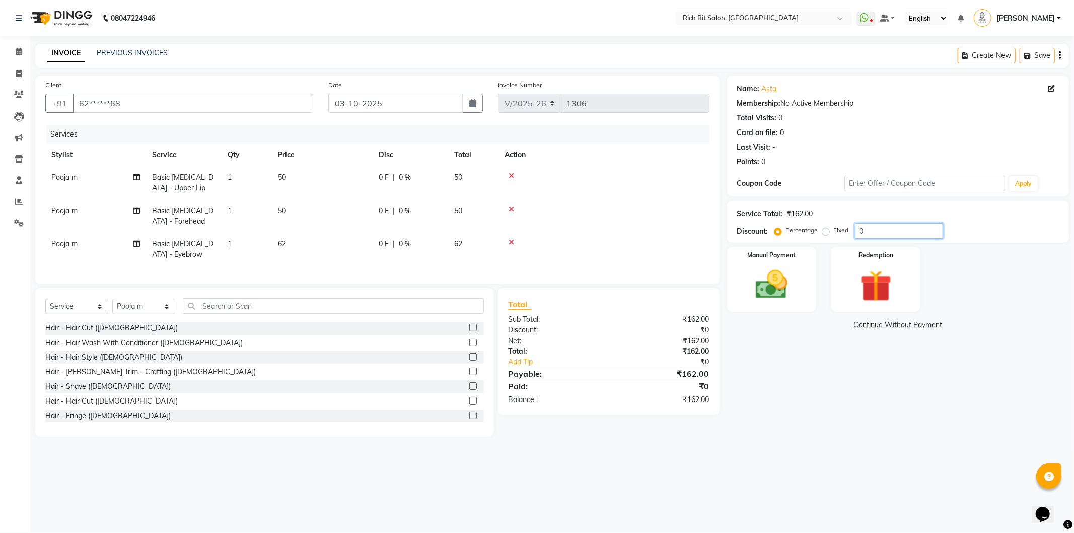
click at [885, 232] on input "0" at bounding box center [899, 231] width 88 height 16
click at [833, 233] on label "Fixed" at bounding box center [840, 229] width 15 height 9
click at [824, 233] on input "Fixed" at bounding box center [827, 229] width 7 height 7
radio input "true"
click at [873, 234] on input "0" at bounding box center [899, 231] width 88 height 16
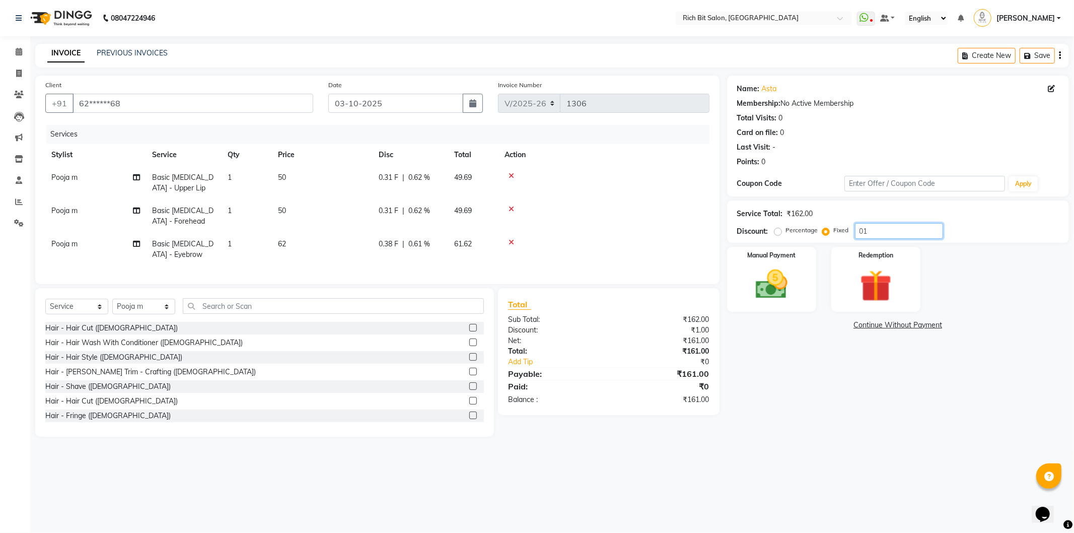
type input "0"
type input "32"
click at [789, 288] on img at bounding box center [771, 284] width 54 height 38
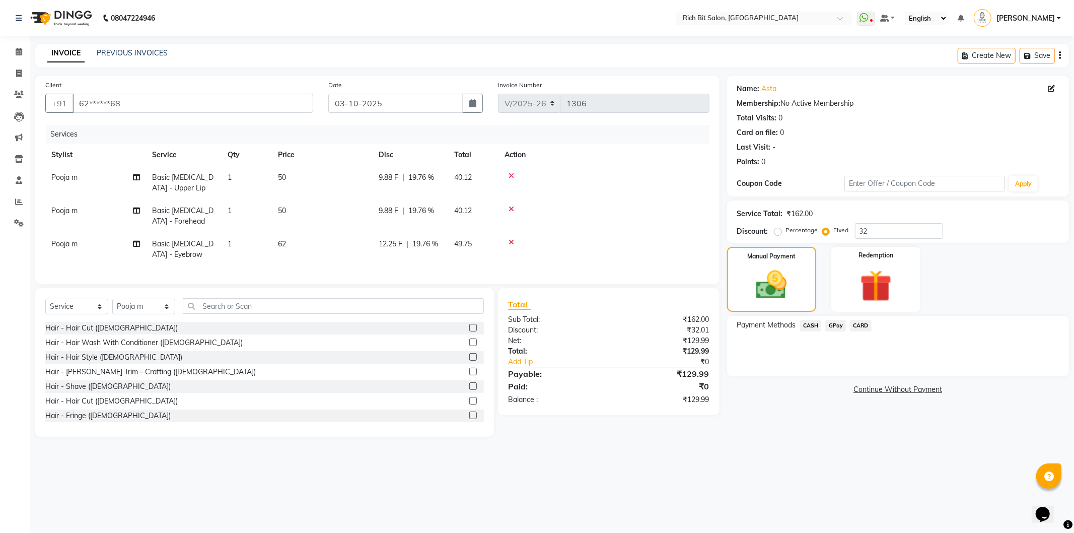
click at [831, 322] on span "GPay" at bounding box center [835, 326] width 21 height 12
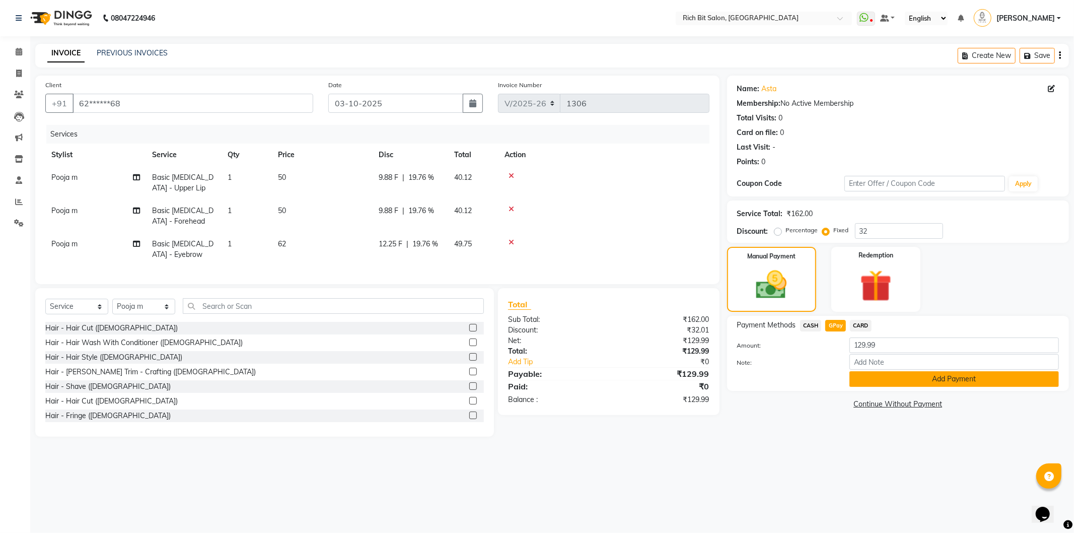
click at [882, 374] on button "Add Payment" at bounding box center [953, 379] width 209 height 16
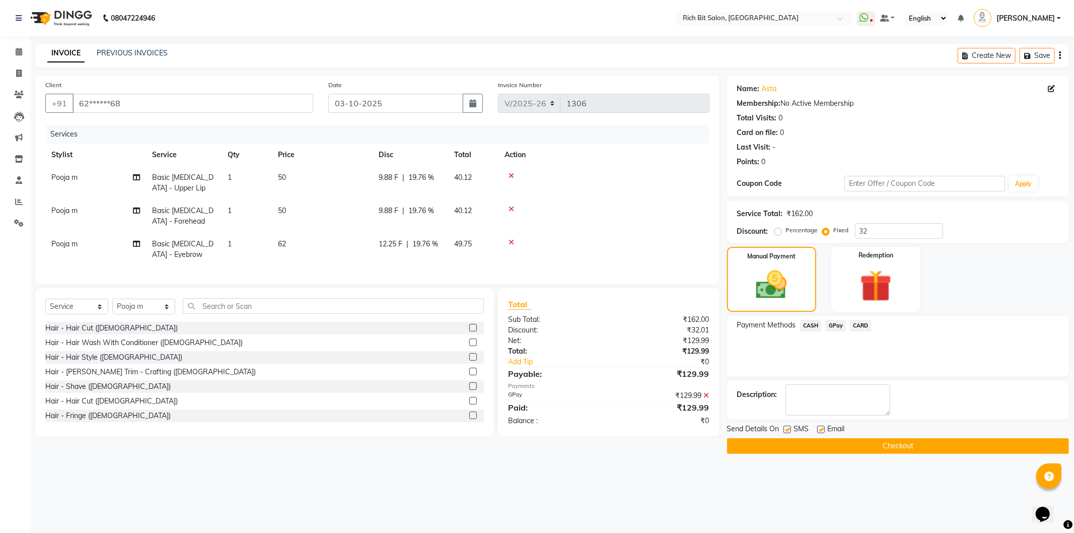
click at [843, 440] on button "Checkout" at bounding box center [898, 446] width 342 height 16
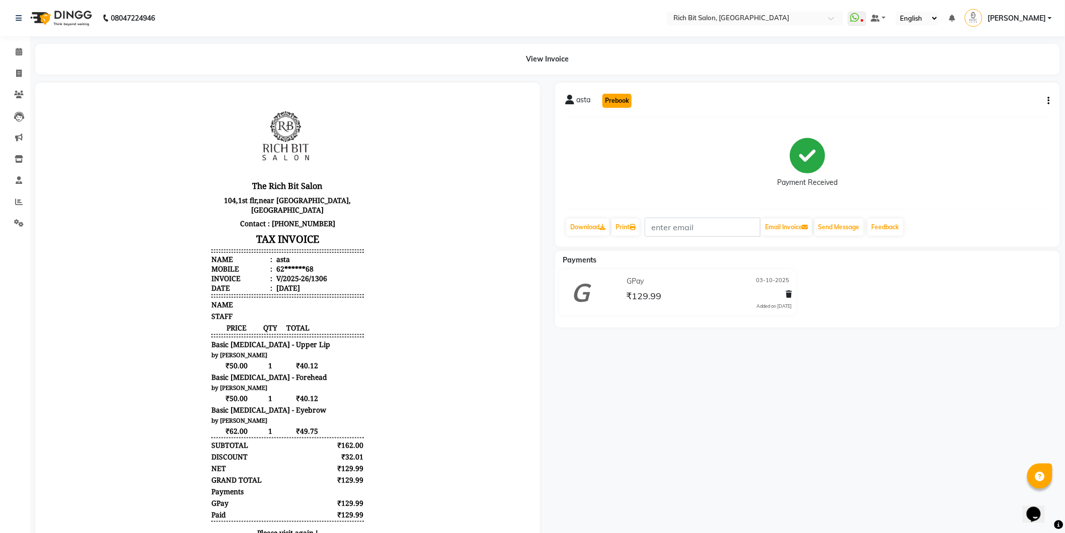
click at [610, 94] on button "Prebook" at bounding box center [616, 101] width 29 height 14
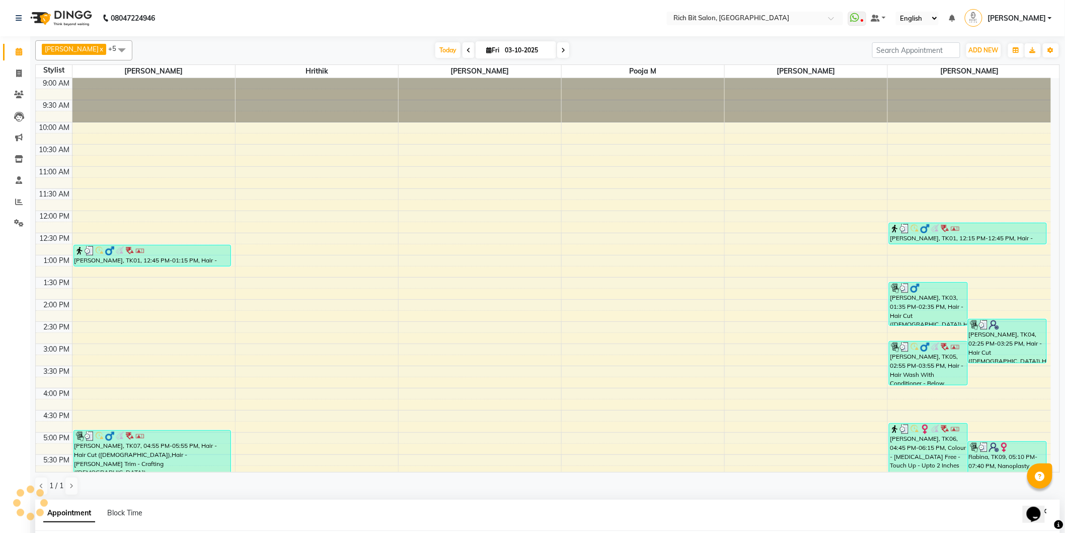
select select "12878"
select select "tentative"
select select "600"
